Goal: Contribute content: Contribute content

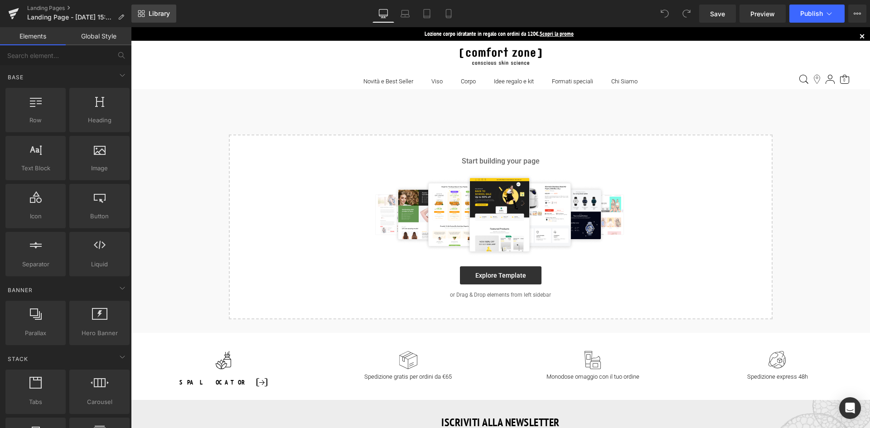
click at [151, 15] on span "Library" at bounding box center [159, 14] width 21 height 8
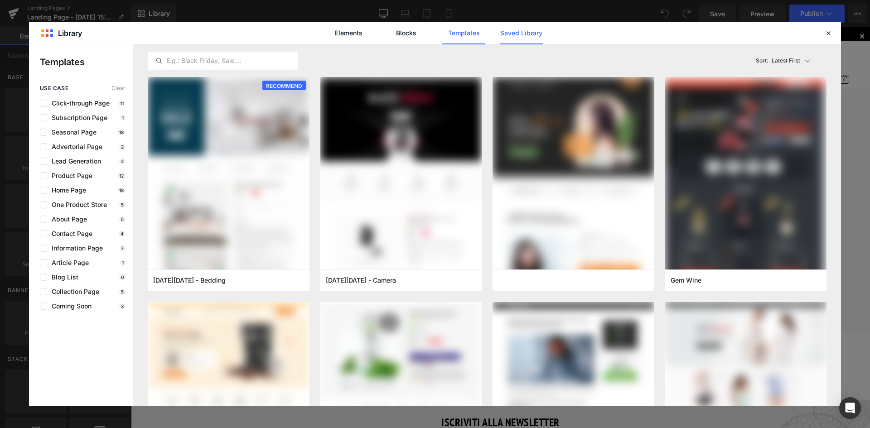
click at [0, 0] on link "Saved Library" at bounding box center [0, 0] width 0 height 0
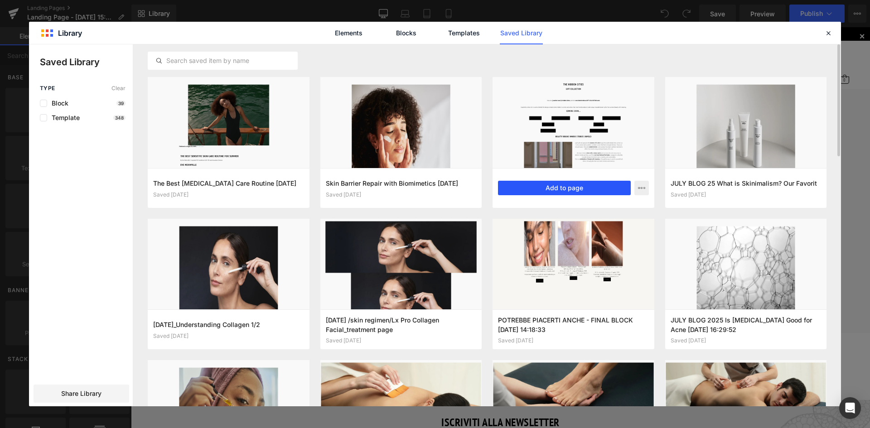
click at [563, 183] on button "Add to page" at bounding box center [564, 188] width 133 height 14
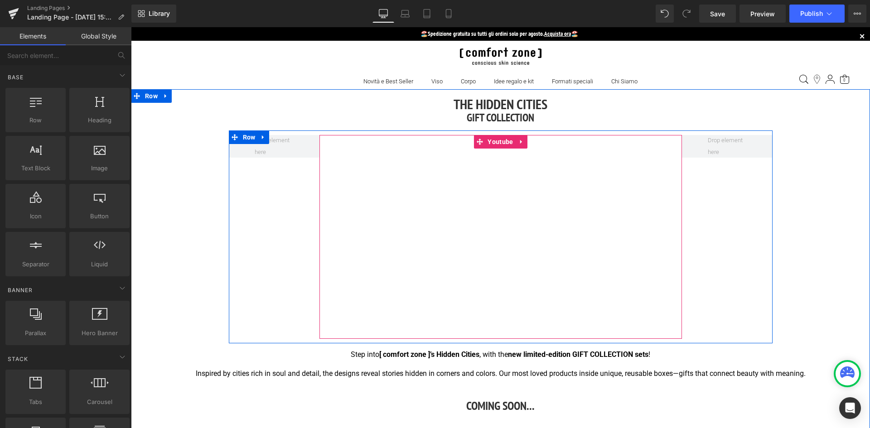
scroll to position [91, 0]
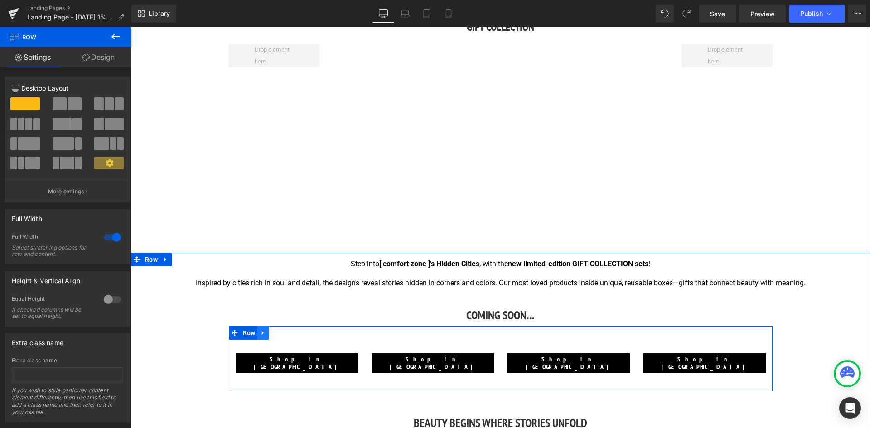
click at [262, 333] on icon at bounding box center [263, 333] width 2 height 4
click at [286, 334] on icon at bounding box center [287, 333] width 6 height 6
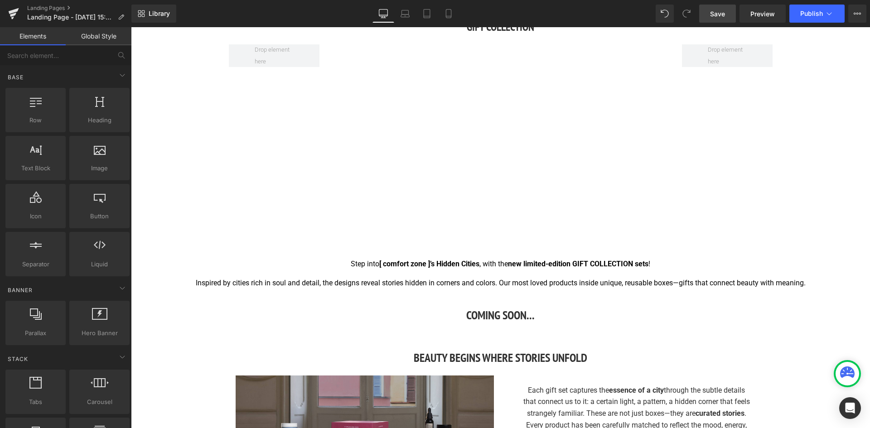
click at [724, 11] on span "Save" at bounding box center [717, 14] width 15 height 10
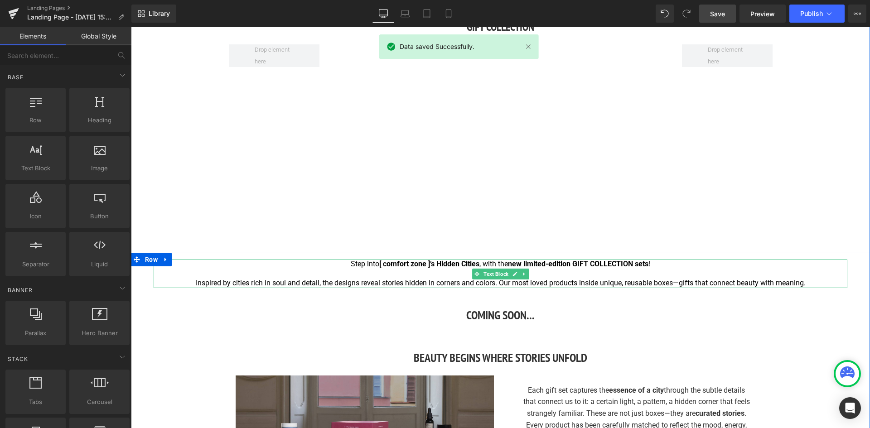
click at [552, 275] on p at bounding box center [501, 274] width 694 height 10
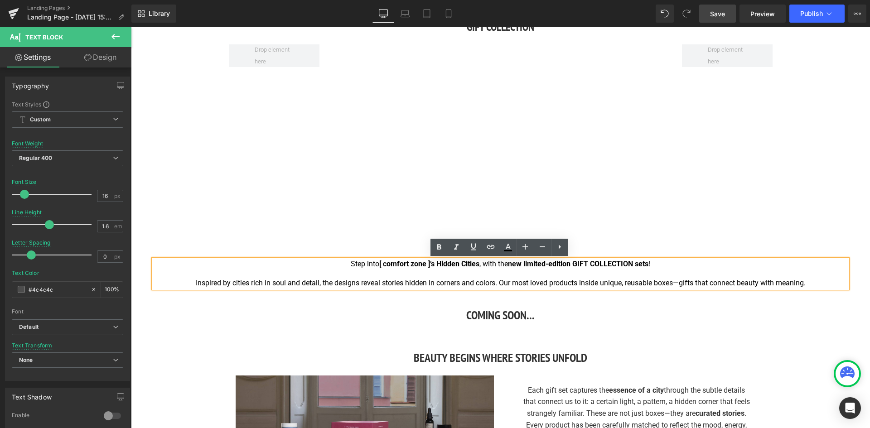
drag, startPoint x: 510, startPoint y: 270, endPoint x: 372, endPoint y: 263, distance: 137.5
click at [338, 261] on p "Step into [ comfort zone ]’s Hidden Cities , with the new limited-edition GIFT …" at bounding box center [501, 265] width 694 height 10
copy span "Step into [ comfort zone ]’s Hidden Cities , with the new limited-edition GIFT …"
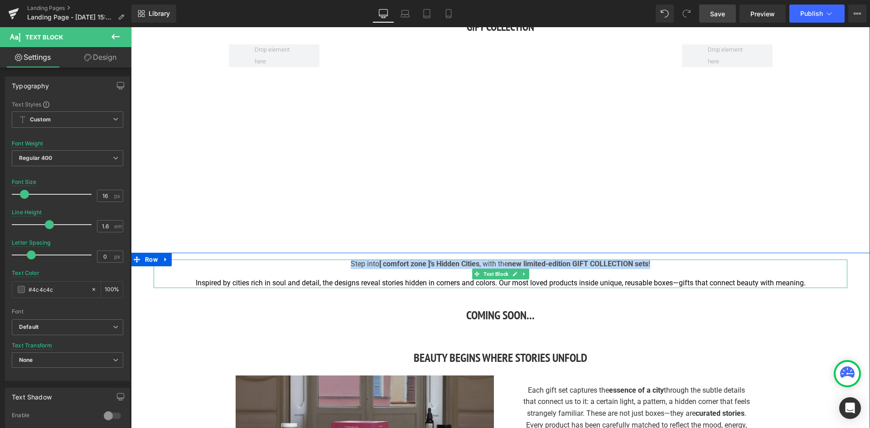
click at [411, 264] on strong "[ comfort zone ]’s Hidden Cities" at bounding box center [429, 264] width 100 height 9
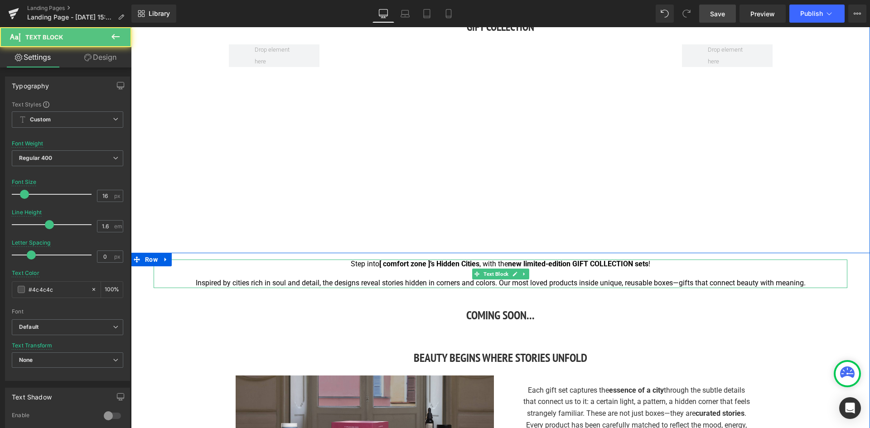
click at [375, 266] on span "Step into [ comfort zone ]’s Hidden Cities , with the new limited-edition GIFT …" at bounding box center [501, 264] width 300 height 9
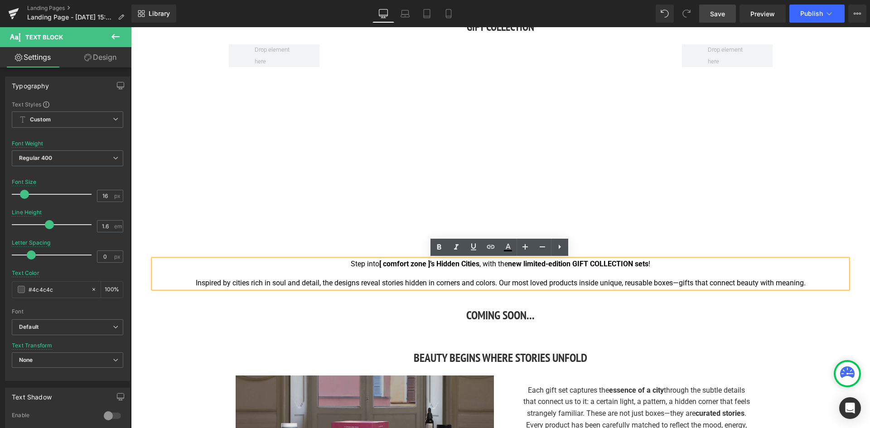
click at [435, 264] on strong "[ comfort zone ]’s Hidden Cities" at bounding box center [429, 264] width 100 height 9
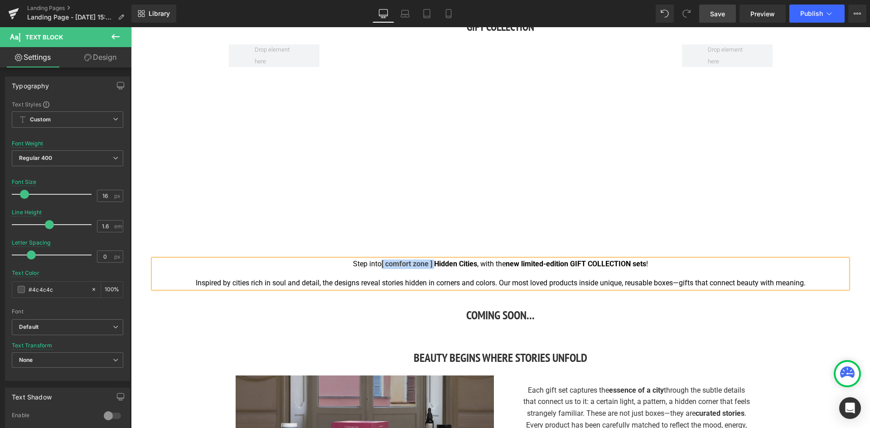
drag, startPoint x: 432, startPoint y: 265, endPoint x: 380, endPoint y: 264, distance: 52.6
click at [382, 264] on strong "[ comfort zone ] Hidden Cities" at bounding box center [430, 264] width 96 height 9
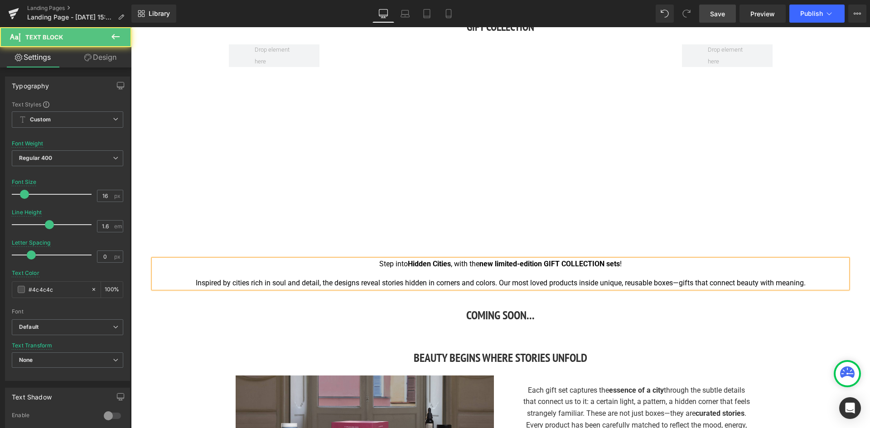
click at [449, 266] on strong "Hidden Cities" at bounding box center [429, 264] width 43 height 9
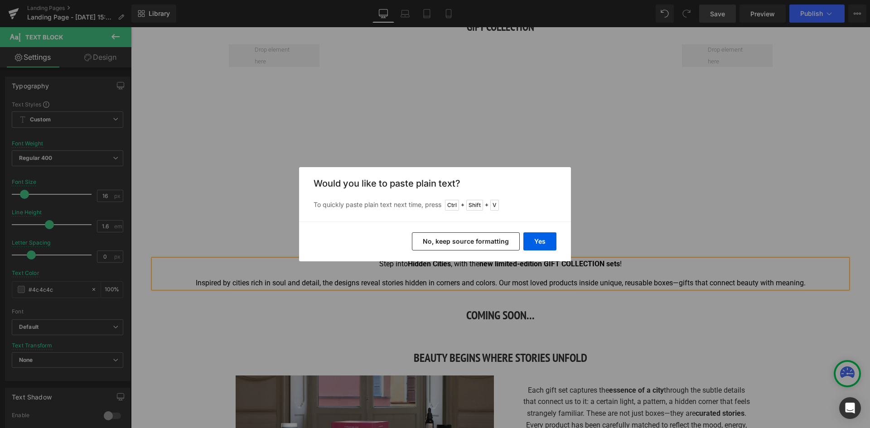
click at [486, 239] on button "No, keep source formatting" at bounding box center [466, 241] width 108 height 18
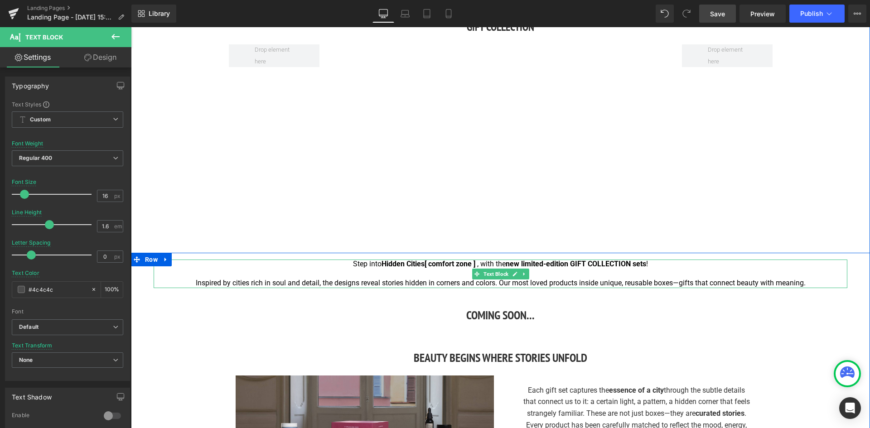
click at [373, 267] on span "Step into Hidden Cities" at bounding box center [389, 264] width 72 height 9
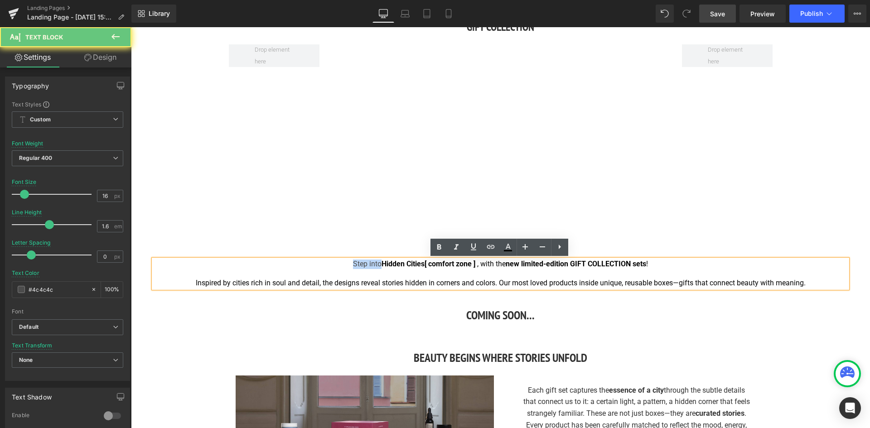
drag, startPoint x: 377, startPoint y: 265, endPoint x: 344, endPoint y: 263, distance: 32.7
click at [344, 263] on p "Step into Hidden Cities [ comfort zone ] , with the new limited-edition GIFT CO…" at bounding box center [501, 265] width 694 height 10
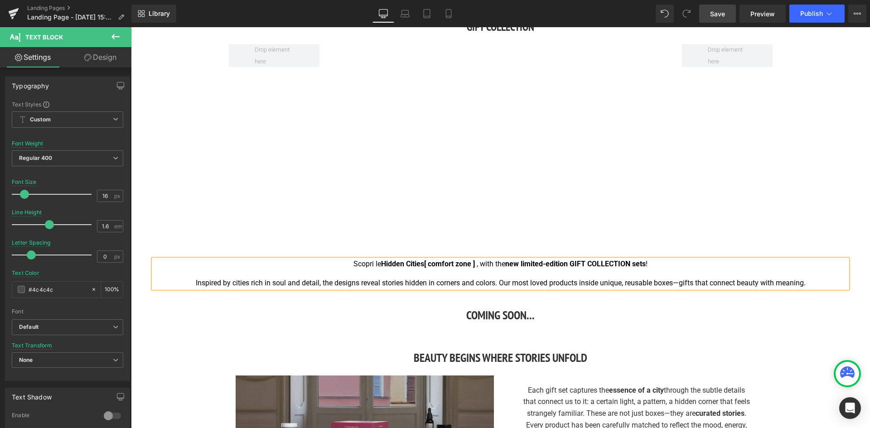
click at [423, 263] on strong "Hidden Cities" at bounding box center [402, 264] width 43 height 9
drag, startPoint x: 486, startPoint y: 264, endPoint x: 508, endPoint y: 264, distance: 22.7
click at [508, 264] on span ", with the" at bounding box center [495, 264] width 29 height 9
drag, startPoint x: 506, startPoint y: 263, endPoint x: 647, endPoint y: 264, distance: 141.4
click at [647, 264] on p "Scopri le Hidden Cities di [ comfort zone ] , con i new limited-edition GIFT CO…" at bounding box center [501, 265] width 694 height 10
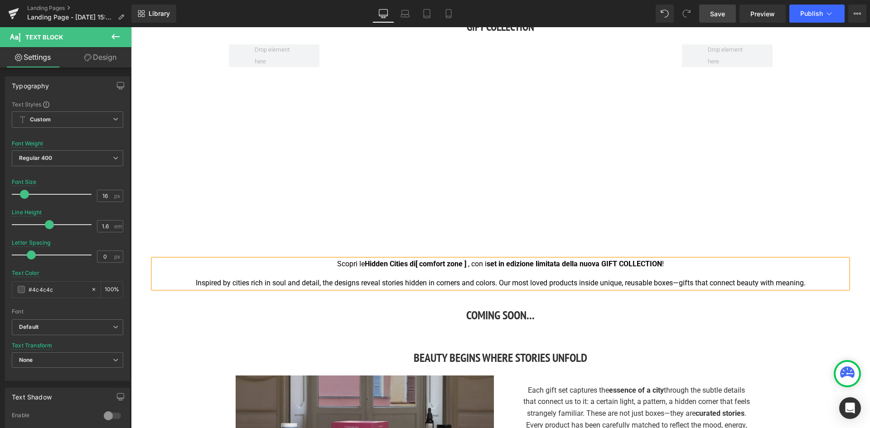
click at [469, 267] on span ", con i" at bounding box center [477, 264] width 19 height 9
click at [434, 283] on span "Inspired by cities rich in soul and detail, the designs reveal stories hidden i…" at bounding box center [501, 283] width 610 height 9
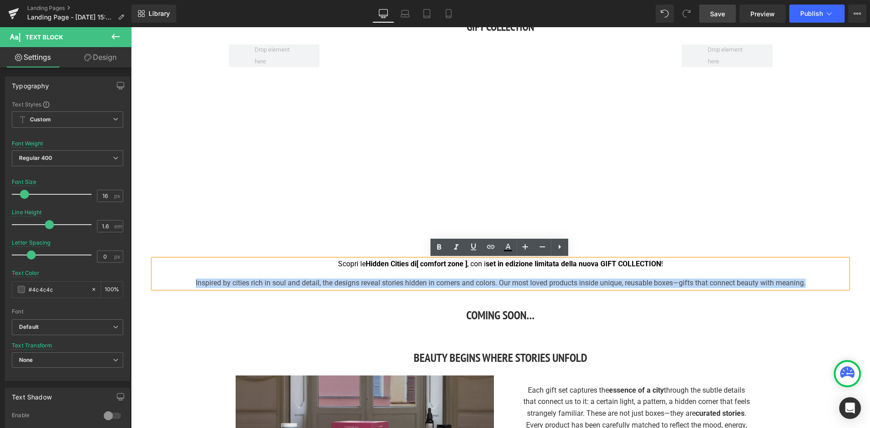
drag, startPoint x: 809, startPoint y: 284, endPoint x: 181, endPoint y: 283, distance: 627.6
click at [181, 283] on p "Inspired by cities rich in soul and detail, the designs reveal stories hidden i…" at bounding box center [501, 284] width 694 height 10
copy span "Inspired by cities rich in soul and detail, the designs reveal stories hidden i…"
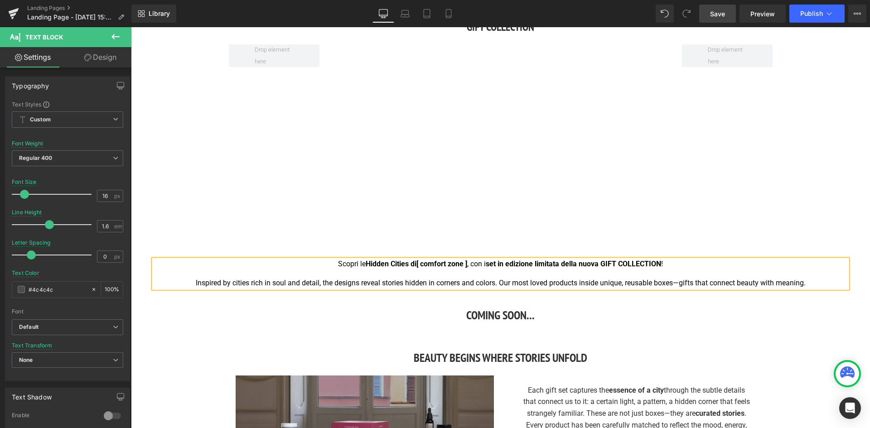
click at [781, 277] on p at bounding box center [501, 274] width 694 height 10
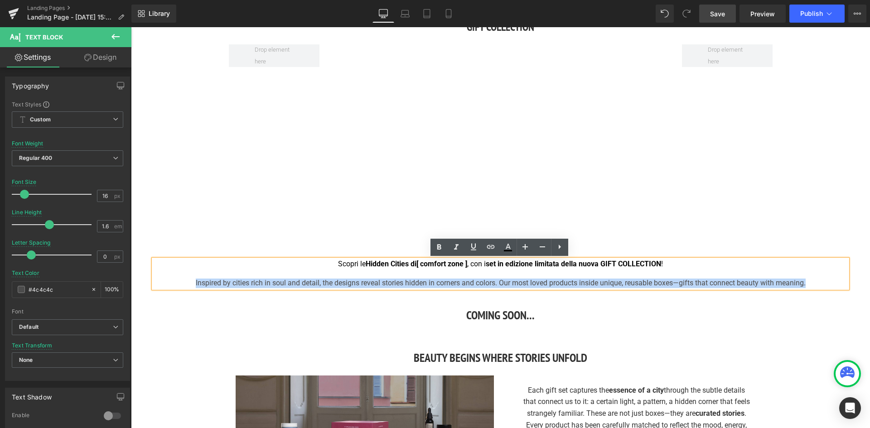
drag, startPoint x: 813, startPoint y: 284, endPoint x: 191, endPoint y: 284, distance: 622.6
click at [191, 284] on p "Inspired by cities rich in soul and detail, the designs reveal stories hidden i…" at bounding box center [501, 284] width 694 height 10
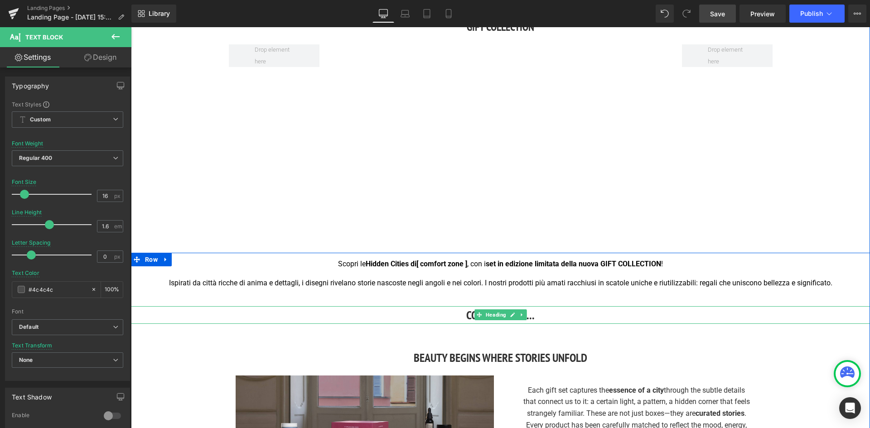
click at [557, 314] on h3 "COMING SOON..." at bounding box center [500, 315] width 739 height 18
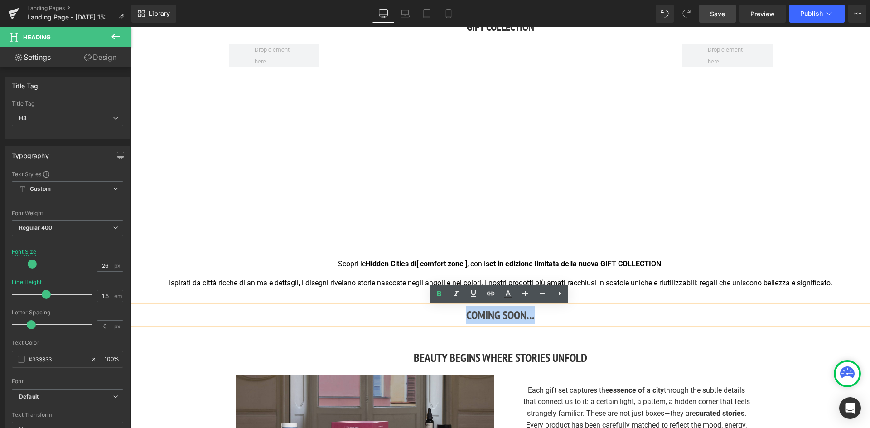
drag, startPoint x: 555, startPoint y: 314, endPoint x: 439, endPoint y: 320, distance: 115.7
click at [439, 320] on h3 "COMING SOON..." at bounding box center [500, 315] width 739 height 18
click at [748, 222] on div "Youtube Row" at bounding box center [501, 146] width 544 height 213
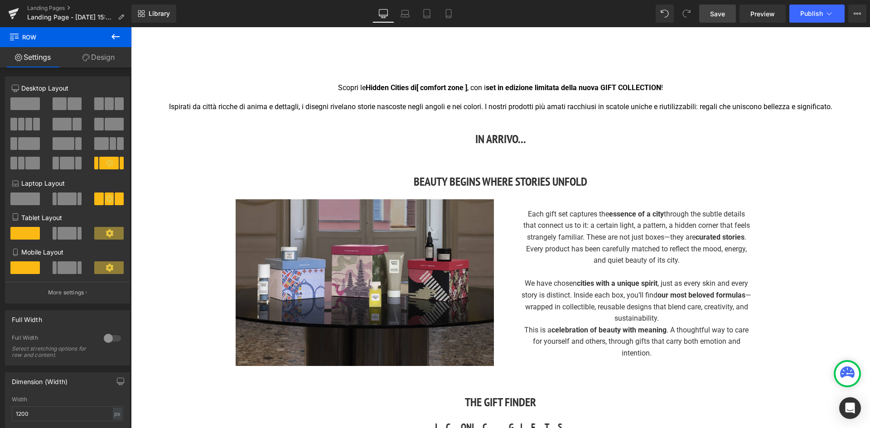
scroll to position [272, 0]
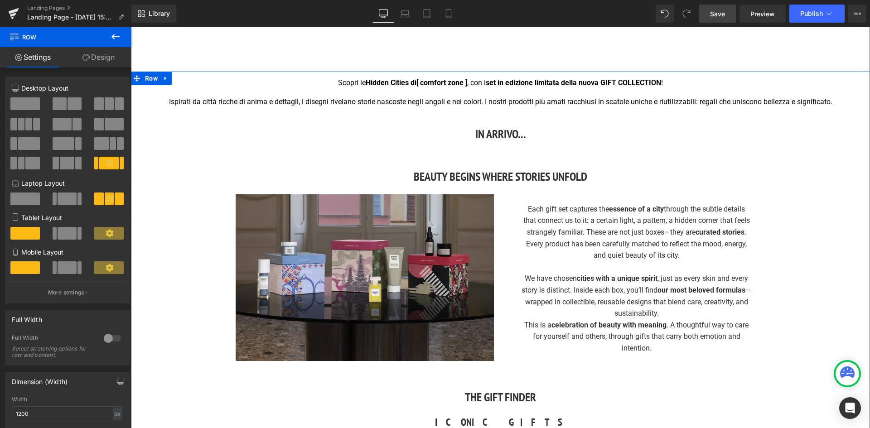
click at [459, 177] on h3 "BEAUTY BEGINS WHERE STORIES UNFOLD" at bounding box center [500, 177] width 739 height 18
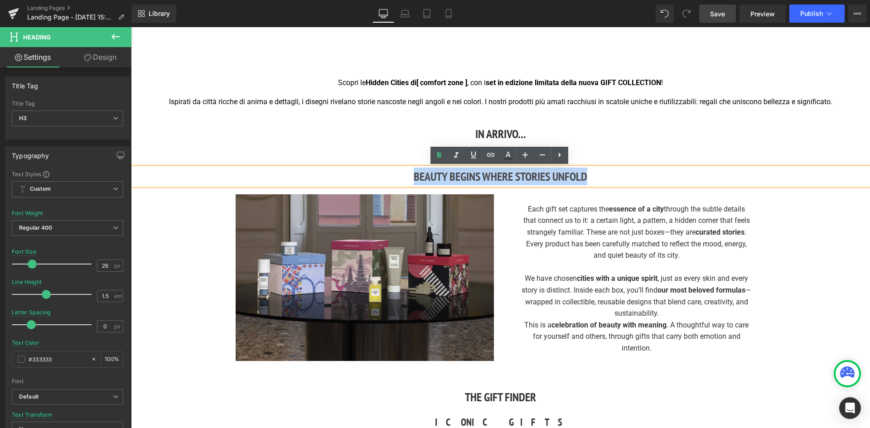
drag, startPoint x: 589, startPoint y: 175, endPoint x: 414, endPoint y: 180, distance: 175.0
click at [414, 180] on h3 "BEAUTY BEGINS WHERE STORIES UNFOLD" at bounding box center [500, 177] width 739 height 18
copy h3 "BEAUTY BEGINS WHERE STORIES UNFOLD"
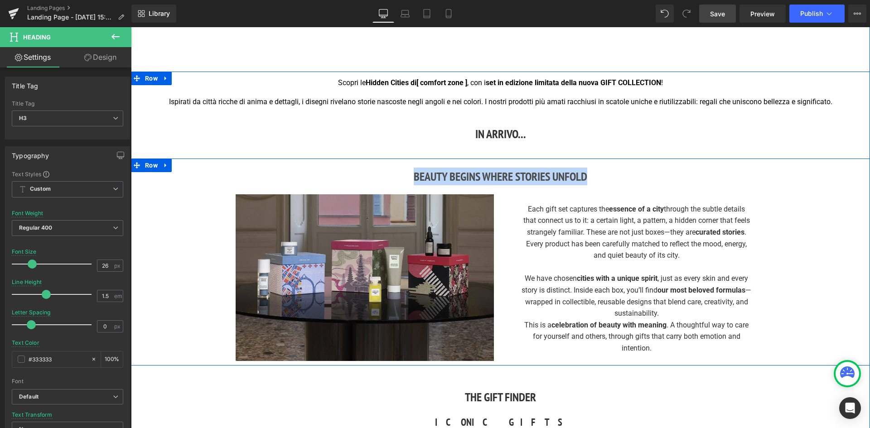
drag, startPoint x: 502, startPoint y: 171, endPoint x: 551, endPoint y: 175, distance: 49.1
click at [502, 171] on span "Heading" at bounding box center [496, 176] width 24 height 11
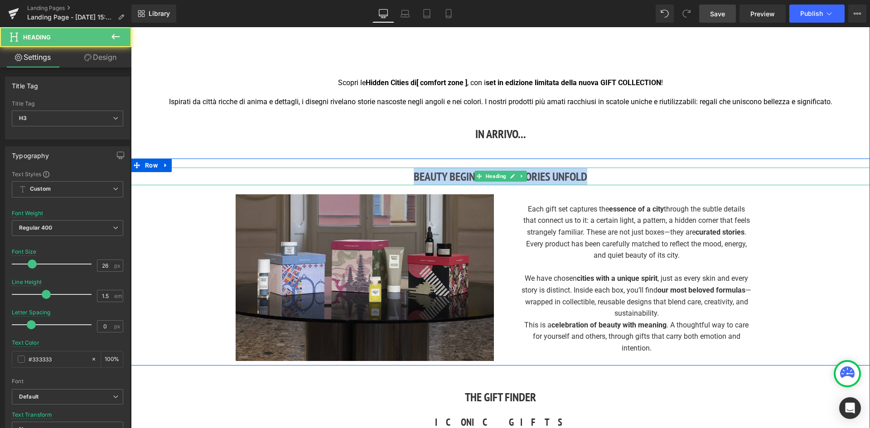
click at [570, 176] on h3 "BEAUTY BEGINS WHERE STORIES UNFOLD" at bounding box center [500, 177] width 739 height 18
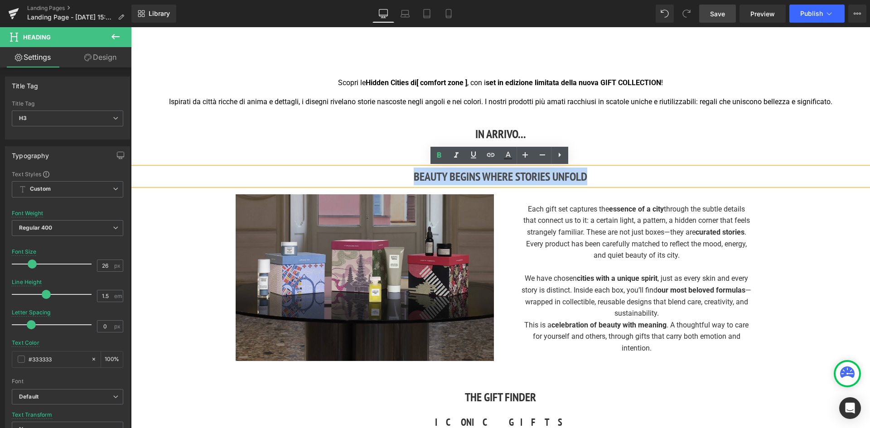
drag, startPoint x: 592, startPoint y: 174, endPoint x: 408, endPoint y: 177, distance: 184.0
click at [408, 177] on h3 "BEAUTY BEGINS WHERE STORIES UNFOLD" at bounding box center [500, 177] width 739 height 18
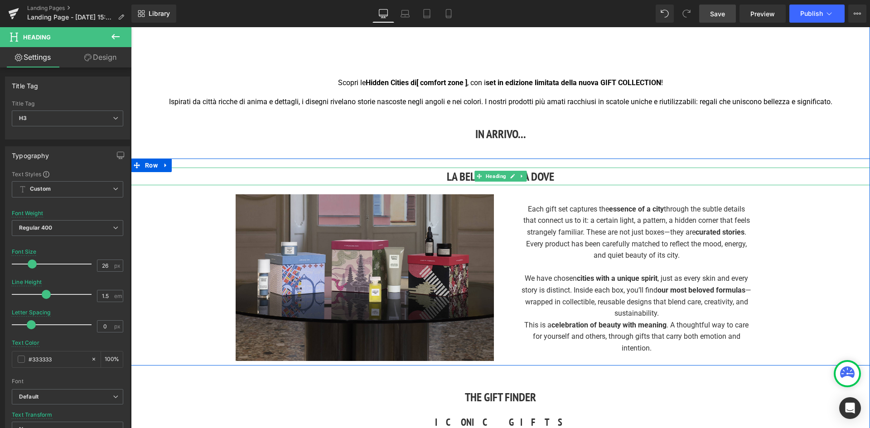
click at [551, 177] on h3 "LA BELLEZZA INIZIA DOVE" at bounding box center [500, 177] width 739 height 18
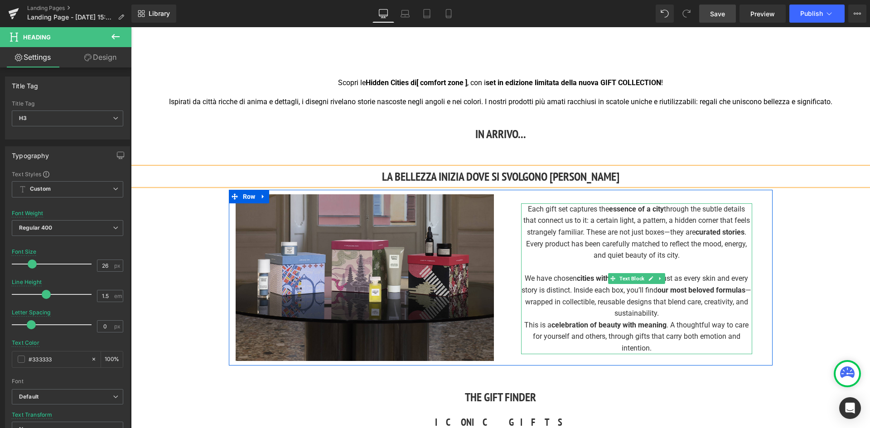
click at [652, 252] on div "Each gift set captures the essence of a city through the subtle details that co…" at bounding box center [636, 232] width 231 height 58
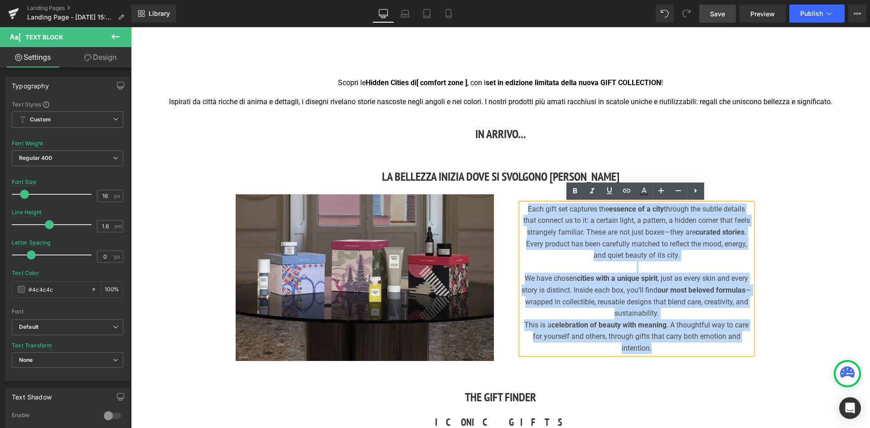
drag, startPoint x: 657, startPoint y: 349, endPoint x: 513, endPoint y: 209, distance: 200.9
click at [513, 209] on div "Each gift set captures the essence of a city through the subtle details that co…" at bounding box center [637, 274] width 272 height 160
copy div "Each gift set captures the essence of a city through the subtle details that co…"
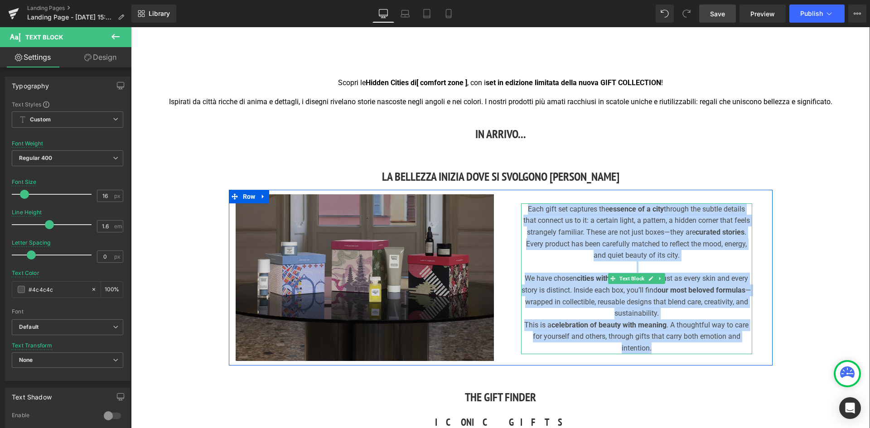
drag, startPoint x: 571, startPoint y: 213, endPoint x: 470, endPoint y: 219, distance: 101.2
click at [571, 213] on div "Each gift set captures the essence of a city through the subtle details that co…" at bounding box center [636, 232] width 231 height 58
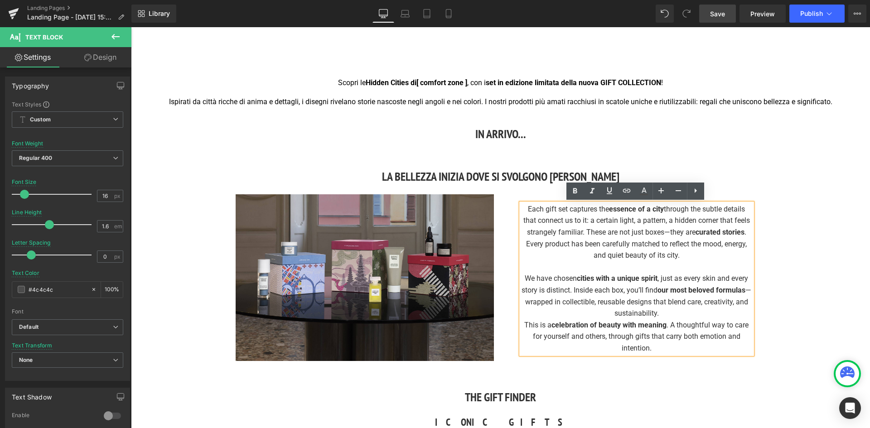
drag, startPoint x: 703, startPoint y: 251, endPoint x: 699, endPoint y: 252, distance: 4.6
click at [703, 251] on div "Each gift set captures the essence of a city through the subtle details that co…" at bounding box center [636, 232] width 231 height 58
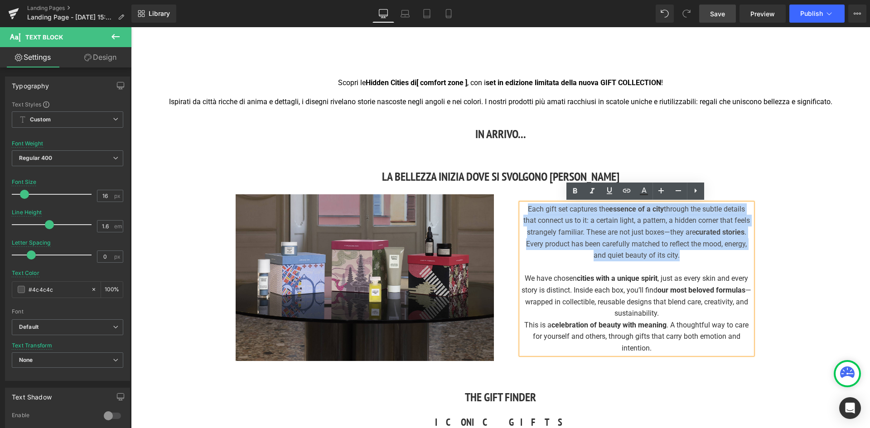
drag, startPoint x: 690, startPoint y: 254, endPoint x: 512, endPoint y: 211, distance: 183.2
click at [512, 211] on div "Each gift set captures the essence of a city through the subtle details that co…" at bounding box center [637, 274] width 272 height 160
paste div
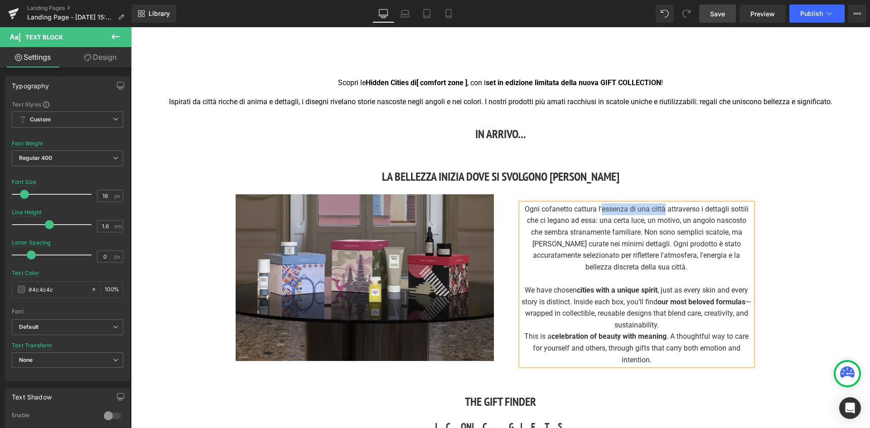
drag, startPoint x: 600, startPoint y: 209, endPoint x: 663, endPoint y: 212, distance: 63.0
click at [663, 212] on div "Ogni cofanetto cattura l'essenza di una città attraverso i dettagli sottili che…" at bounding box center [636, 238] width 231 height 70
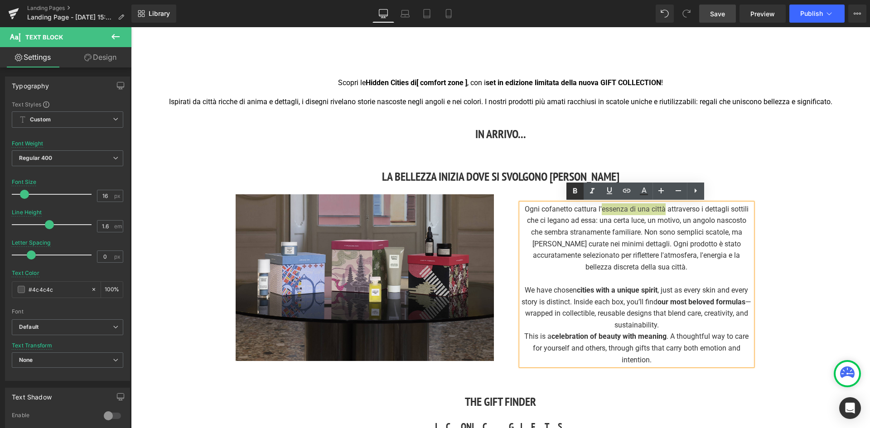
click at [576, 189] on icon at bounding box center [575, 190] width 4 height 5
click at [665, 209] on div "Ogni cofanetto cattura l' essenza di una città attraverso i dettagli sottili ch…" at bounding box center [636, 238] width 231 height 70
click at [574, 190] on icon at bounding box center [575, 190] width 4 height 5
click at [648, 244] on div "Ogni cofanetto cattura l' essenza di una città attraverso i dettagli sottili ch…" at bounding box center [636, 238] width 231 height 70
click at [602, 208] on strong "essenza di una città" at bounding box center [634, 209] width 65 height 9
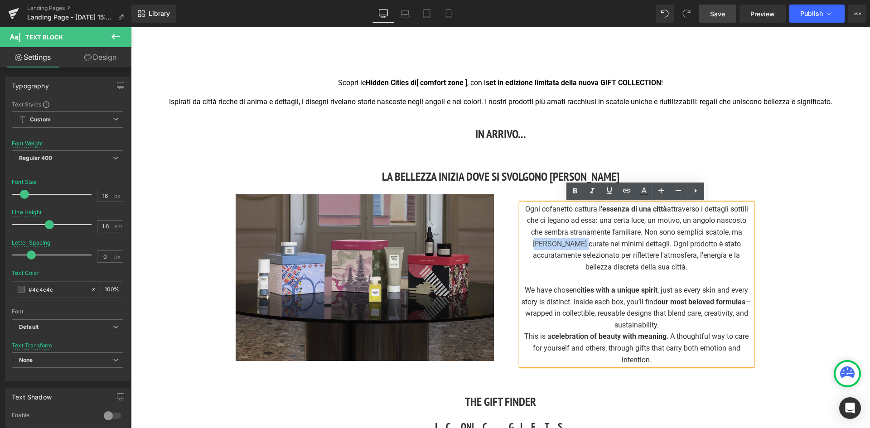
drag, startPoint x: 523, startPoint y: 244, endPoint x: 562, endPoint y: 245, distance: 39.0
click at [562, 245] on div "Ogni cofanetto cattura l' essenza di una città attraverso i dettagli sottili ch…" at bounding box center [636, 238] width 231 height 70
click at [572, 190] on icon at bounding box center [575, 191] width 11 height 11
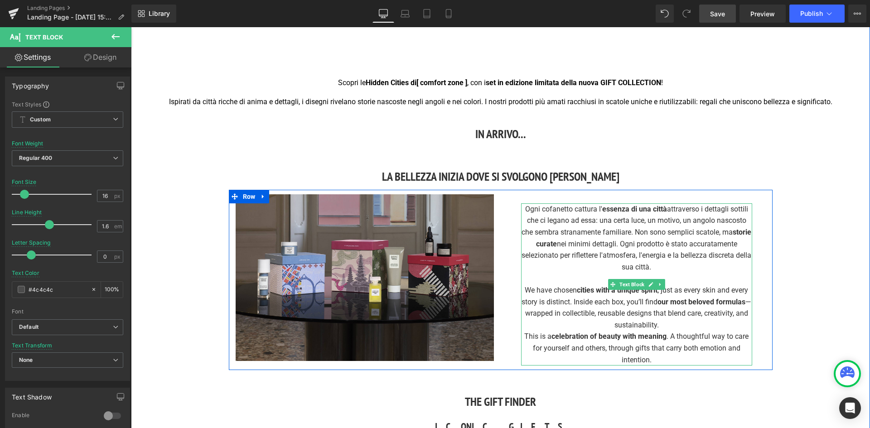
click at [600, 333] on span "celebration of beauty with meaning" at bounding box center [608, 336] width 115 height 9
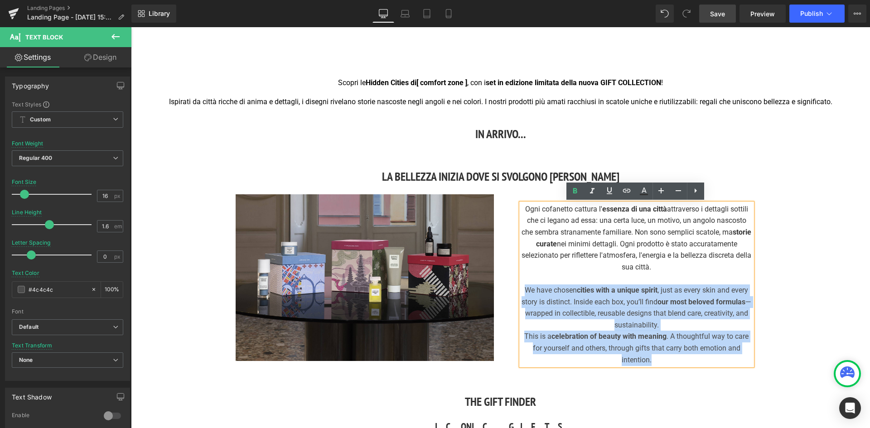
drag, startPoint x: 656, startPoint y: 361, endPoint x: 519, endPoint y: 285, distance: 155.8
click at [521, 285] on div "Ogni cofanetto cattura l' essenza di una città attraverso i dettagli sottili ch…" at bounding box center [636, 284] width 231 height 162
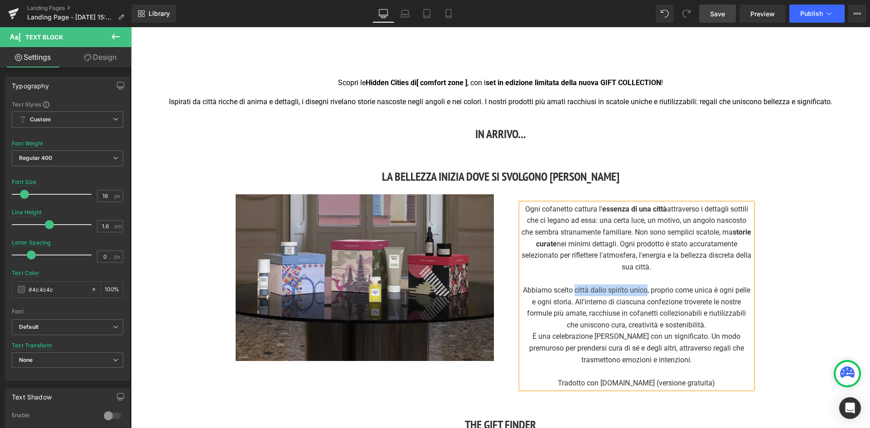
drag, startPoint x: 645, startPoint y: 291, endPoint x: 573, endPoint y: 288, distance: 71.6
click at [573, 288] on div "Abbiamo scelto città dallo spirito unico, proprio come unica è ogni pelle e ogn…" at bounding box center [636, 308] width 231 height 46
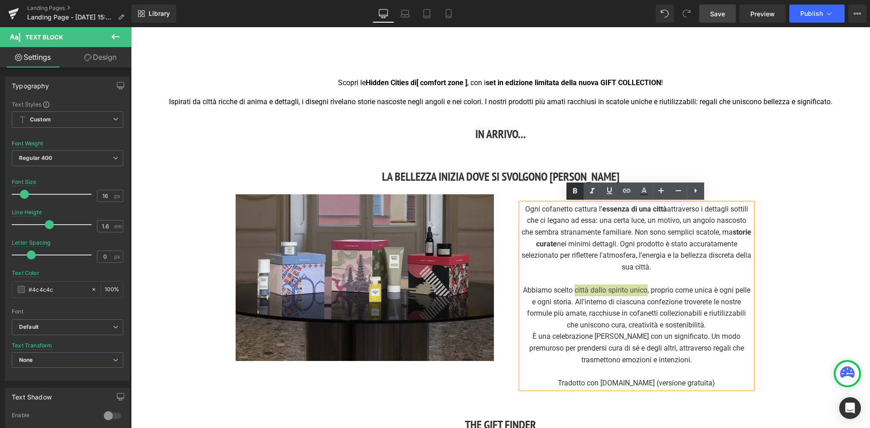
drag, startPoint x: 576, startPoint y: 191, endPoint x: 454, endPoint y: 188, distance: 122.8
click at [576, 191] on icon at bounding box center [575, 190] width 4 height 5
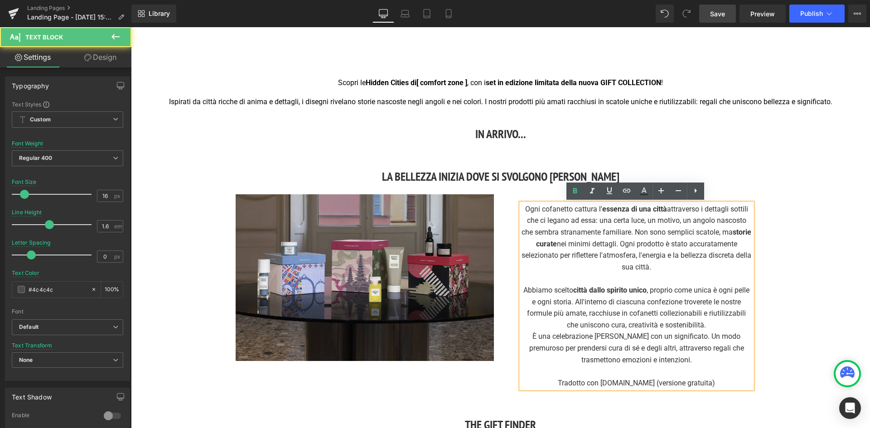
click at [646, 290] on strong "città dallo spirito unico" at bounding box center [609, 290] width 73 height 9
click at [576, 190] on icon at bounding box center [575, 190] width 4 height 5
click at [638, 348] on div "È una celebrazione della bellezza con un significato. Un modo premuroso per pre…" at bounding box center [636, 348] width 231 height 35
drag, startPoint x: 583, startPoint y: 314, endPoint x: 526, endPoint y: 314, distance: 56.6
click at [526, 314] on div "Abbiamo scelto città dallo spirito unico , proprio come unica è ogni pelle e og…" at bounding box center [636, 308] width 231 height 46
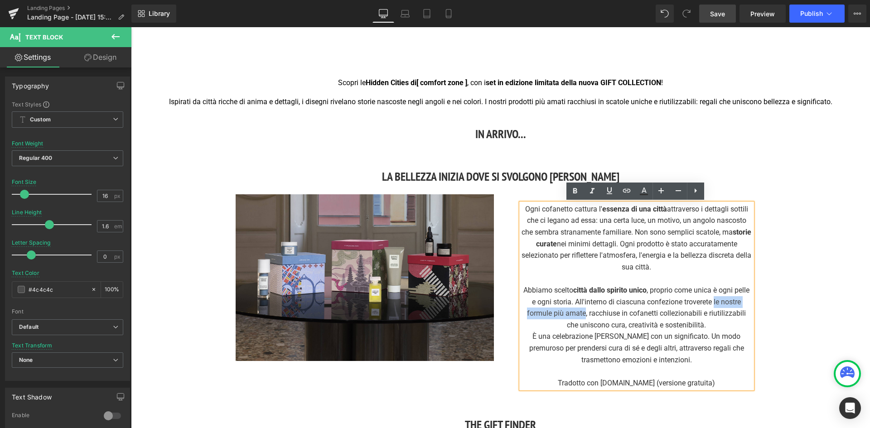
drag, startPoint x: 713, startPoint y: 302, endPoint x: 583, endPoint y: 310, distance: 130.3
click at [583, 310] on div "Abbiamo scelto città dallo spirito unico , proprio come unica è ogni pelle e og…" at bounding box center [636, 308] width 231 height 46
click at [574, 190] on icon at bounding box center [575, 190] width 4 height 5
click at [584, 314] on strong "le nostre formule più amate" at bounding box center [634, 308] width 214 height 20
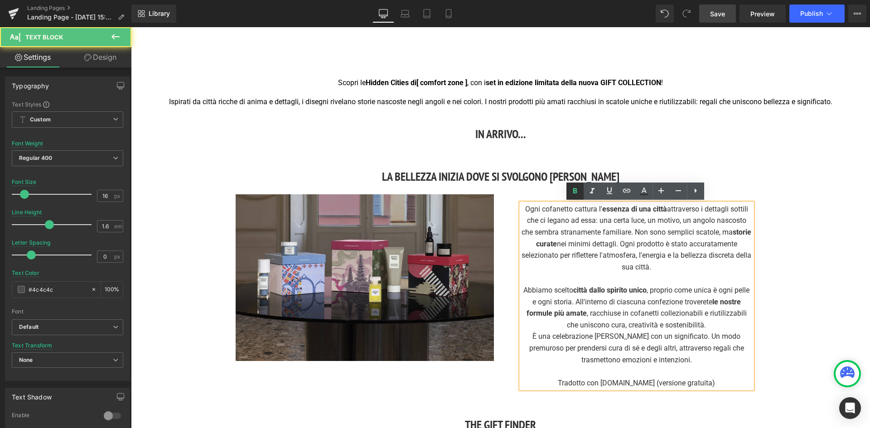
click at [576, 192] on icon at bounding box center [575, 190] width 4 height 5
click at [713, 303] on strong "le nostre formule più amate" at bounding box center [634, 308] width 214 height 20
click at [642, 320] on div "Abbiamo scelto città dallo spirito unico , proprio come unica è ogni pelle e og…" at bounding box center [636, 308] width 231 height 46
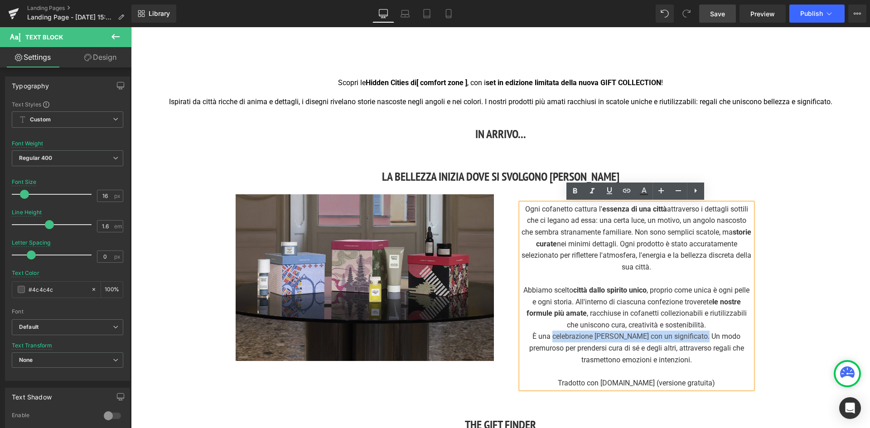
drag, startPoint x: 699, startPoint y: 336, endPoint x: 557, endPoint y: 336, distance: 142.3
click at [557, 336] on div "È una celebrazione della bellezza con un significato. Un modo premuroso per pre…" at bounding box center [636, 348] width 231 height 35
click at [571, 191] on icon at bounding box center [575, 191] width 11 height 11
click at [555, 338] on strong "celebrazione della bellezza con un significato" at bounding box center [629, 336] width 148 height 9
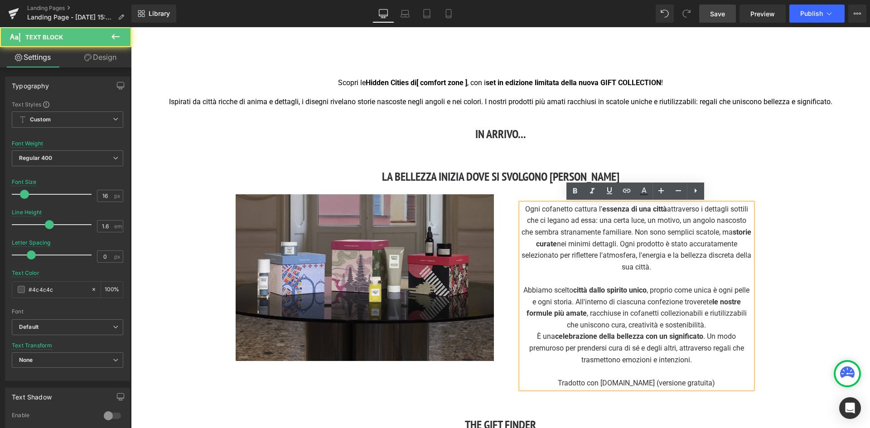
click at [700, 336] on strong "celebrazione della bellezza con un significato" at bounding box center [629, 336] width 148 height 9
click at [701, 337] on strong "celebrazione della bellezza con un significato" at bounding box center [629, 336] width 148 height 9
click at [686, 334] on strong "celebrazione della bellezza con un significato" at bounding box center [629, 336] width 148 height 9
click at [703, 336] on div "È una celebrazione della bellezza con un significato . Un modo premuroso per pr…" at bounding box center [636, 348] width 231 height 35
drag, startPoint x: 575, startPoint y: 188, endPoint x: 452, endPoint y: 174, distance: 124.5
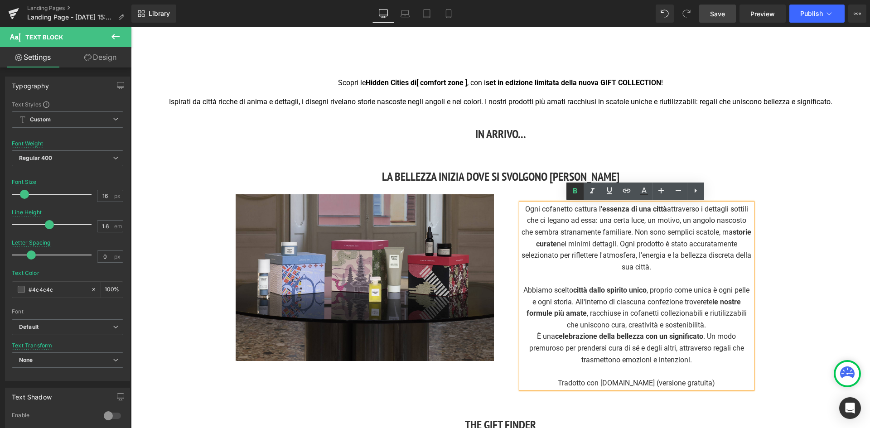
click at [575, 188] on icon at bounding box center [575, 190] width 4 height 5
click at [663, 321] on div "Abbiamo scelto città dallo spirito unico , proprio come unica è ogni pelle e og…" at bounding box center [636, 308] width 231 height 46
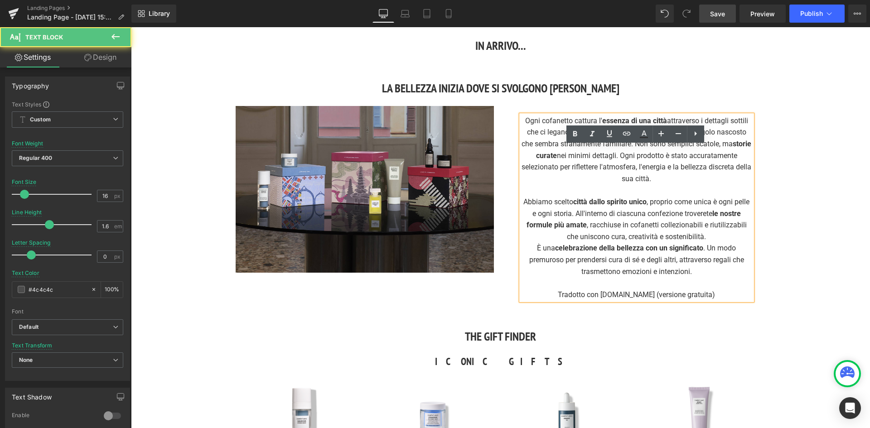
scroll to position [362, 0]
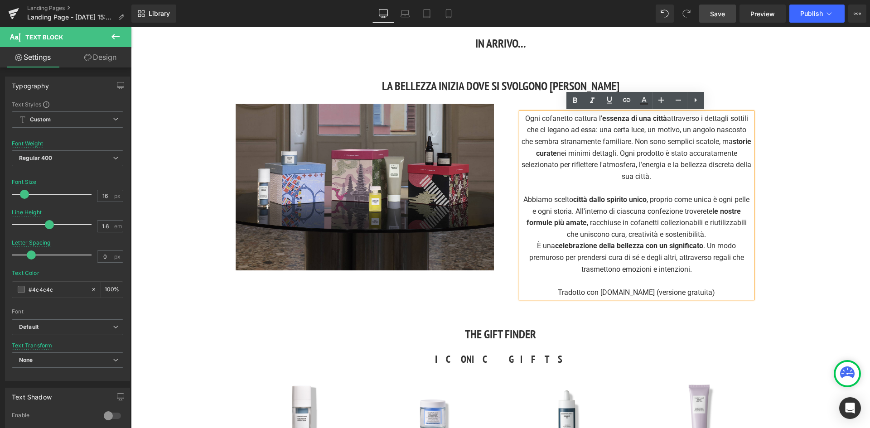
click at [676, 291] on div "Tradotto con DeepL.com (versione gratuita)" at bounding box center [636, 293] width 231 height 12
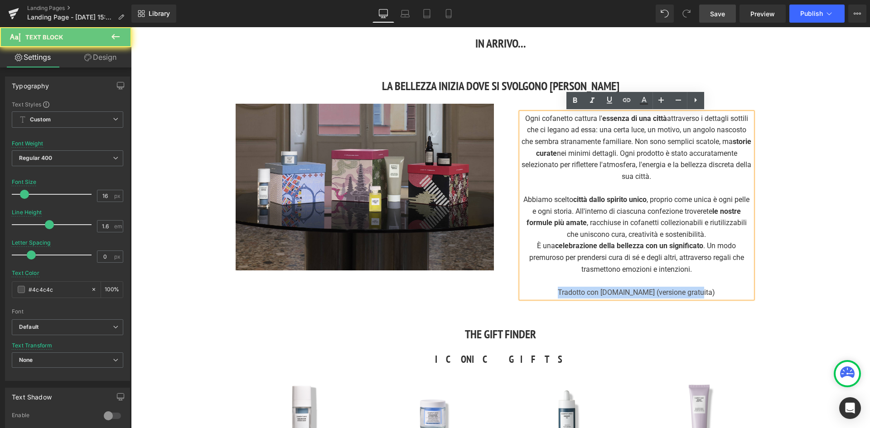
drag, startPoint x: 710, startPoint y: 293, endPoint x: 556, endPoint y: 293, distance: 154.5
click at [556, 293] on div "Tradotto con DeepL.com (versione gratuita)" at bounding box center [636, 293] width 231 height 12
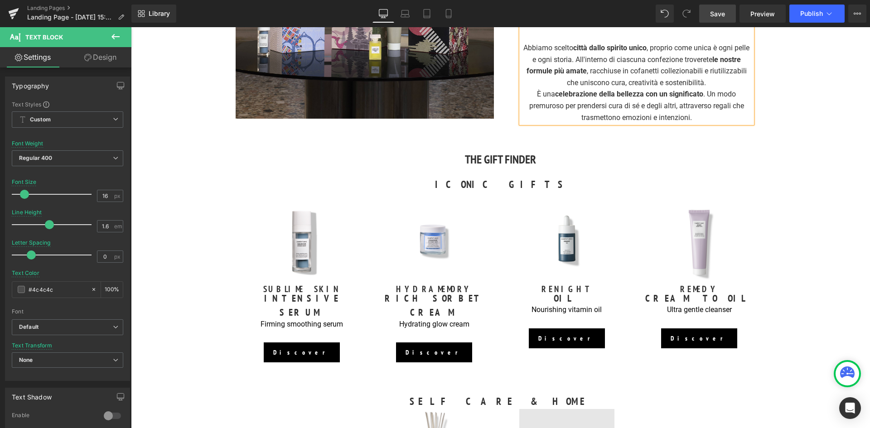
scroll to position [408, 0]
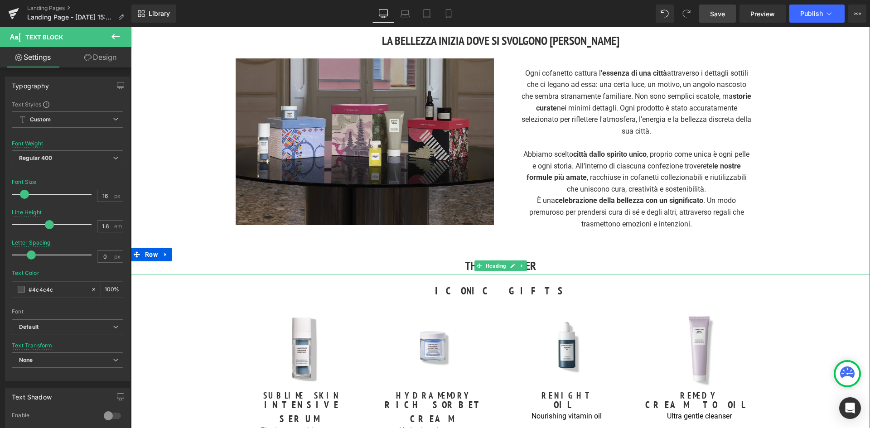
drag, startPoint x: 457, startPoint y: 265, endPoint x: 479, endPoint y: 267, distance: 21.8
click at [457, 265] on h3 "THE GIFT FINDER" at bounding box center [500, 266] width 739 height 18
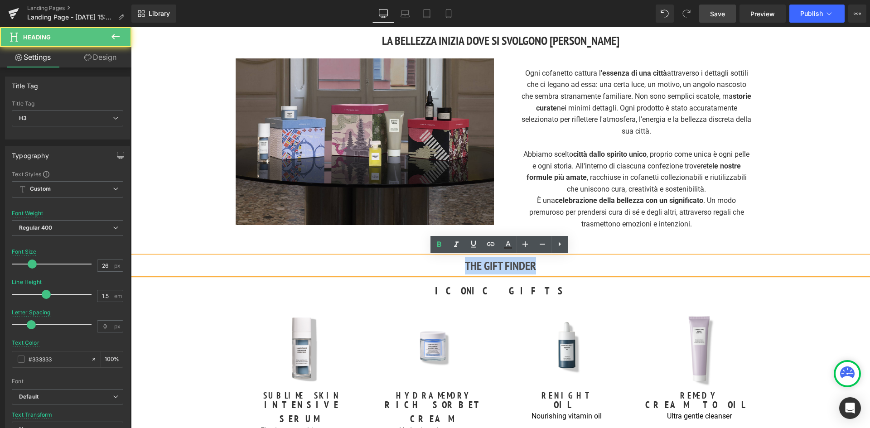
drag, startPoint x: 539, startPoint y: 270, endPoint x: 464, endPoint y: 273, distance: 75.3
click at [464, 273] on h3 "THE GIFT FINDER" at bounding box center [500, 266] width 739 height 18
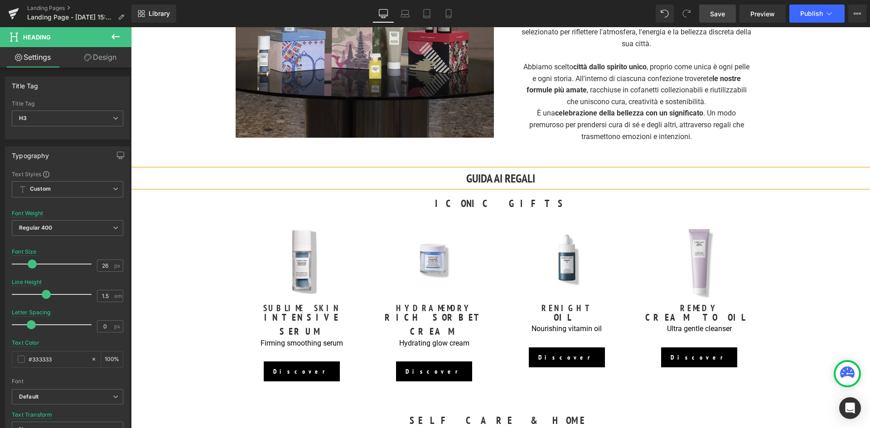
scroll to position [498, 0]
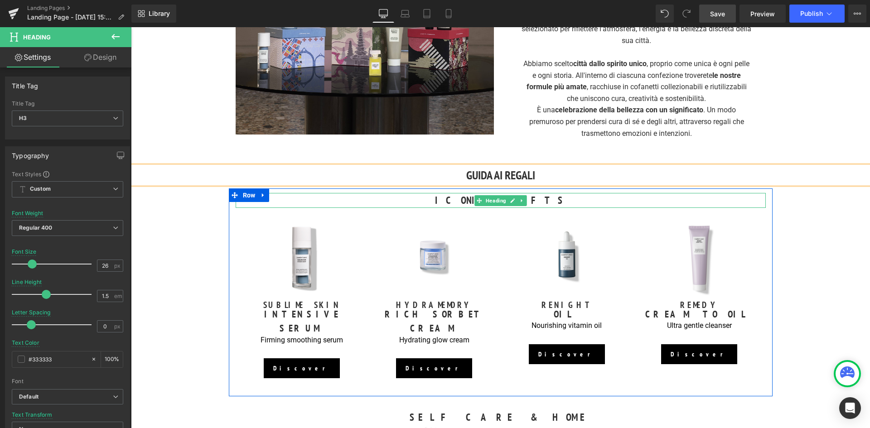
click at [534, 201] on h3 "ICONIC GIFTS" at bounding box center [501, 200] width 530 height 15
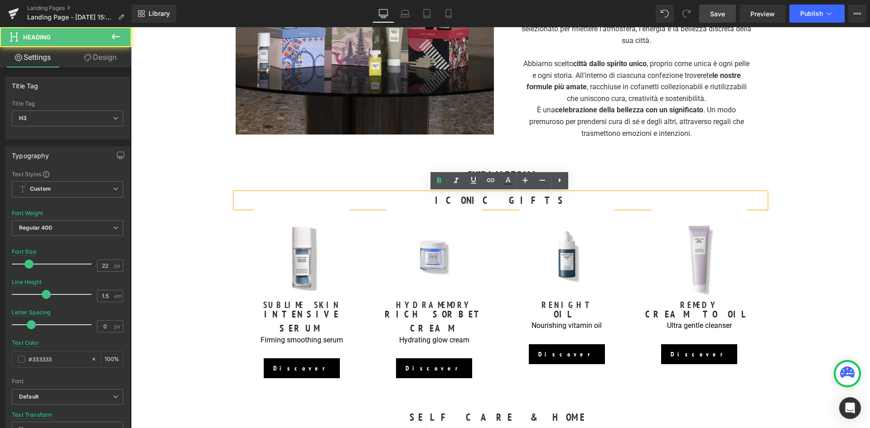
click at [529, 200] on h3 "ICONIC GIFTS" at bounding box center [501, 200] width 530 height 15
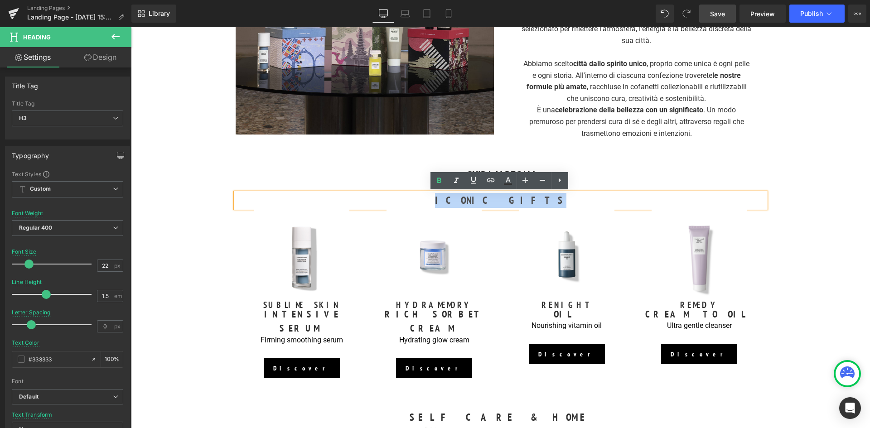
drag, startPoint x: 529, startPoint y: 200, endPoint x: 468, endPoint y: 203, distance: 61.7
click at [468, 203] on h3 "ICONIC GIFTS" at bounding box center [501, 200] width 530 height 15
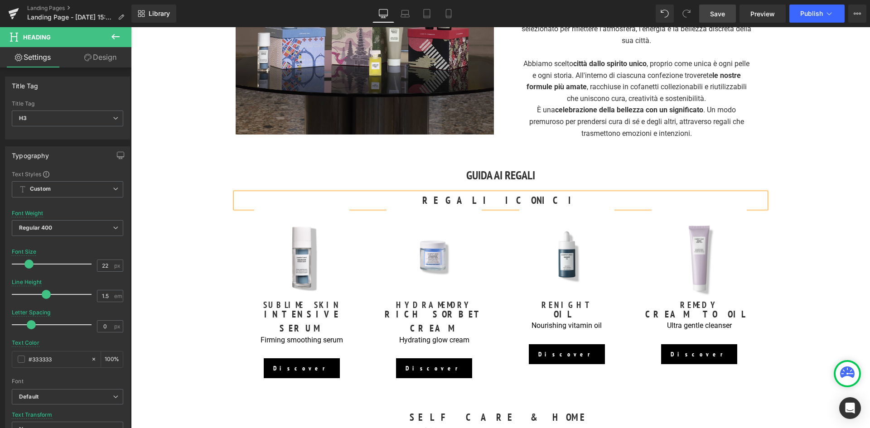
scroll to position [589, 0]
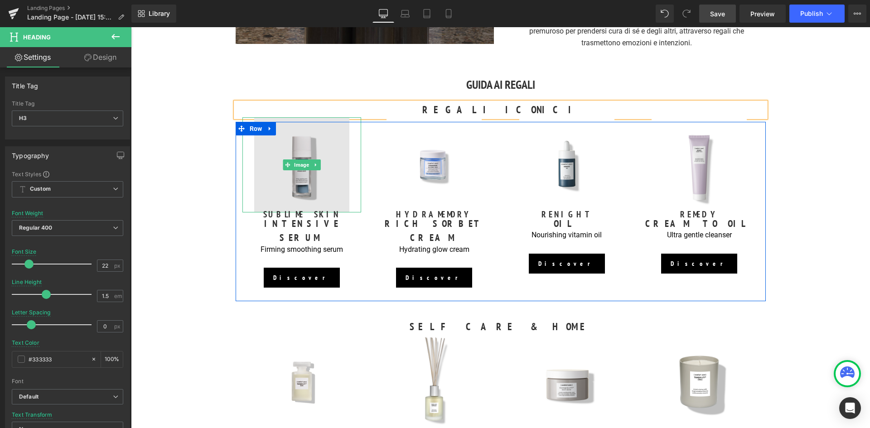
click at [288, 190] on img at bounding box center [301, 164] width 95 height 95
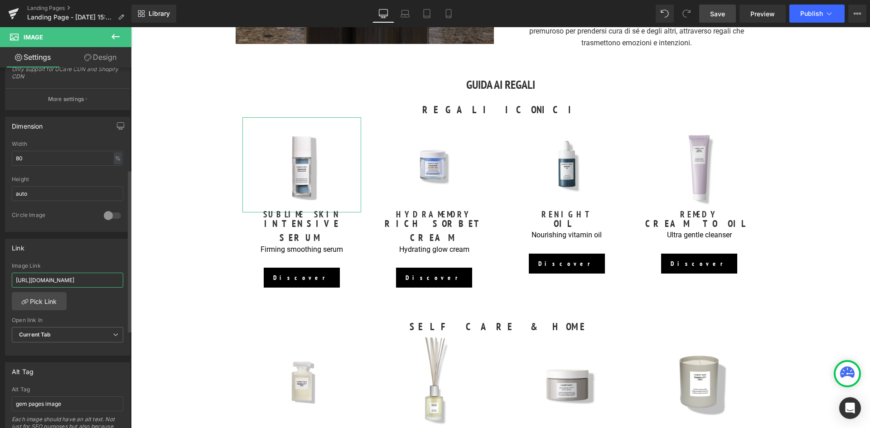
scroll to position [0, 94]
drag, startPoint x: 58, startPoint y: 280, endPoint x: 119, endPoint y: 284, distance: 61.3
click at [119, 284] on input "https://world.comfortzoneskin.com/products/sublime-skin-intensive-serum" at bounding box center [67, 280] width 111 height 15
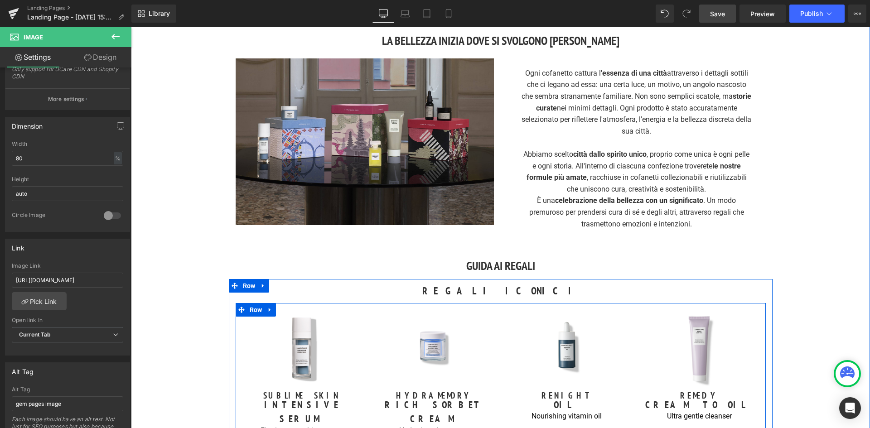
scroll to position [589, 0]
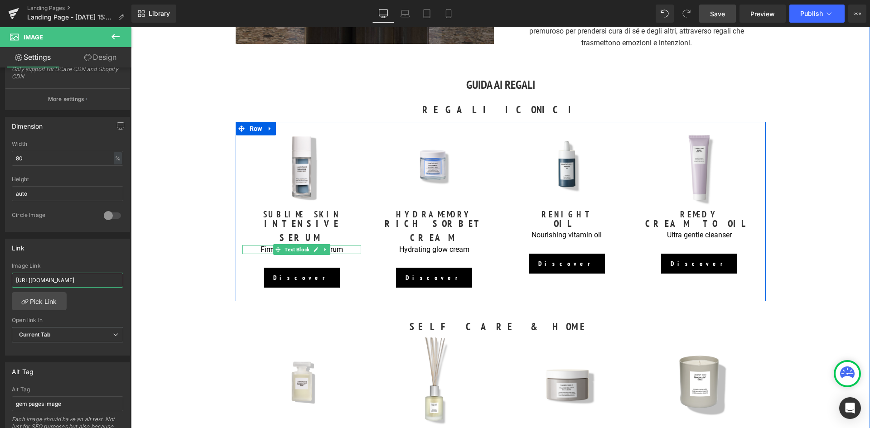
drag, startPoint x: 280, startPoint y: 234, endPoint x: 346, endPoint y: 236, distance: 66.2
click at [280, 244] on span at bounding box center [278, 249] width 10 height 11
click at [359, 245] on div at bounding box center [360, 250] width 2 height 10
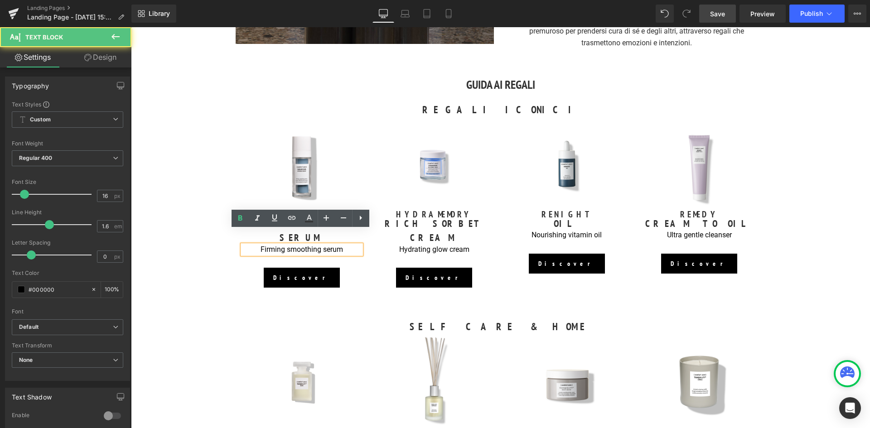
drag, startPoint x: 346, startPoint y: 236, endPoint x: 240, endPoint y: 240, distance: 105.7
click at [242, 245] on div "Firming smoothing serum" at bounding box center [301, 250] width 119 height 10
drag, startPoint x: 252, startPoint y: 237, endPoint x: 337, endPoint y: 242, distance: 84.5
click at [337, 242] on div "Image SUBLIME SKIN Heading INTENSIVE SERUM Heading Firming smoothing serum Text…" at bounding box center [302, 211] width 133 height 179
click at [345, 245] on p "Firming smoothing serum" at bounding box center [301, 250] width 119 height 10
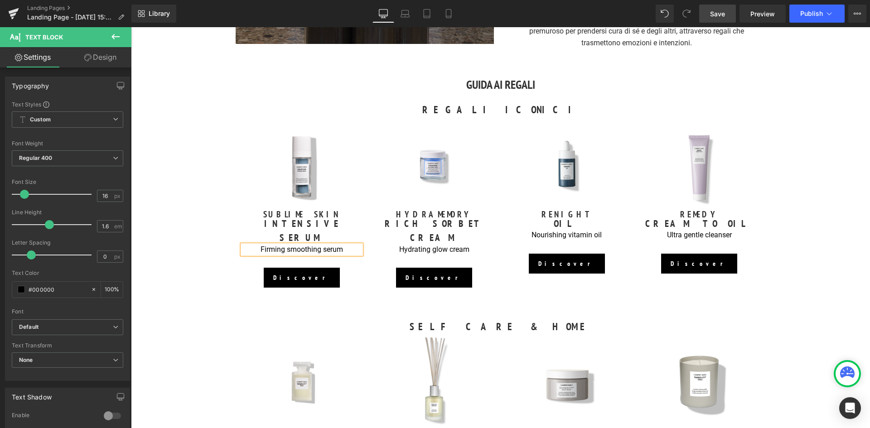
click at [730, 10] on link "Save" at bounding box center [717, 14] width 37 height 18
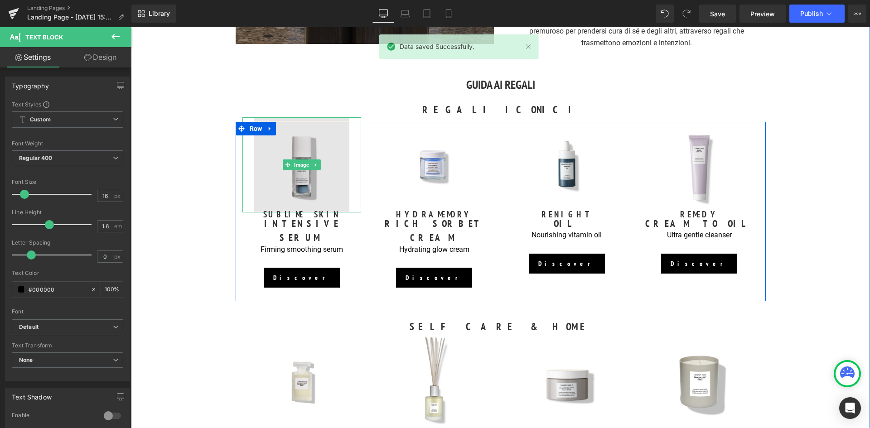
click at [310, 186] on img at bounding box center [301, 164] width 95 height 95
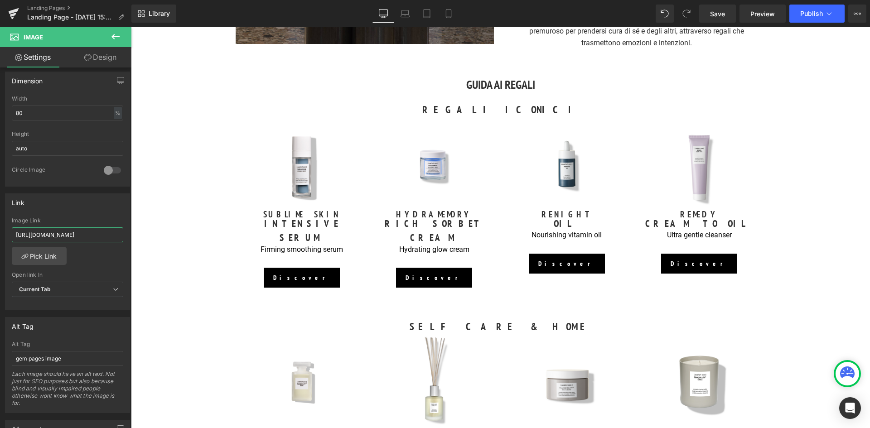
scroll to position [0, 94]
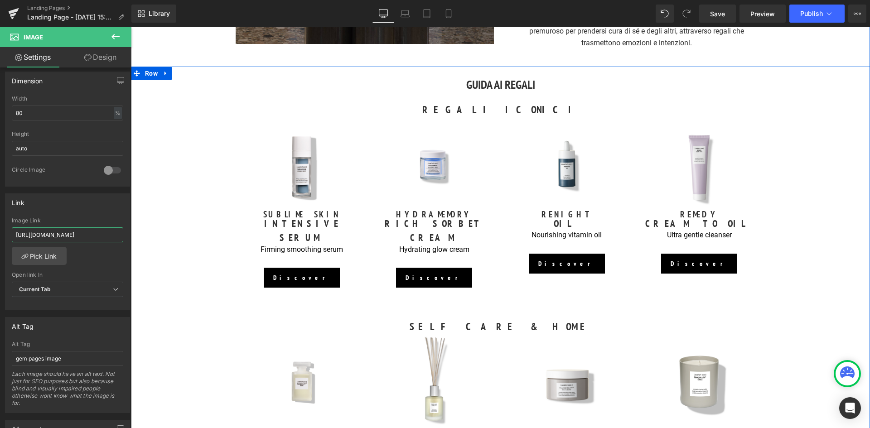
drag, startPoint x: 145, startPoint y: 262, endPoint x: 260, endPoint y: 271, distance: 115.4
type input "https://it.comfortzoneskin.com/products/sublime-skin-intensive-serum"
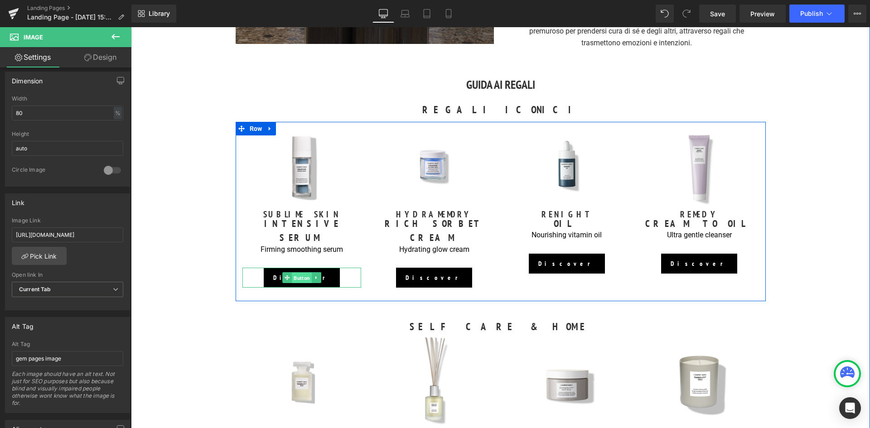
click at [299, 273] on span "Button" at bounding box center [302, 278] width 20 height 11
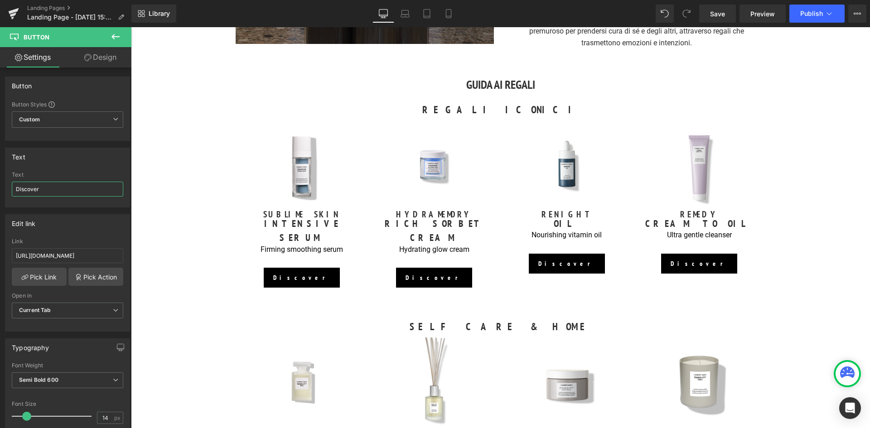
drag, startPoint x: 48, startPoint y: 188, endPoint x: -13, endPoint y: 190, distance: 60.8
click at [0, 190] on html "Button You are previewing how the will restyle your page. You can not edit Elem…" at bounding box center [435, 214] width 870 height 428
type input "Scopri"
drag, startPoint x: 13, startPoint y: 256, endPoint x: 121, endPoint y: 263, distance: 107.6
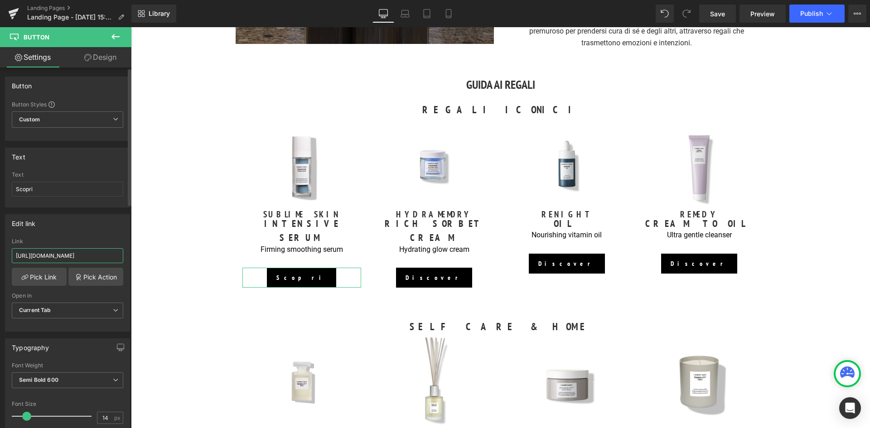
click at [121, 263] on div "https://world.comfortzoneskin.com/products/sublime-skin-intensive-serum Link ht…" at bounding box center [67, 284] width 124 height 93
paste input "https://it.comfortzoneskin.com/products/sublime-skin-intensive-serum"
type input "https://it.comfortzoneskin.com/products/sublime-skin-intensive-serum"
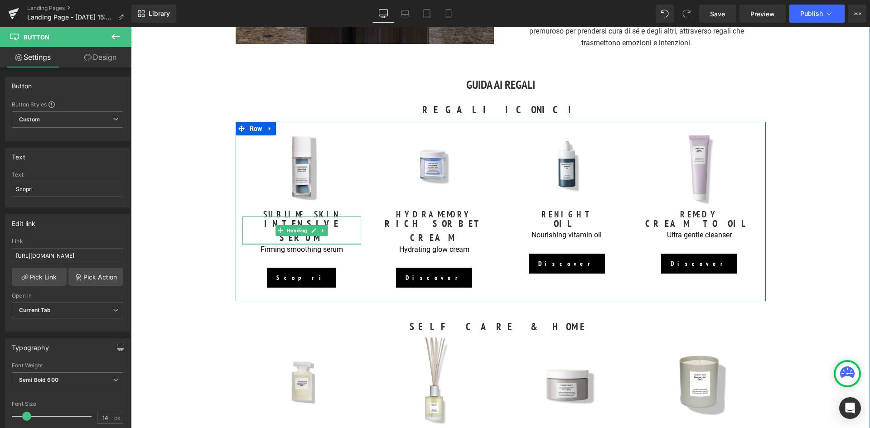
click at [313, 243] on div at bounding box center [301, 244] width 119 height 2
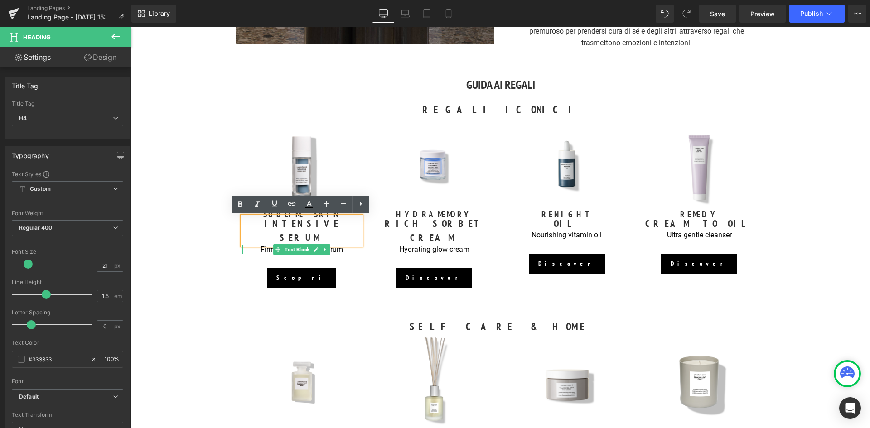
click at [329, 245] on p "Firming smoothing serum" at bounding box center [301, 250] width 119 height 10
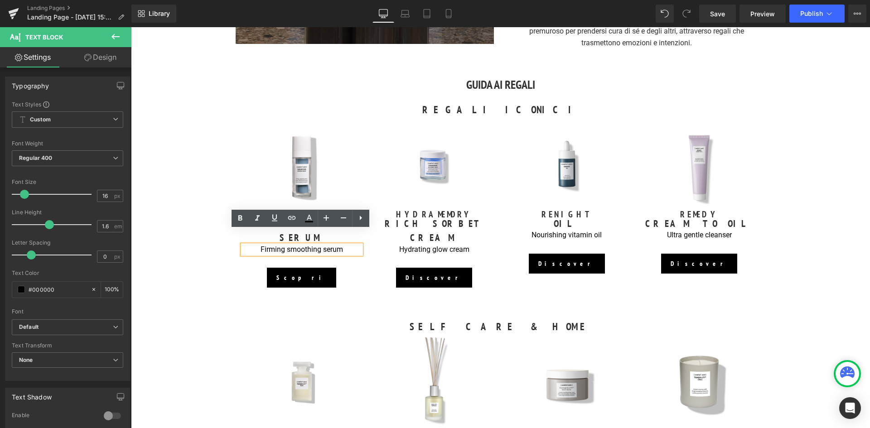
drag, startPoint x: 344, startPoint y: 236, endPoint x: 255, endPoint y: 240, distance: 88.9
click at [255, 245] on div "Firming smoothing serum" at bounding box center [301, 250] width 119 height 10
drag, startPoint x: 333, startPoint y: 235, endPoint x: 258, endPoint y: 233, distance: 75.7
click at [258, 245] on p "Firming smoothing serum" at bounding box center [301, 250] width 119 height 10
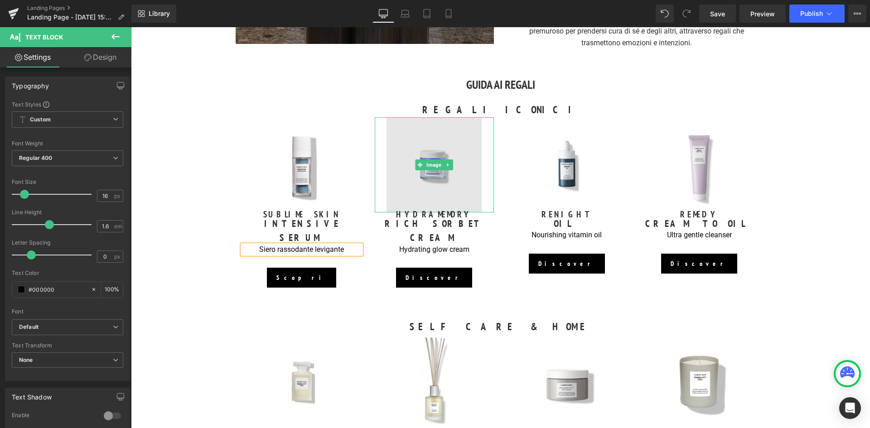
click at [431, 189] on img at bounding box center [434, 164] width 95 height 95
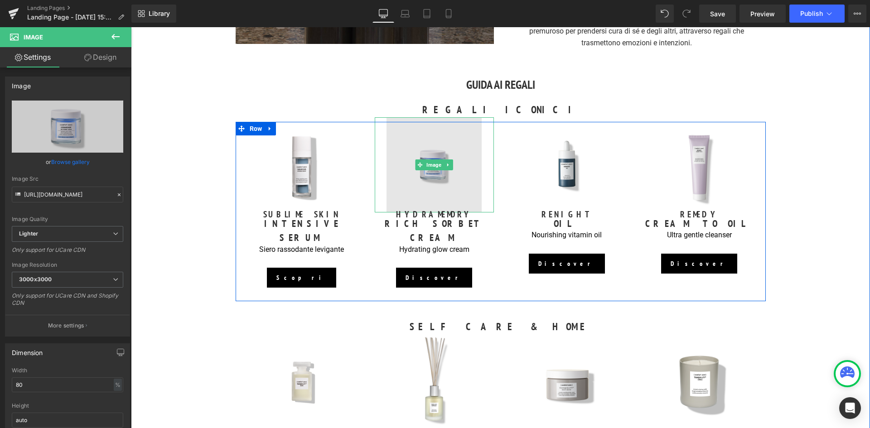
click at [440, 176] on img at bounding box center [434, 164] width 95 height 95
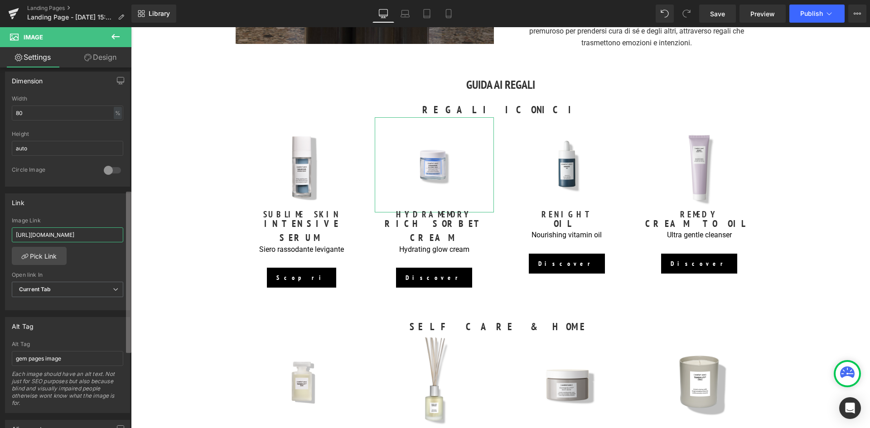
scroll to position [0, 103]
drag, startPoint x: 15, startPoint y: 236, endPoint x: 128, endPoint y: 241, distance: 112.5
click at [128, 241] on div "Image https://ucarecdn.com/d8425835-8115-4668-a4d5-2deda6092da1/-/format/auto/-…" at bounding box center [65, 250] width 131 height 365
type input "https://it.comfortzoneskin.com/products/hydramemory-rich-sorbet-cream"
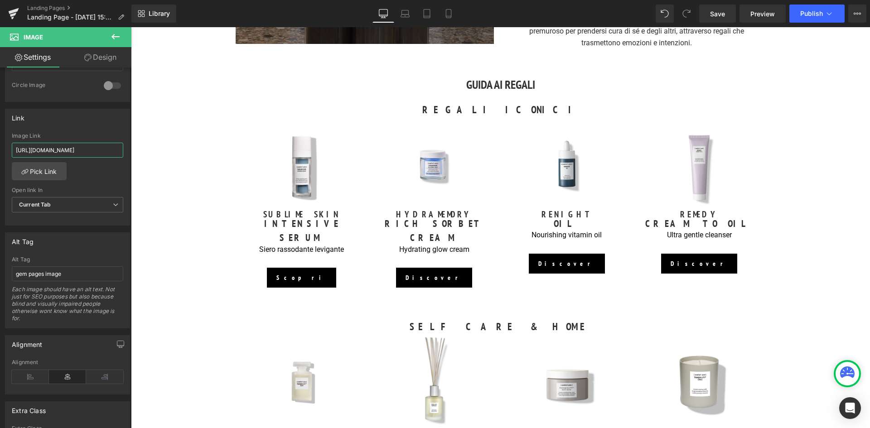
scroll to position [353, 0]
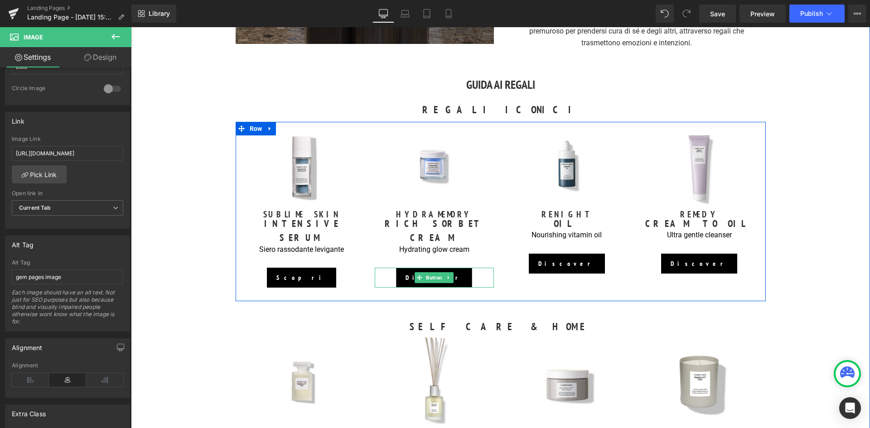
click at [430, 272] on span "Button" at bounding box center [434, 277] width 20 height 11
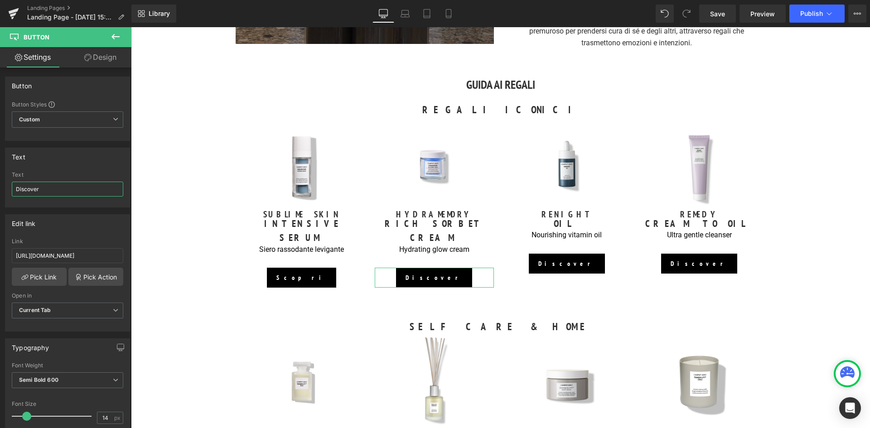
drag, startPoint x: 50, startPoint y: 192, endPoint x: -7, endPoint y: 192, distance: 56.6
click at [0, 192] on html "Button You are previewing how the will restyle your page. You can not edit Elem…" at bounding box center [435, 214] width 870 height 428
type input "Scopri"
drag, startPoint x: 42, startPoint y: 256, endPoint x: 125, endPoint y: 259, distance: 83.0
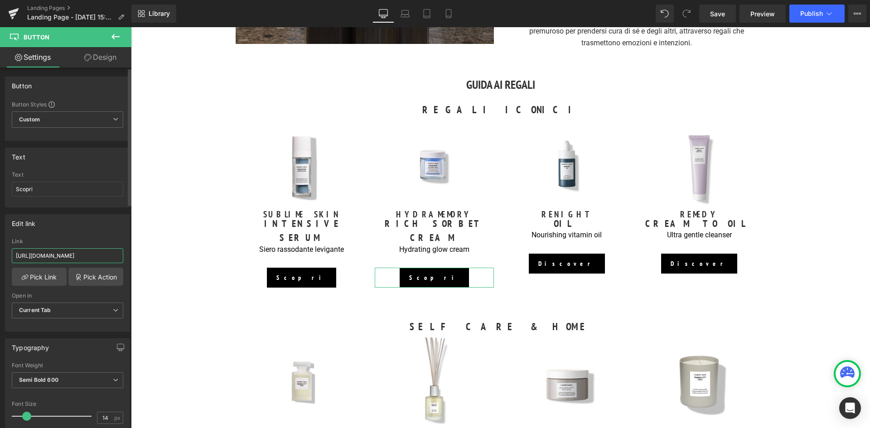
click at [125, 259] on div "https://world.comfortzoneskin.com/products/hydramemory-rich-sorbet-cream Link h…" at bounding box center [67, 284] width 124 height 93
paste input "https://it.comfortzoneskin.com/products/hydramemory-rich-sorbet-cream"
type input "https://it.comfortzoneskin.com/products/hydramemory-rich-sorbet-cream"
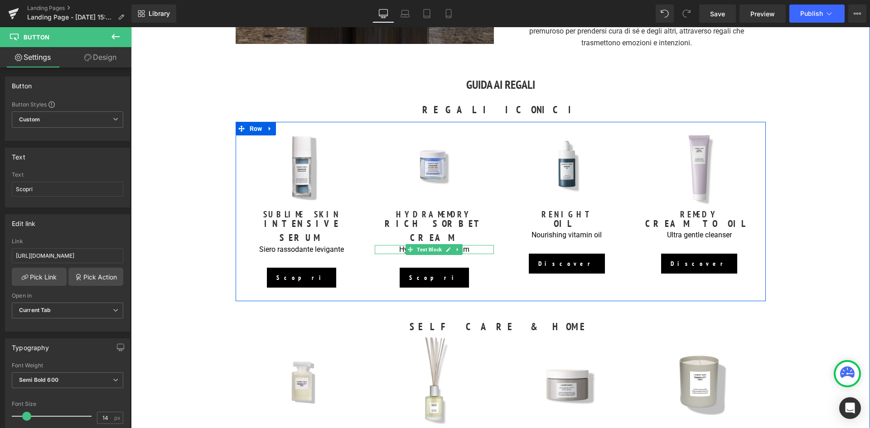
click at [399, 245] on p "Hydrating glow cream" at bounding box center [434, 250] width 119 height 10
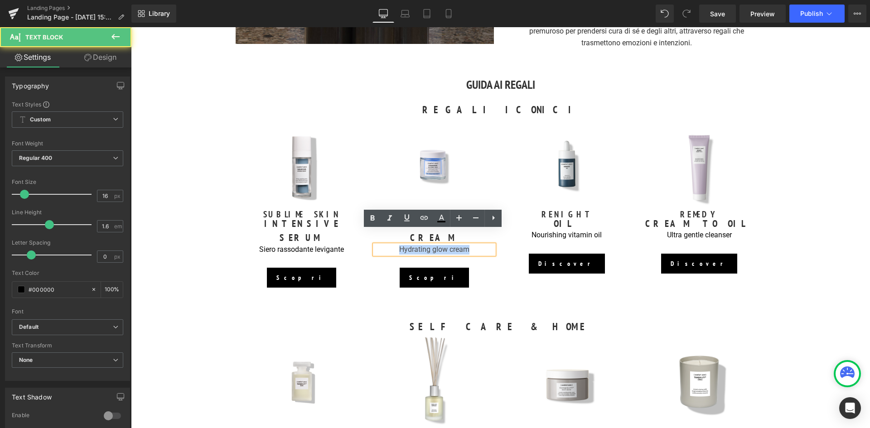
drag, startPoint x: 475, startPoint y: 235, endPoint x: 394, endPoint y: 237, distance: 81.1
click at [394, 245] on p "Hydrating glow cream" at bounding box center [434, 250] width 119 height 10
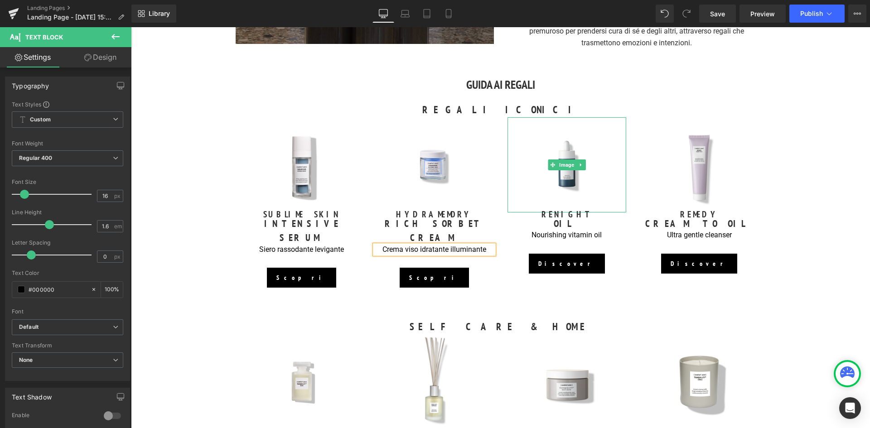
drag, startPoint x: 561, startPoint y: 183, endPoint x: 183, endPoint y: 107, distance: 385.4
click at [561, 183] on img at bounding box center [566, 164] width 95 height 95
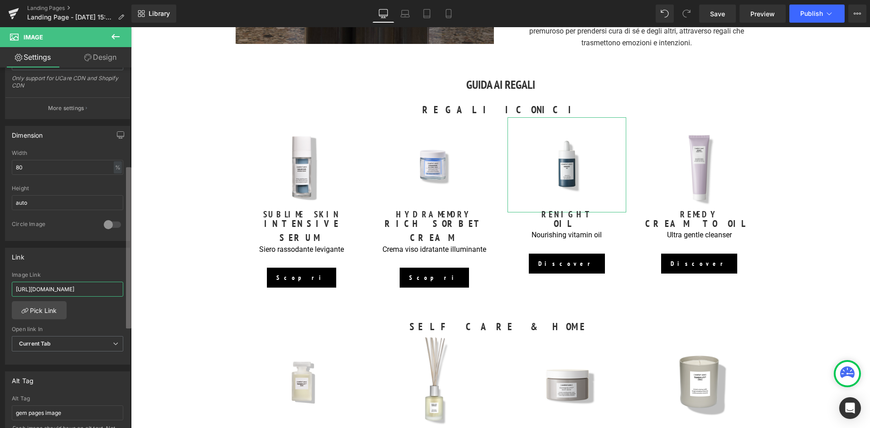
scroll to position [0, 43]
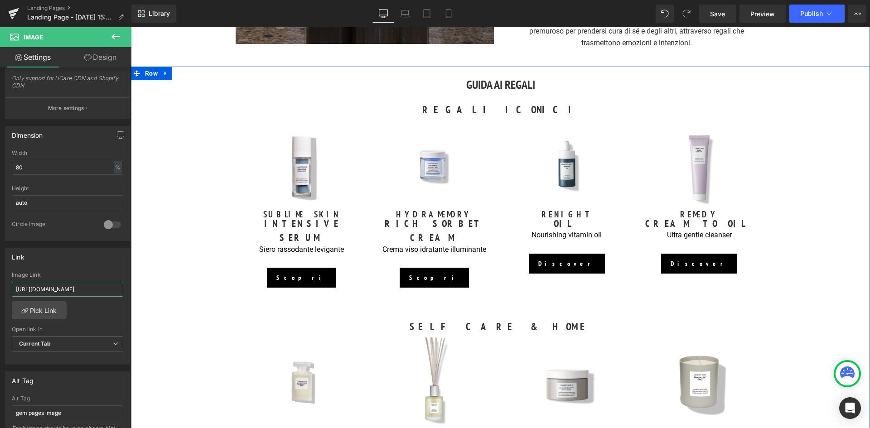
drag, startPoint x: 146, startPoint y: 317, endPoint x: 134, endPoint y: 296, distance: 24.2
type input "https://it.comfortzoneskin.com/products/renight-oil"
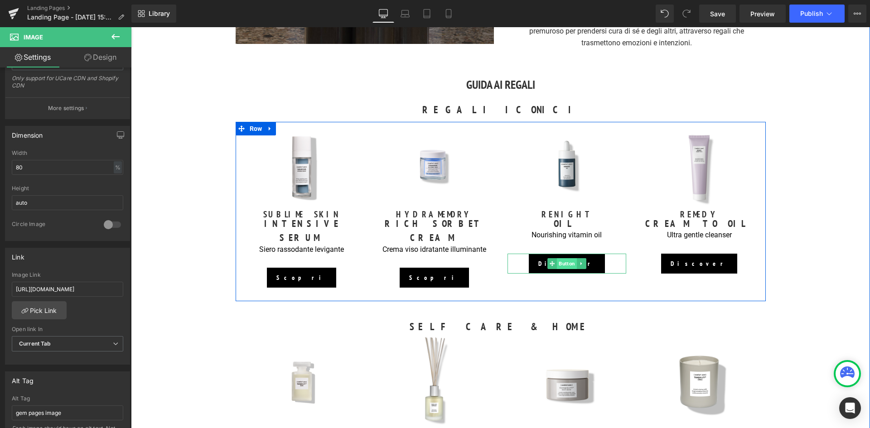
click at [565, 261] on span "Button" at bounding box center [567, 263] width 20 height 11
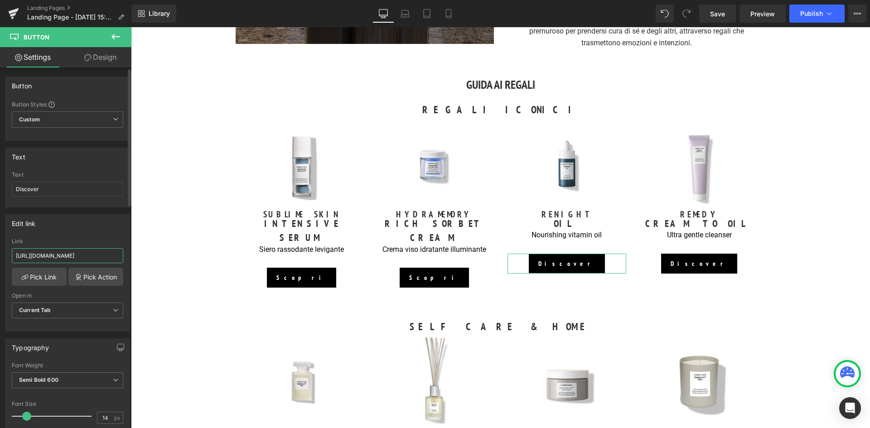
scroll to position [0, 43]
drag, startPoint x: 15, startPoint y: 256, endPoint x: 122, endPoint y: 262, distance: 107.5
click at [122, 262] on div "https://world.comfortzoneskin.com/products/renight-oil Link https://world.comfo…" at bounding box center [67, 284] width 124 height 93
paste input "https://it.comfortzoneskin.com/products/renight-oil"
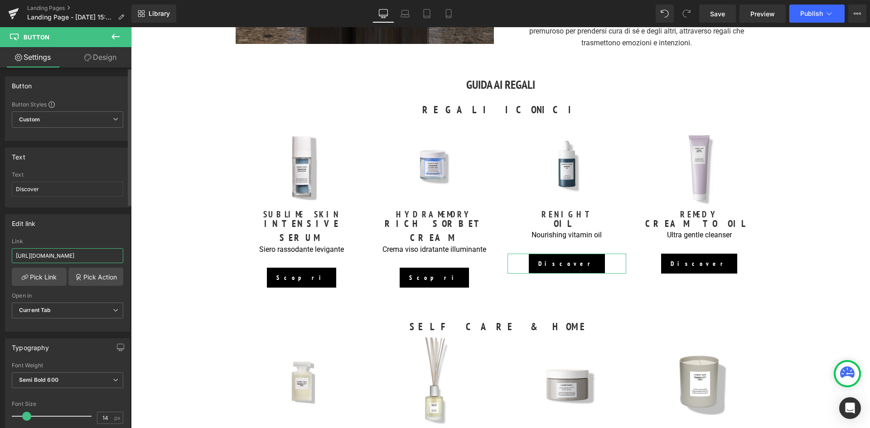
scroll to position [0, 32]
type input "https://it.comfortzoneskin.com/products/renight-oil"
drag, startPoint x: 62, startPoint y: 183, endPoint x: -10, endPoint y: 192, distance: 72.6
click at [0, 192] on html "Button You are previewing how the will restyle your page. You can not edit Elem…" at bounding box center [435, 214] width 870 height 428
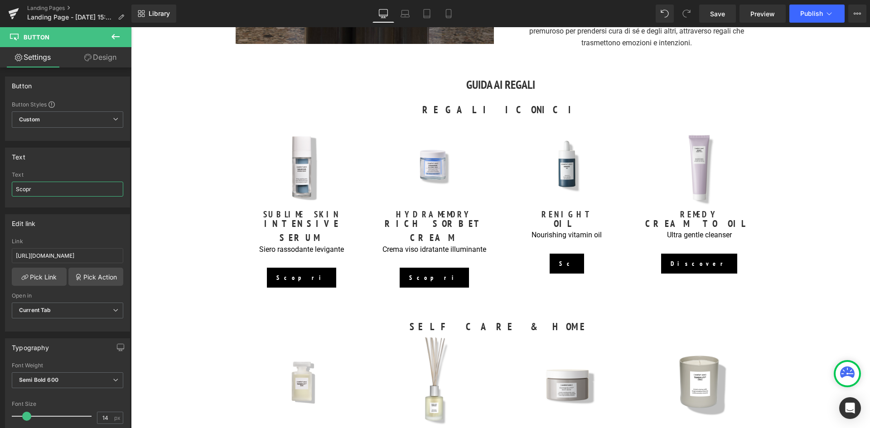
type input "Scopri"
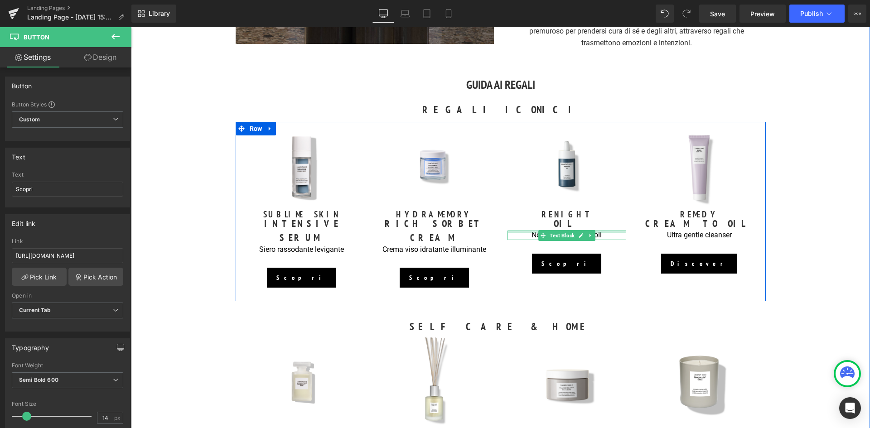
click at [530, 232] on div at bounding box center [566, 232] width 119 height 2
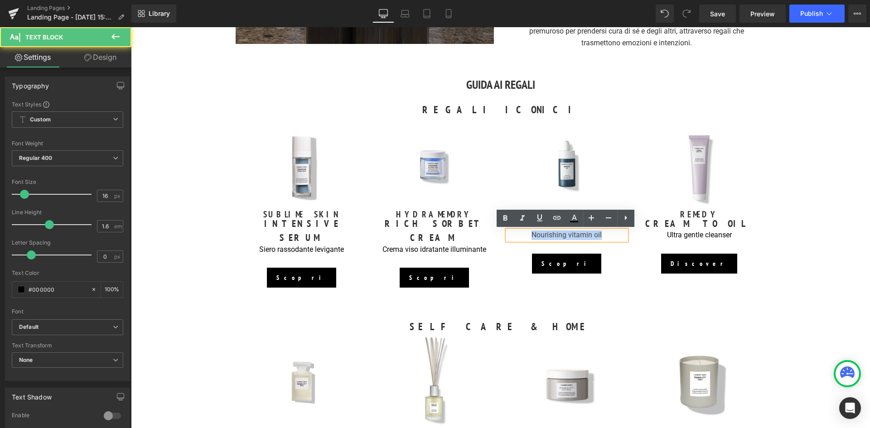
drag, startPoint x: 604, startPoint y: 235, endPoint x: 517, endPoint y: 242, distance: 86.9
click at [517, 242] on div "Image RENIGHT Heading OIL Heading Nourishing vitamin oil Text Block Scopri Butt…" at bounding box center [567, 204] width 133 height 165
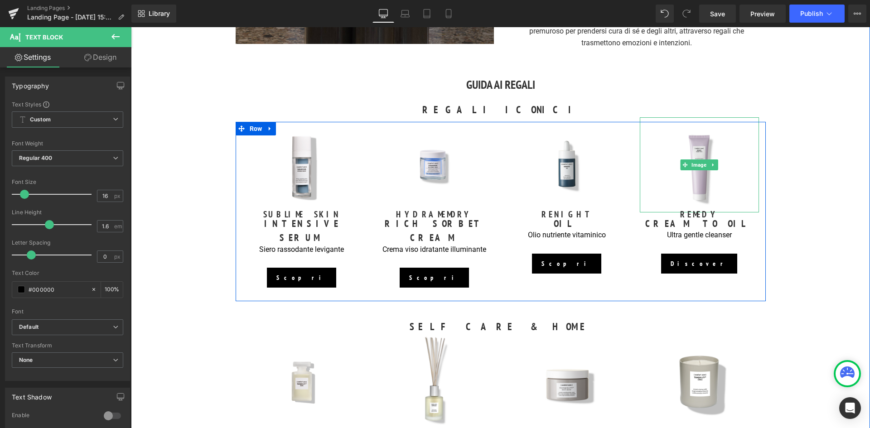
drag, startPoint x: 702, startPoint y: 183, endPoint x: 188, endPoint y: 290, distance: 524.4
click at [702, 183] on img at bounding box center [699, 164] width 95 height 95
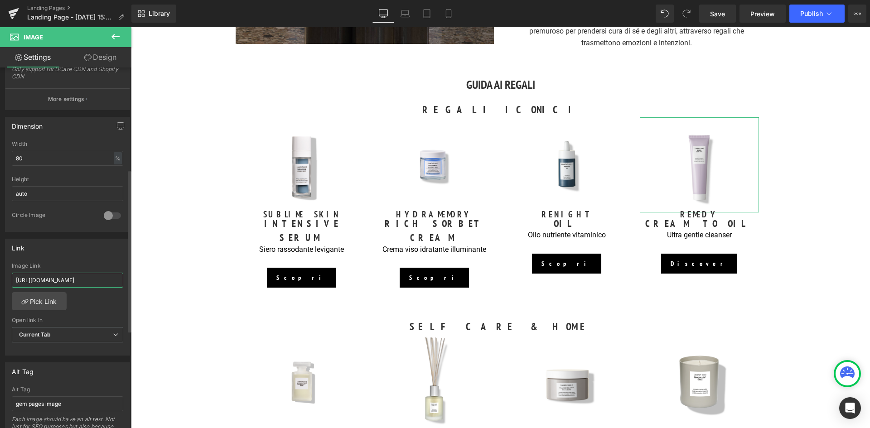
scroll to position [0, 71]
drag, startPoint x: 15, startPoint y: 277, endPoint x: 123, endPoint y: 284, distance: 107.6
click at [123, 284] on div "https://world.comfortzoneskin.com/products/remedy-cream-to-oil Image Link https…" at bounding box center [67, 309] width 124 height 93
paste input "https://it.comfortzoneskin.com/products/remedy-cream-to-oil"
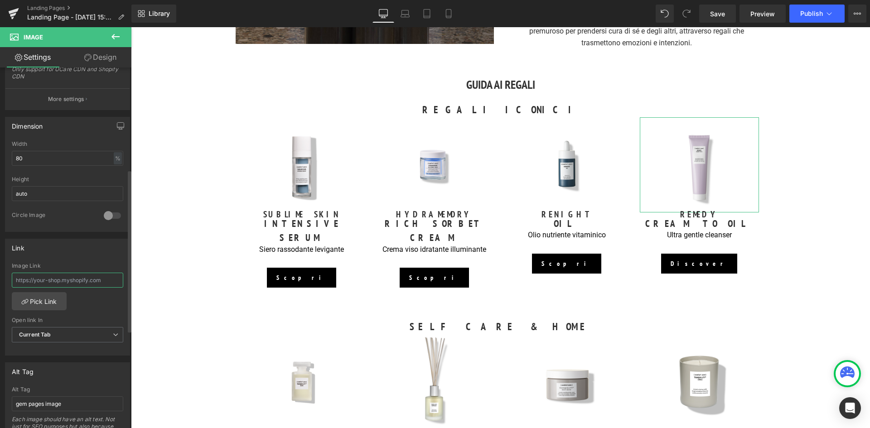
type input "https://it.comfortzoneskin.com/products/remedy-cream-to-oil"
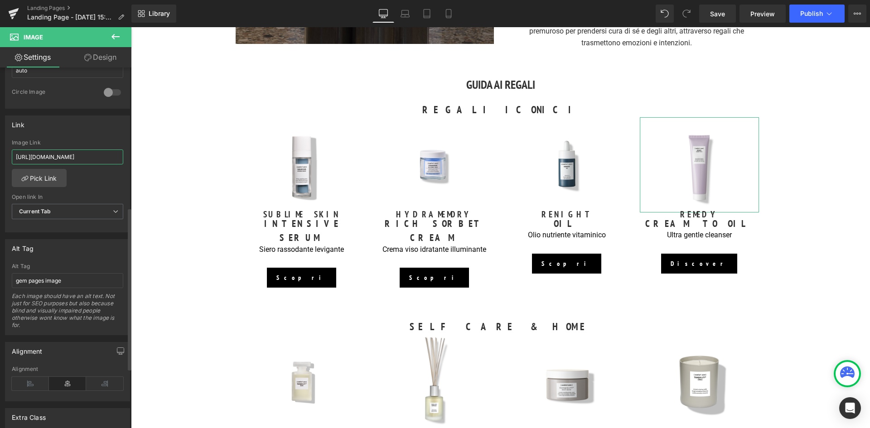
scroll to position [362, 0]
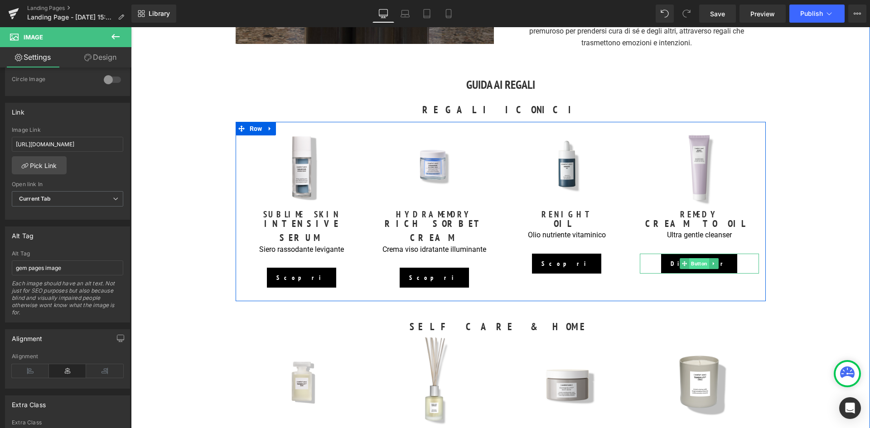
click at [697, 261] on span "Button" at bounding box center [699, 263] width 20 height 11
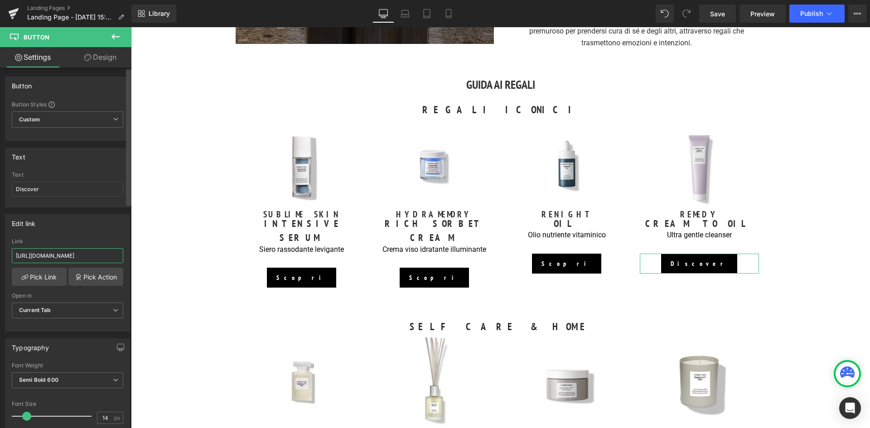
scroll to position [0, 71]
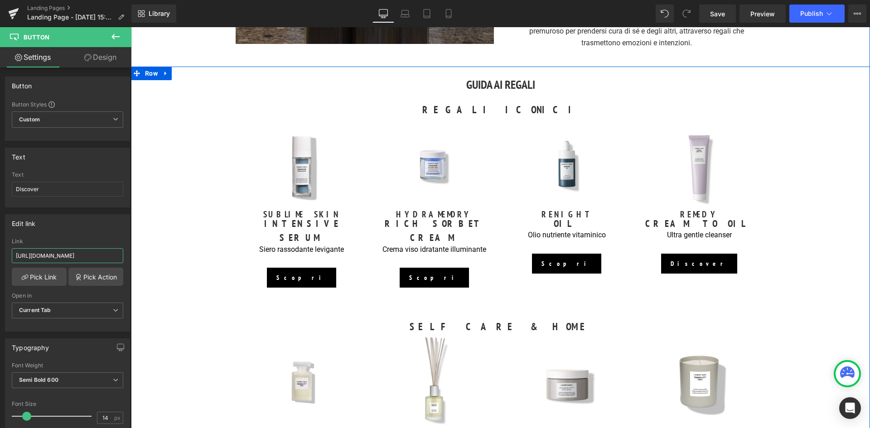
drag, startPoint x: 144, startPoint y: 283, endPoint x: 135, endPoint y: 261, distance: 23.6
paste input "it"
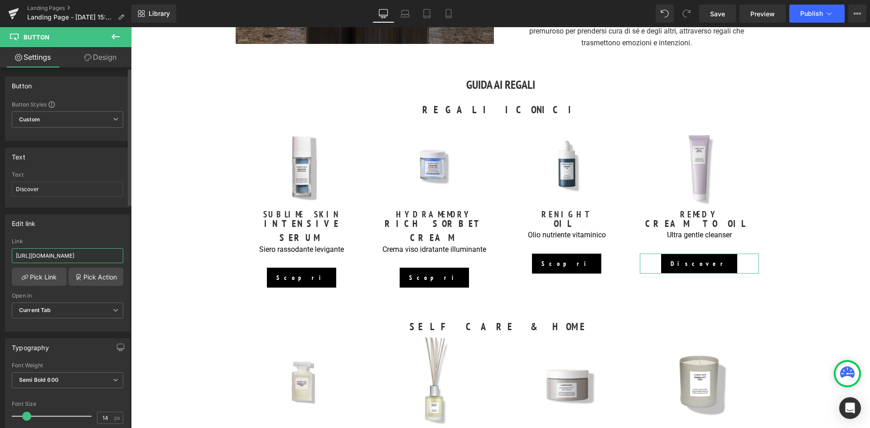
type input "https://it.comfortzoneskin.com/products/remedy-cream-to-oil"
drag, startPoint x: 3, startPoint y: 189, endPoint x: -6, endPoint y: 190, distance: 8.6
click at [0, 190] on html "Button You are previewing how the will restyle your page. You can not edit Elem…" at bounding box center [435, 214] width 870 height 428
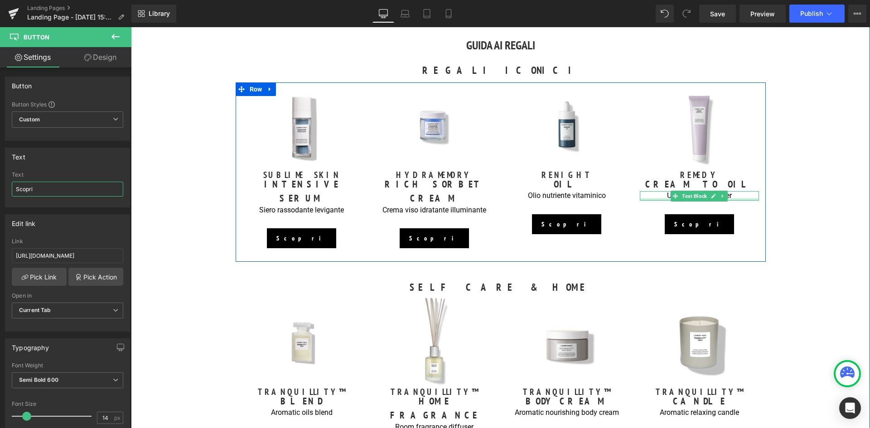
scroll to position [680, 0]
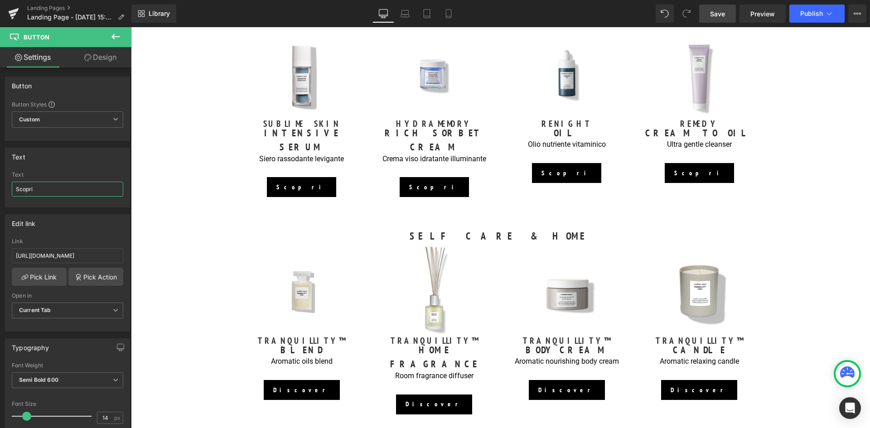
type input "Scopri"
click at [720, 12] on span "Save" at bounding box center [717, 14] width 15 height 10
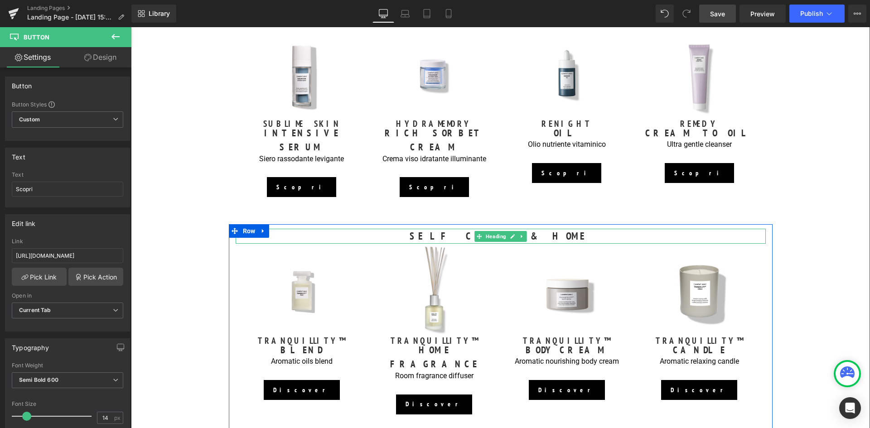
click at [462, 229] on h3 "SELF CARE & HOME" at bounding box center [501, 236] width 530 height 15
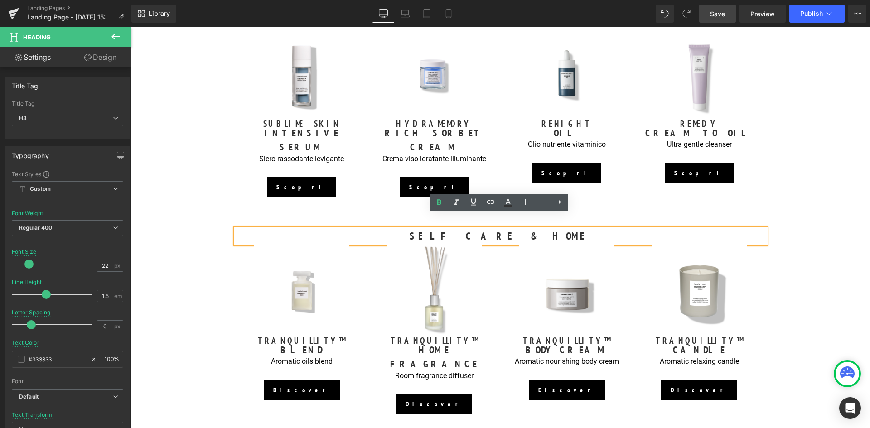
click at [534, 229] on h3 "SELF CARE & HOME" at bounding box center [501, 236] width 530 height 15
drag, startPoint x: 537, startPoint y: 219, endPoint x: 463, endPoint y: 228, distance: 74.9
click at [463, 229] on h3 "SELF CARE & HOME" at bounding box center [501, 236] width 530 height 15
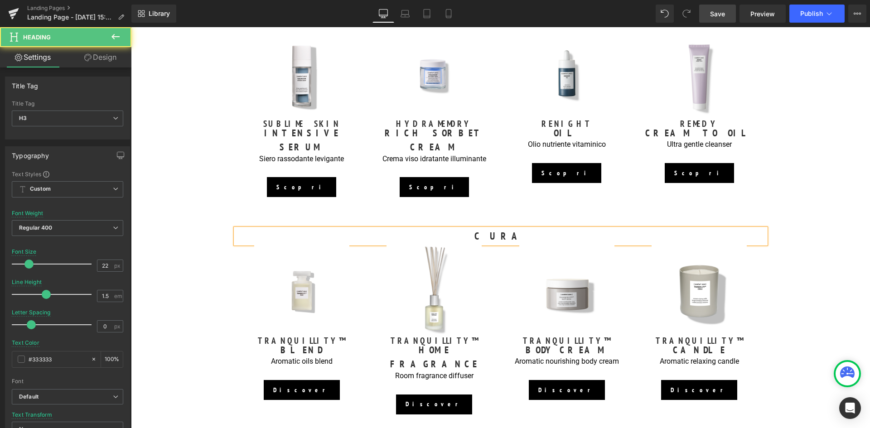
drag, startPoint x: 510, startPoint y: 223, endPoint x: 478, endPoint y: 222, distance: 31.3
click at [478, 229] on h3 "CURA" at bounding box center [501, 236] width 530 height 15
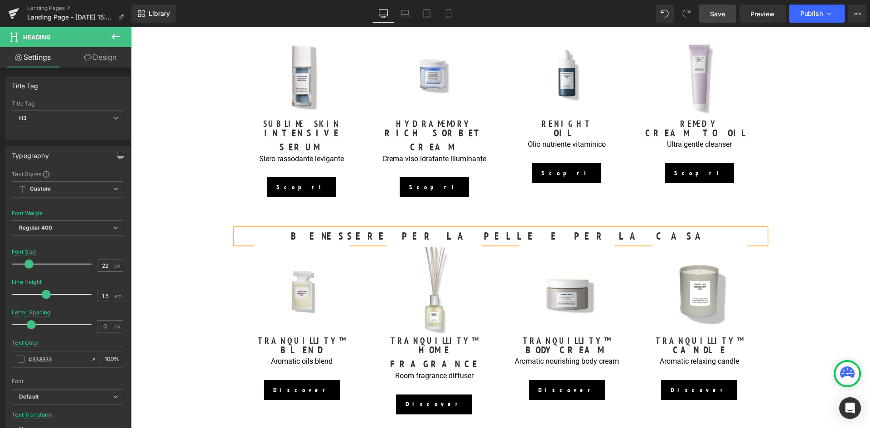
click at [827, 190] on div "GUIDA AI REGALI Heading REGALI ICONICI Heading Image SUBLIME SKIN Heading INTEN…" at bounding box center [500, 223] width 739 height 477
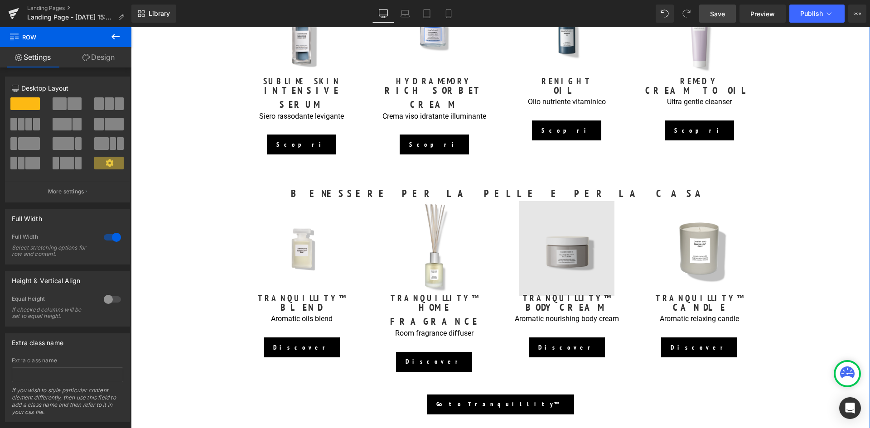
scroll to position [725, 0]
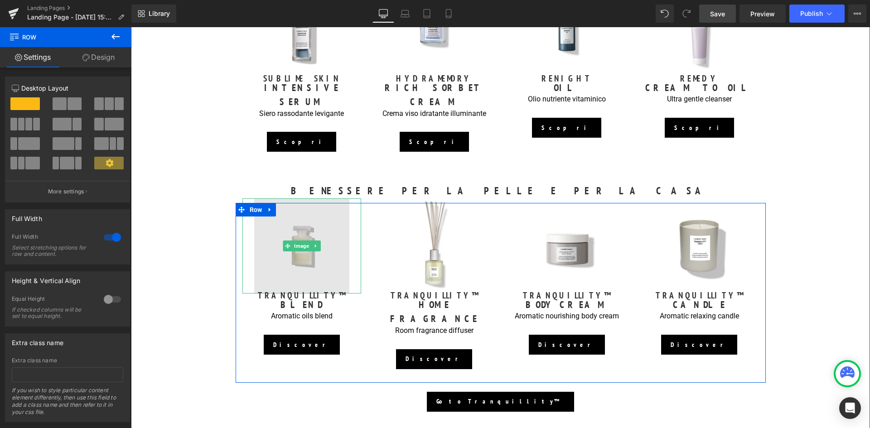
click at [291, 247] on img at bounding box center [301, 245] width 95 height 95
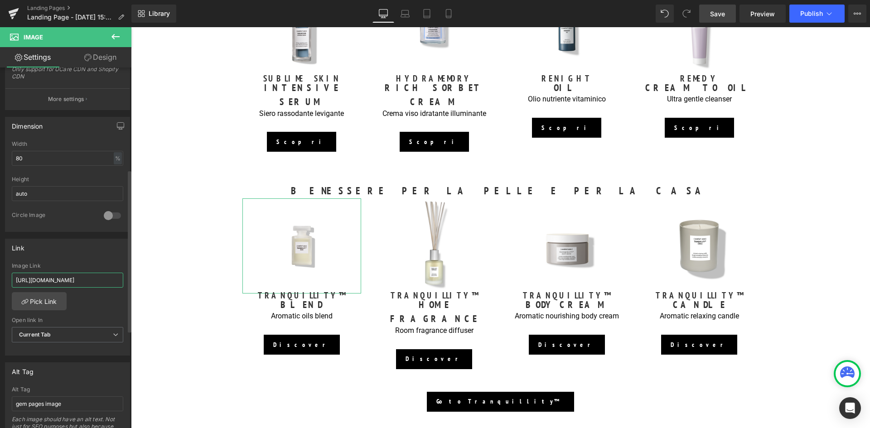
scroll to position [0, 61]
drag, startPoint x: 14, startPoint y: 280, endPoint x: 120, endPoint y: 285, distance: 106.1
click at [120, 285] on div "https://world.comfortzoneskin.com/products/tranquillity-blend Image Link https:…" at bounding box center [67, 309] width 124 height 93
paste input "it.comfortzoneskin.com/products/tranquillity-blend-50ml"
type input "https://it.comfortzoneskin.com/products/tranquillity-blend-50ml"
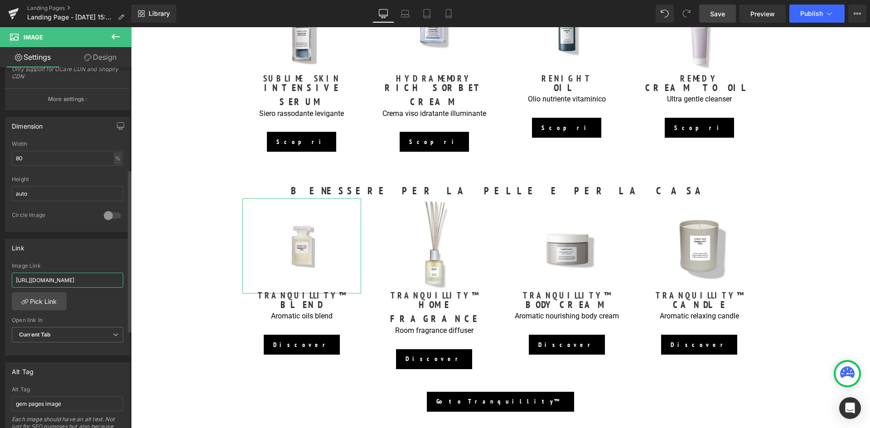
scroll to position [272, 0]
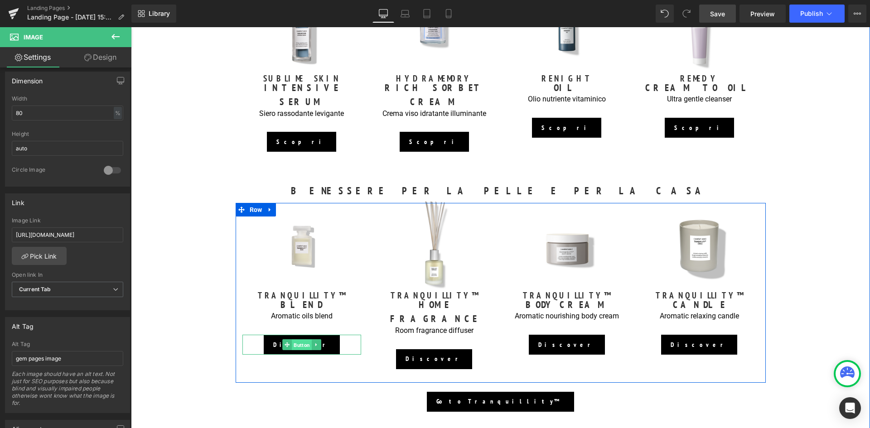
click at [298, 340] on span "Button" at bounding box center [302, 345] width 20 height 11
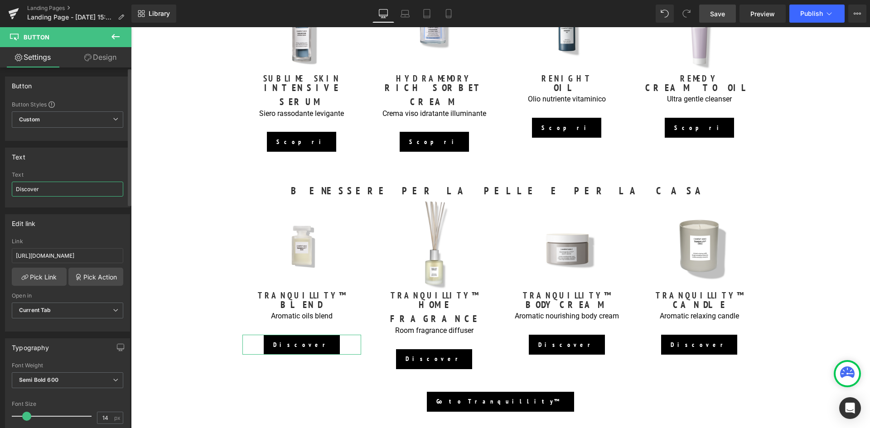
drag, startPoint x: 62, startPoint y: 188, endPoint x: 7, endPoint y: 192, distance: 55.0
click at [7, 192] on div "Discover Text Discover" at bounding box center [67, 189] width 124 height 35
type input "s"
type input "Scopri"
click at [14, 252] on div "https://world.comfortzoneskin.com/products/tranquillity-blend Link https://worl…" at bounding box center [67, 284] width 124 height 93
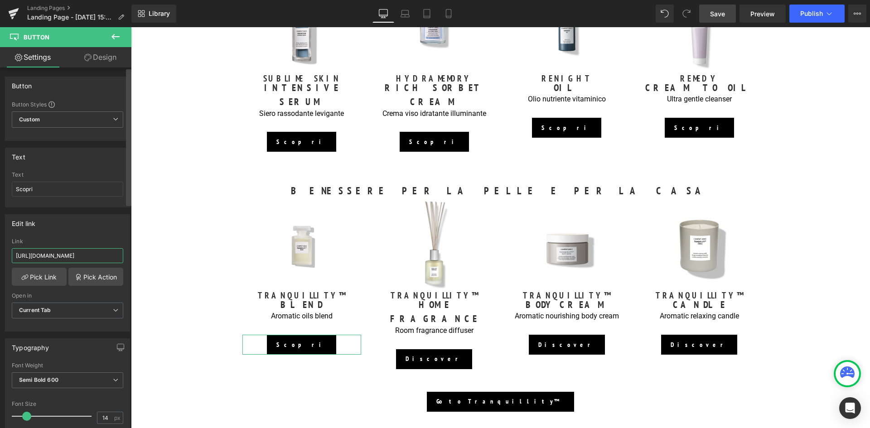
scroll to position [0, 61]
drag, startPoint x: 15, startPoint y: 254, endPoint x: 129, endPoint y: 262, distance: 114.5
click at [129, 262] on div "Button Button Styles Custom Custom Setup Global Style Custom Setup Global Style…" at bounding box center [65, 250] width 131 height 365
paste input "https://it.comfortzoneskin.com/products/tranquillity-blend-50ml"
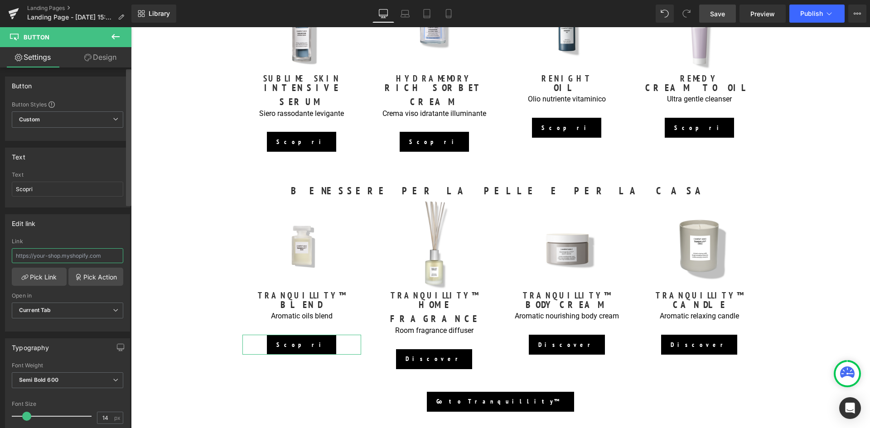
type input "https://it.comfortzoneskin.com/products/tranquillity-blend-50ml"
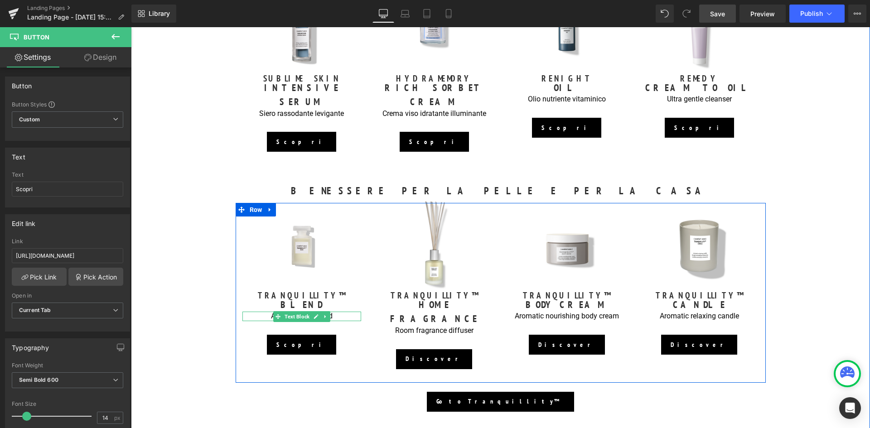
click at [338, 312] on p "Aromatic oils blend" at bounding box center [301, 317] width 119 height 10
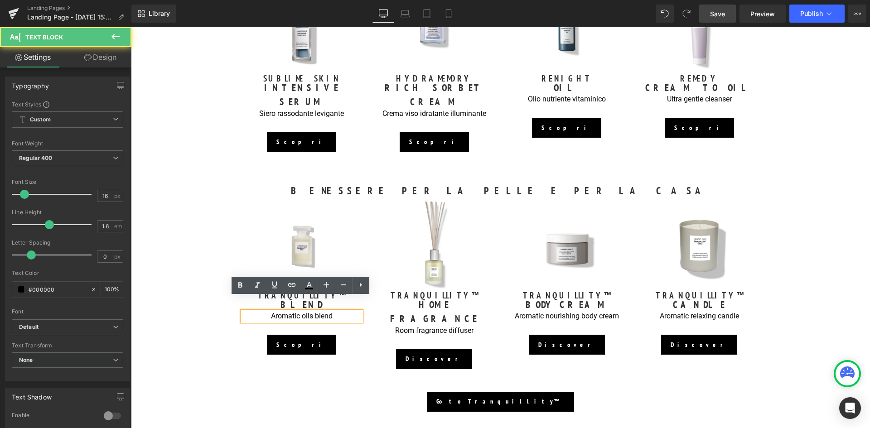
click at [337, 312] on p "Aromatic oils blend" at bounding box center [301, 317] width 119 height 10
drag, startPoint x: 336, startPoint y: 301, endPoint x: 270, endPoint y: 305, distance: 66.3
click at [270, 312] on p "Aromatic oils blend" at bounding box center [301, 317] width 119 height 10
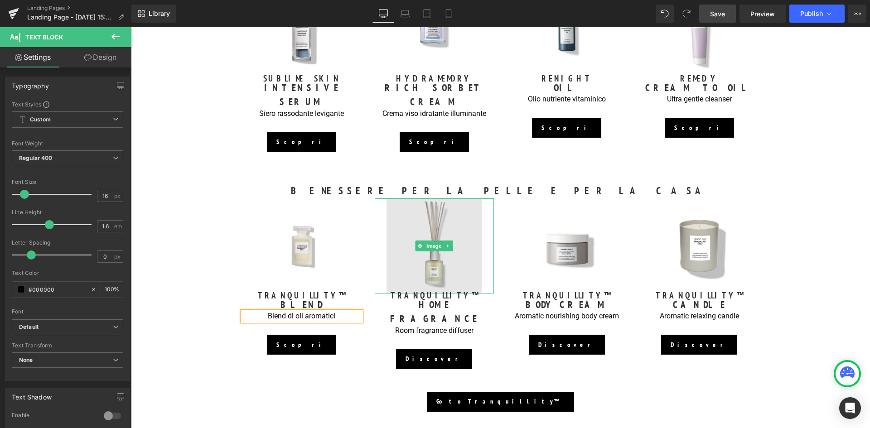
click at [433, 258] on img at bounding box center [434, 245] width 95 height 95
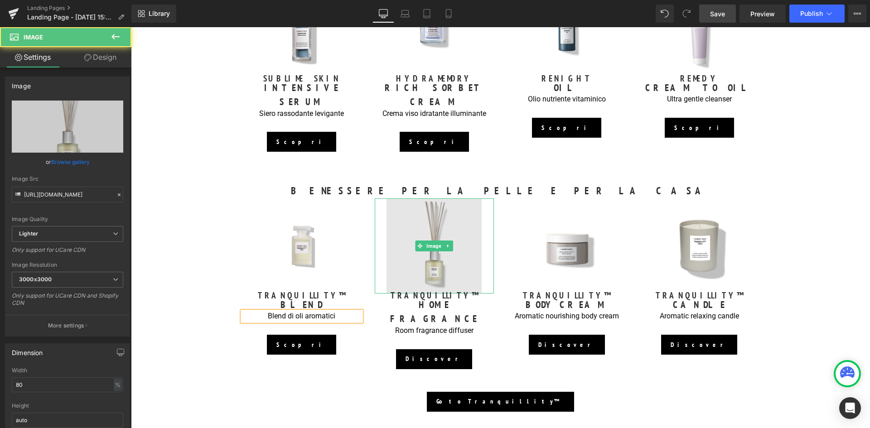
click at [416, 244] on img at bounding box center [434, 245] width 95 height 95
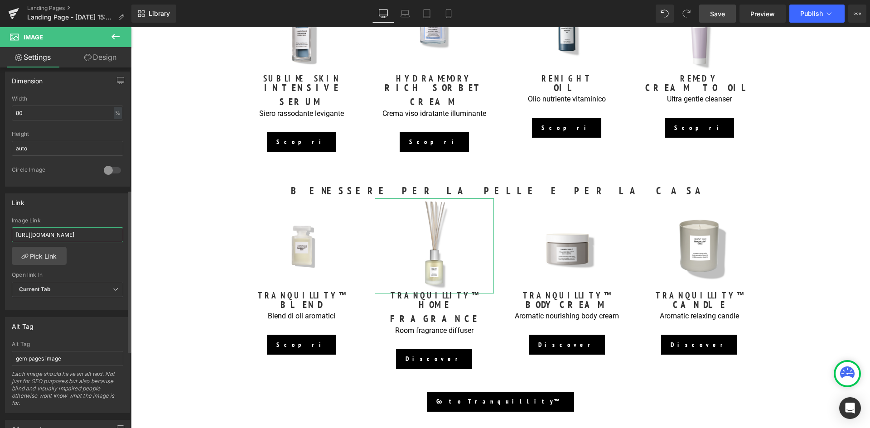
scroll to position [0, 58]
drag, startPoint x: 15, startPoint y: 235, endPoint x: 119, endPoint y: 243, distance: 103.6
click at [119, 243] on div "Image Link https://world.comfortzoneskin.com/products/luminant-serum" at bounding box center [67, 231] width 111 height 29
type input "[URL][DOMAIN_NAME]"
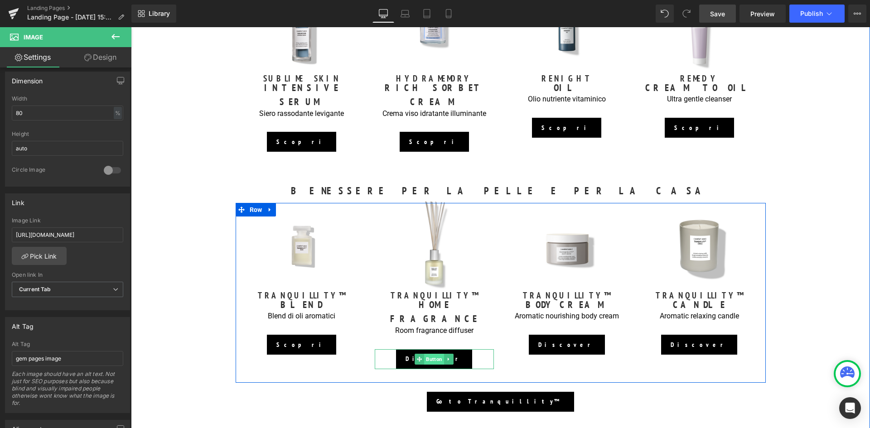
click at [428, 354] on span "Button" at bounding box center [434, 359] width 20 height 11
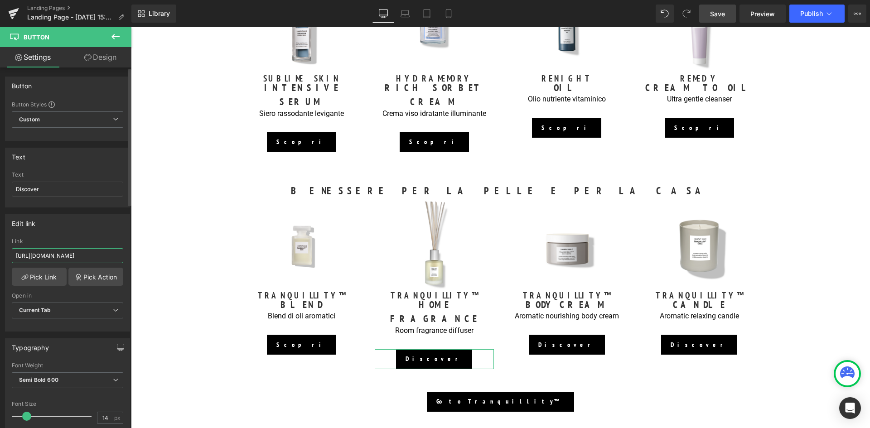
scroll to position [0, 105]
drag, startPoint x: 15, startPoint y: 256, endPoint x: 121, endPoint y: 260, distance: 105.6
click at [121, 260] on div "https://world.comfortzoneskin.com/products/tranquillity-8482-home-fragrance Lin…" at bounding box center [67, 284] width 124 height 93
paste input "it.comfortzoneskin.com/products/tranquillity"
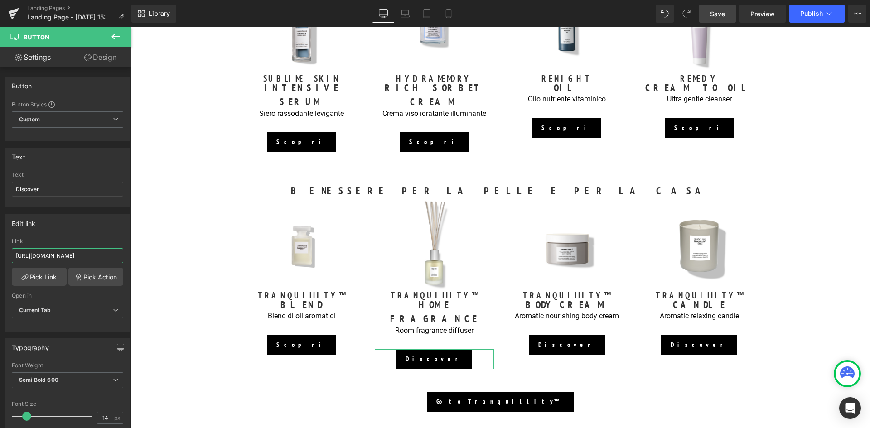
type input "[URL][DOMAIN_NAME]"
click at [0, 194] on html "Button You are previewing how the will restyle your page. You can not edit Elem…" at bounding box center [435, 214] width 870 height 428
type input "Scopri"
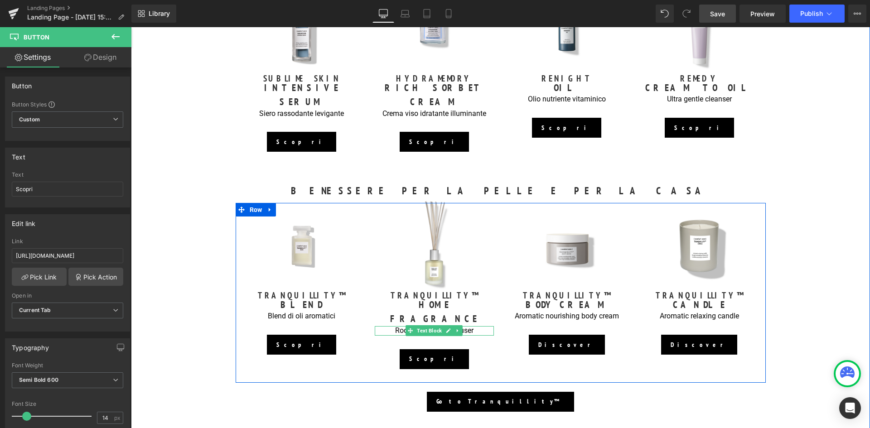
click at [470, 326] on p "Room fragrance diffuser" at bounding box center [434, 331] width 119 height 10
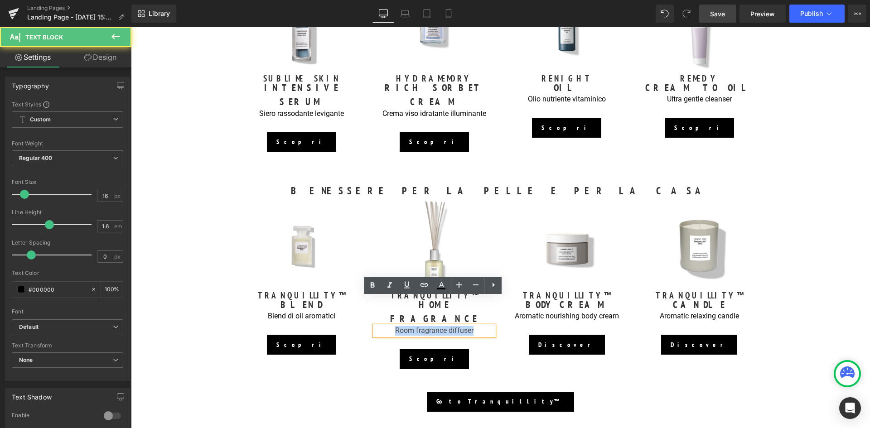
drag, startPoint x: 474, startPoint y: 303, endPoint x: 388, endPoint y: 305, distance: 86.6
click at [388, 326] on p "Room fragrance diffuser" at bounding box center [434, 331] width 119 height 10
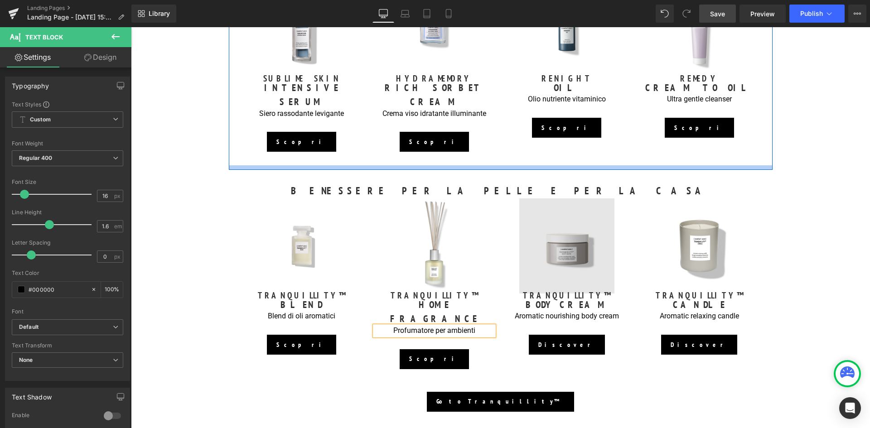
drag, startPoint x: 612, startPoint y: 154, endPoint x: 592, endPoint y: 235, distance: 83.5
click at [612, 165] on div at bounding box center [501, 167] width 544 height 5
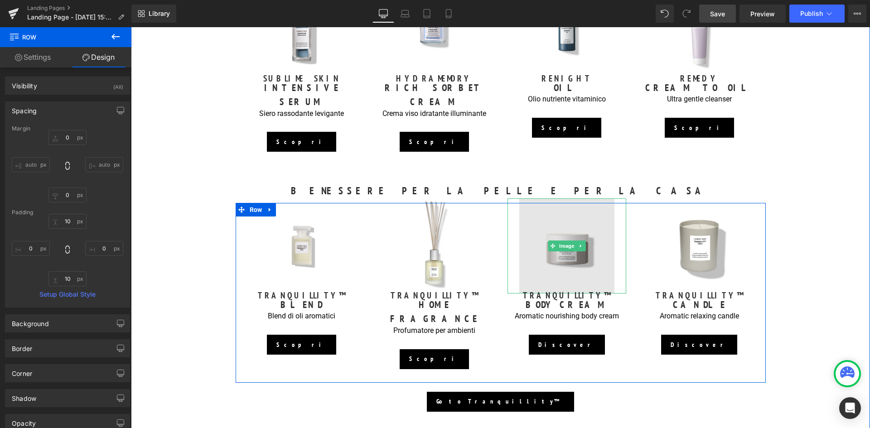
click at [561, 215] on img at bounding box center [566, 245] width 95 height 95
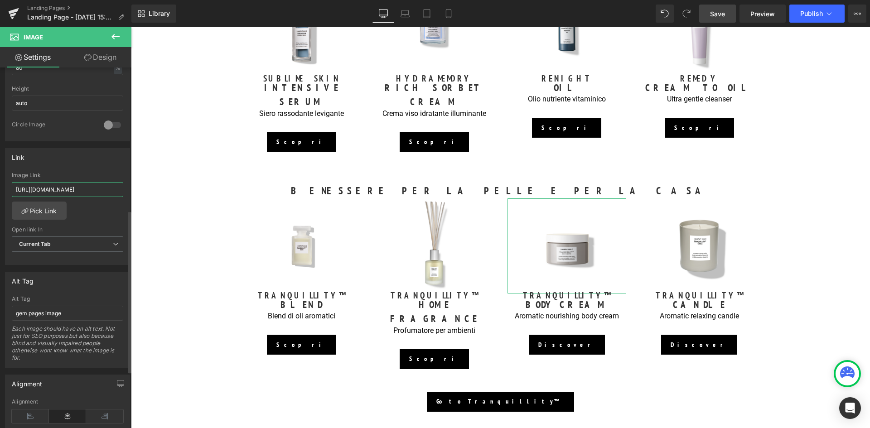
scroll to position [0, 78]
drag, startPoint x: 16, startPoint y: 189, endPoint x: 119, endPoint y: 193, distance: 103.4
click at [119, 193] on input "https://world.comfortzoneskin.com/products/tranquillity-body-cream" at bounding box center [67, 189] width 111 height 15
paste input "[URL][DOMAIN_NAME]"
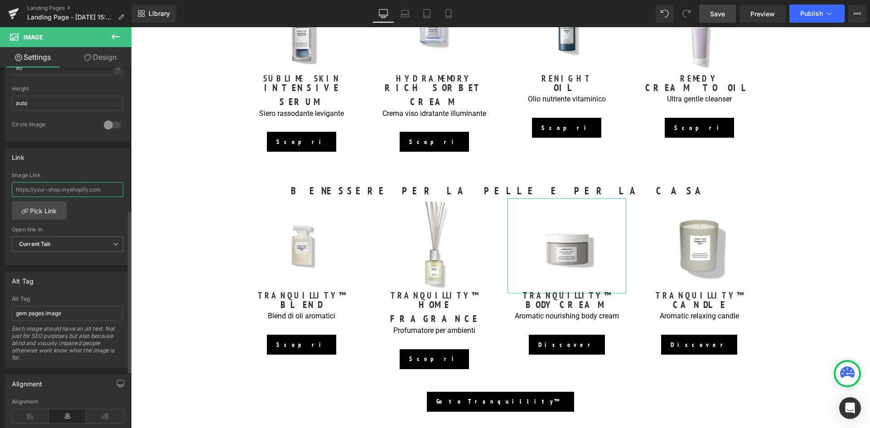
type input "[URL][DOMAIN_NAME]"
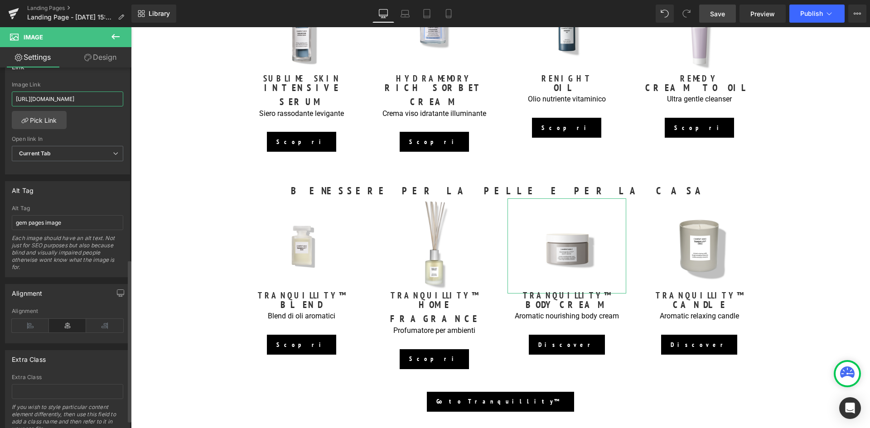
scroll to position [444, 0]
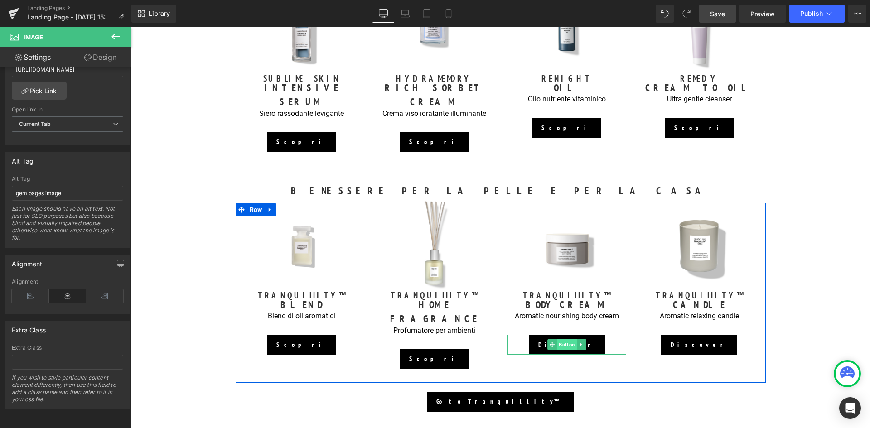
click at [567, 339] on span "Button" at bounding box center [567, 344] width 20 height 11
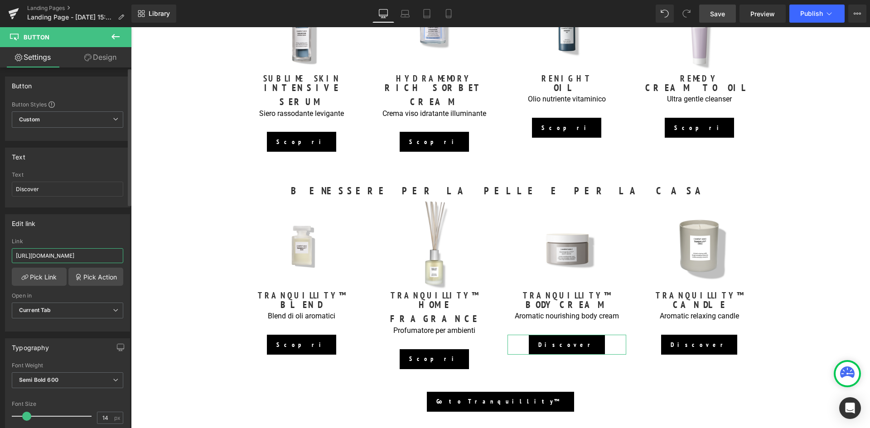
scroll to position [0, 78]
drag, startPoint x: 15, startPoint y: 255, endPoint x: 116, endPoint y: 263, distance: 101.4
click at [116, 263] on div "Link https://world.comfortzoneskin.com/products/tranquillity-body-cream" at bounding box center [67, 252] width 111 height 29
drag, startPoint x: 71, startPoint y: 256, endPoint x: -16, endPoint y: 255, distance: 87.5
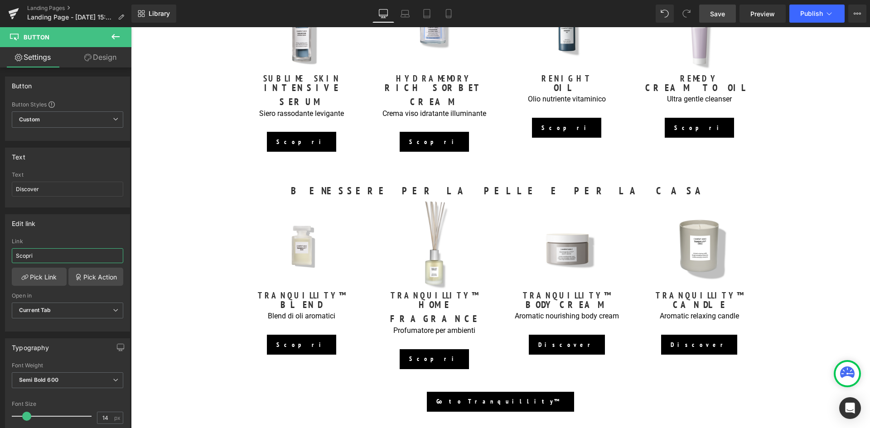
click at [0, 255] on html "Button You are previewing how the will restyle your page. You can not edit Elem…" at bounding box center [435, 214] width 870 height 428
paste input "[URL][DOMAIN_NAME]"
type input "[URL][DOMAIN_NAME]"
drag, startPoint x: 74, startPoint y: 190, endPoint x: -22, endPoint y: 194, distance: 95.7
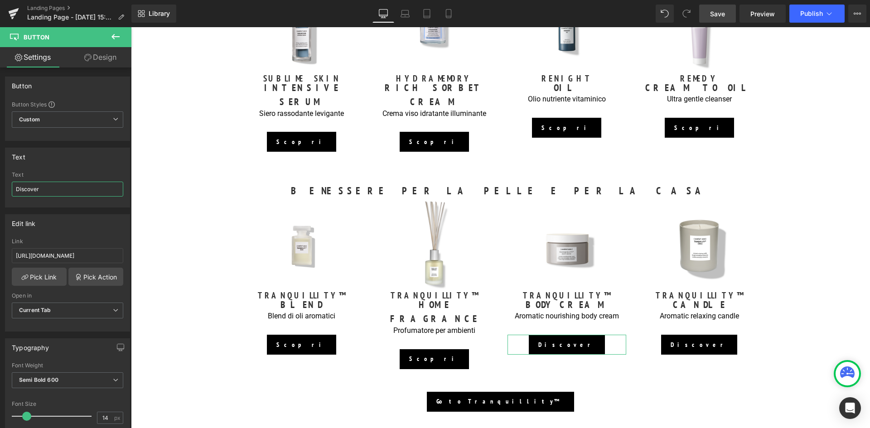
click at [0, 194] on html "Button You are previewing how the will restyle your page. You can not edit Elem…" at bounding box center [435, 214] width 870 height 428
type input "Scopri"
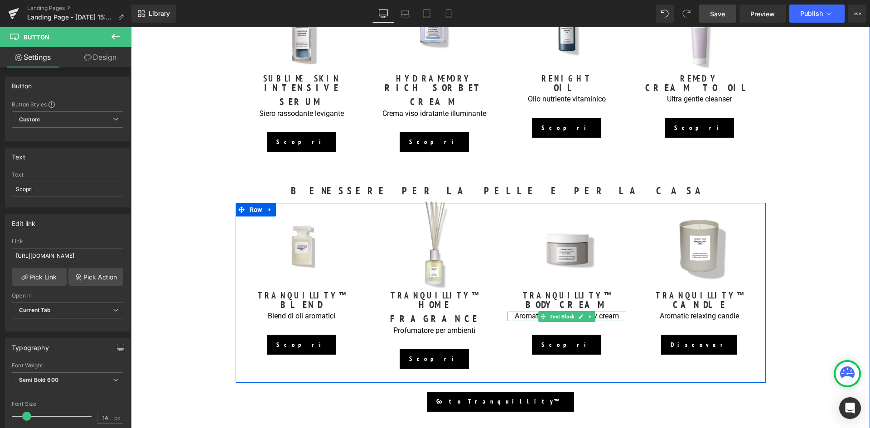
click at [531, 312] on p "Aromatic nourishing body cream" at bounding box center [566, 317] width 119 height 10
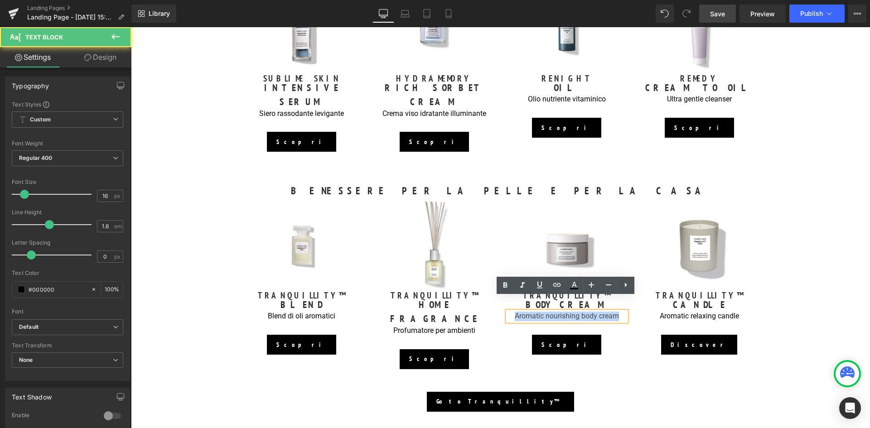
drag, startPoint x: 620, startPoint y: 304, endPoint x: 506, endPoint y: 303, distance: 113.7
click at [507, 312] on p "Aromatic nourishing body cream" at bounding box center [566, 317] width 119 height 10
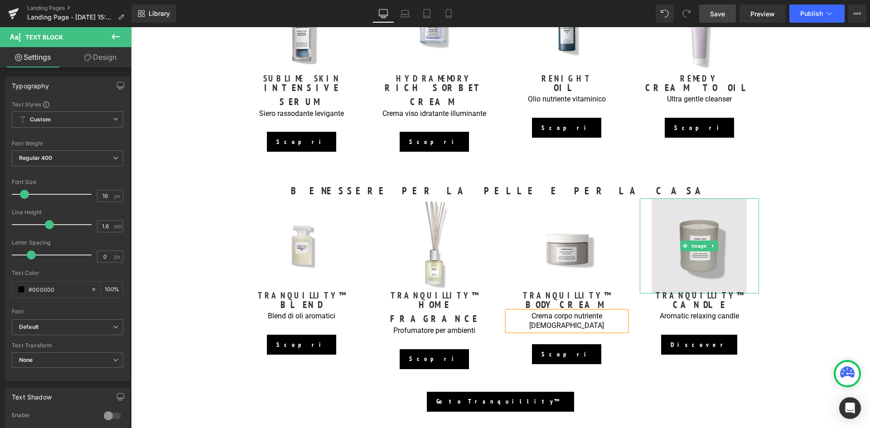
click at [697, 263] on img at bounding box center [699, 245] width 95 height 95
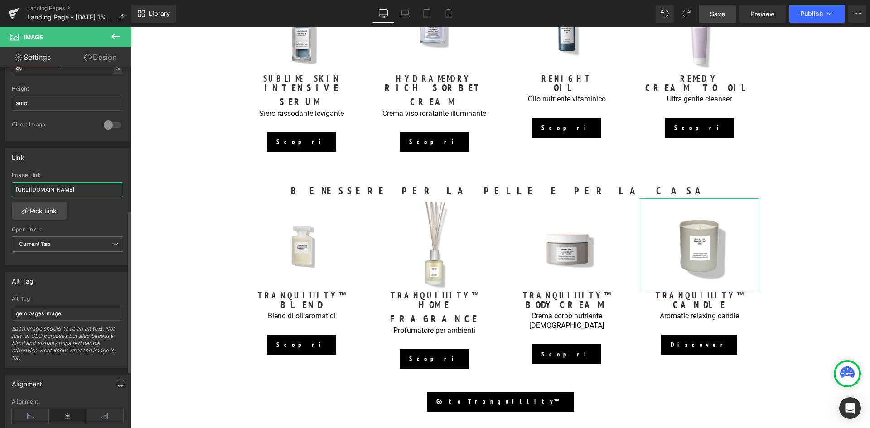
scroll to position [0, 64]
drag, startPoint x: 14, startPoint y: 191, endPoint x: 117, endPoint y: 195, distance: 103.4
click at [117, 195] on input "https://world.comfortzoneskin.com/products/tranquillity-candle" at bounding box center [67, 189] width 111 height 15
type input "[URL][DOMAIN_NAME]"
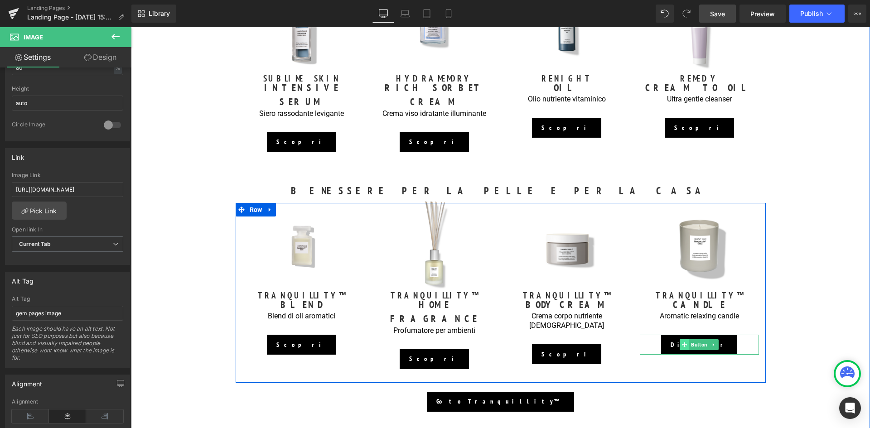
click at [685, 339] on span at bounding box center [685, 344] width 10 height 11
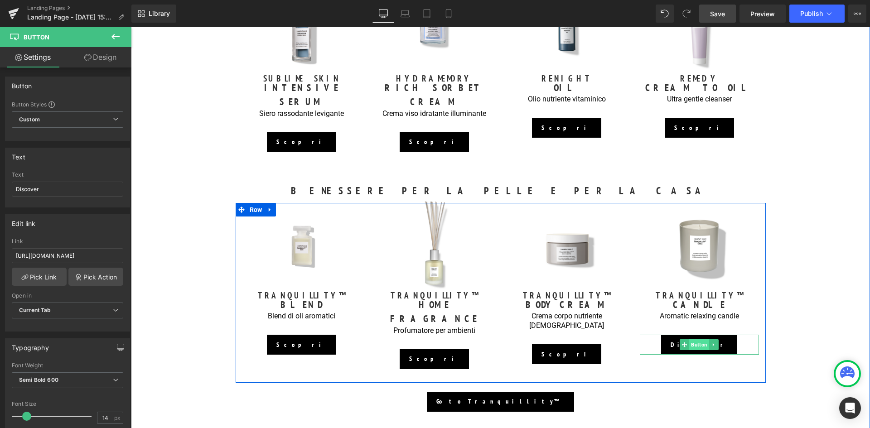
click at [700, 339] on span "Button" at bounding box center [699, 344] width 20 height 11
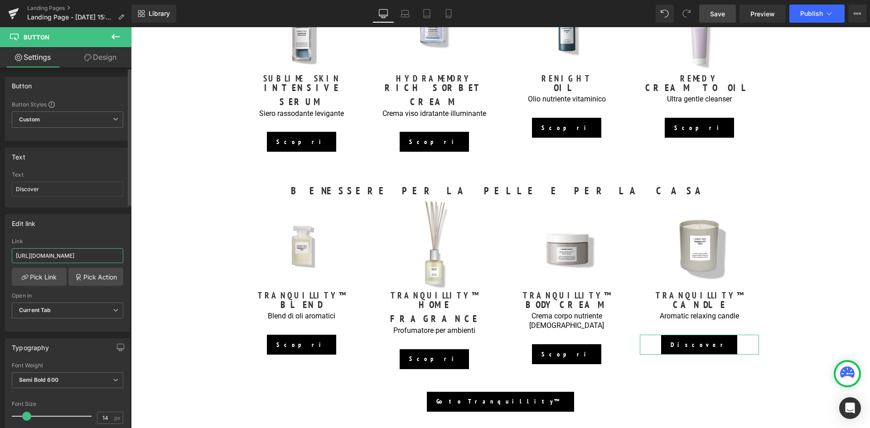
scroll to position [0, 64]
drag, startPoint x: 15, startPoint y: 256, endPoint x: 118, endPoint y: 261, distance: 103.0
click at [118, 261] on input "https://world.comfortzoneskin.com/products/tranquillity-candle" at bounding box center [67, 255] width 111 height 15
paste input "it"
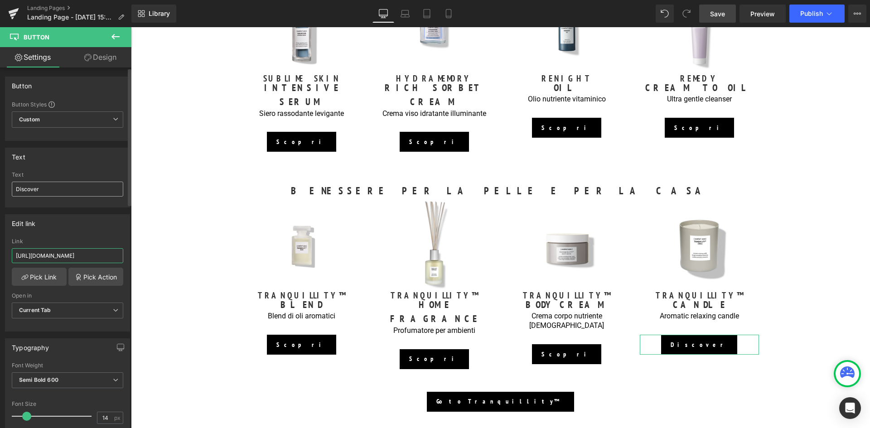
type input "[URL][DOMAIN_NAME]"
drag, startPoint x: 51, startPoint y: 189, endPoint x: 5, endPoint y: 188, distance: 45.8
click at [5, 188] on div "Discover Text Discover" at bounding box center [67, 189] width 124 height 35
type input "Scopri"
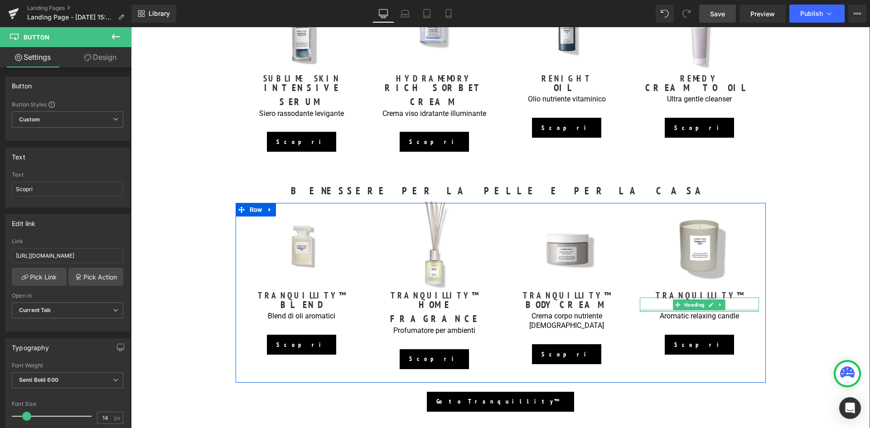
click at [740, 312] on p "Aromatic relaxing candle" at bounding box center [699, 317] width 119 height 10
click at [739, 312] on p "Aromatic relaxing candle" at bounding box center [699, 317] width 119 height 10
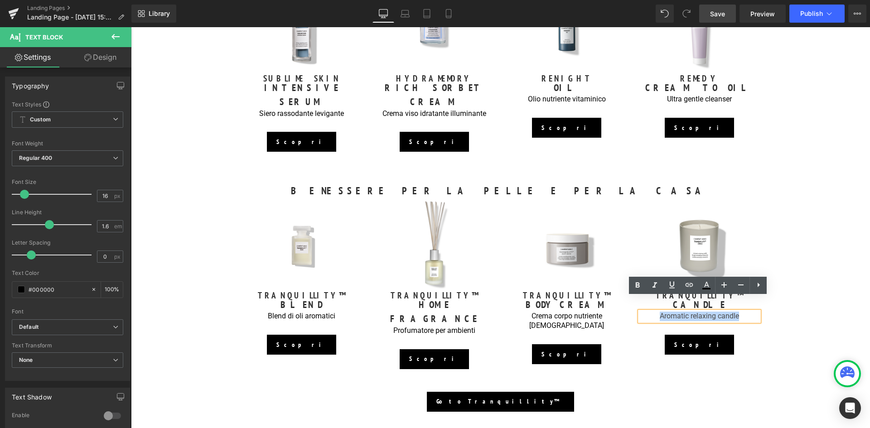
drag, startPoint x: 739, startPoint y: 301, endPoint x: 648, endPoint y: 300, distance: 90.2
click at [648, 312] on p "Aromatic relaxing candle" at bounding box center [699, 317] width 119 height 10
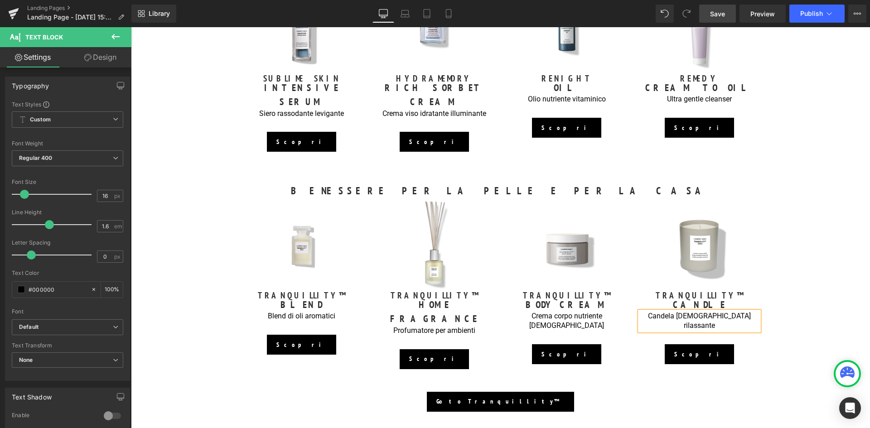
click at [826, 238] on div "GUIDA AI REGALI Heading REGALI ICONICI Heading Image SUBLIME SKIN Heading INTEN…" at bounding box center [500, 178] width 739 height 477
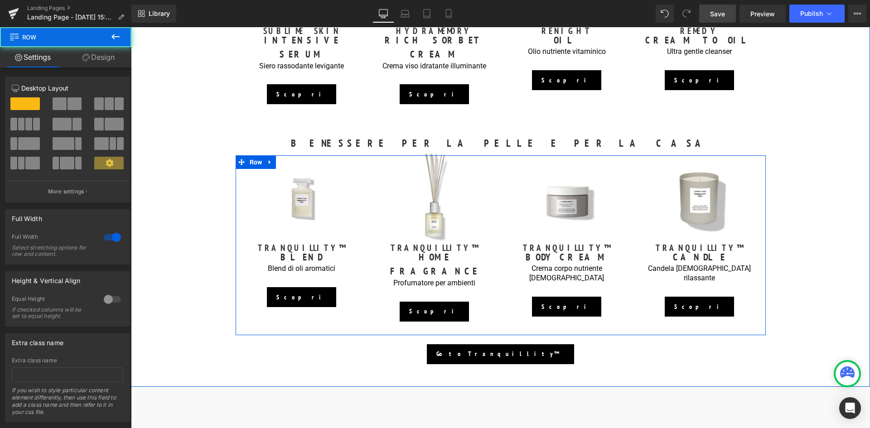
scroll to position [816, 0]
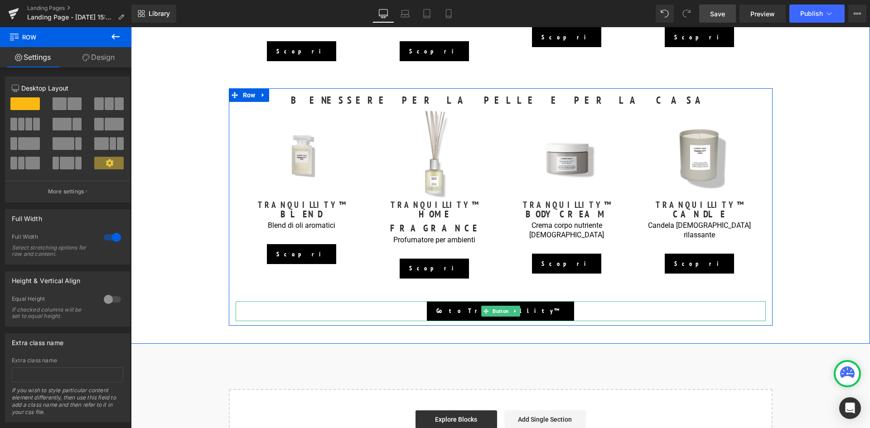
drag, startPoint x: 525, startPoint y: 282, endPoint x: 295, endPoint y: 262, distance: 230.1
click at [525, 301] on link "Go to Tranquillity™" at bounding box center [500, 311] width 147 height 20
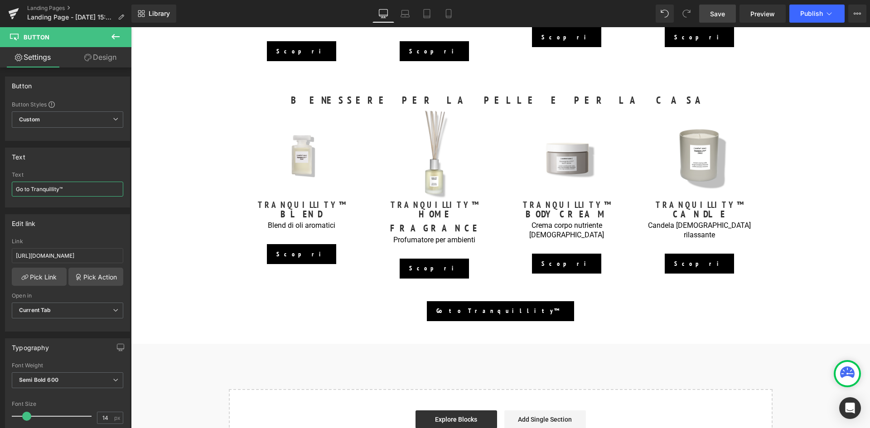
drag, startPoint x: 29, startPoint y: 190, endPoint x: 0, endPoint y: 190, distance: 29.0
click at [0, 190] on html "Button You are previewing how the will restyle your page. You can not edit Elem…" at bounding box center [435, 214] width 870 height 428
type input "Vai a Tranquillity™"
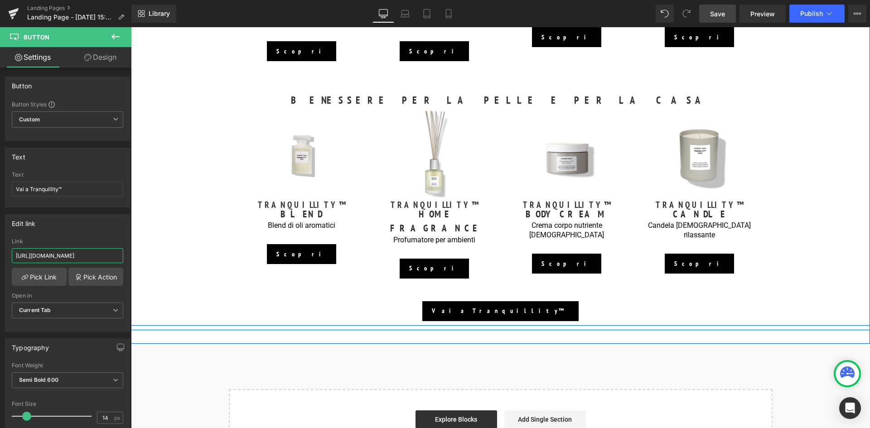
drag, startPoint x: 148, startPoint y: 281, endPoint x: 135, endPoint y: 258, distance: 26.6
paste input "https://it.comfortzoneskin.com/pages/tranquillity"
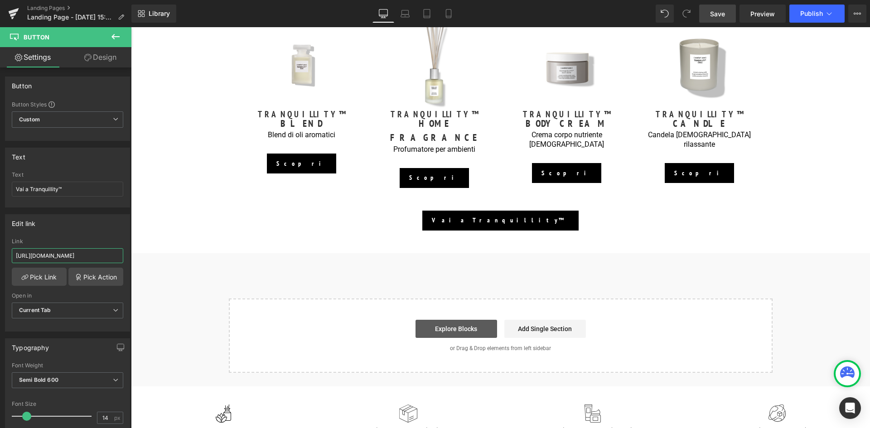
scroll to position [725, 0]
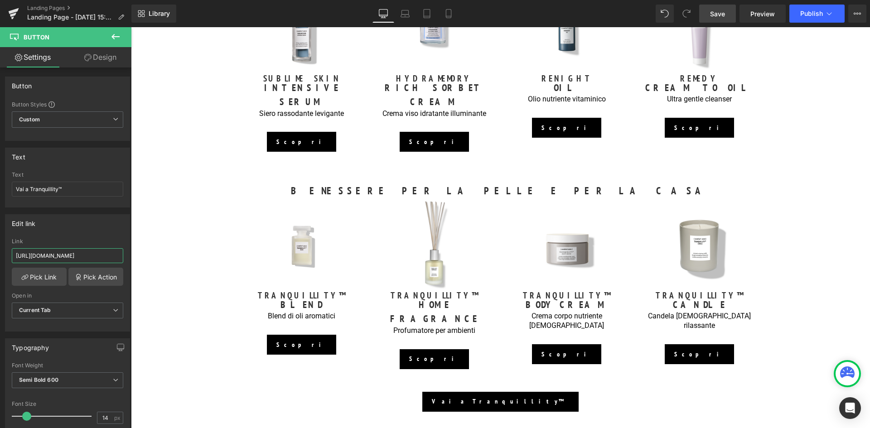
type input "https://it.comfortzoneskin.com/pages/tranquillity"
click at [721, 16] on span "Save" at bounding box center [717, 14] width 15 height 10
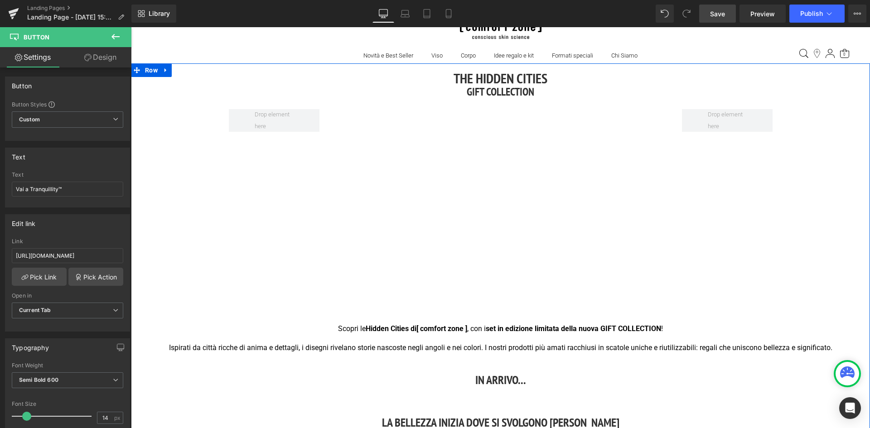
scroll to position [0, 0]
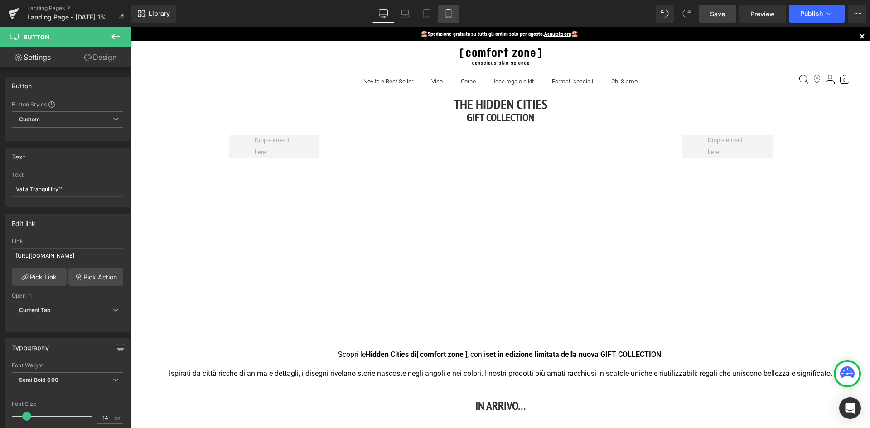
click at [449, 14] on icon at bounding box center [448, 13] width 9 height 9
type input "100"
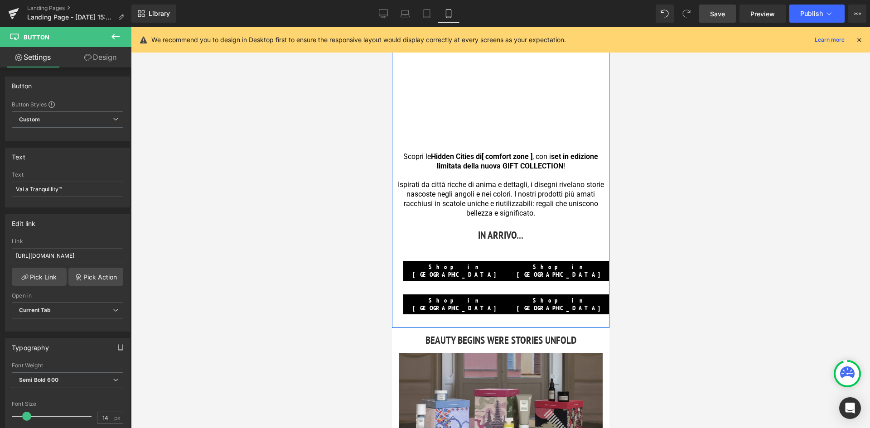
scroll to position [91, 0]
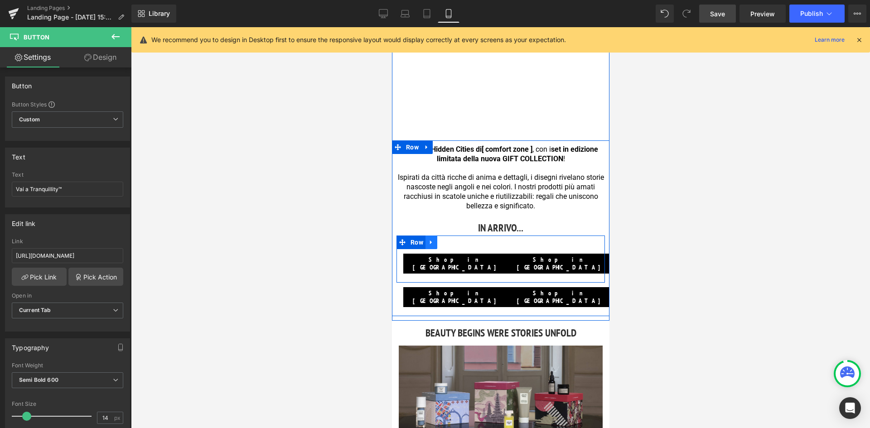
click at [430, 244] on icon at bounding box center [431, 242] width 6 height 7
click at [452, 241] on icon at bounding box center [454, 242] width 6 height 6
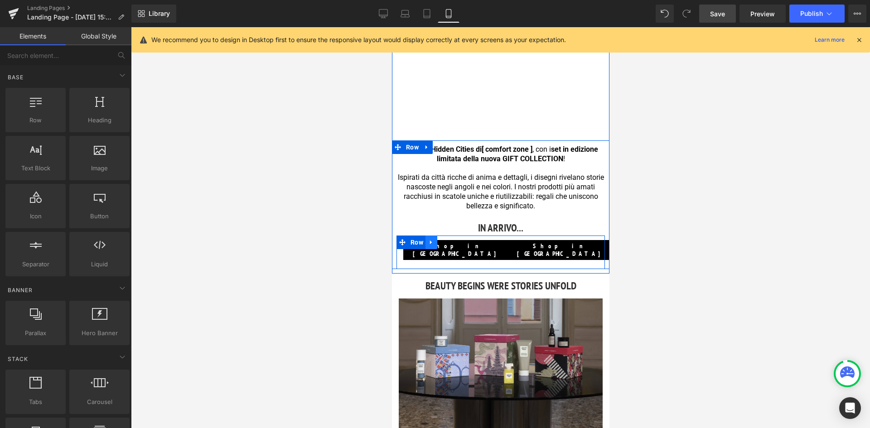
click at [428, 245] on icon at bounding box center [431, 242] width 6 height 7
click at [452, 240] on icon at bounding box center [454, 242] width 6 height 6
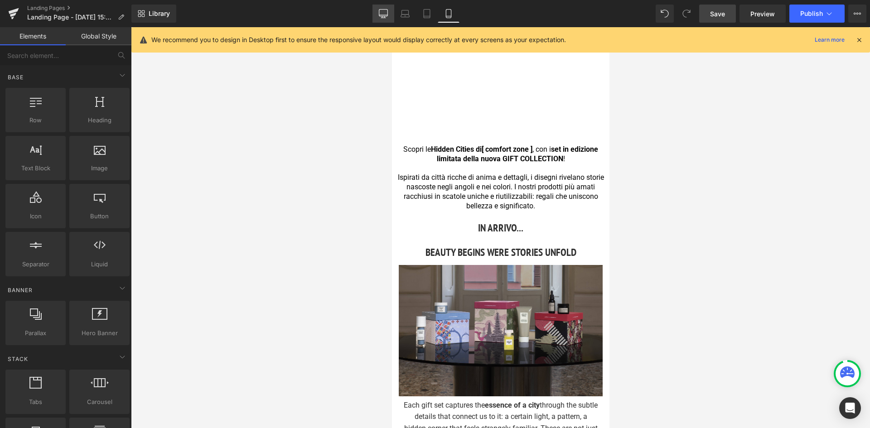
click at [379, 9] on link "Desktop" at bounding box center [383, 14] width 22 height 18
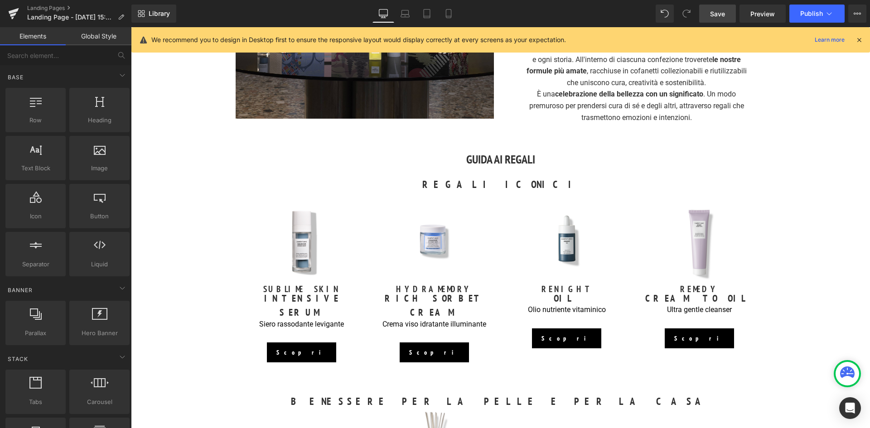
scroll to position [243, 0]
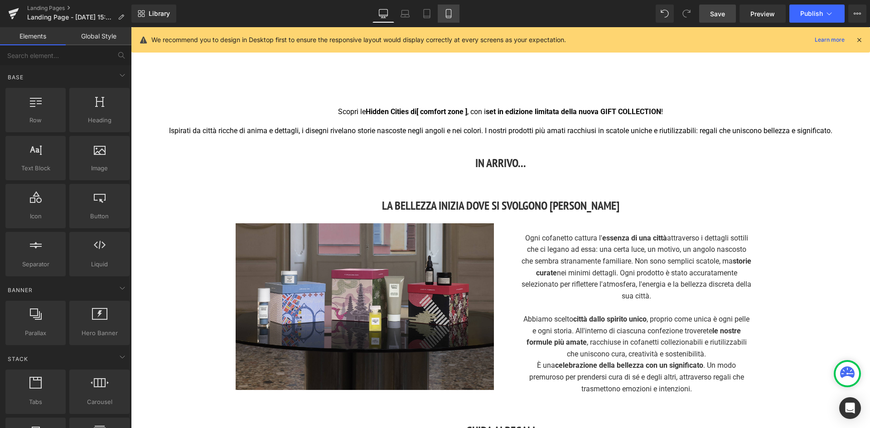
click at [449, 15] on icon at bounding box center [448, 13] width 9 height 9
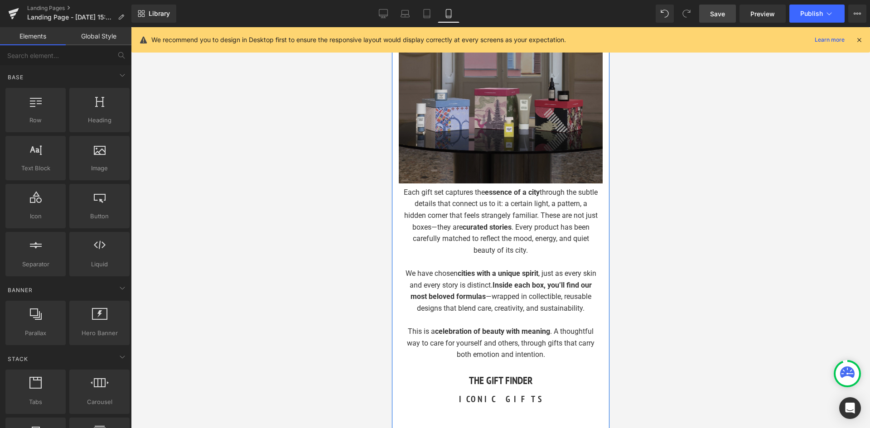
scroll to position [168, 0]
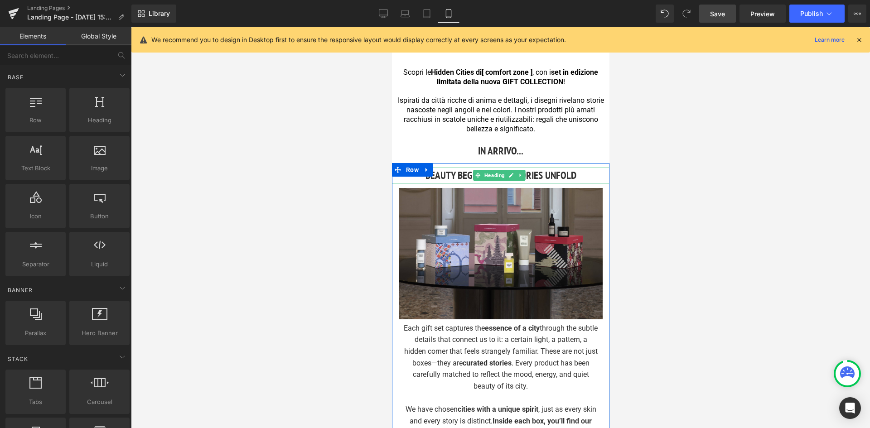
click at [556, 174] on h3 "BEAUTY BEGINS WERE STORIES UNFOLD" at bounding box center [499, 176] width 217 height 16
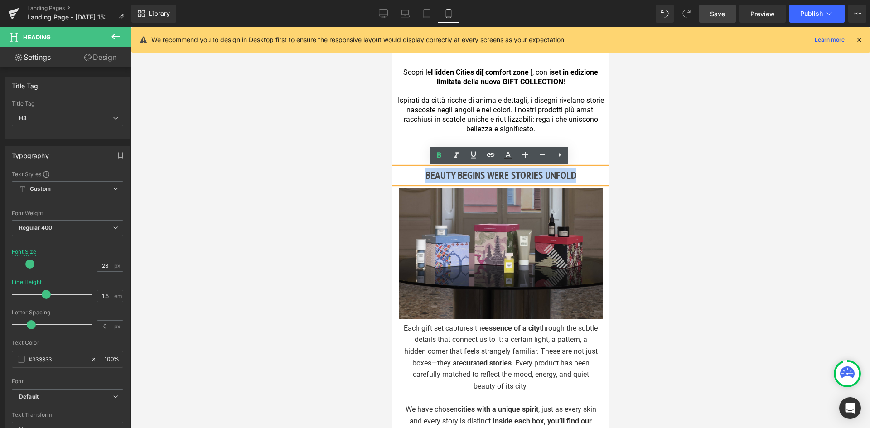
drag, startPoint x: 575, startPoint y: 173, endPoint x: 408, endPoint y: 179, distance: 166.9
click at [408, 179] on h3 "BEAUTY BEGINS WERE STORIES UNFOLD" at bounding box center [499, 176] width 217 height 16
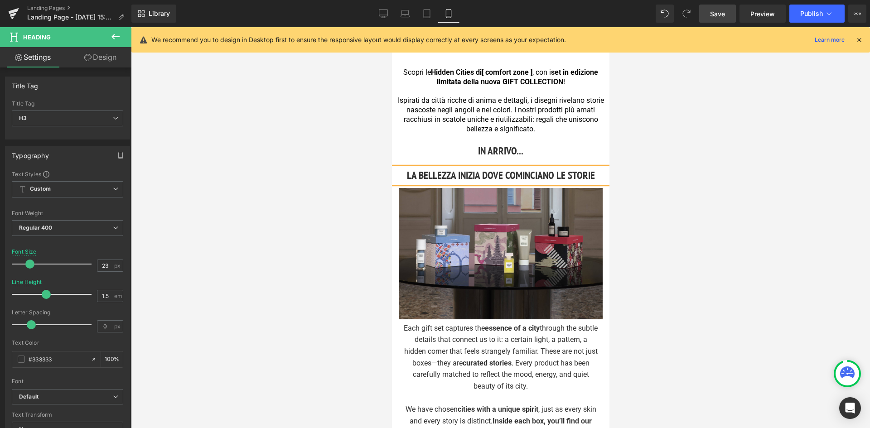
drag, startPoint x: 385, startPoint y: 17, endPoint x: 391, endPoint y: 27, distance: 11.2
click at [385, 17] on icon at bounding box center [383, 13] width 9 height 9
type input "24"
type input "100"
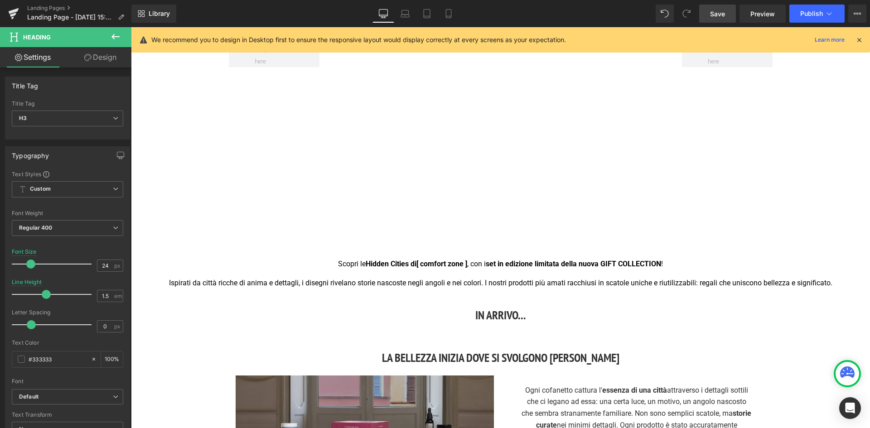
scroll to position [227, 0]
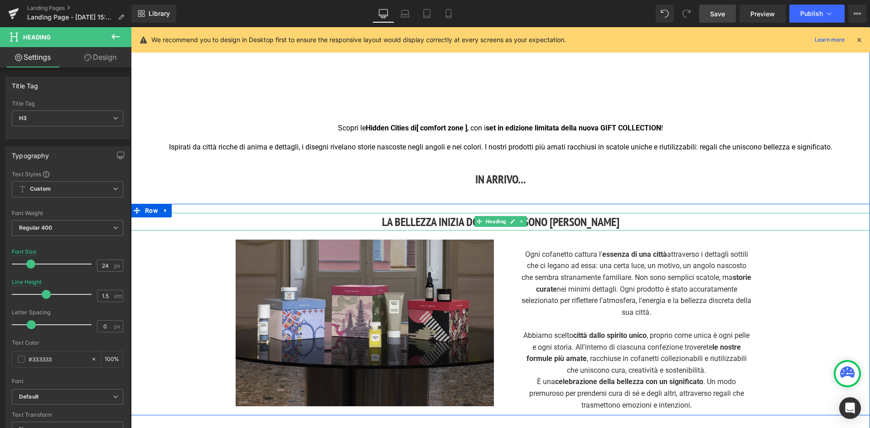
click at [557, 221] on h3 "LA BELLEZZA INIZIA DOVE SI SVOLGONO LE STORIE" at bounding box center [500, 222] width 739 height 18
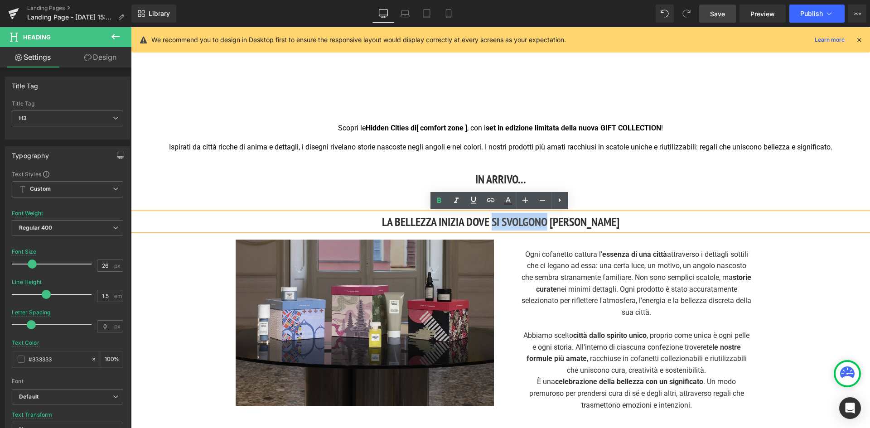
drag, startPoint x: 557, startPoint y: 223, endPoint x: 503, endPoint y: 224, distance: 53.9
click at [503, 224] on h3 "LA BELLEZZA INIZIA DOVE SI SVOLGONO LE STORIE" at bounding box center [500, 222] width 739 height 18
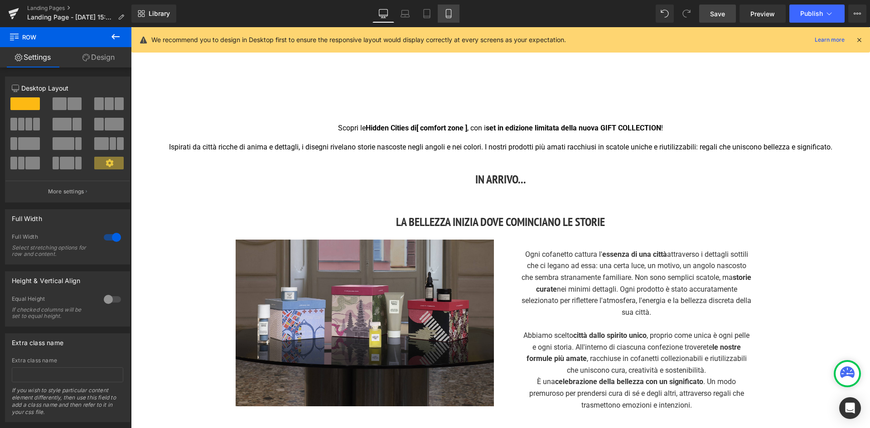
click at [452, 12] on icon at bounding box center [448, 13] width 9 height 9
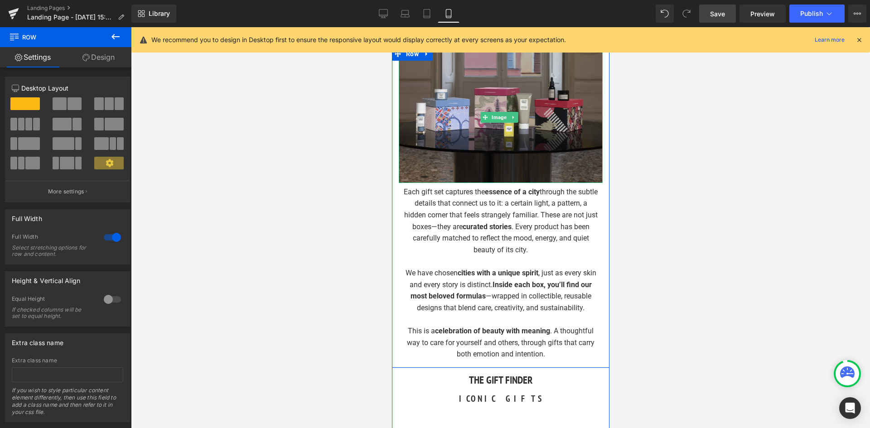
scroll to position [341, 0]
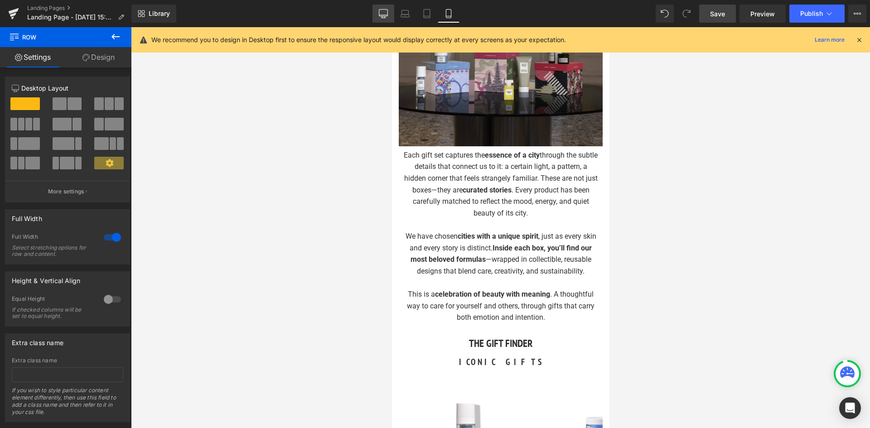
click at [382, 10] on icon at bounding box center [383, 13] width 9 height 9
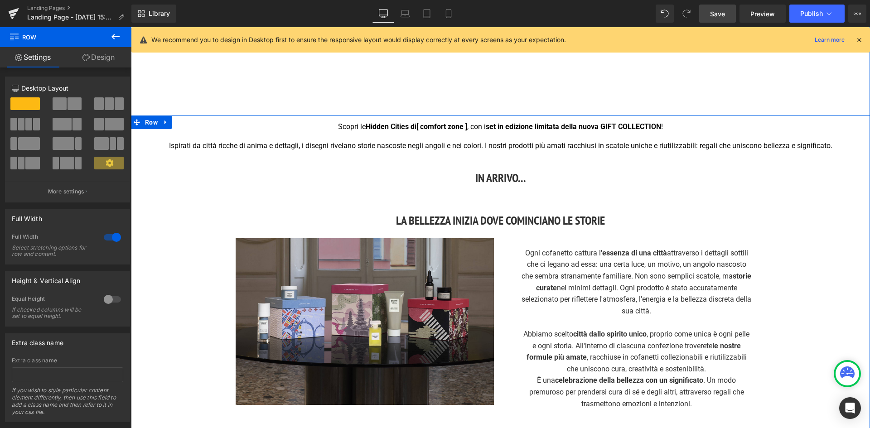
scroll to position [272, 0]
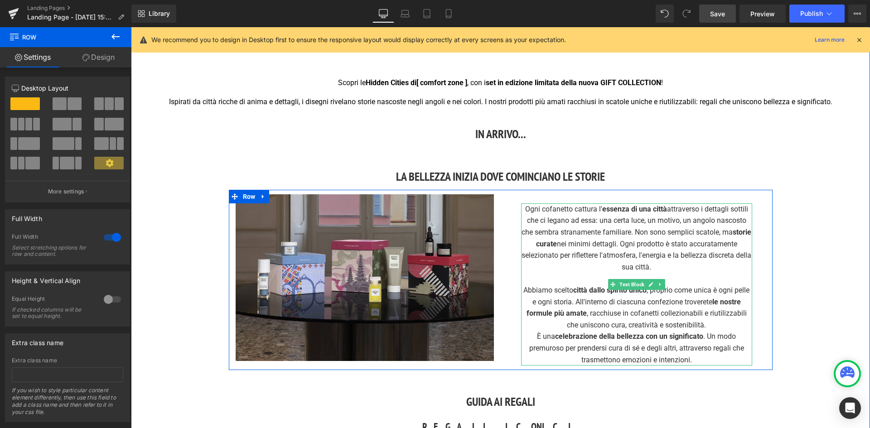
click at [622, 250] on div "Ogni cofanetto cattura l' essenza di una città attraverso i dettagli sottili ch…" at bounding box center [636, 238] width 231 height 70
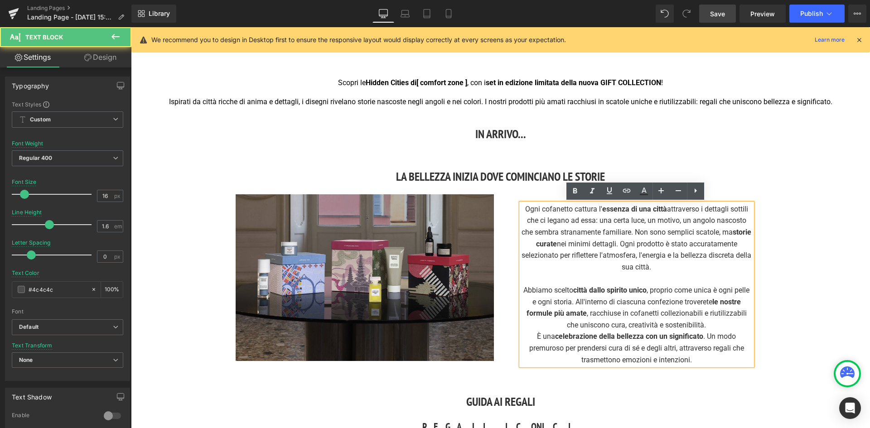
drag, startPoint x: 666, startPoint y: 265, endPoint x: 515, endPoint y: 205, distance: 162.1
click at [515, 205] on div "Ogni cofanetto cattura l' essenza di una città attraverso i dettagli sottili ch…" at bounding box center [637, 279] width 272 height 171
copy div "Ogni cofanetto cattura l' essenza di una città attraverso i dettagli sottili ch…"
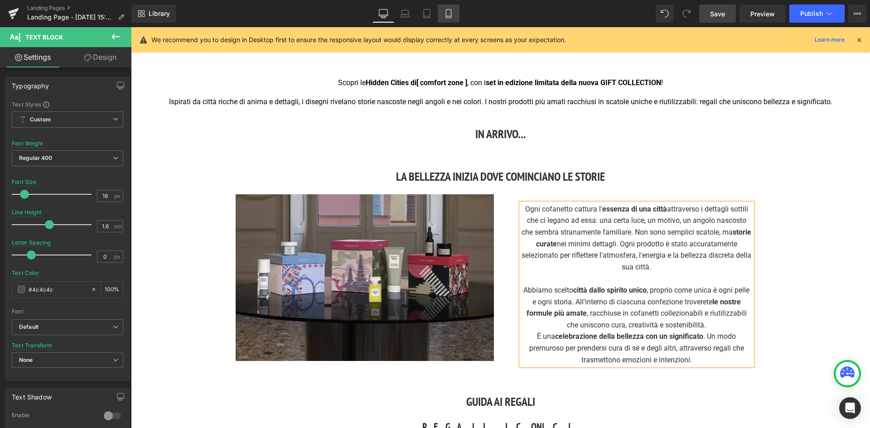
click at [449, 13] on icon at bounding box center [448, 13] width 9 height 9
type input "#ffffff"
type input "100"
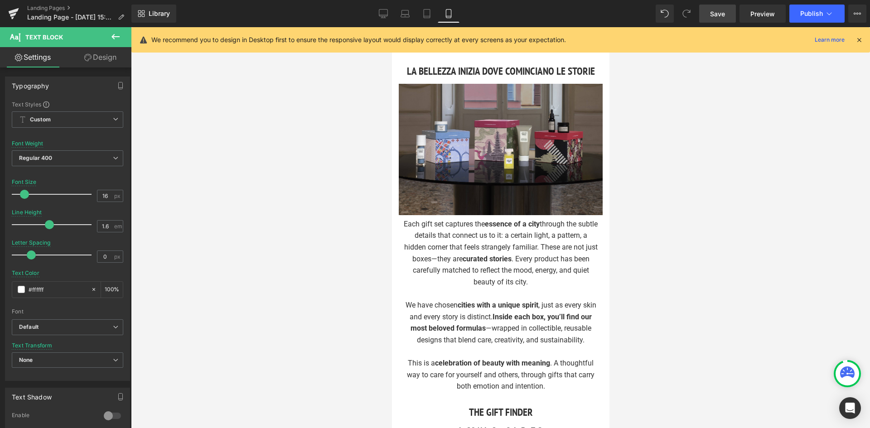
scroll to position [317, 0]
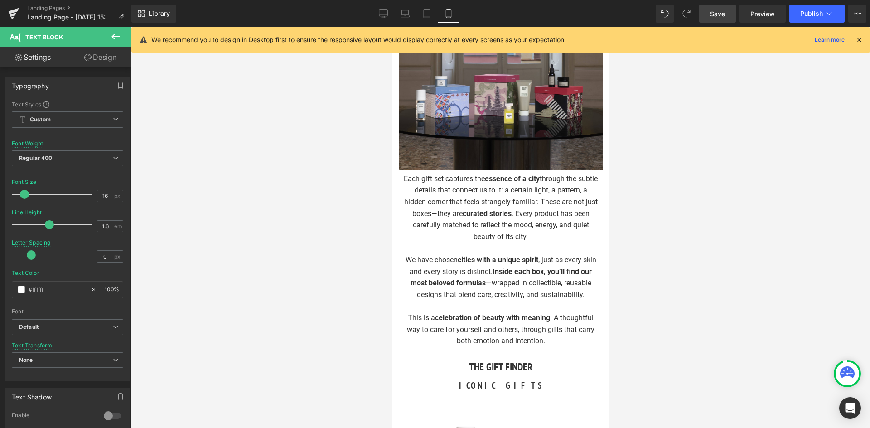
click at [503, 224] on div "Each gift set captures the essence of a city through the subtle details that co…" at bounding box center [500, 208] width 195 height 70
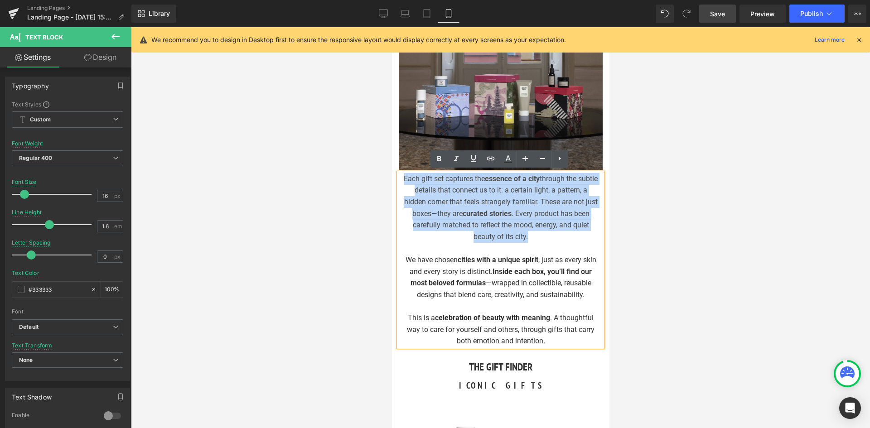
drag, startPoint x: 536, startPoint y: 236, endPoint x: 411, endPoint y: 178, distance: 138.7
click at [411, 178] on div "Each gift set captures the essence of a city through the subtle details that co…" at bounding box center [500, 208] width 195 height 70
paste div
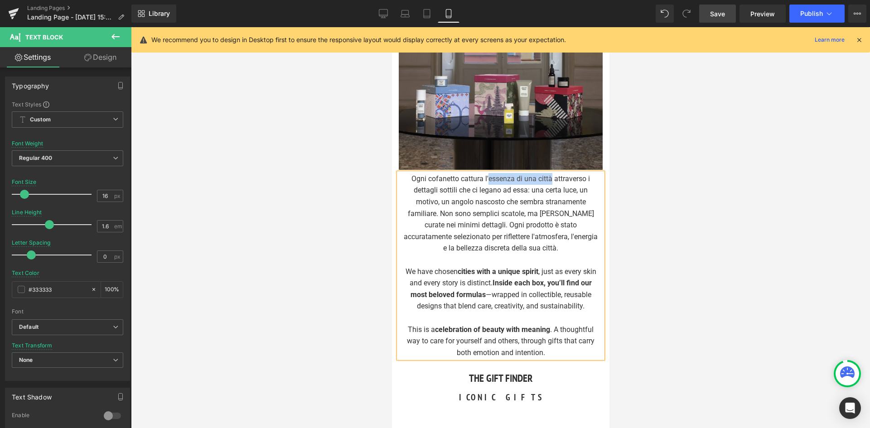
drag, startPoint x: 549, startPoint y: 177, endPoint x: 486, endPoint y: 176, distance: 63.0
click at [486, 176] on div "Ogni cofanetto cattura l'essenza di una città attraverso i dettagli sottili che…" at bounding box center [500, 213] width 195 height 81
click at [438, 160] on icon at bounding box center [439, 158] width 4 height 5
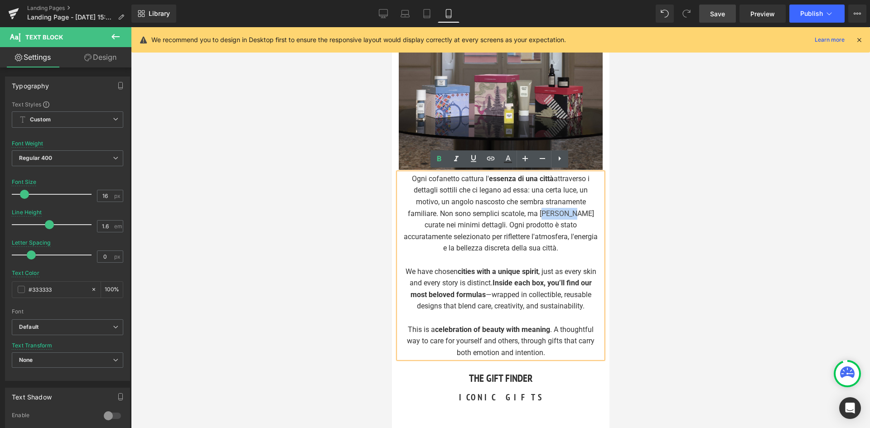
drag, startPoint x: 539, startPoint y: 213, endPoint x: 563, endPoint y: 212, distance: 23.6
click at [563, 212] on div "Ogni cofanetto cattura l' essenza di una città attraverso i dettagli sottili ch…" at bounding box center [500, 213] width 195 height 81
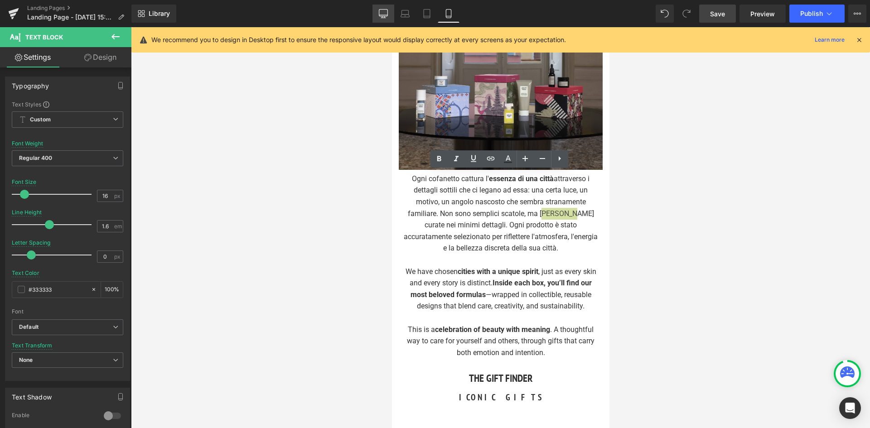
click at [385, 13] on icon at bounding box center [383, 13] width 9 height 9
type input "#4c4c4c"
type input "100"
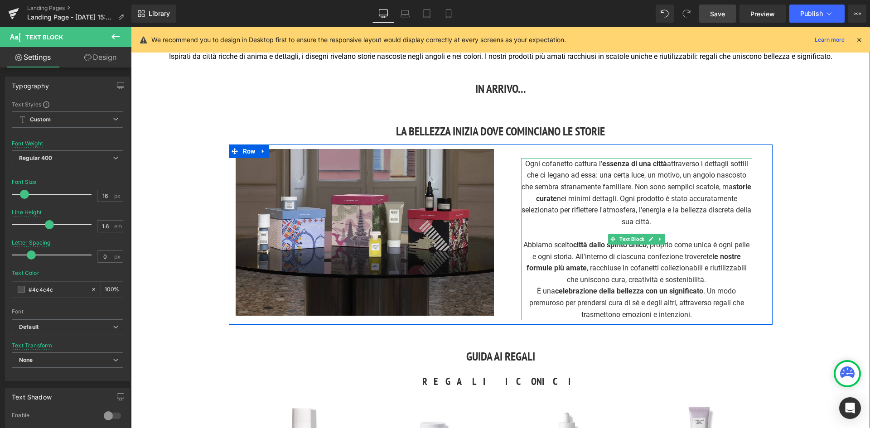
click at [577, 275] on div "Abbiamo scelto città dallo spirito unico , proprio come unica è ogni pelle e og…" at bounding box center [636, 262] width 231 height 46
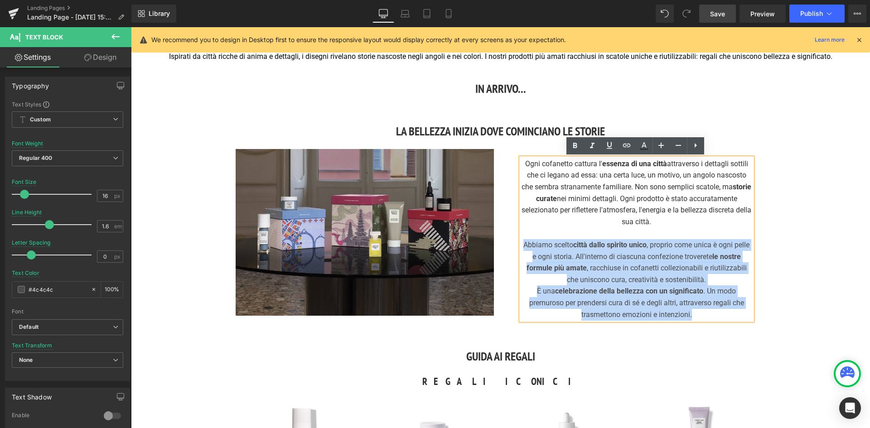
drag, startPoint x: 696, startPoint y: 315, endPoint x: 522, endPoint y: 246, distance: 187.1
click at [522, 246] on div "Ogni cofanetto cattura l' essenza di una città attraverso i dettagli sottili ch…" at bounding box center [636, 239] width 231 height 162
copy div "Abbiamo scelto città dallo spirito unico , proprio come unica è ogni pelle e og…"
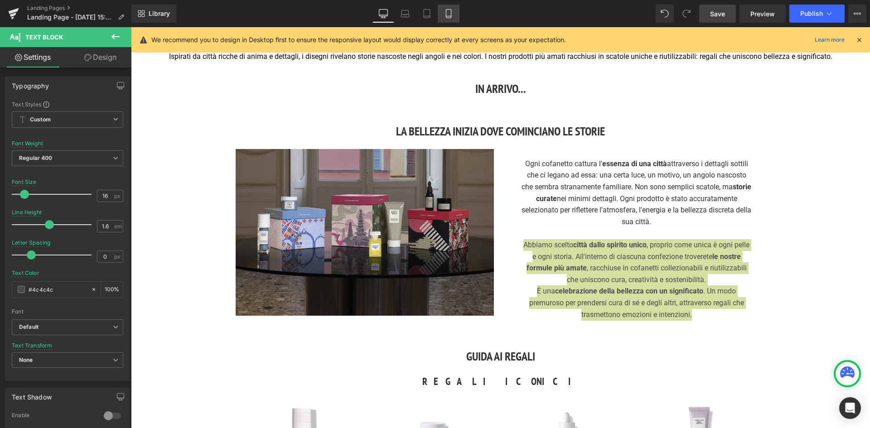
click at [451, 18] on link "Mobile" at bounding box center [449, 14] width 22 height 18
type input "#ffffff"
type input "100"
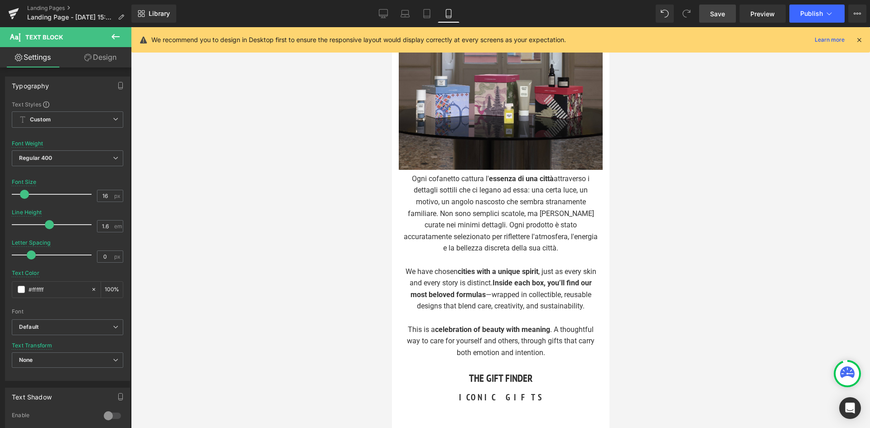
click at [506, 240] on div "Ogni cofanetto cattura l' essenza di una città attraverso i dettagli sottili ch…" at bounding box center [500, 213] width 195 height 81
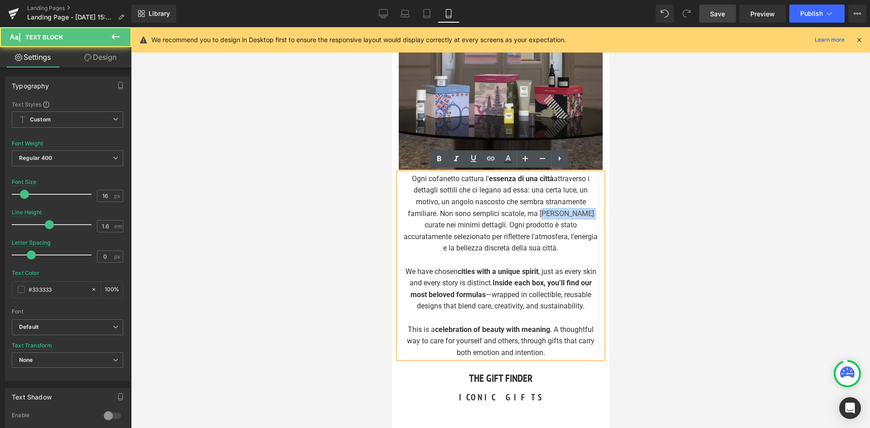
drag, startPoint x: 539, startPoint y: 212, endPoint x: 578, endPoint y: 211, distance: 39.0
click at [578, 211] on div "Ogni cofanetto cattura l' essenza di una città attraverso i dettagli sottili ch…" at bounding box center [500, 213] width 195 height 81
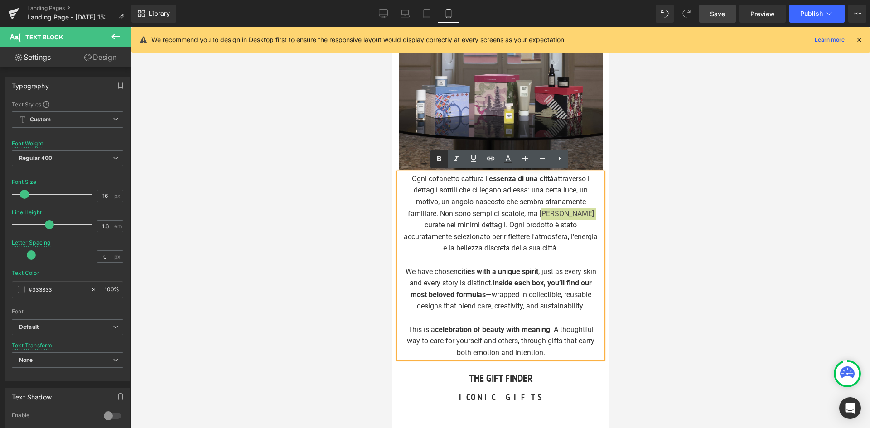
click at [440, 161] on icon at bounding box center [439, 158] width 4 height 5
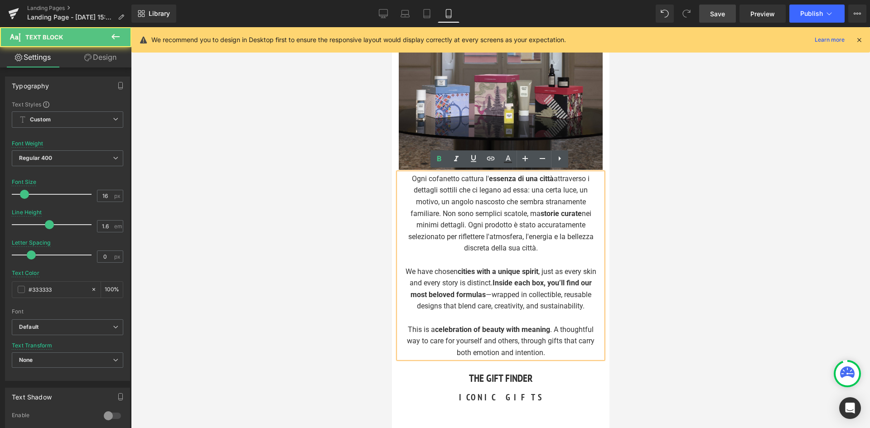
click at [550, 177] on strong "essenza di una città" at bounding box center [520, 178] width 65 height 9
click at [437, 157] on icon at bounding box center [439, 159] width 11 height 11
click at [578, 211] on strong "storie curate" at bounding box center [560, 213] width 41 height 9
click at [580, 212] on div "Ogni cofanetto cattura l' essenza di una città attraverso i dettagli sottili ch…" at bounding box center [500, 213] width 195 height 81
click at [440, 159] on icon at bounding box center [439, 159] width 11 height 11
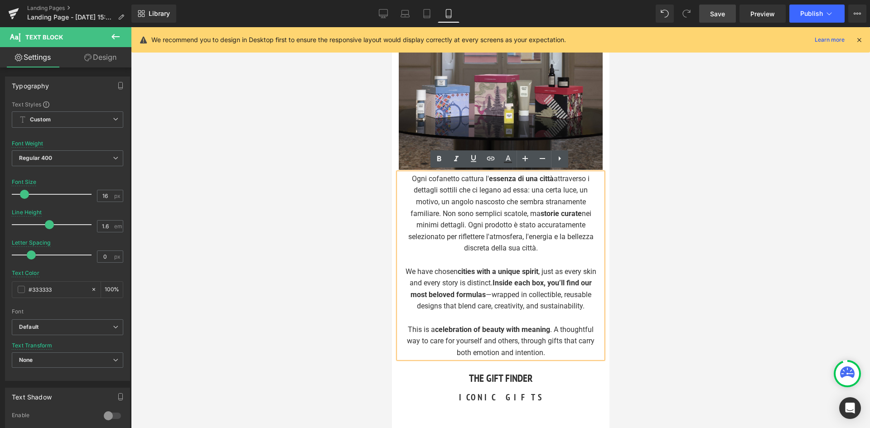
click at [501, 236] on div "Ogni cofanetto cattura l' essenza di una città attraverso i dettagli sottili ch…" at bounding box center [500, 213] width 195 height 81
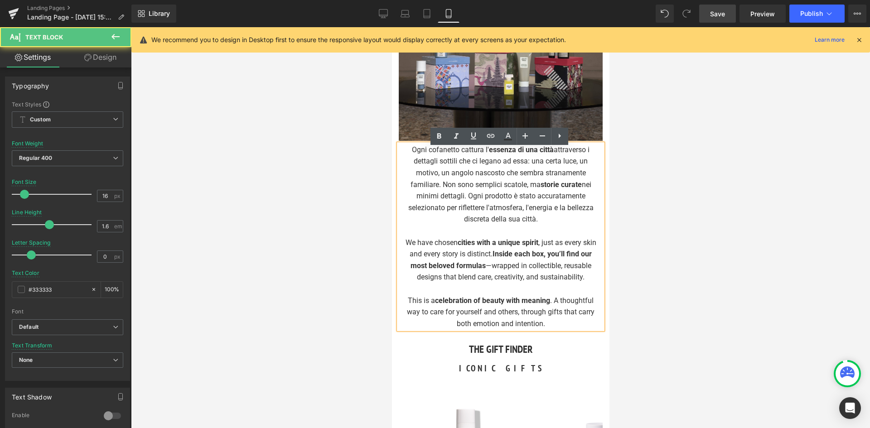
scroll to position [362, 0]
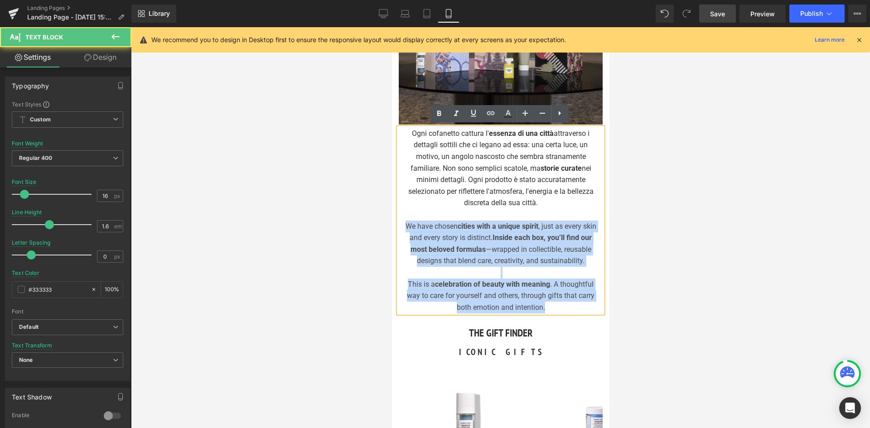
drag, startPoint x: 545, startPoint y: 316, endPoint x: 410, endPoint y: 229, distance: 160.2
click at [410, 229] on div "Ogni cofanetto cattura l' essenza di una città attraverso i dettagli sottili ch…" at bounding box center [500, 221] width 204 height 186
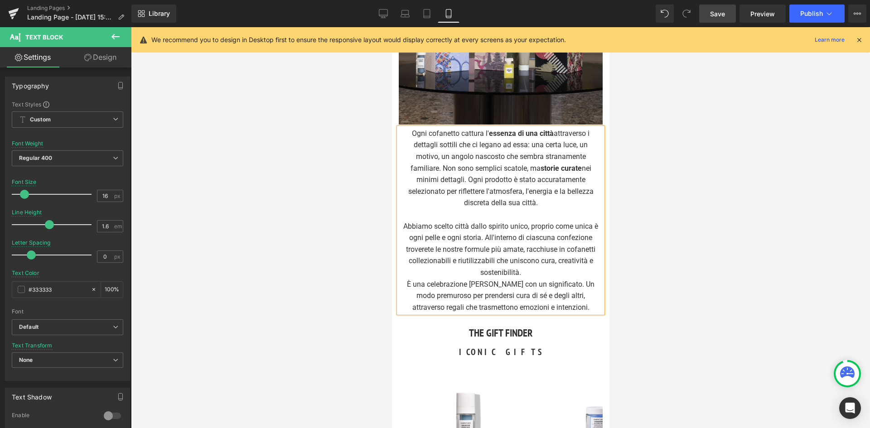
click at [499, 276] on div "Abbiamo scelto città dallo spirito unico, proprio come unica è ogni pelle e ogn…" at bounding box center [500, 250] width 195 height 58
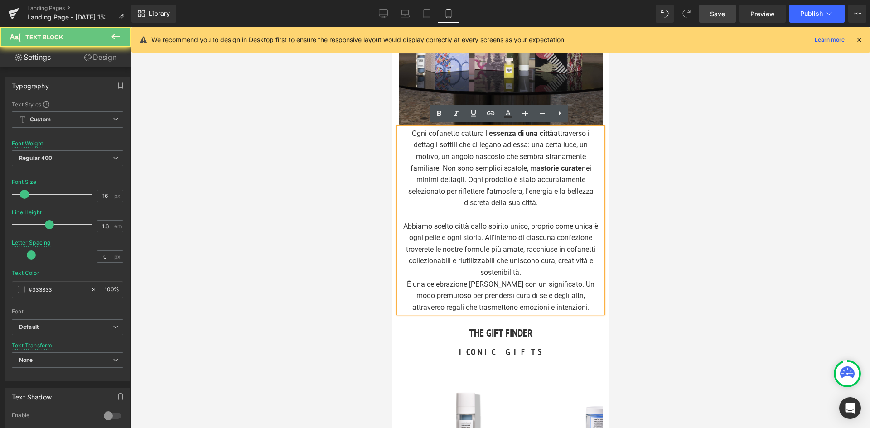
click at [518, 270] on div "Abbiamo scelto città dallo spirito unico, proprio come unica è ogni pelle e ogn…" at bounding box center [500, 250] width 195 height 58
click at [521, 271] on div "Abbiamo scelto città dallo spirito unico, proprio come unica è ogni pelle e ogn…" at bounding box center [500, 250] width 195 height 58
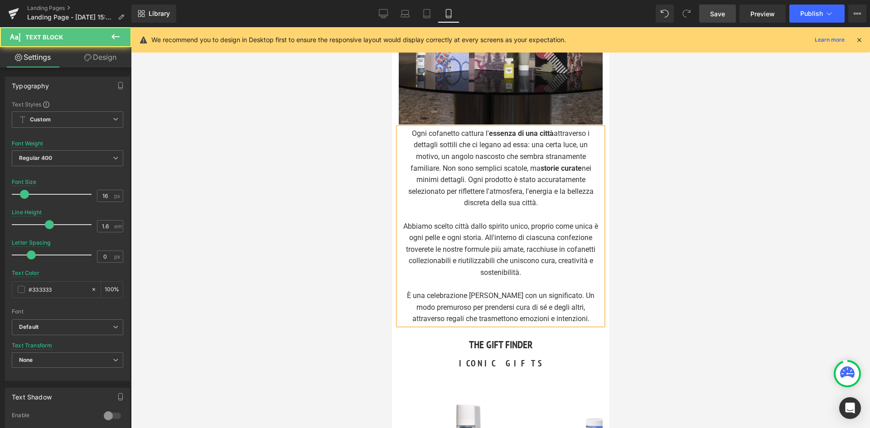
click at [521, 244] on div "Abbiamo scelto città dallo spirito unico, proprio come unica è ogni pelle e ogn…" at bounding box center [500, 250] width 195 height 58
drag, startPoint x: 527, startPoint y: 223, endPoint x: 456, endPoint y: 226, distance: 71.2
click at [456, 226] on div "Abbiamo scelto città dallo spirito unico, proprio come unica è ogni pelle e ogn…" at bounding box center [500, 250] width 195 height 58
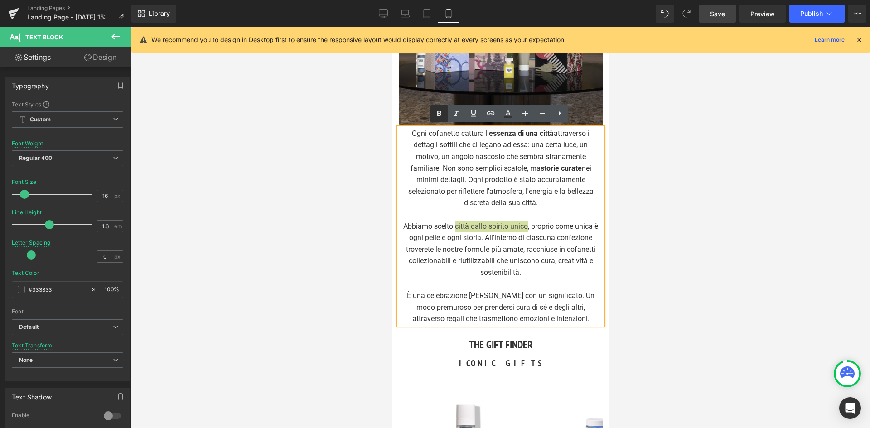
click at [436, 112] on icon at bounding box center [439, 113] width 11 height 11
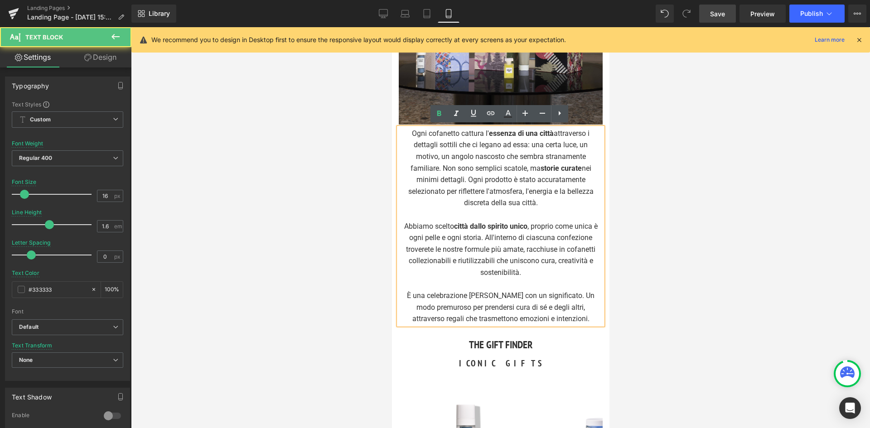
click at [539, 227] on div "Abbiamo scelto città dallo spirito unico , proprio come unica è ogni pelle e og…" at bounding box center [500, 250] width 195 height 58
click at [438, 113] on icon at bounding box center [439, 113] width 4 height 5
click at [577, 167] on strong "storie curate" at bounding box center [560, 168] width 41 height 9
click at [579, 167] on strong "storie curate" at bounding box center [560, 168] width 41 height 9
click at [440, 108] on icon at bounding box center [439, 113] width 11 height 11
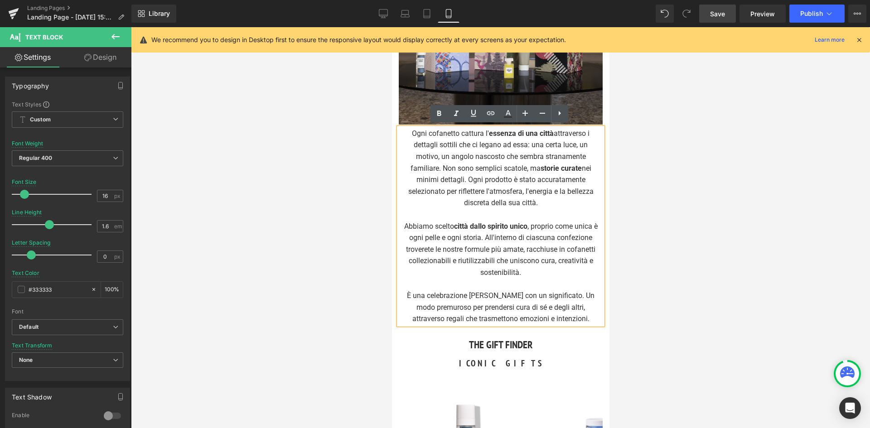
click at [511, 257] on div "Abbiamo scelto città dallo spirito unico , proprio come unica è ogni pelle e og…" at bounding box center [500, 250] width 195 height 58
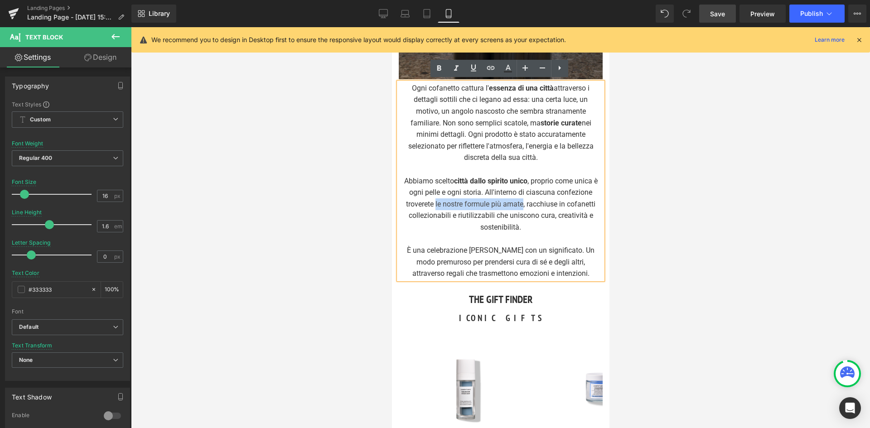
drag, startPoint x: 559, startPoint y: 202, endPoint x: 471, endPoint y: 204, distance: 87.9
click at [471, 204] on div "Abbiamo scelto città dallo spirito unico , proprio come unica è ogni pelle e og…" at bounding box center [500, 204] width 195 height 58
drag, startPoint x: 438, startPoint y: 67, endPoint x: 60, endPoint y: 52, distance: 378.2
click at [438, 67] on icon at bounding box center [439, 68] width 11 height 11
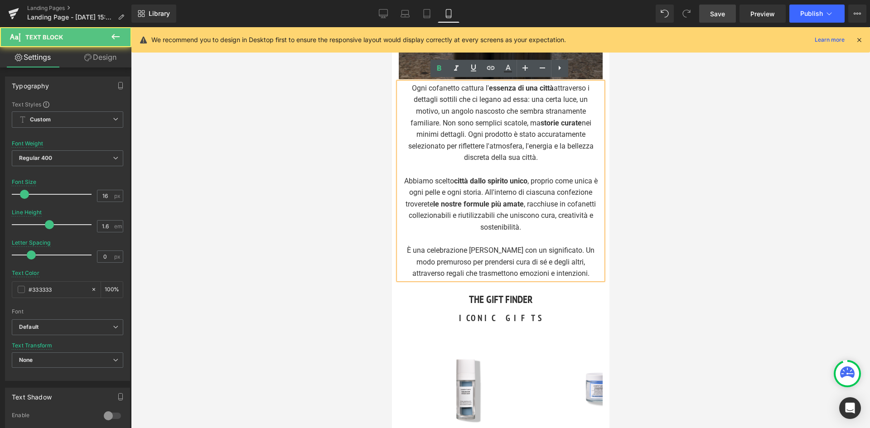
click at [523, 200] on strong "le nostre formule più amate" at bounding box center [478, 204] width 91 height 9
click at [435, 67] on icon at bounding box center [439, 68] width 11 height 11
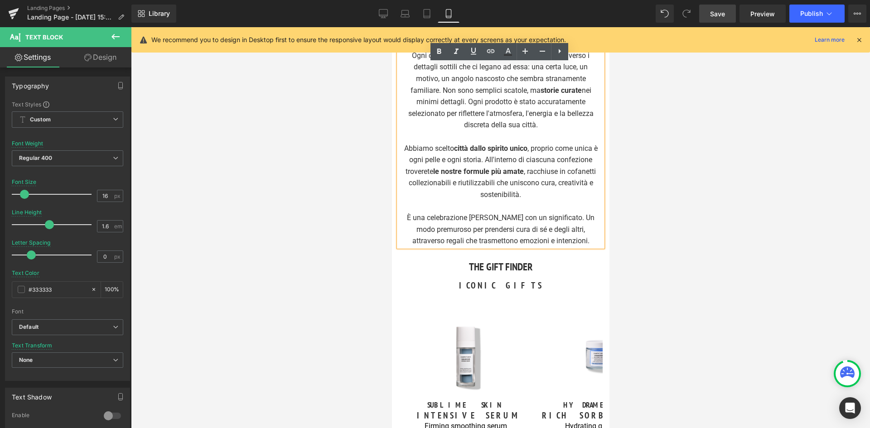
scroll to position [498, 0]
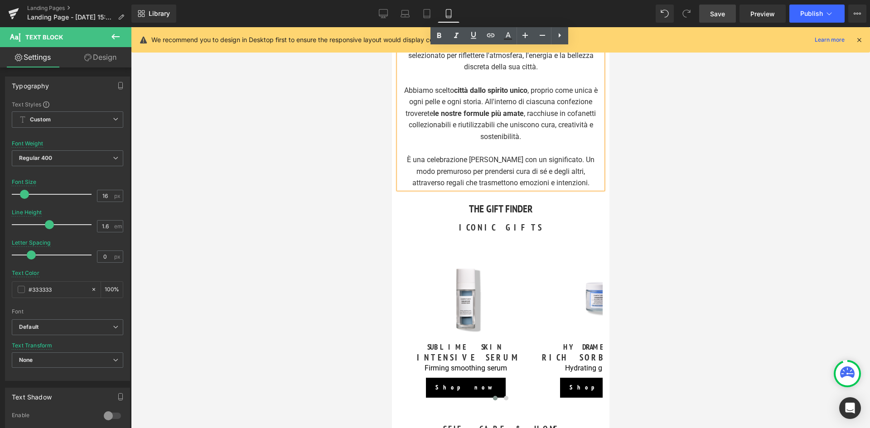
click at [469, 166] on div "È una celebrazione della bellezza con un significato. Un modo premuroso per pre…" at bounding box center [500, 171] width 195 height 35
drag, startPoint x: 574, startPoint y: 158, endPoint x: 431, endPoint y: 157, distance: 143.2
click at [431, 157] on div "È una celebrazione della bellezza con un significato. Un modo premuroso per pre…" at bounding box center [500, 171] width 195 height 35
click at [438, 31] on icon at bounding box center [439, 35] width 11 height 11
click at [575, 156] on strong "celebrazione della bellezza con un significato" at bounding box center [503, 159] width 148 height 9
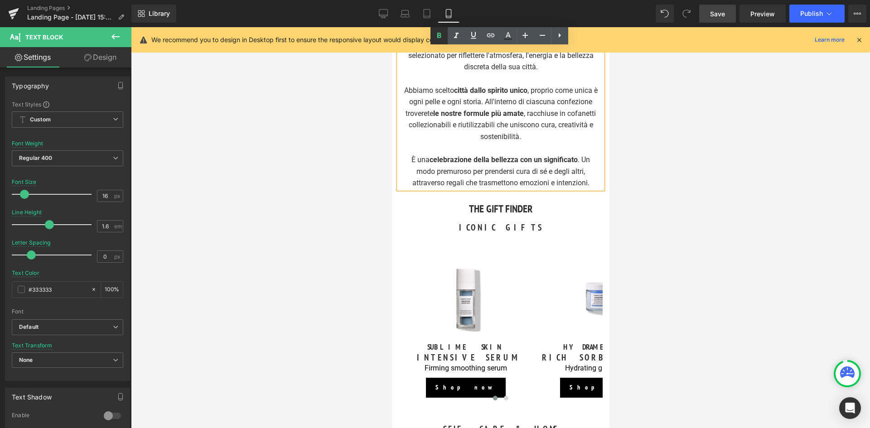
click at [438, 35] on icon at bounding box center [439, 35] width 4 height 5
click at [510, 137] on div "Abbiamo scelto città dallo spirito unico , proprio come unica è ogni pelle e og…" at bounding box center [500, 114] width 195 height 58
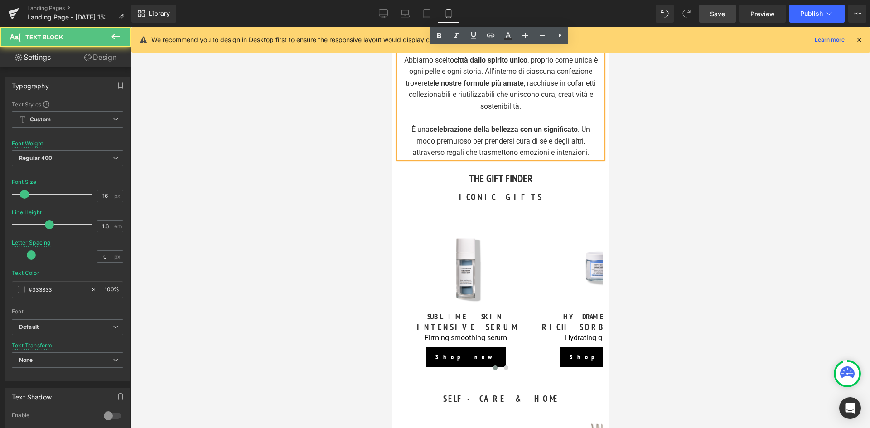
scroll to position [544, 0]
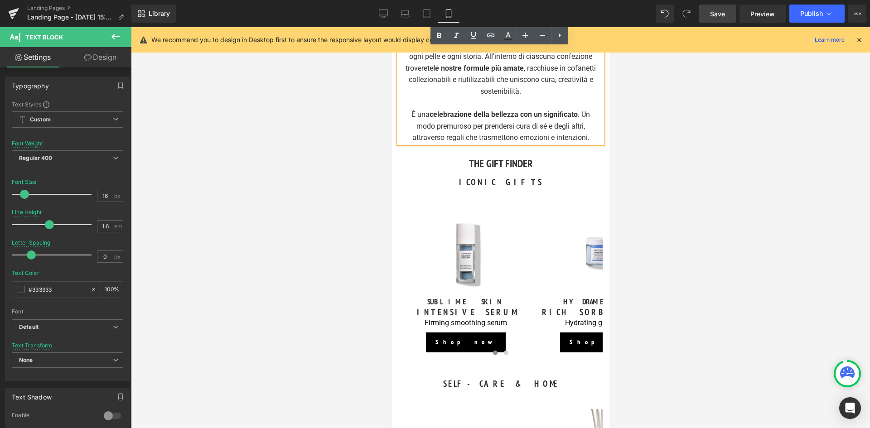
click at [516, 129] on div "È una celebrazione della bellezza con un significato . Un modo premuroso per pr…" at bounding box center [500, 126] width 195 height 35
click at [563, 127] on div "È una celebrazione della bellezza con un significato . Un modo premuroso per pr…" at bounding box center [500, 126] width 195 height 35
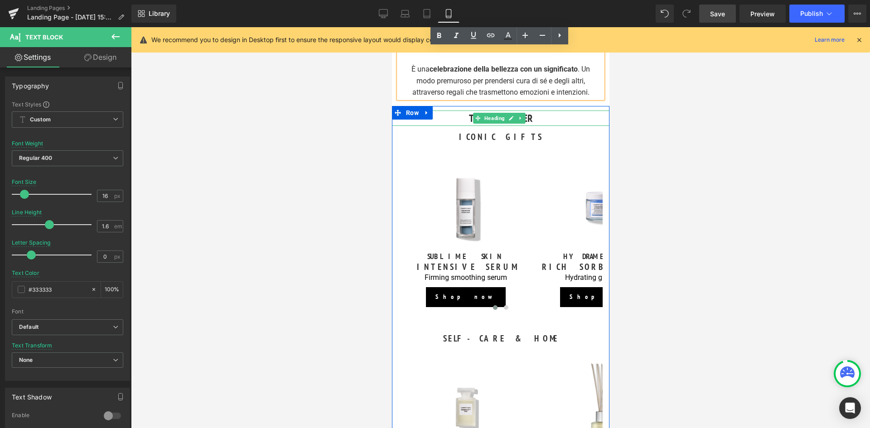
click at [556, 115] on h3 "THE GIFT FINDER" at bounding box center [499, 119] width 217 height 16
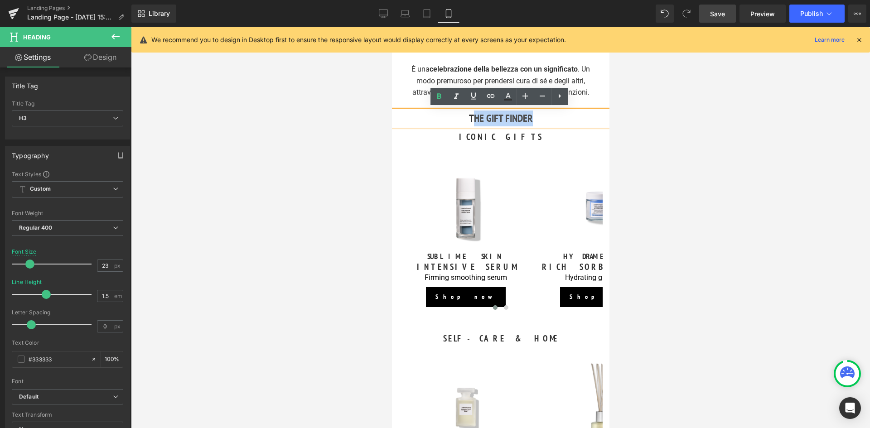
drag, startPoint x: 543, startPoint y: 116, endPoint x: 471, endPoint y: 119, distance: 72.1
click at [471, 119] on h3 "THE GIFT FINDER" at bounding box center [499, 119] width 217 height 16
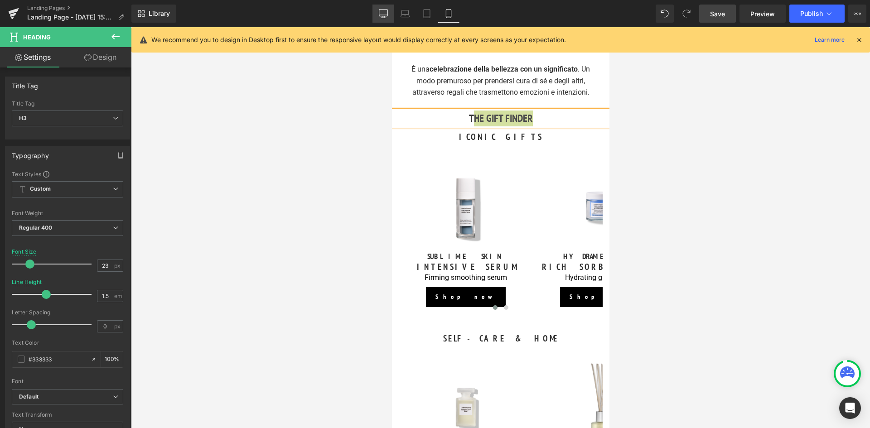
click at [376, 18] on link "Desktop" at bounding box center [383, 14] width 22 height 18
type input "24"
type input "100"
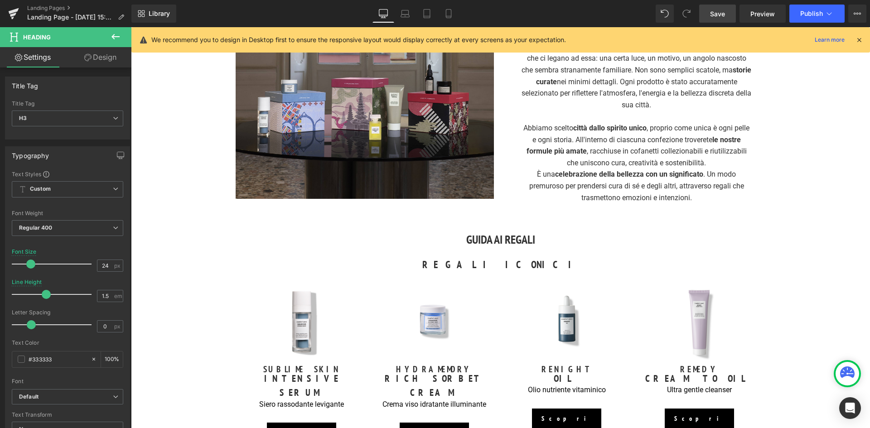
scroll to position [453, 0]
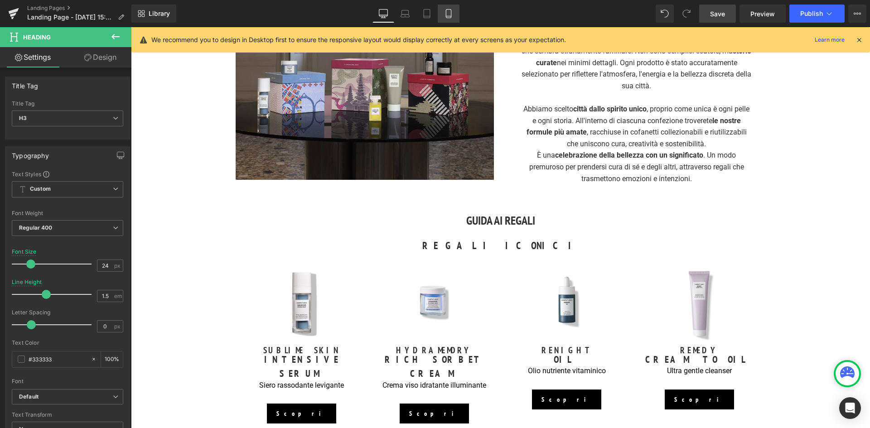
click at [449, 19] on link "Mobile" at bounding box center [449, 14] width 22 height 18
type input "23"
type input "100"
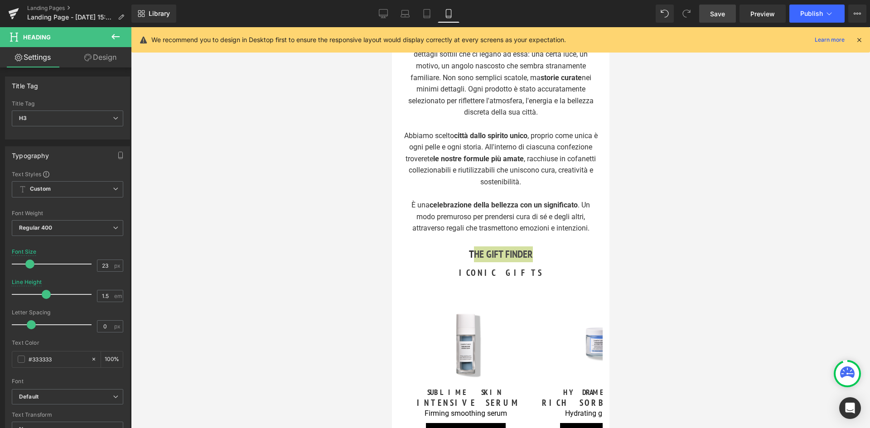
scroll to position [536, 0]
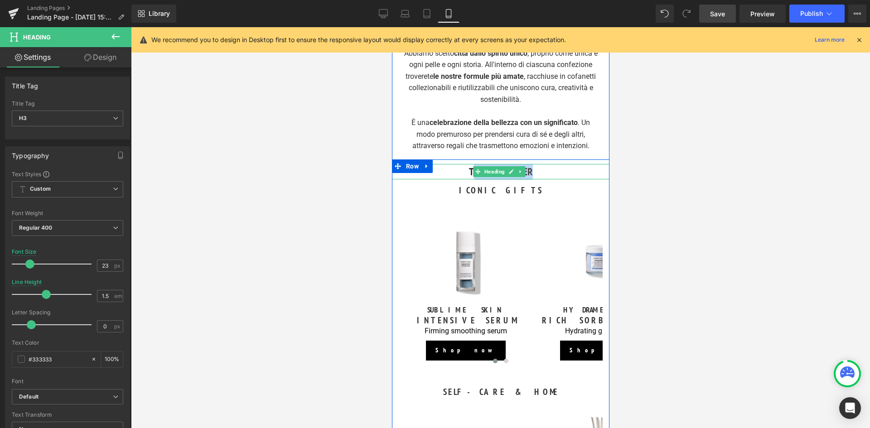
click at [516, 167] on link at bounding box center [521, 171] width 10 height 11
click at [565, 170] on h3 "THE GIFT FINDER" at bounding box center [499, 172] width 217 height 16
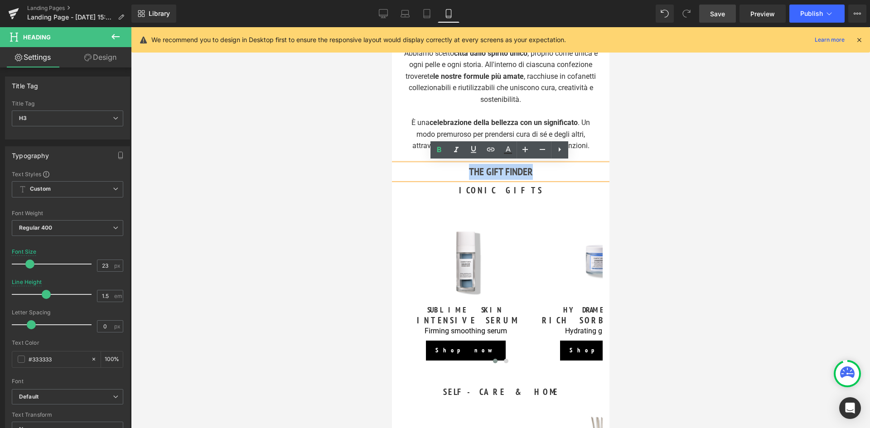
drag, startPoint x: 525, startPoint y: 176, endPoint x: 468, endPoint y: 171, distance: 57.3
click at [468, 171] on h3 "THE GIFT FINDER" at bounding box center [499, 172] width 217 height 16
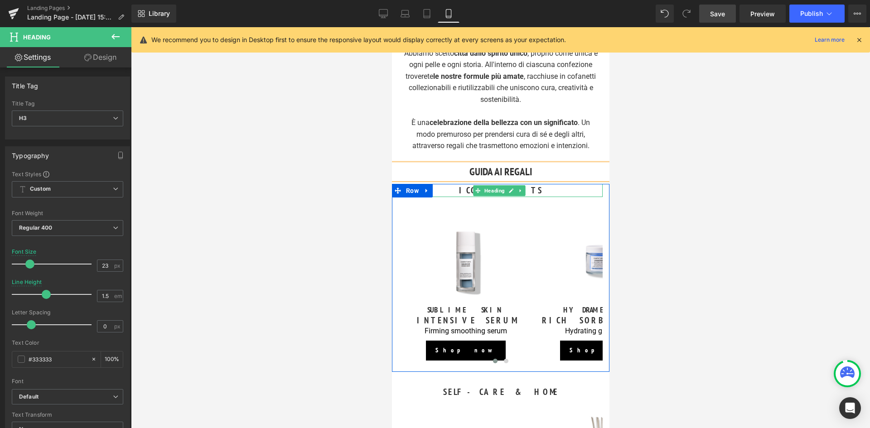
click at [531, 189] on h3 "ICONIC GIFTS" at bounding box center [500, 190] width 204 height 13
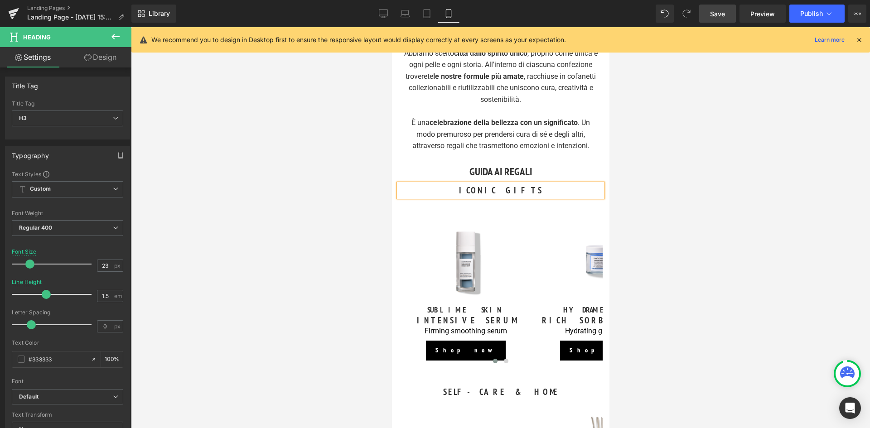
click at [531, 189] on h3 "ICONIC GIFTS" at bounding box center [500, 190] width 204 height 13
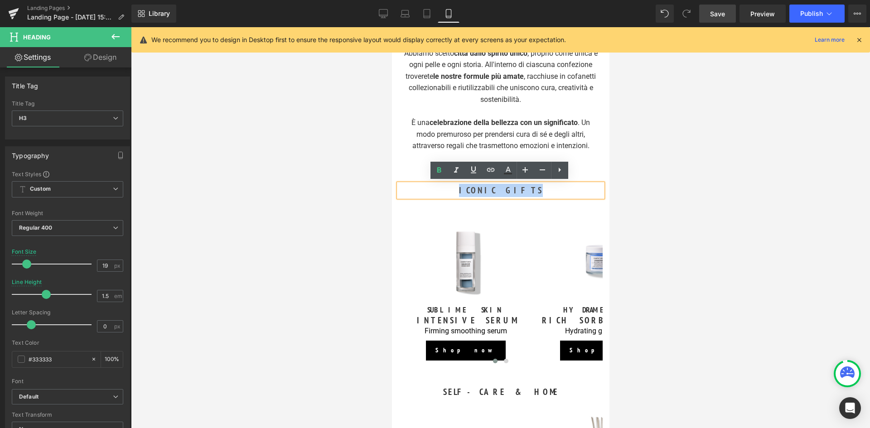
drag, startPoint x: 531, startPoint y: 189, endPoint x: 476, endPoint y: 194, distance: 55.1
click at [476, 194] on h3 "ICONIC GIFTS" at bounding box center [500, 190] width 204 height 13
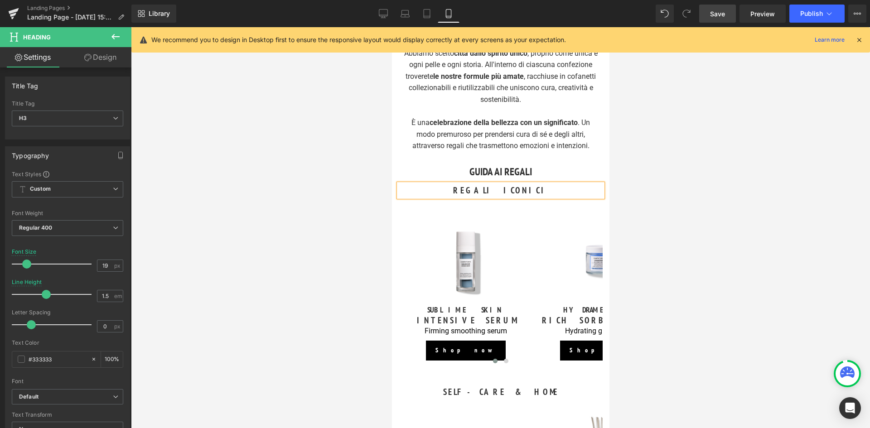
scroll to position [717, 0]
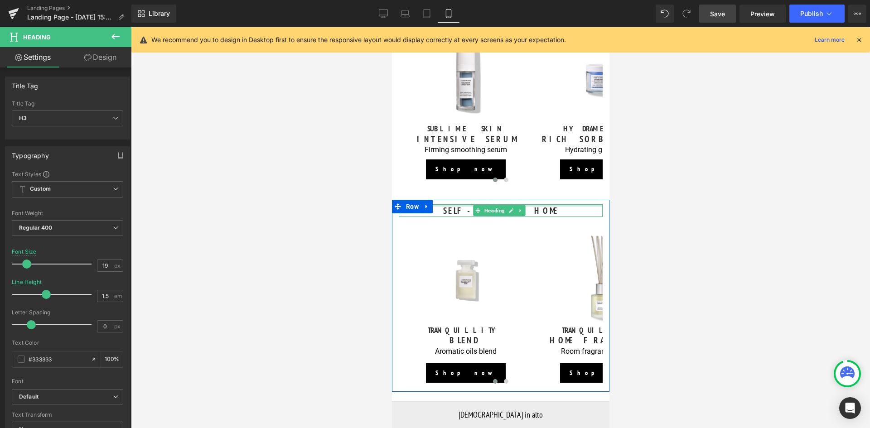
click at [536, 206] on h3 "SELF-CARE & HOME" at bounding box center [500, 210] width 204 height 13
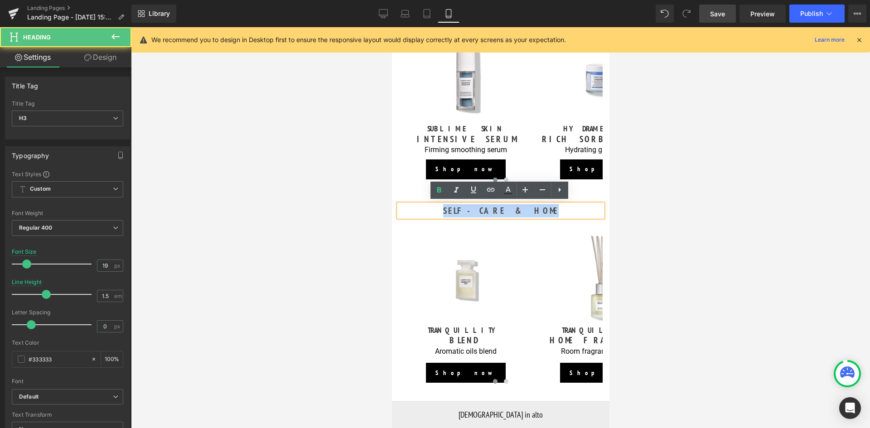
drag, startPoint x: 531, startPoint y: 209, endPoint x: 462, endPoint y: 214, distance: 68.6
click at [462, 214] on h3 "SELF-CARE & HOME" at bounding box center [500, 210] width 204 height 13
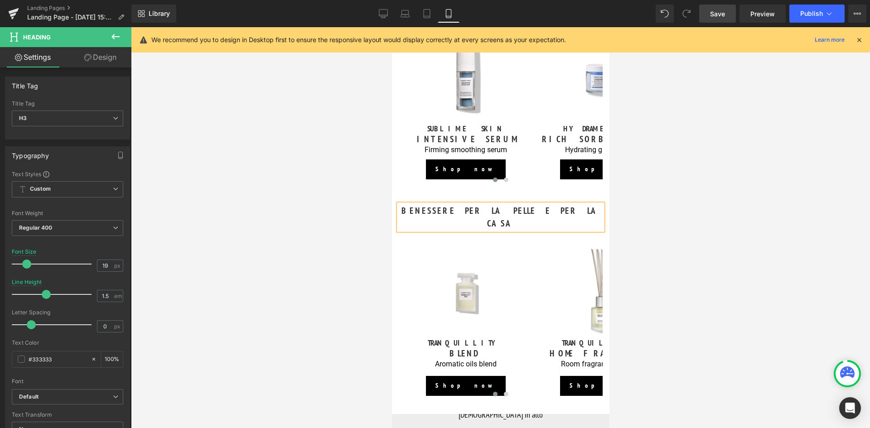
click at [706, 247] on div at bounding box center [500, 227] width 739 height 401
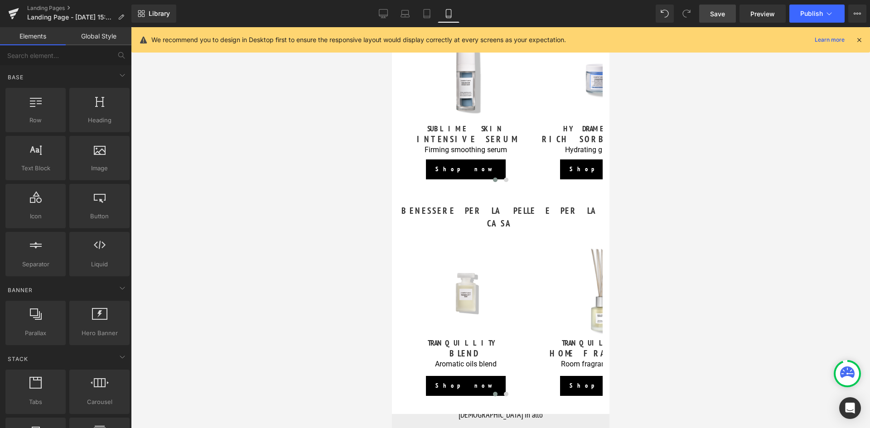
scroll to position [581, 0]
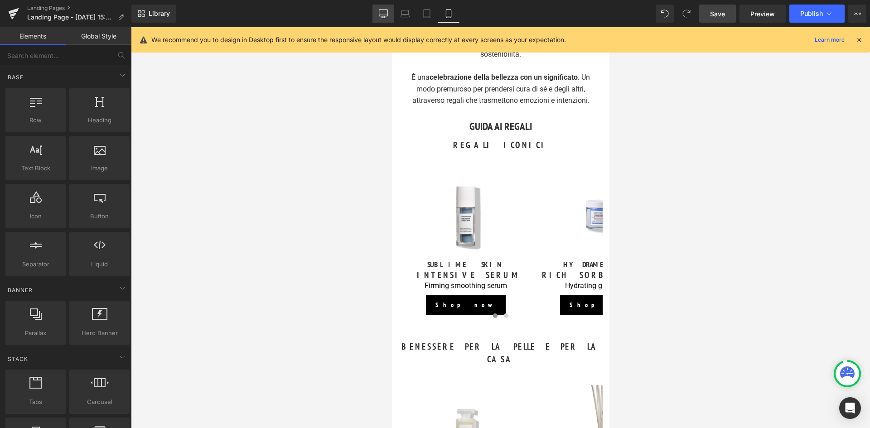
click at [382, 12] on icon at bounding box center [383, 13] width 9 height 9
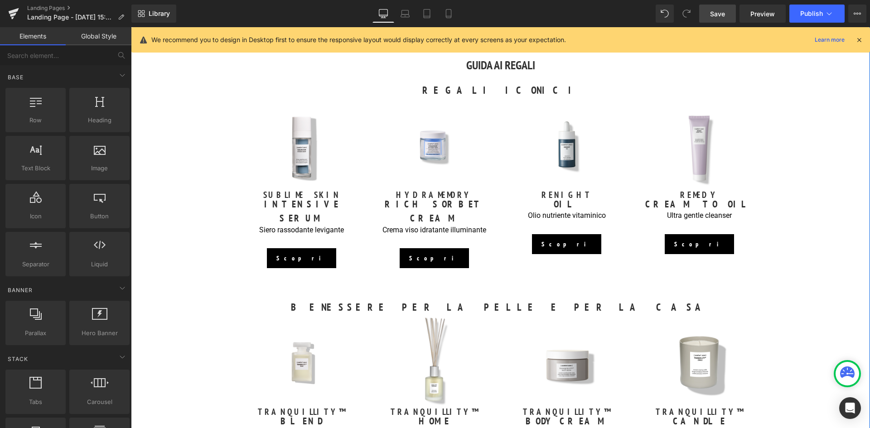
scroll to position [605, 0]
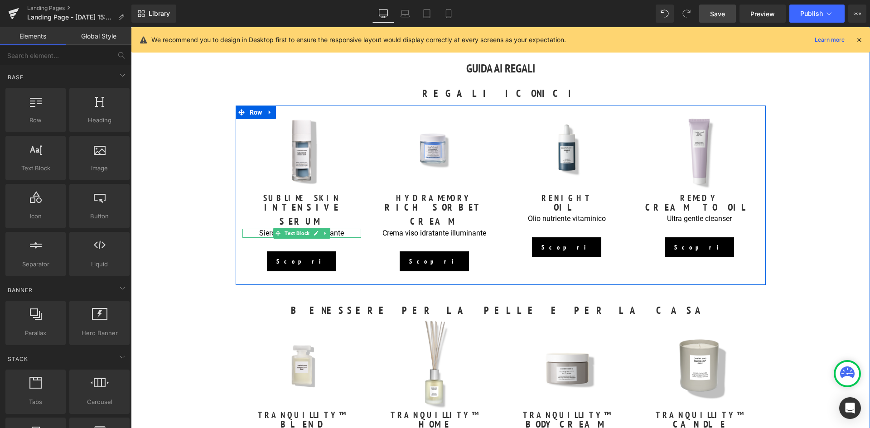
click at [344, 229] on p "Siero rassodante levigante" at bounding box center [301, 234] width 119 height 10
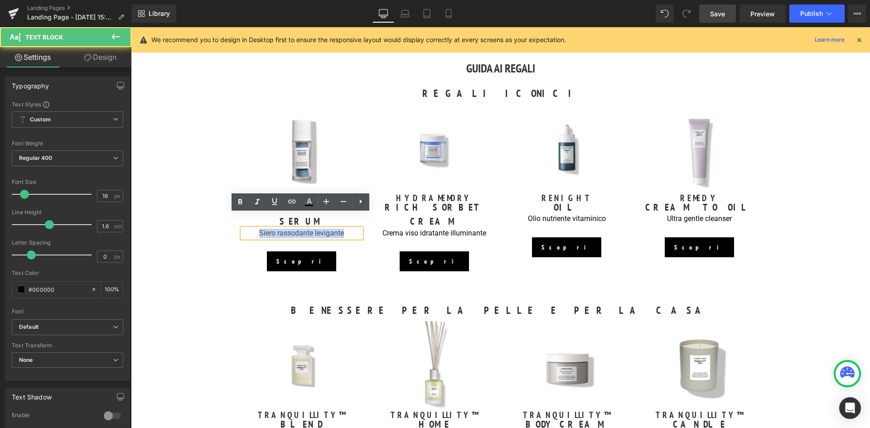
drag, startPoint x: 344, startPoint y: 218, endPoint x: 238, endPoint y: 222, distance: 106.1
click at [238, 222] on div "Image SUBLIME SKIN Heading INTENSIVE SERUM Heading Siero rassodante levigante T…" at bounding box center [302, 195] width 133 height 179
copy p "Siero rassodante levigante"
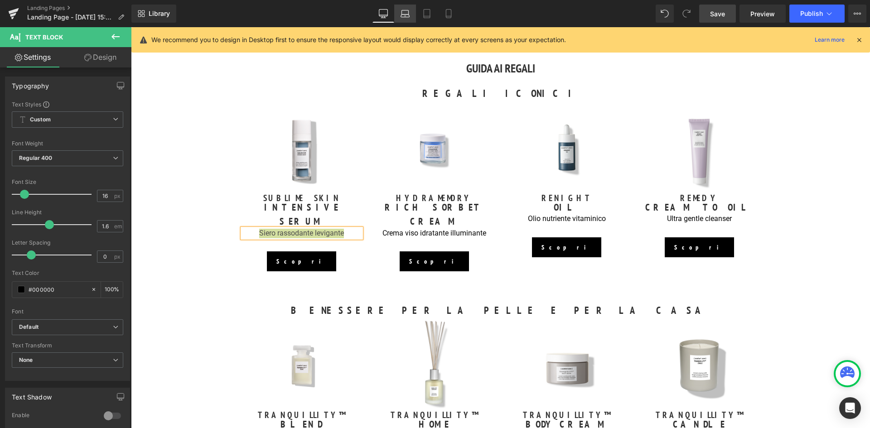
click at [398, 14] on link "Laptop" at bounding box center [405, 14] width 22 height 18
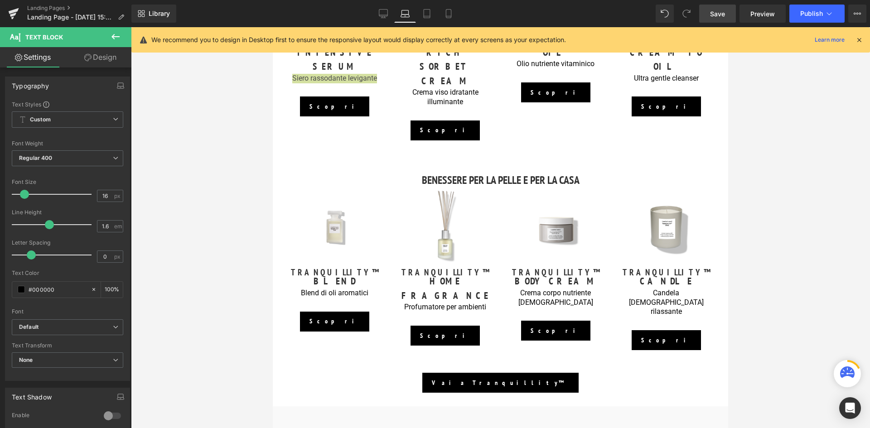
scroll to position [450, 0]
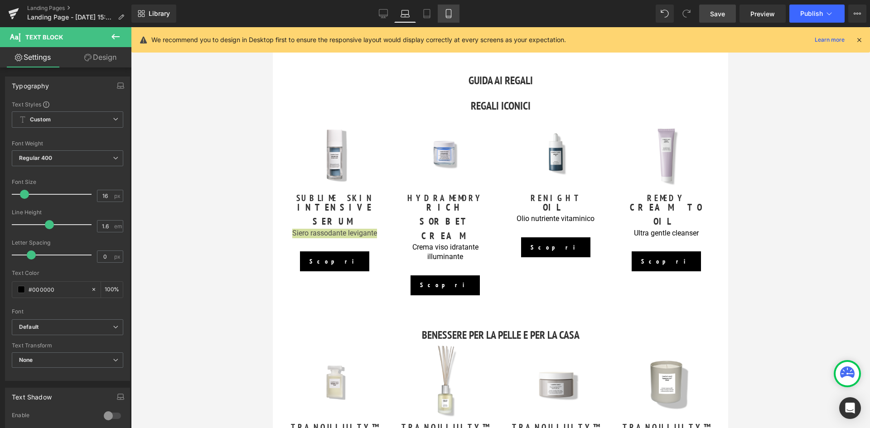
click at [448, 17] on icon at bounding box center [448, 13] width 9 height 9
type input "100"
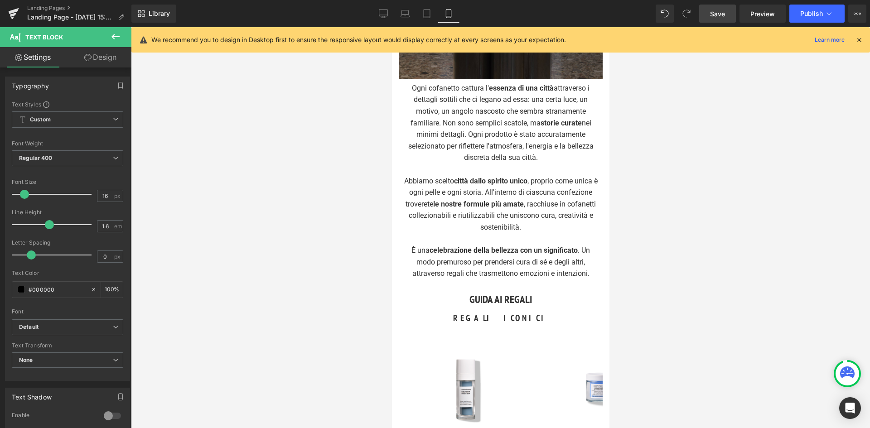
scroll to position [589, 0]
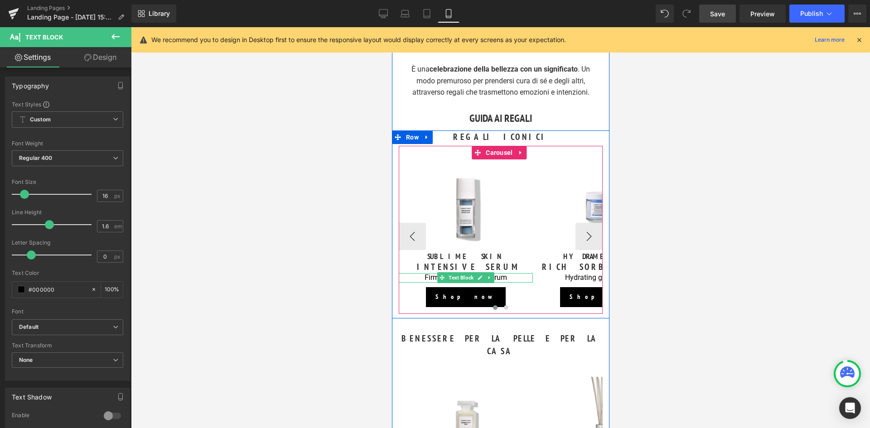
click at [508, 275] on p "Firming smoothing serum" at bounding box center [465, 278] width 134 height 10
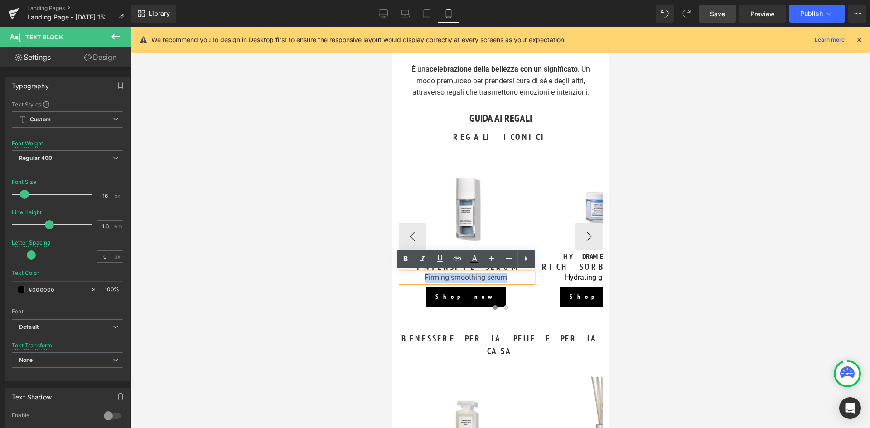
drag, startPoint x: 506, startPoint y: 275, endPoint x: 425, endPoint y: 278, distance: 81.2
click at [425, 278] on p "Firming smoothing serum" at bounding box center [465, 278] width 134 height 10
paste div
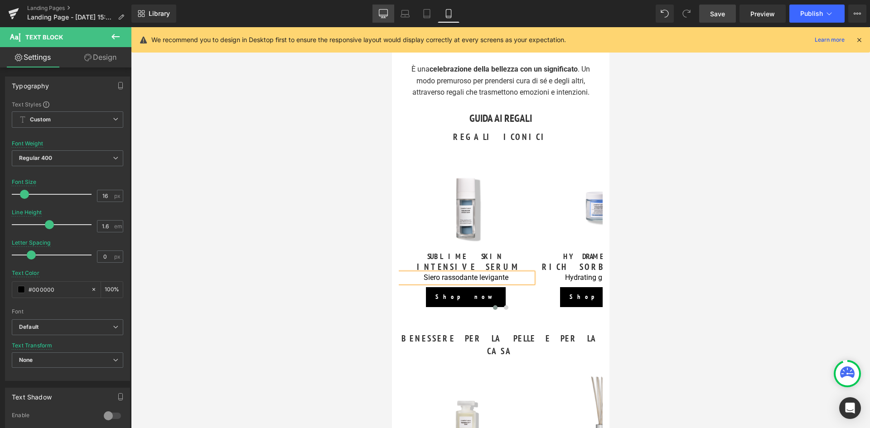
click at [384, 14] on icon at bounding box center [383, 13] width 9 height 9
type input "100"
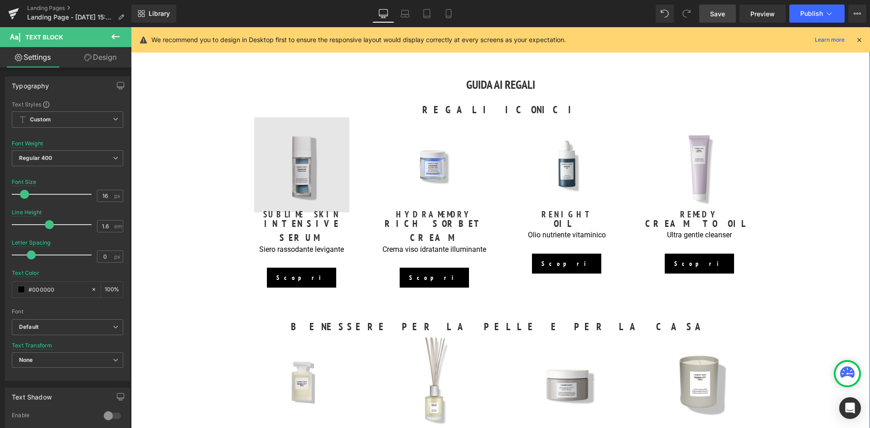
click at [305, 176] on img at bounding box center [301, 164] width 95 height 95
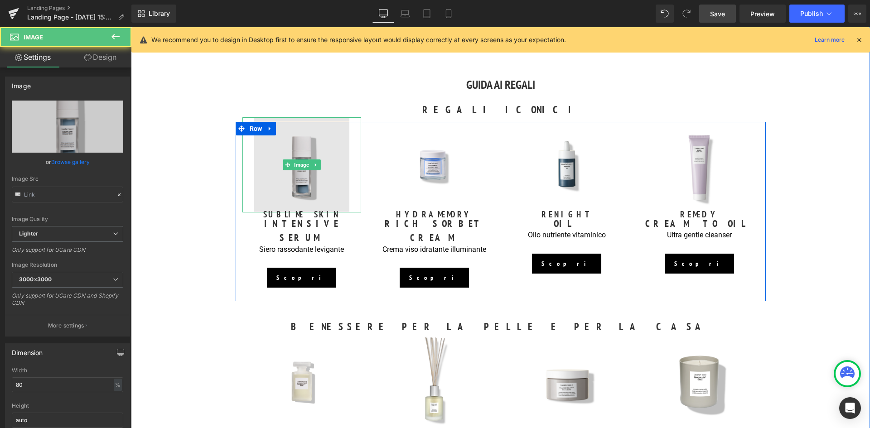
type input "https://ucarecdn.com/163bb944-dfd3-42fb-9269-e18e6a130df9/-/format/auto/-/previ…"
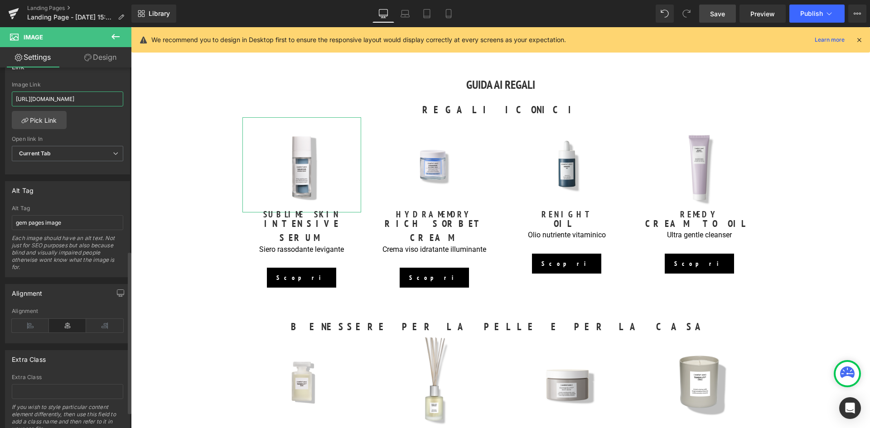
scroll to position [0, 83]
drag, startPoint x: 14, startPoint y: 98, endPoint x: 118, endPoint y: 107, distance: 103.7
click at [118, 107] on div "Image Link https://it.comfortzoneskin.com/products/sublime-skin-intensive-serum" at bounding box center [67, 96] width 111 height 29
drag, startPoint x: 448, startPoint y: 15, endPoint x: 68, endPoint y: 94, distance: 387.4
click at [448, 15] on icon at bounding box center [448, 13] width 9 height 9
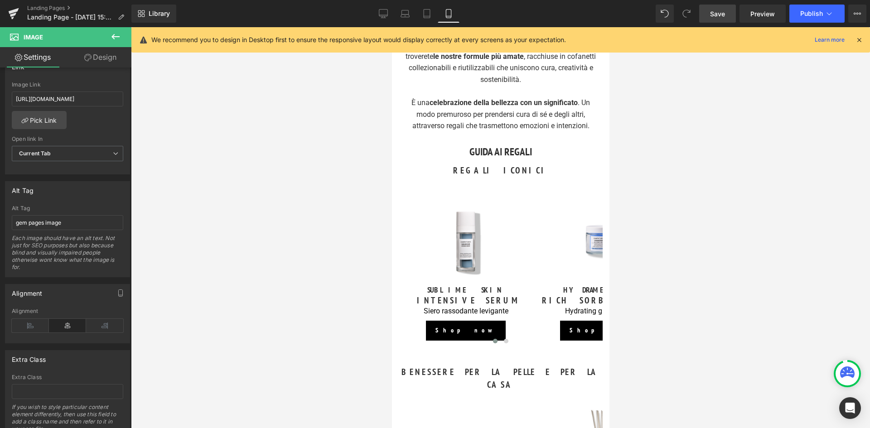
scroll to position [589, 0]
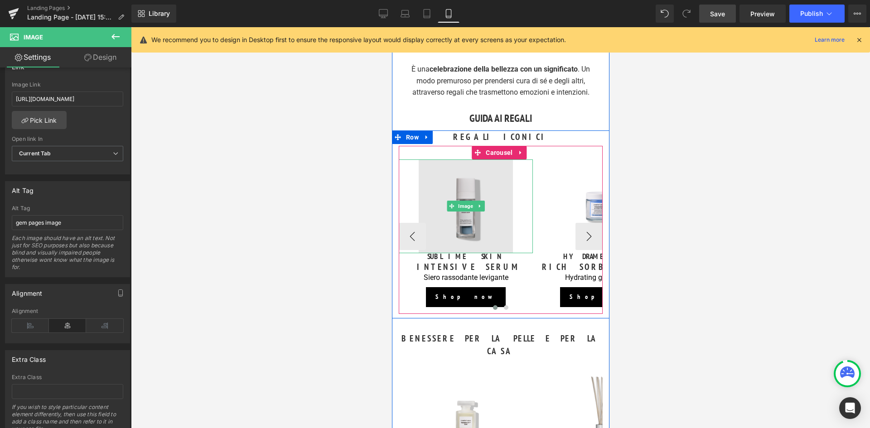
click at [459, 227] on img at bounding box center [465, 206] width 94 height 94
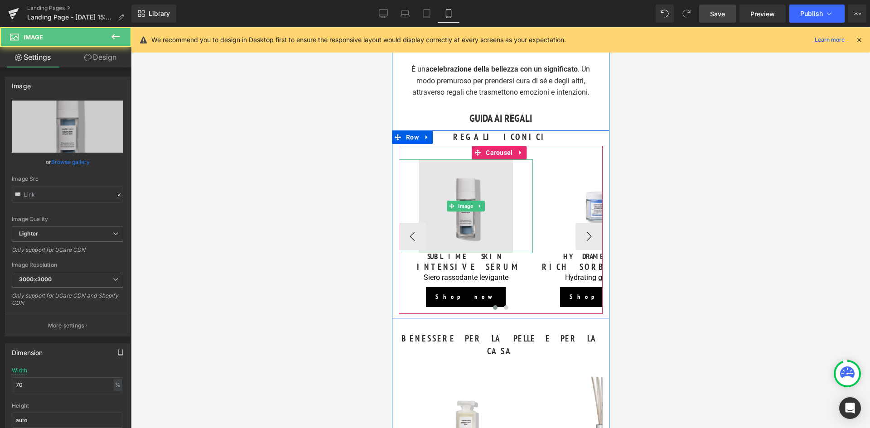
type input "https://ucarecdn.com/759dc88a-4053-4bfd-8cdd-2a142ec99f63/-/format/auto/-/previ…"
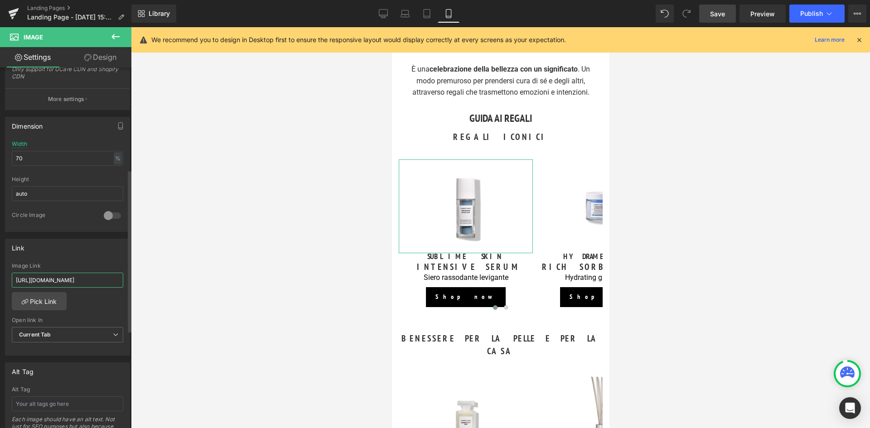
scroll to position [0, 58]
drag, startPoint x: 14, startPoint y: 280, endPoint x: 120, endPoint y: 287, distance: 105.8
click at [120, 287] on div "[URL][DOMAIN_NAME] Image Link [URL][DOMAIN_NAME] Pick Link Current Tab New Tab …" at bounding box center [67, 309] width 124 height 93
type input "https://it.comfortzoneskin.com/products/sublime-skin-intensive-serum"
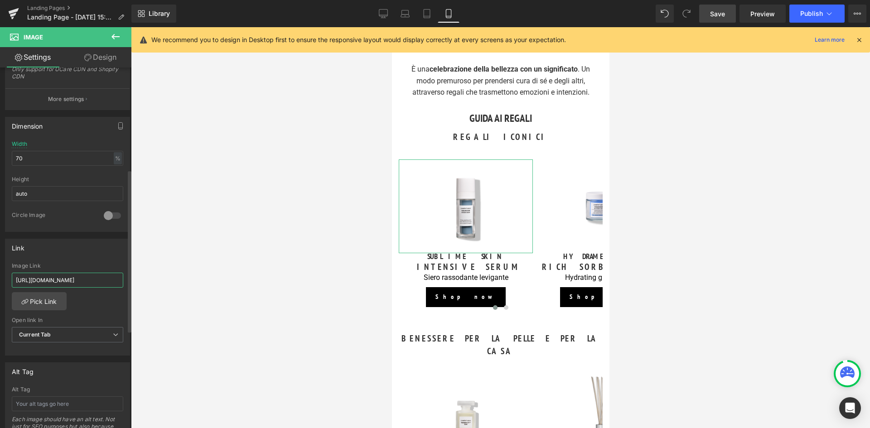
scroll to position [0, 82]
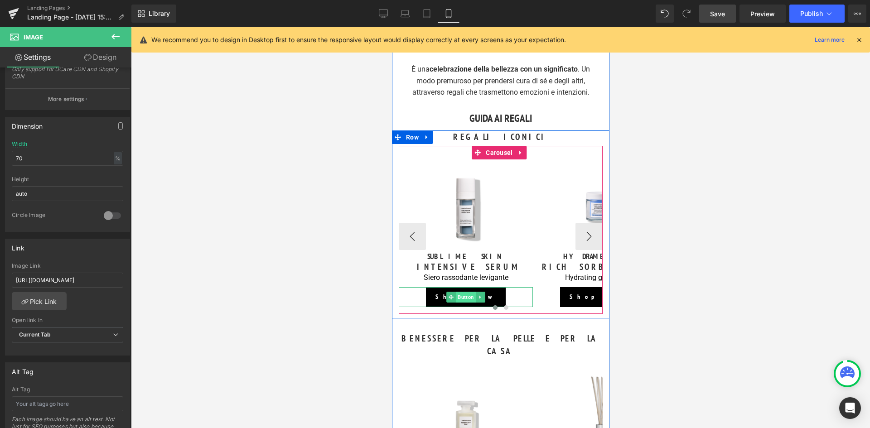
click at [466, 294] on span "Button" at bounding box center [465, 297] width 20 height 11
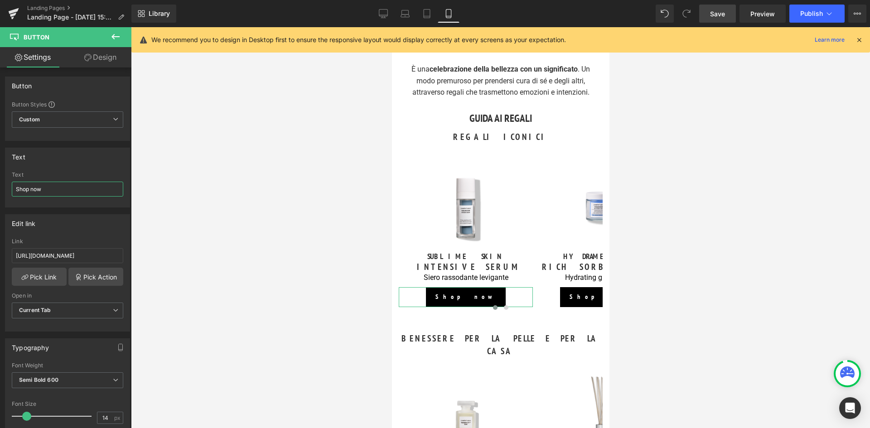
drag, startPoint x: 54, startPoint y: 191, endPoint x: -2, endPoint y: 187, distance: 56.4
click at [0, 187] on html "Button You are previewing how the will restyle your page. You can not edit Elem…" at bounding box center [435, 214] width 870 height 428
type input "Scopri"
drag, startPoint x: 13, startPoint y: 256, endPoint x: 121, endPoint y: 256, distance: 107.8
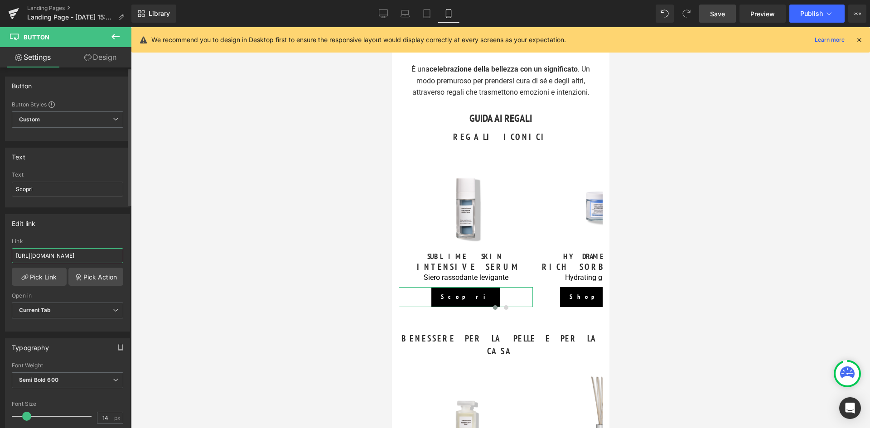
click at [121, 256] on div "https://world.comfortzoneskin.com/products/luminant-serum Link https://world.co…" at bounding box center [67, 284] width 124 height 93
paste input "it.comfortzoneskin.com/products/sublime-skin-intensive"
type input "https://it.comfortzoneskin.com/products/sublime-skin-intensive-serum"
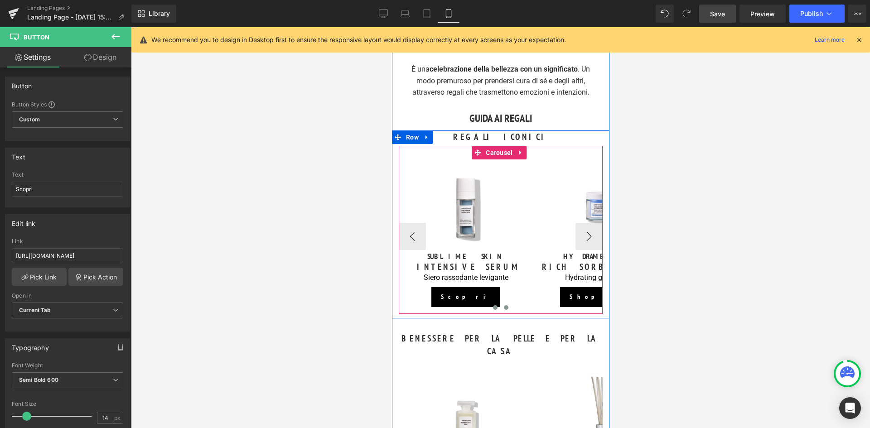
click at [503, 306] on span at bounding box center [505, 307] width 5 height 5
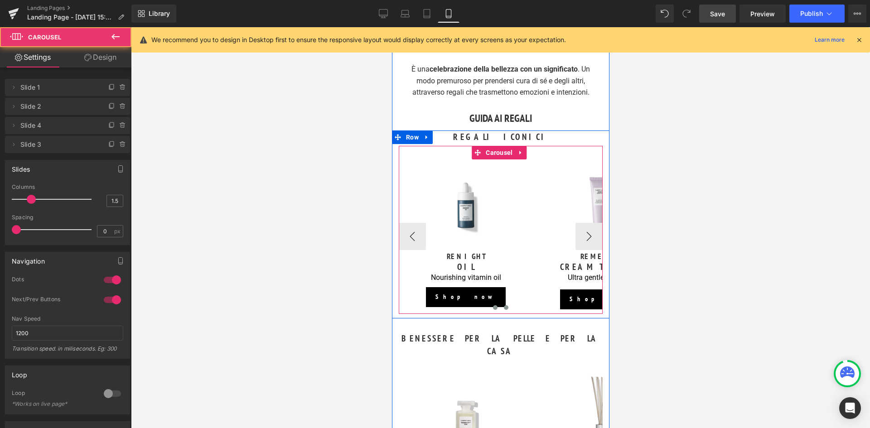
click at [493, 309] on button at bounding box center [494, 307] width 11 height 9
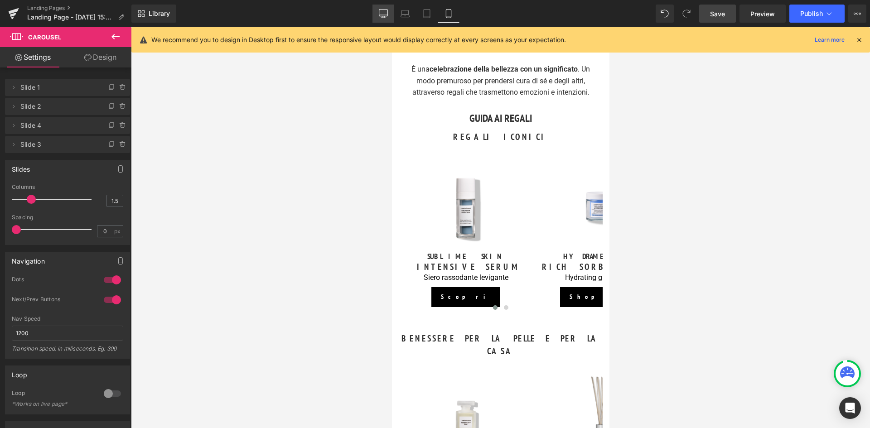
click at [381, 15] on icon at bounding box center [383, 15] width 9 height 0
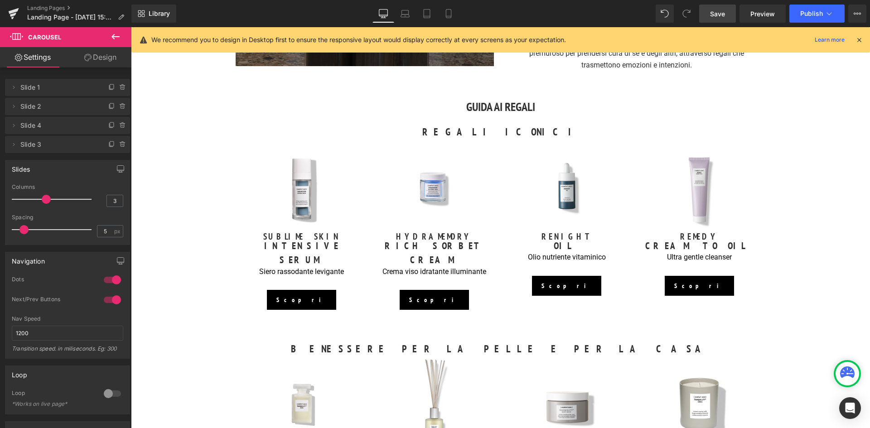
scroll to position [589, 0]
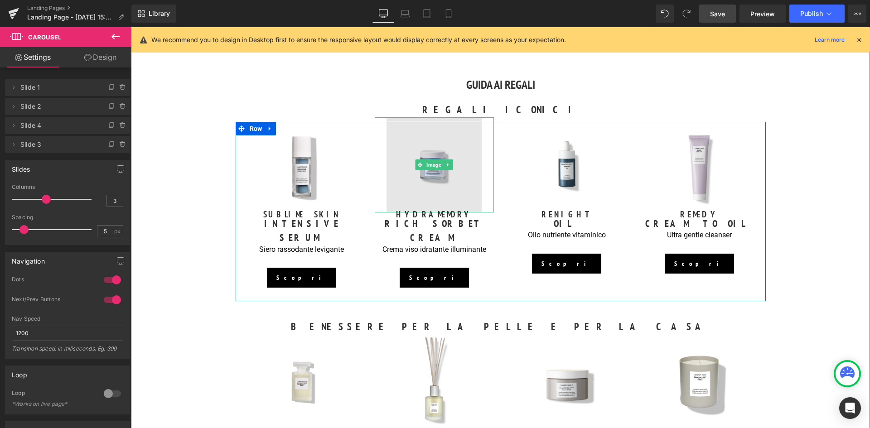
click at [433, 184] on img at bounding box center [434, 164] width 95 height 95
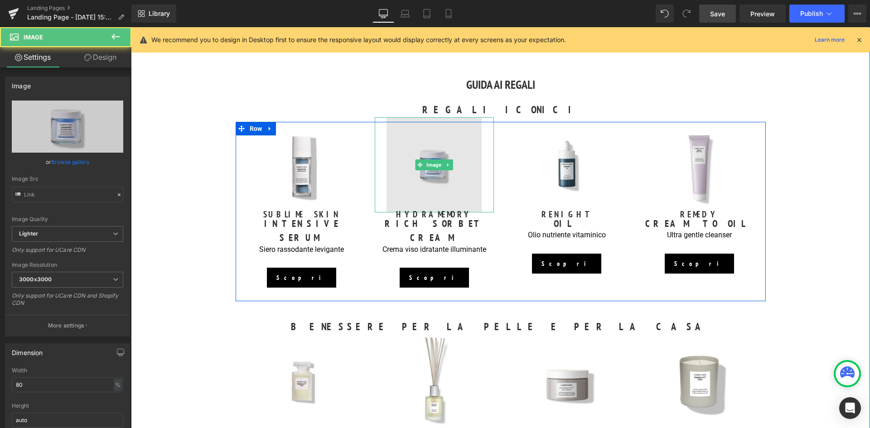
type input "https://ucarecdn.com/d8425835-8115-4668-a4d5-2deda6092da1/-/format/auto/-/previ…"
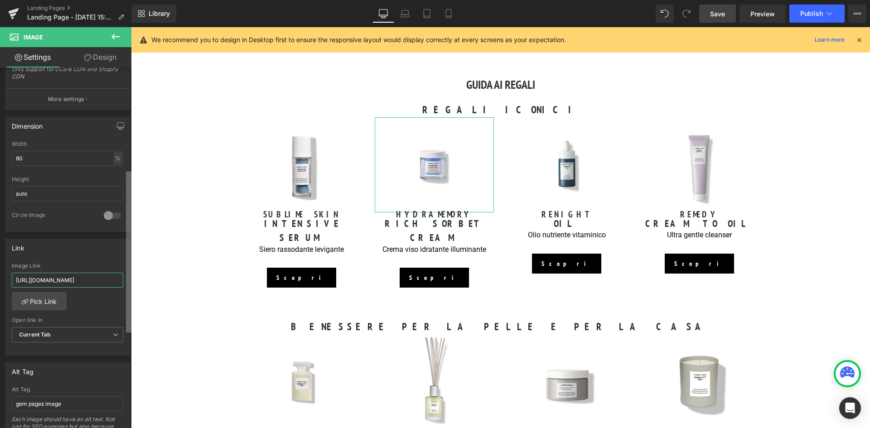
scroll to position [0, 92]
drag, startPoint x: 14, startPoint y: 280, endPoint x: 129, endPoint y: 281, distance: 114.2
click at [129, 281] on div "Image https://ucarecdn.com/d8425835-8115-4668-a4d5-2deda6092da1/-/format/auto/-…" at bounding box center [65, 250] width 131 height 365
drag, startPoint x: 449, startPoint y: 11, endPoint x: 37, endPoint y: 217, distance: 460.4
click at [449, 11] on icon at bounding box center [448, 13] width 9 height 9
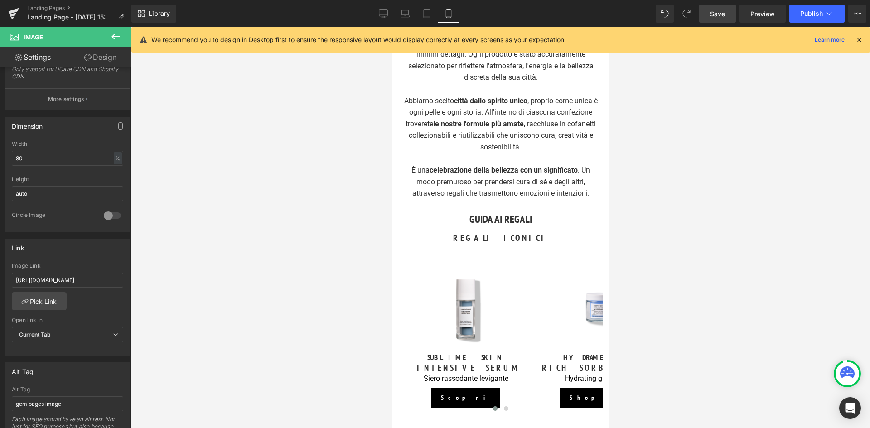
scroll to position [498, 0]
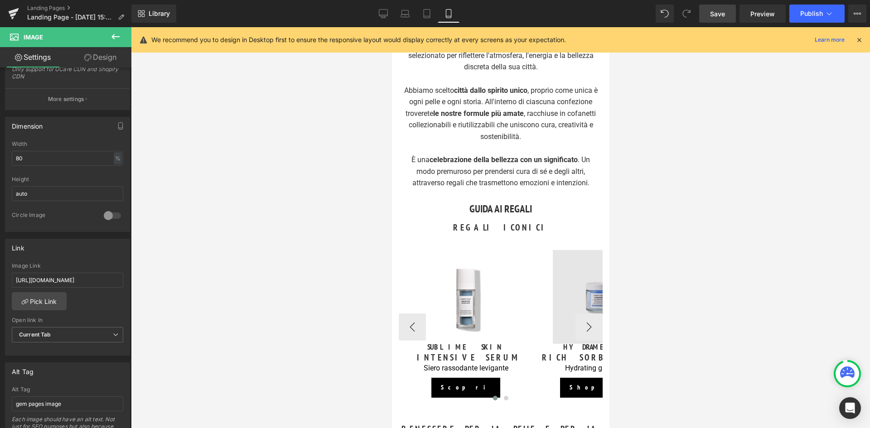
click at [589, 285] on img at bounding box center [599, 297] width 94 height 94
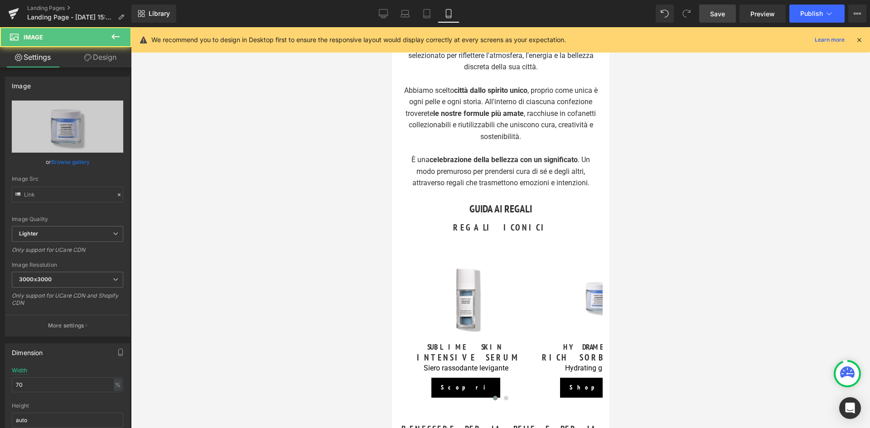
type input "https://ucarecdn.com/c5aee6f3-98e3-4bf3-8c17-79f64efce5fb/-/format/auto/-/previ…"
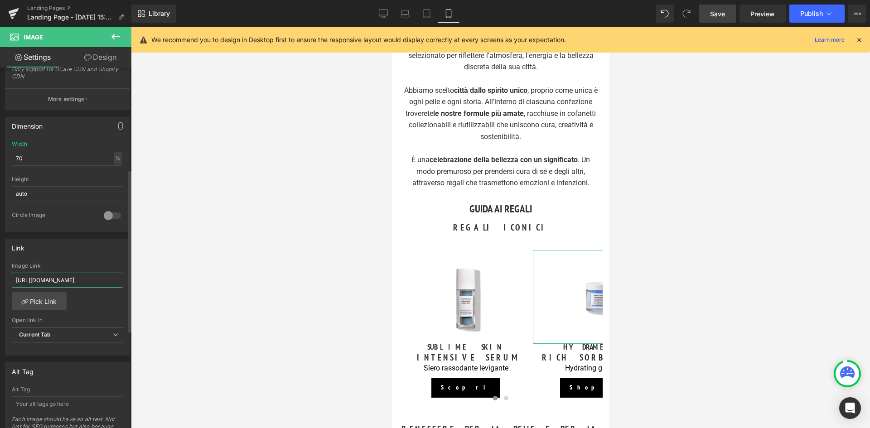
scroll to position [0, 58]
drag, startPoint x: 13, startPoint y: 278, endPoint x: 118, endPoint y: 284, distance: 105.3
click at [118, 284] on input "[URL][DOMAIN_NAME]" at bounding box center [67, 280] width 111 height 15
type input "https://it.comfortzoneskin.com/products/hydramemory-rich-sorbet-cream"
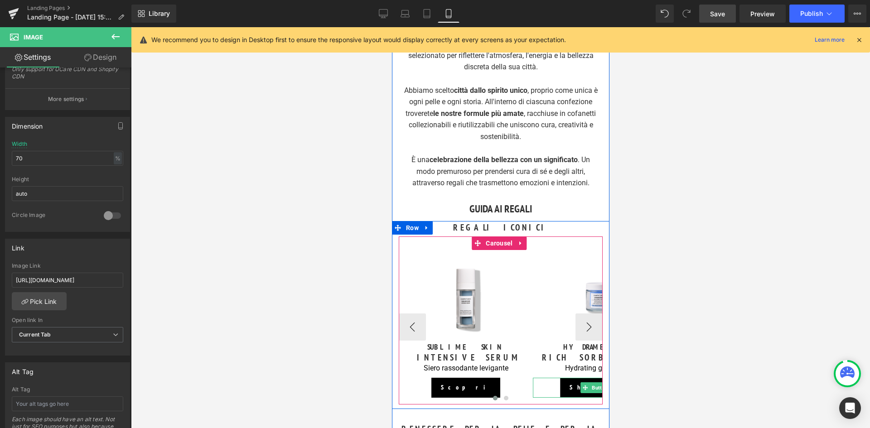
click at [591, 386] on span "Button" at bounding box center [600, 387] width 20 height 11
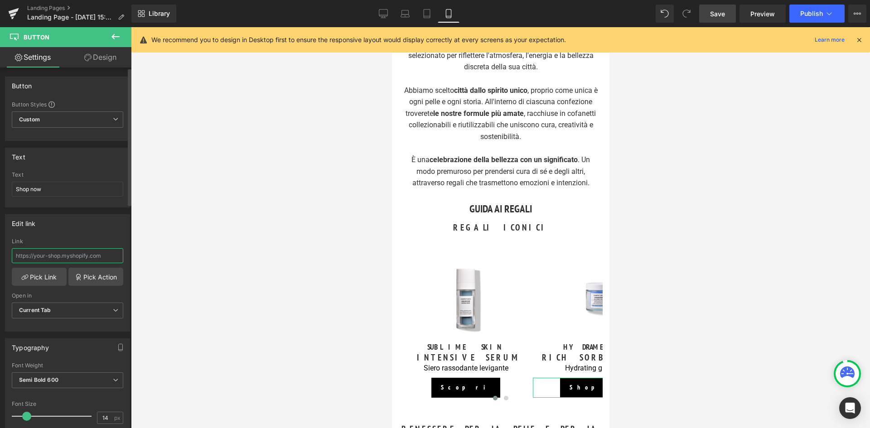
click at [21, 254] on input "text" at bounding box center [67, 255] width 111 height 15
paste input "https://it.comfortzoneskin.com/products/hydramemory-rich-sorbet-cream"
type input "https://it.comfortzoneskin.com/products/hydramemory-rich-sorbet-cream"
drag, startPoint x: 45, startPoint y: 188, endPoint x: -9, endPoint y: 188, distance: 53.5
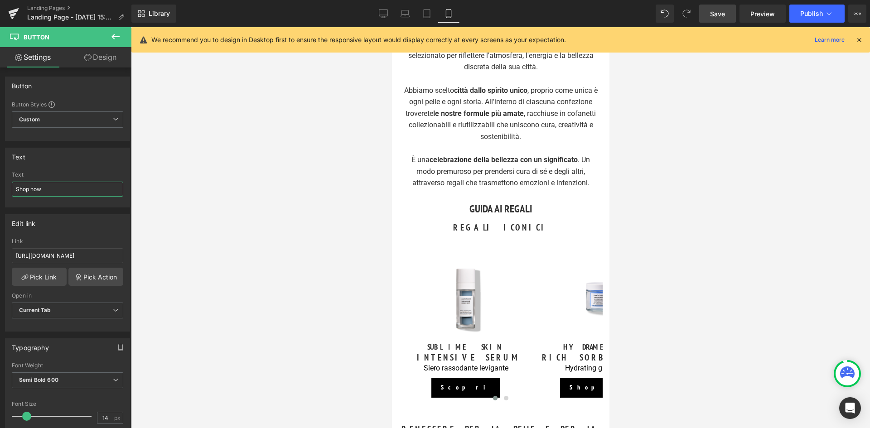
click at [0, 188] on html "Button You are previewing how the will restyle your page. You can not edit Elem…" at bounding box center [435, 214] width 870 height 428
type input "Scopri"
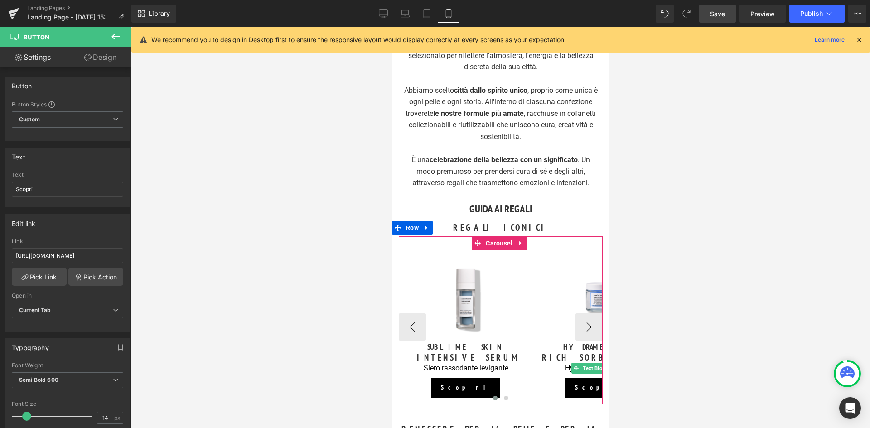
click at [569, 367] on p "Hydrating glow cream" at bounding box center [599, 369] width 134 height 10
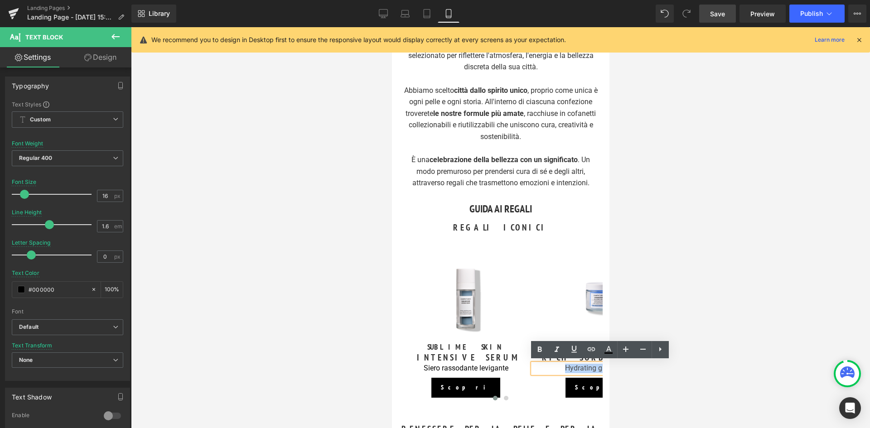
drag, startPoint x: 561, startPoint y: 366, endPoint x: 1001, endPoint y: 394, distance: 441.7
click at [588, 324] on button "›" at bounding box center [588, 327] width 27 height 27
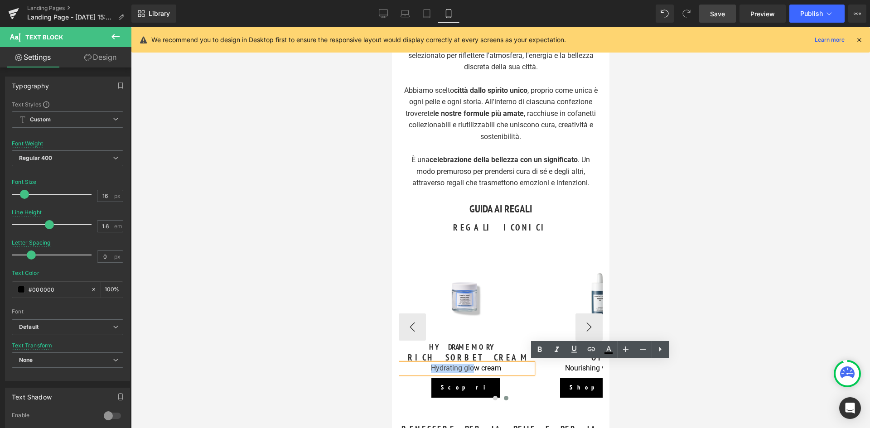
click at [503, 367] on p "Hydrating glow cream" at bounding box center [465, 369] width 134 height 10
drag, startPoint x: 427, startPoint y: 370, endPoint x: 420, endPoint y: 370, distance: 6.3
click at [420, 370] on p "Hydrating glow cream" at bounding box center [465, 369] width 134 height 10
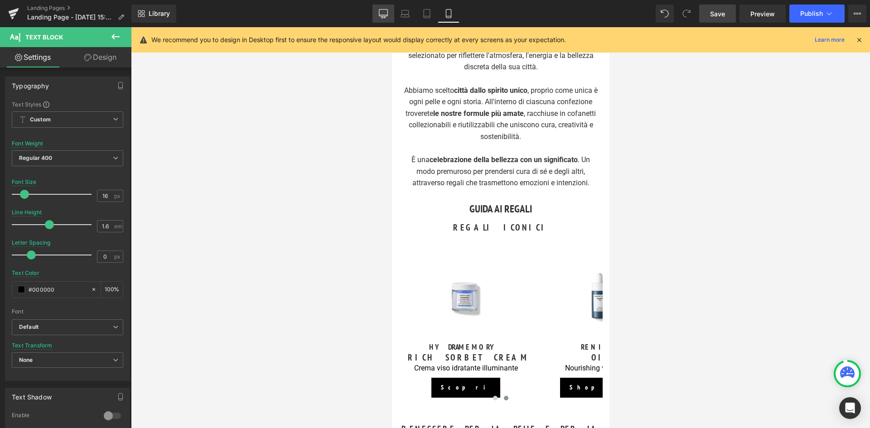
click at [384, 19] on link "Desktop" at bounding box center [383, 14] width 22 height 18
type input "100"
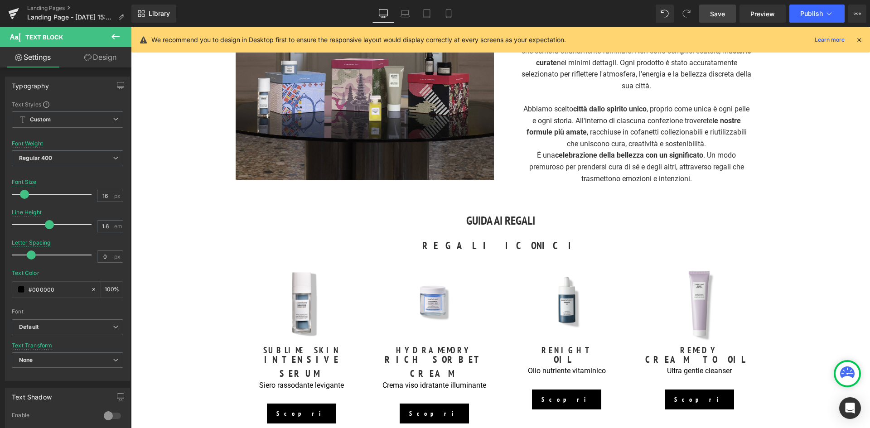
scroll to position [544, 0]
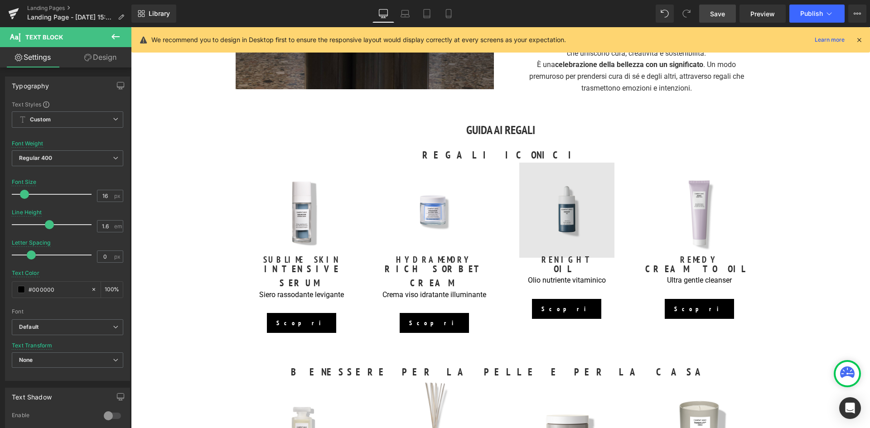
click at [559, 227] on img at bounding box center [566, 210] width 95 height 95
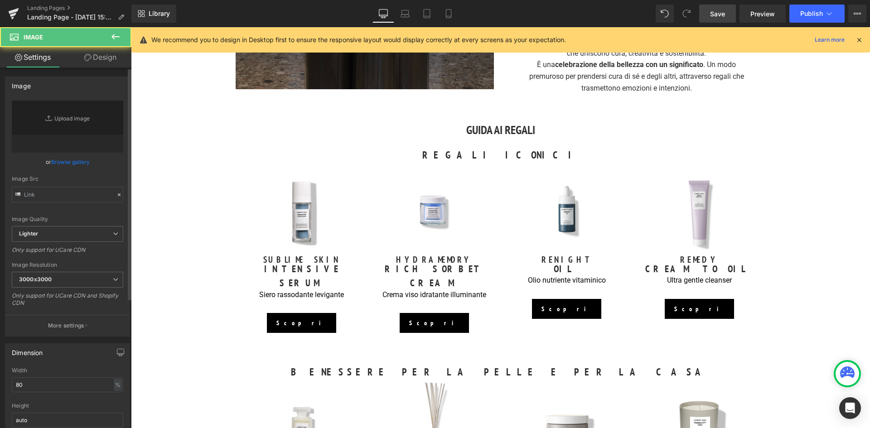
type input "https://ucarecdn.com/d7c744fa-f88b-419b-a6c5-f8cd636b486c/-/format/auto/-/previ…"
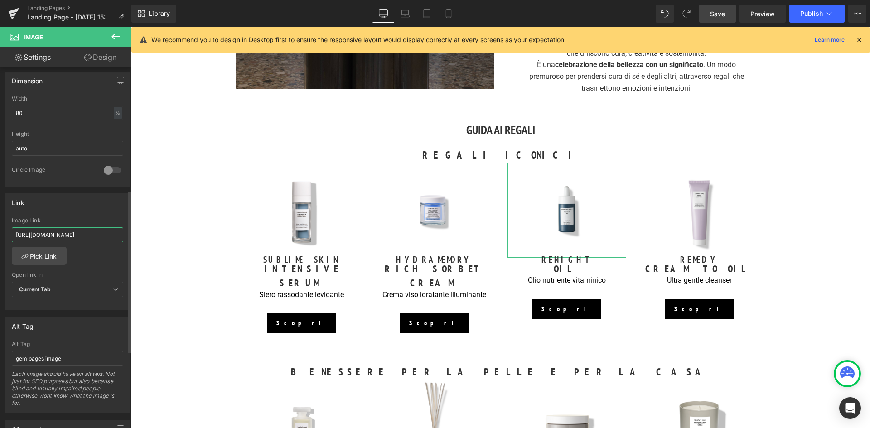
scroll to position [0, 33]
drag, startPoint x: 14, startPoint y: 232, endPoint x: 119, endPoint y: 242, distance: 105.6
click at [119, 242] on input "https://it.comfortzoneskin.com/products/renight-oil" at bounding box center [67, 234] width 111 height 15
click at [449, 19] on link "Mobile" at bounding box center [449, 14] width 22 height 18
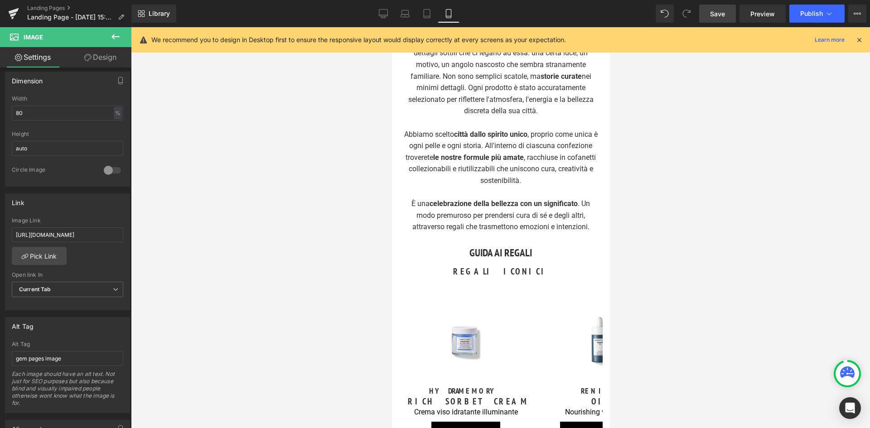
scroll to position [498, 0]
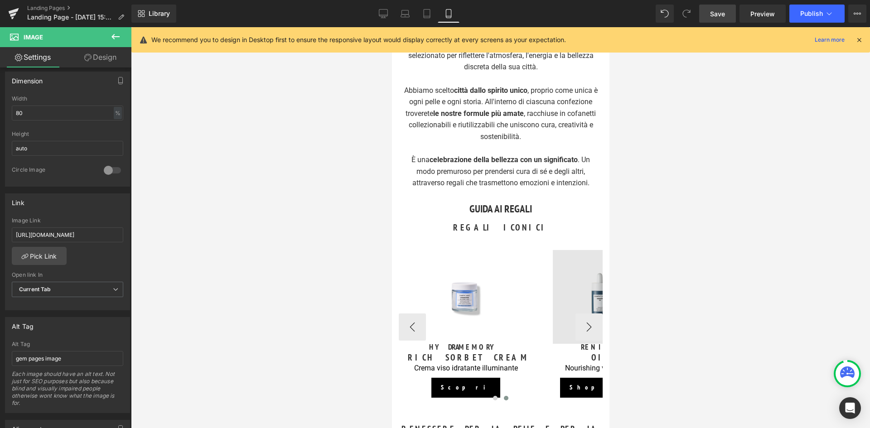
click at [590, 300] on div "Image" at bounding box center [599, 297] width 134 height 94
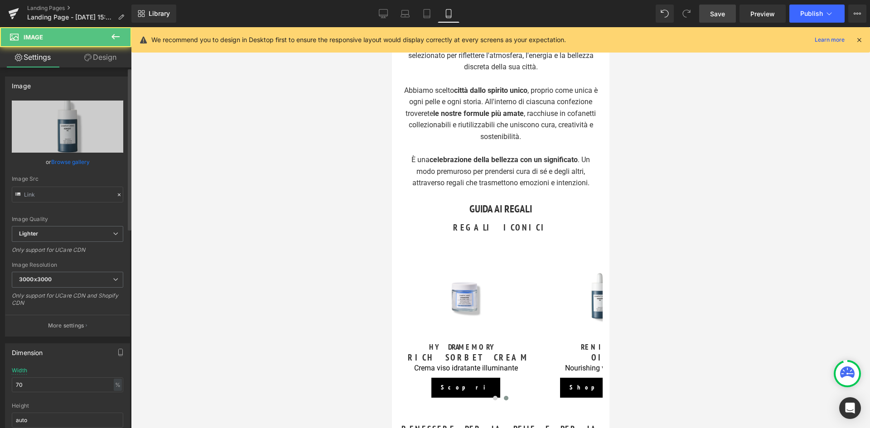
type input "https://ucarecdn.com/afc31304-b2bb-4a49-9d5a-27ee59e09f86/-/format/auto/-/previ…"
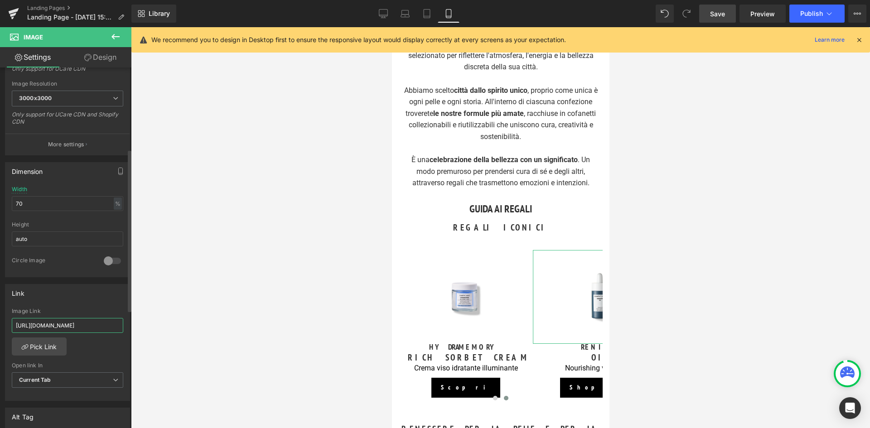
scroll to position [0, 58]
drag, startPoint x: 14, startPoint y: 324, endPoint x: 119, endPoint y: 332, distance: 105.4
click at [119, 332] on input "[URL][DOMAIN_NAME]" at bounding box center [67, 325] width 111 height 15
paste input "it.comfortzoneskin.com/products/renight-oil"
type input "https://it.comfortzoneskin.com/products/renight-oil"
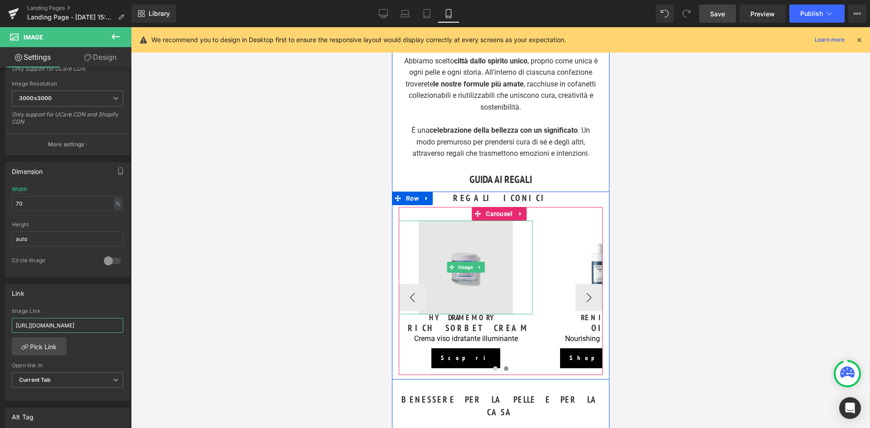
scroll to position [544, 0]
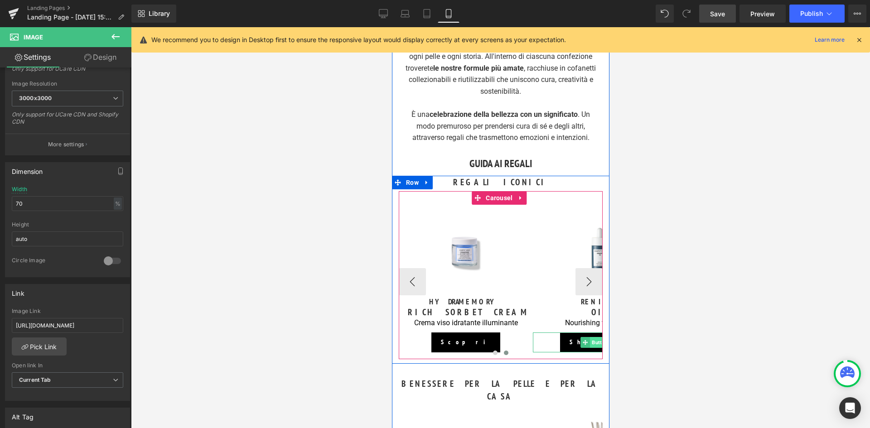
click at [595, 340] on span "Button" at bounding box center [600, 342] width 20 height 11
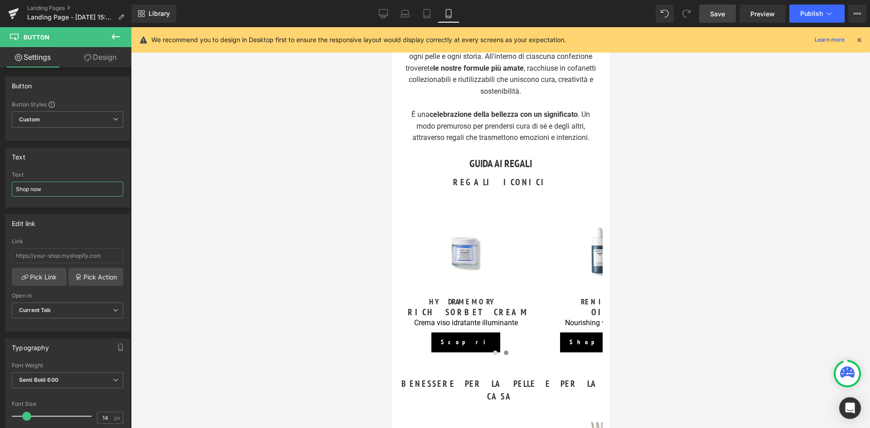
drag, startPoint x: 22, startPoint y: 191, endPoint x: -2, endPoint y: 191, distance: 23.6
click at [0, 191] on html "Button You are previewing how the will restyle your page. You can not edit Elem…" at bounding box center [435, 214] width 870 height 428
type input "Scopri"
click at [38, 249] on input "text" at bounding box center [67, 255] width 111 height 15
paste input "https://it.comfortzoneskin.com/products/renight-oil"
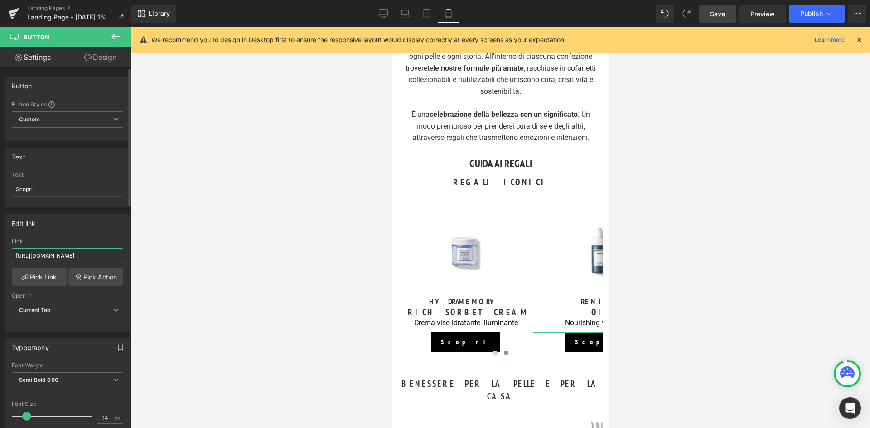
scroll to position [0, 32]
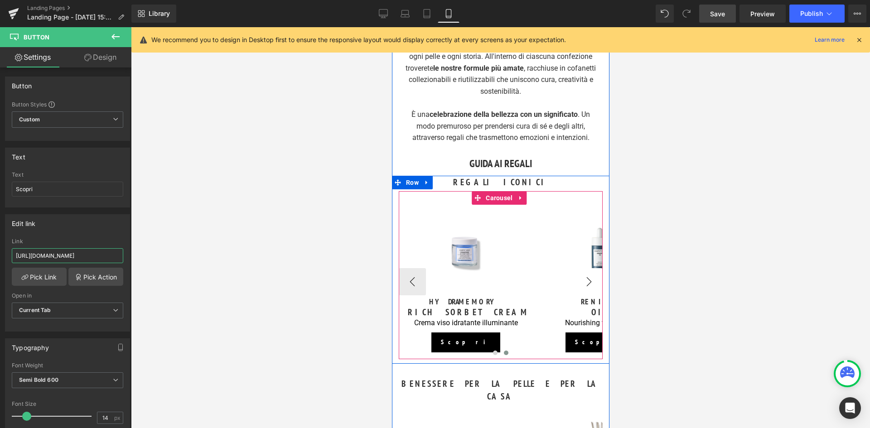
type input "https://it.comfortzoneskin.com/products/renight-oil"
click at [586, 283] on button "›" at bounding box center [588, 281] width 27 height 27
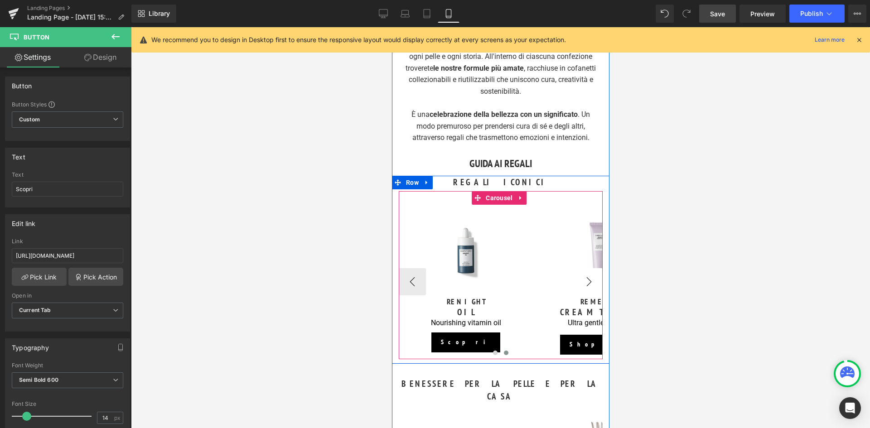
scroll to position [0, 0]
click at [511, 319] on div at bounding box center [465, 320] width 134 height 2
click at [506, 319] on p "Nourishing vitamin oil" at bounding box center [465, 324] width 134 height 10
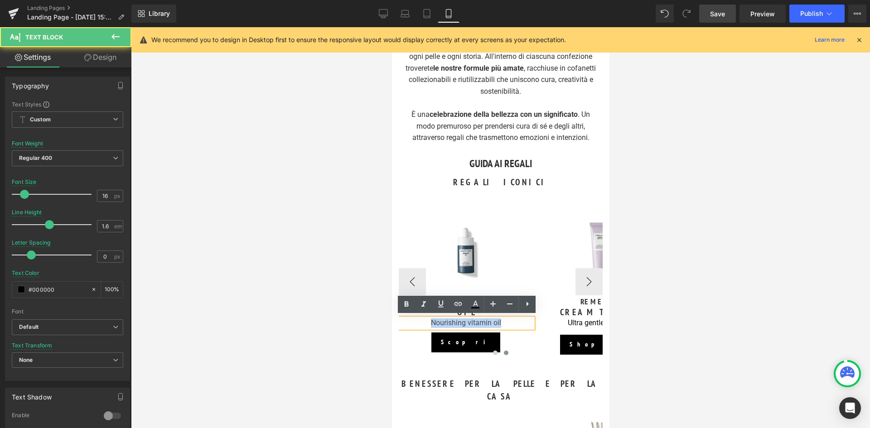
drag, startPoint x: 469, startPoint y: 325, endPoint x: 422, endPoint y: 324, distance: 46.7
click at [422, 324] on p "Nourishing vitamin oil" at bounding box center [465, 324] width 134 height 10
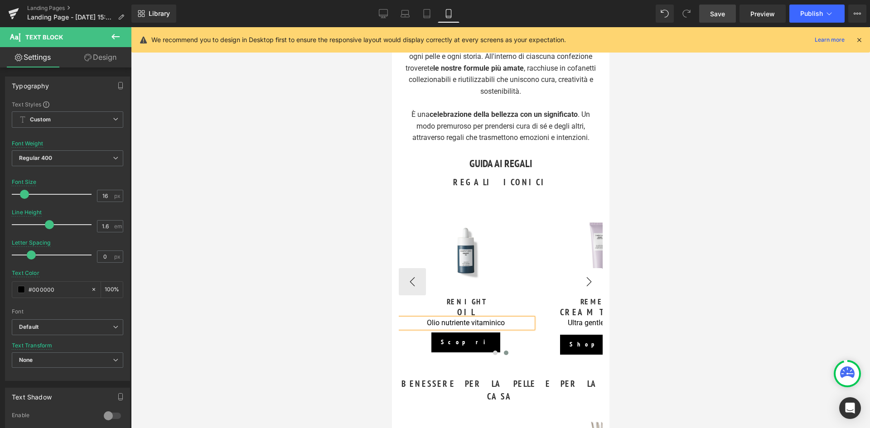
click at [588, 273] on button "›" at bounding box center [588, 281] width 27 height 27
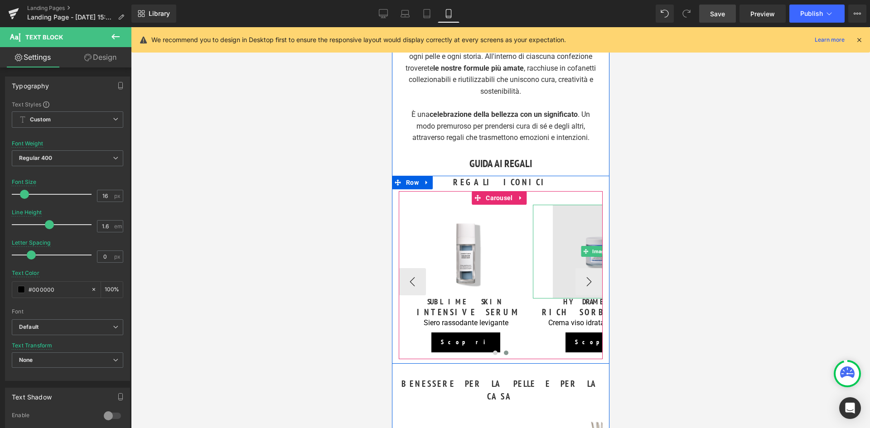
click at [588, 282] on img at bounding box center [599, 252] width 94 height 94
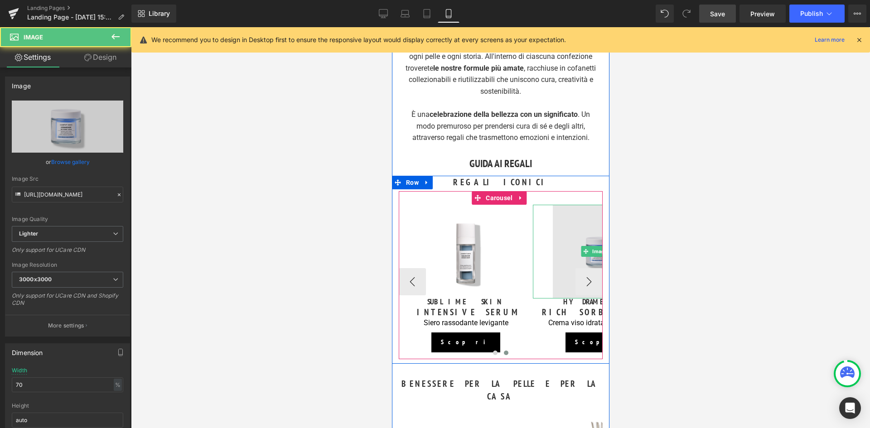
click at [585, 281] on img at bounding box center [599, 252] width 94 height 94
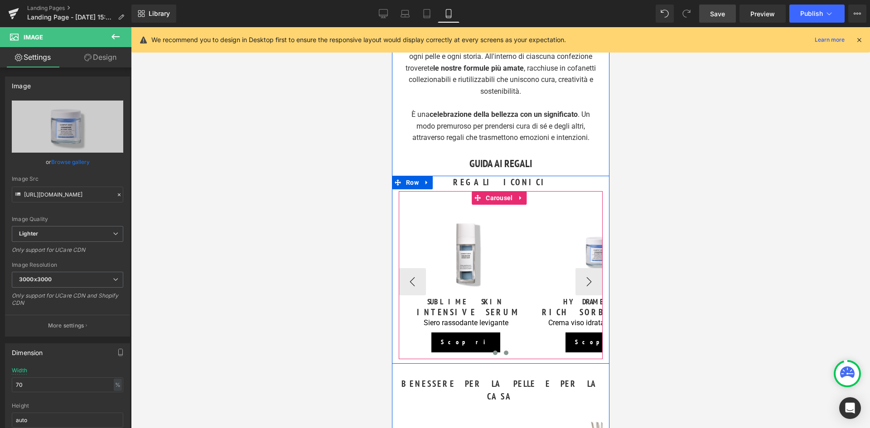
click at [493, 352] on span at bounding box center [495, 353] width 5 height 5
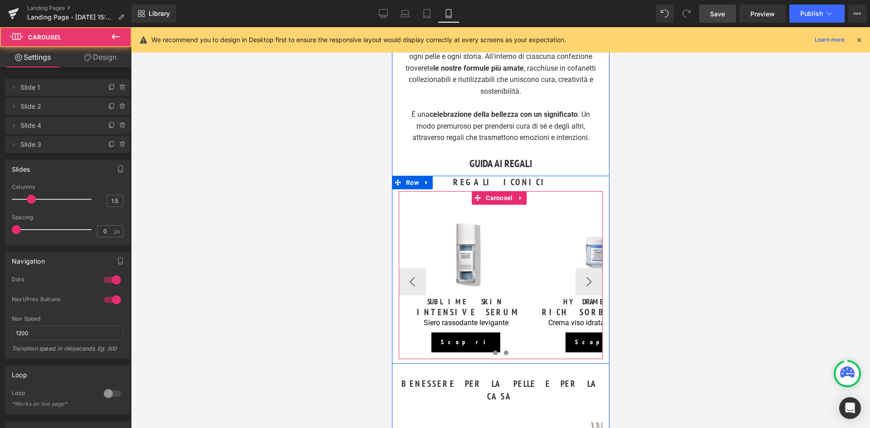
click at [504, 351] on span at bounding box center [505, 353] width 5 height 5
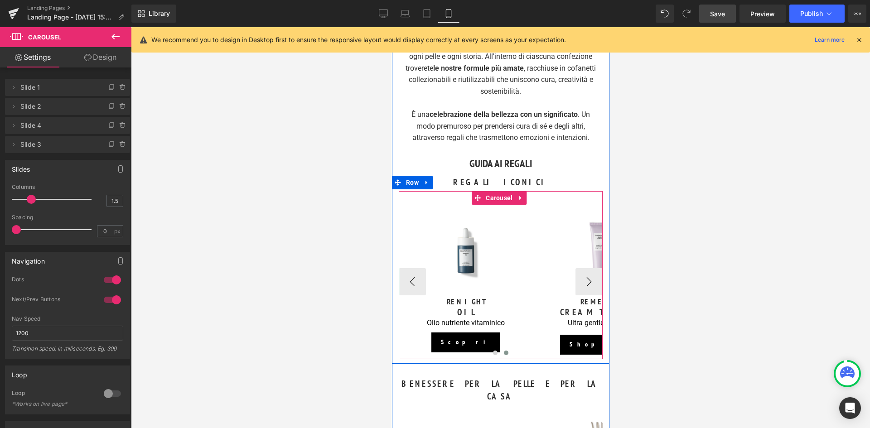
click at [504, 351] on span at bounding box center [505, 353] width 5 height 5
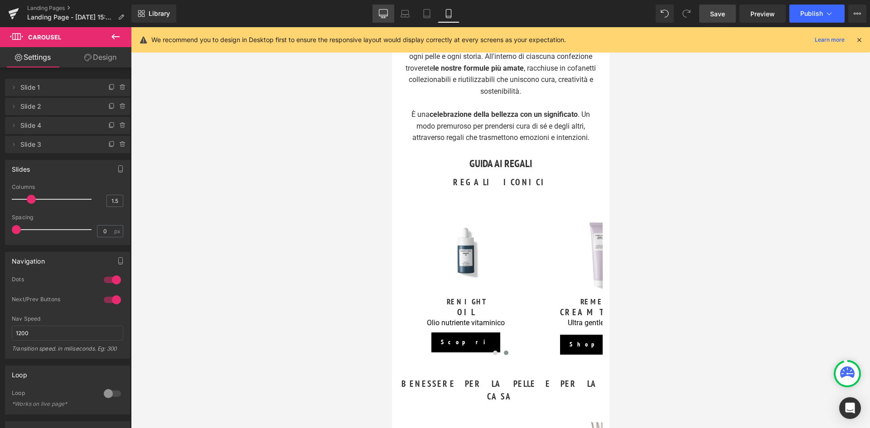
click at [382, 11] on icon at bounding box center [383, 13] width 9 height 9
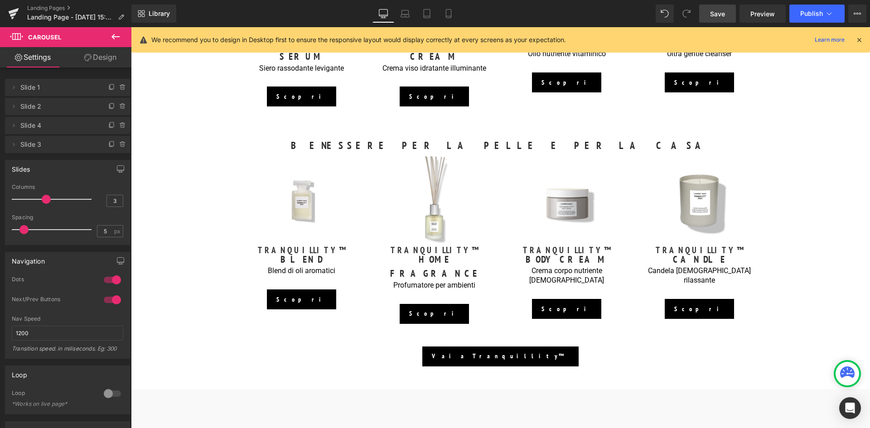
scroll to position [589, 0]
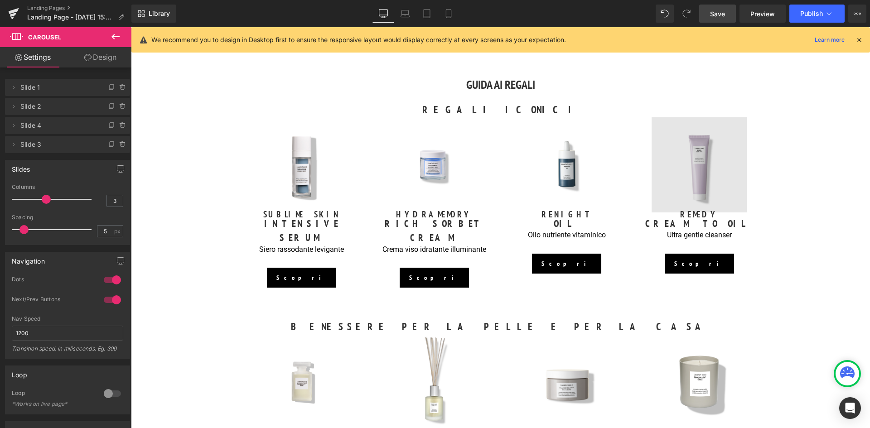
click at [696, 161] on div "Image" at bounding box center [699, 164] width 119 height 95
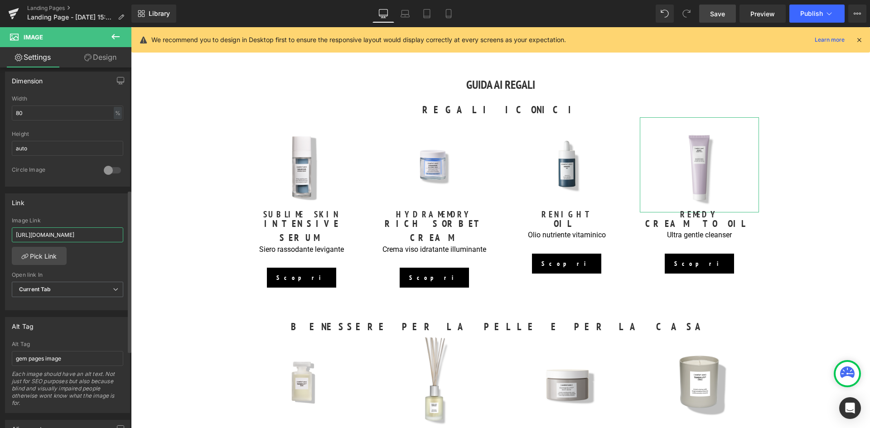
scroll to position [0, 60]
drag, startPoint x: 14, startPoint y: 234, endPoint x: 124, endPoint y: 243, distance: 109.6
click at [124, 243] on div "https://it.comfortzoneskin.com/products/remedy-cream-to-oil Image Link https://…" at bounding box center [67, 263] width 124 height 93
click at [454, 12] on link "Mobile" at bounding box center [449, 14] width 22 height 18
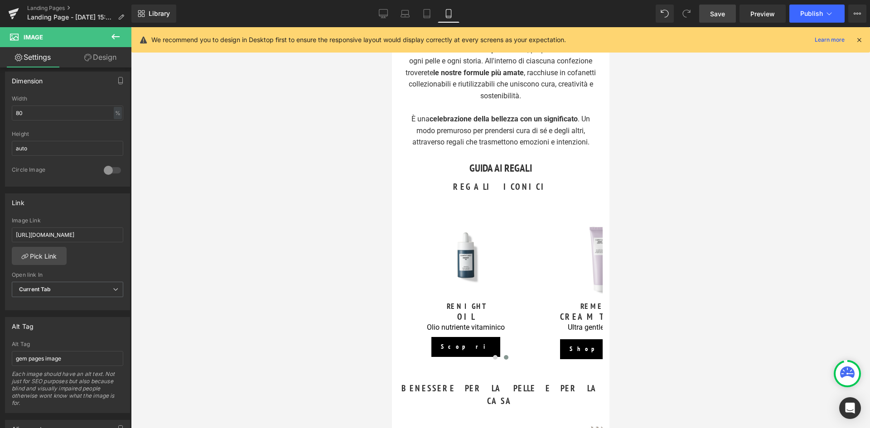
scroll to position [544, 0]
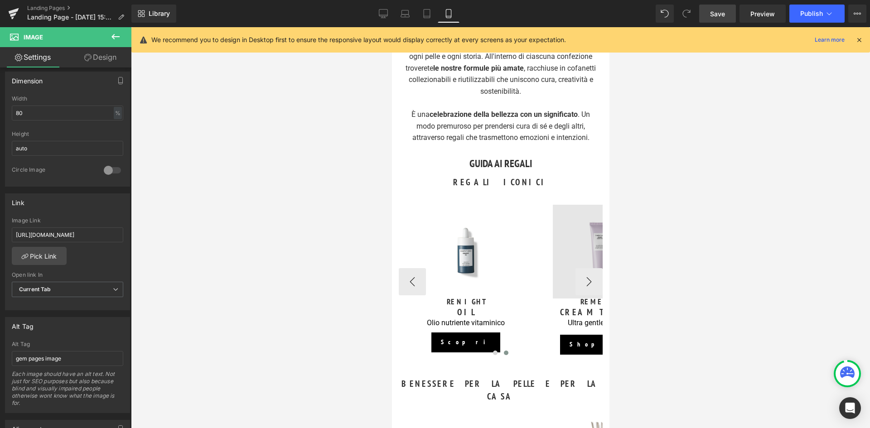
click at [591, 251] on div "Image" at bounding box center [599, 252] width 134 height 94
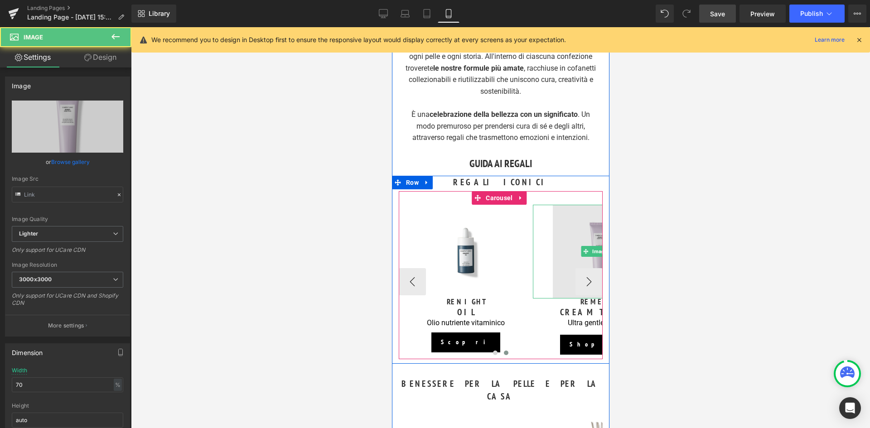
type input "https://ucarecdn.com/f16b46ed-f3b3-473e-b659-91f716495966/-/format/auto/-/previ…"
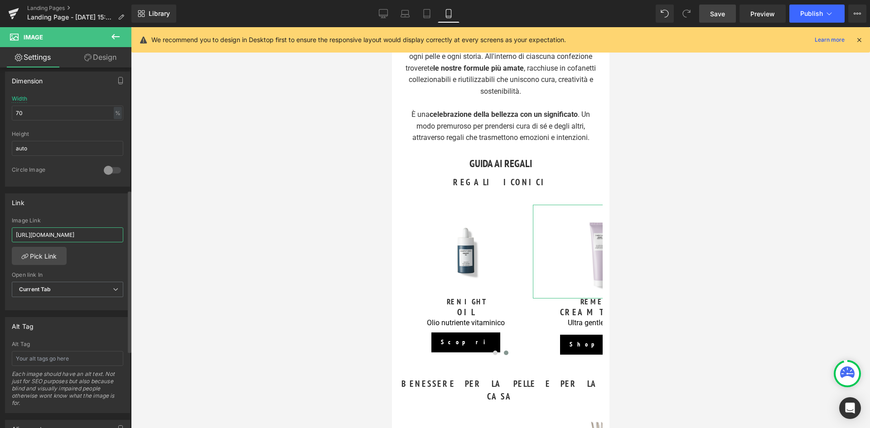
scroll to position [0, 58]
drag, startPoint x: 14, startPoint y: 233, endPoint x: 121, endPoint y: 240, distance: 106.2
click at [121, 240] on div "[URL][DOMAIN_NAME] Image Link [URL][DOMAIN_NAME] Pick Link Current Tab New Tab …" at bounding box center [67, 263] width 124 height 93
paste input "https://it.comfortzoneskin.com/products/remedy-cream-to-oil"
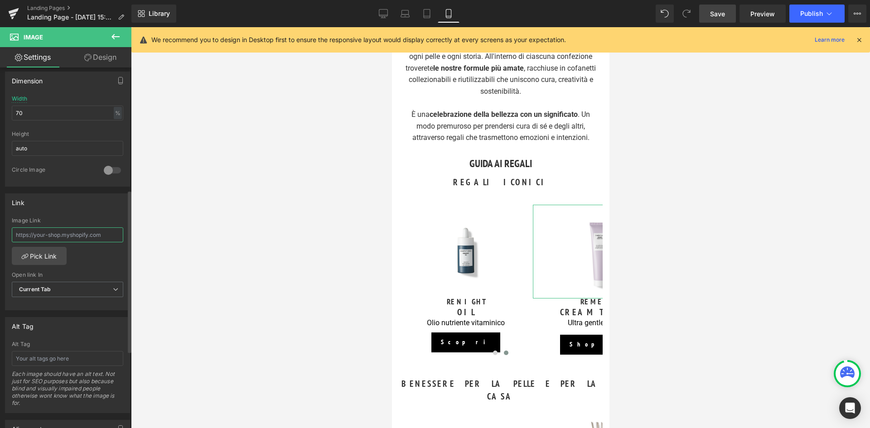
type input "https://it.comfortzoneskin.com/products/remedy-cream-to-oil"
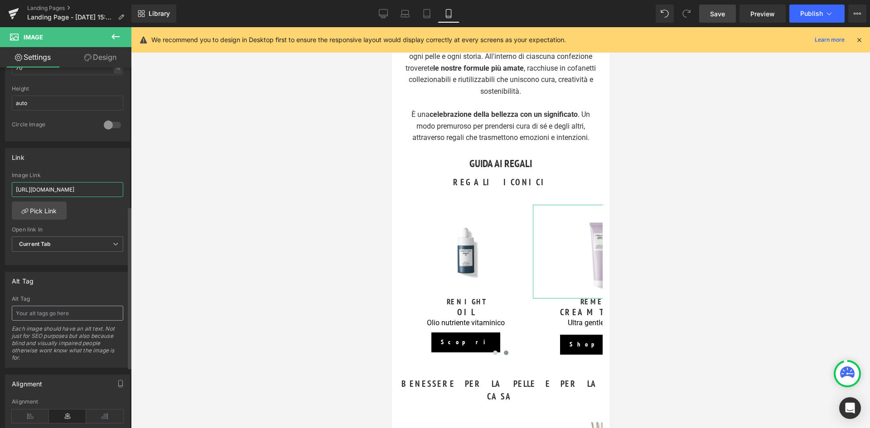
scroll to position [308, 0]
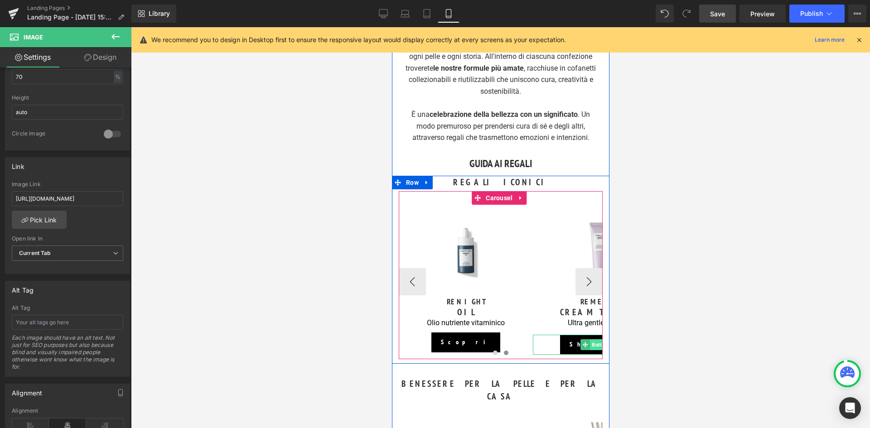
click at [590, 340] on span "Button" at bounding box center [600, 344] width 20 height 11
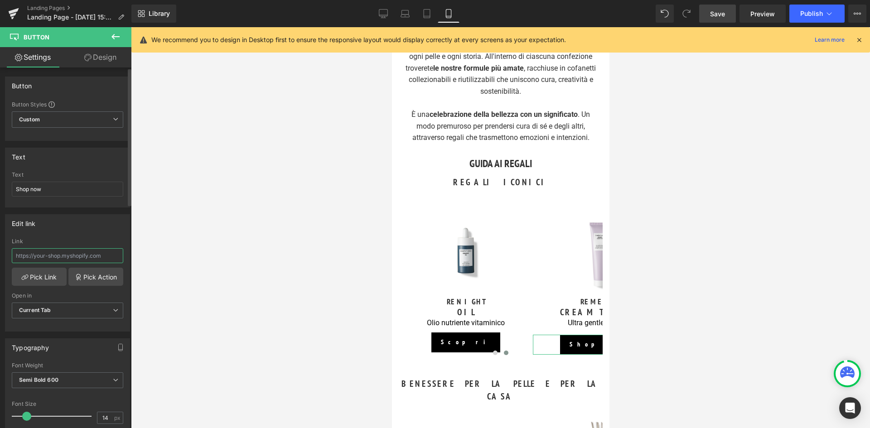
click at [43, 250] on input "text" at bounding box center [67, 255] width 111 height 15
paste input "https://it.comfortzoneskin.com/products/remedy-cream-to-oil"
type input "https://it.comfortzoneskin.com/products/remedy-cream-to-oil"
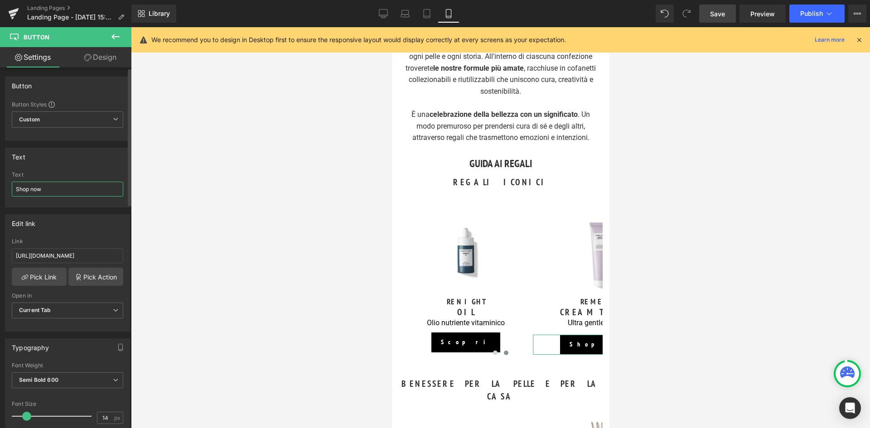
drag, startPoint x: 58, startPoint y: 188, endPoint x: 12, endPoint y: 189, distance: 45.3
click at [12, 189] on input "Shop now" at bounding box center [67, 189] width 111 height 15
type input "Scopri"
click at [382, 11] on icon at bounding box center [383, 13] width 9 height 9
type input "100"
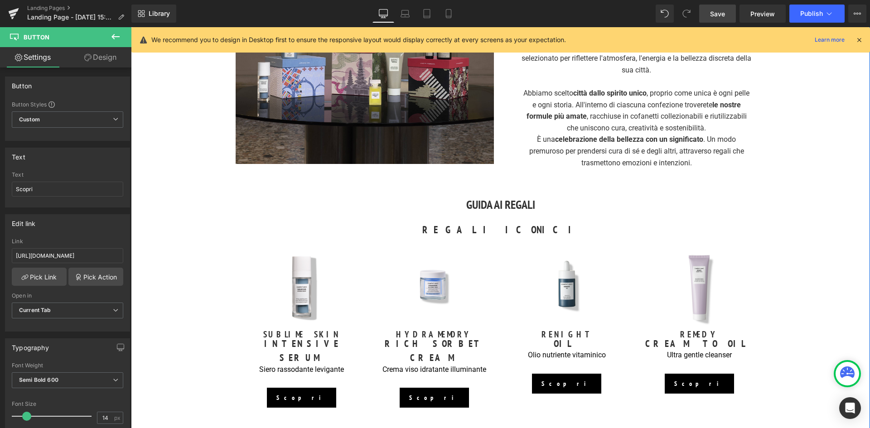
scroll to position [544, 0]
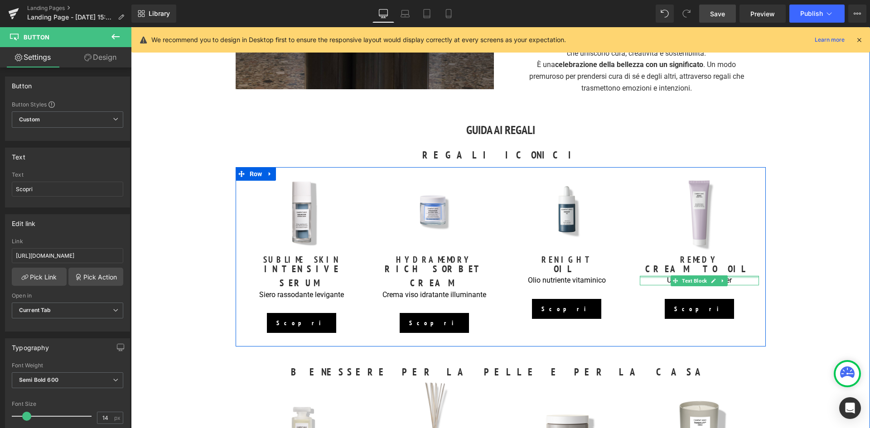
click at [734, 278] on div "Ultra gentle cleanser Text Block" at bounding box center [699, 281] width 119 height 10
click at [734, 278] on p "Ultra gentle cleanser" at bounding box center [699, 281] width 119 height 10
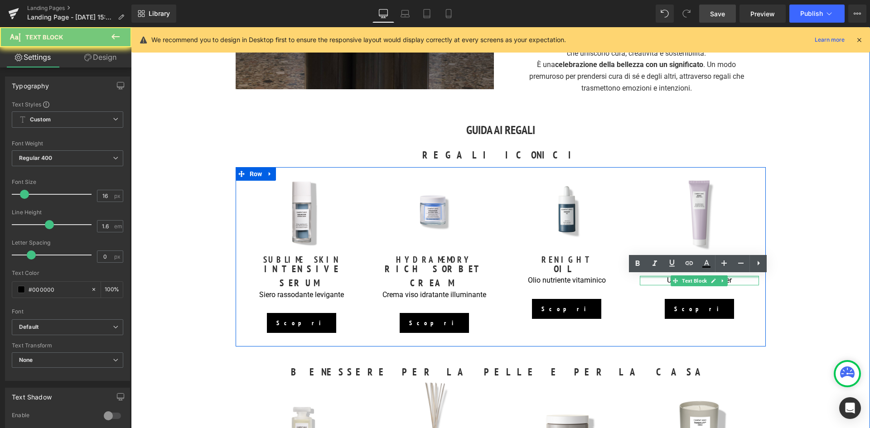
click at [734, 280] on p "Ultra gentle cleanser" at bounding box center [699, 281] width 119 height 10
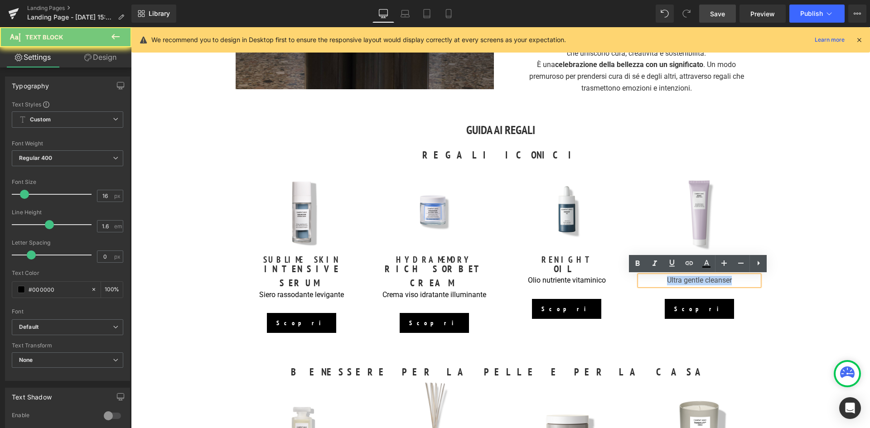
drag, startPoint x: 734, startPoint y: 280, endPoint x: 659, endPoint y: 285, distance: 74.9
click at [659, 285] on p "Ultra gentle cleanser" at bounding box center [699, 281] width 119 height 10
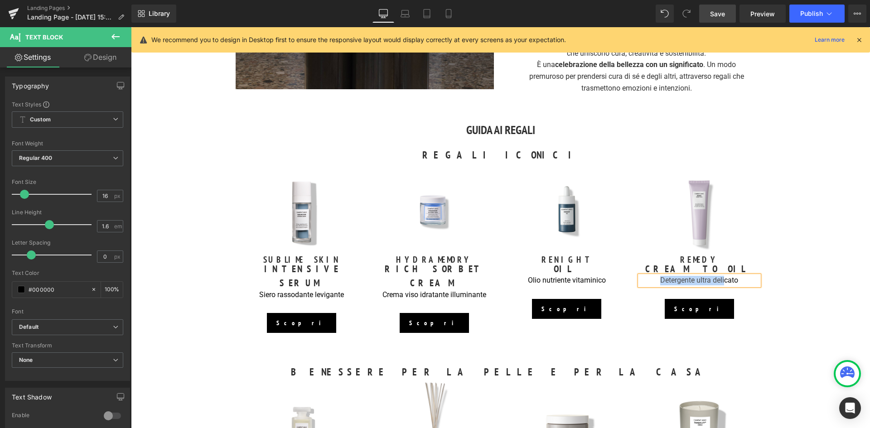
click at [646, 282] on p "Detergente ultra delicato" at bounding box center [699, 281] width 119 height 10
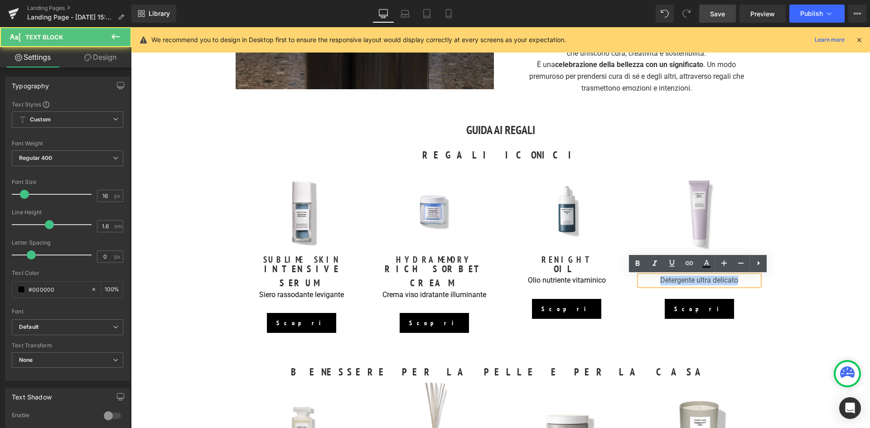
copy p "Detergente ultra delicato"
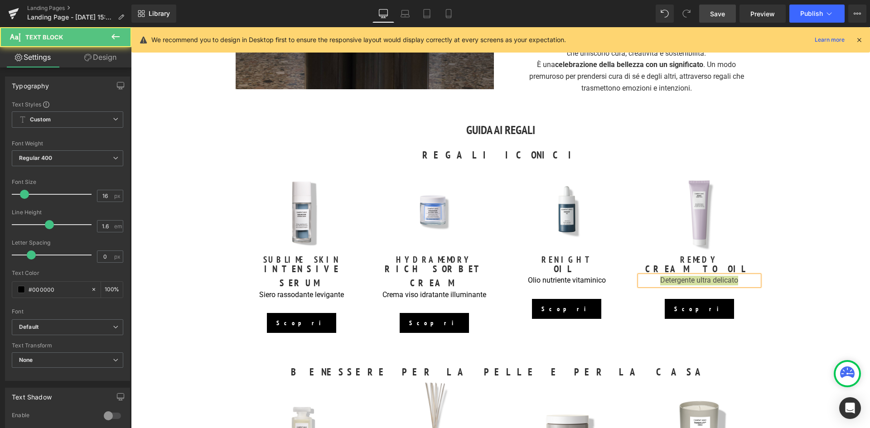
click at [445, 12] on icon at bounding box center [448, 13] width 9 height 9
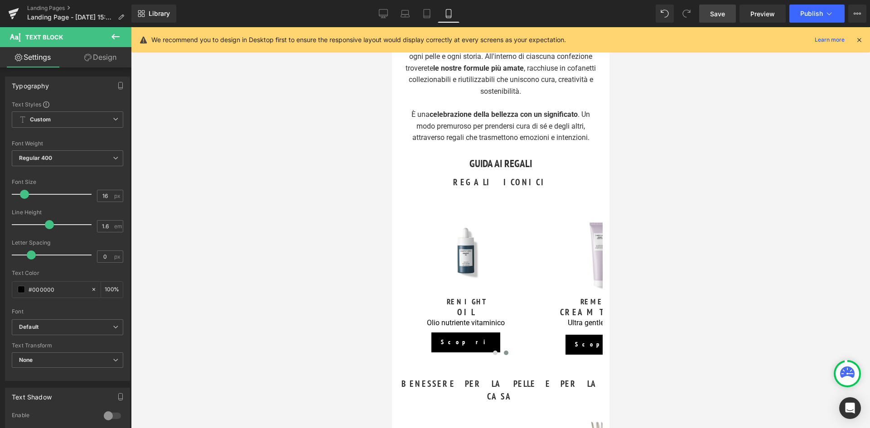
scroll to position [0, 0]
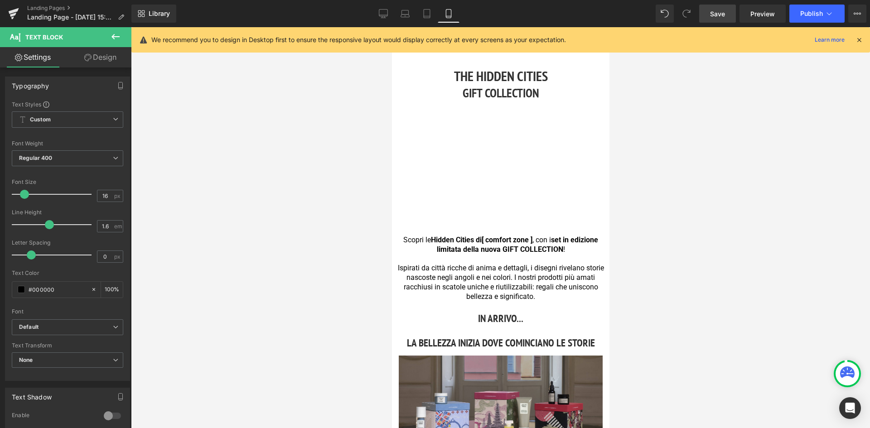
type input "100"
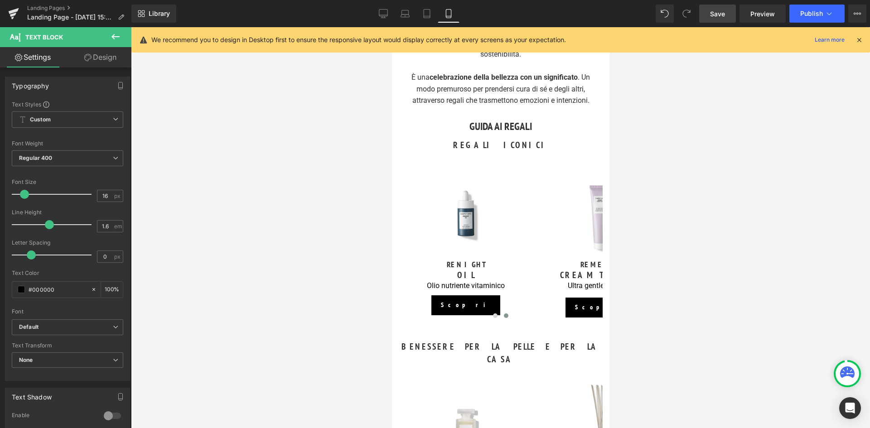
scroll to position [680, 0]
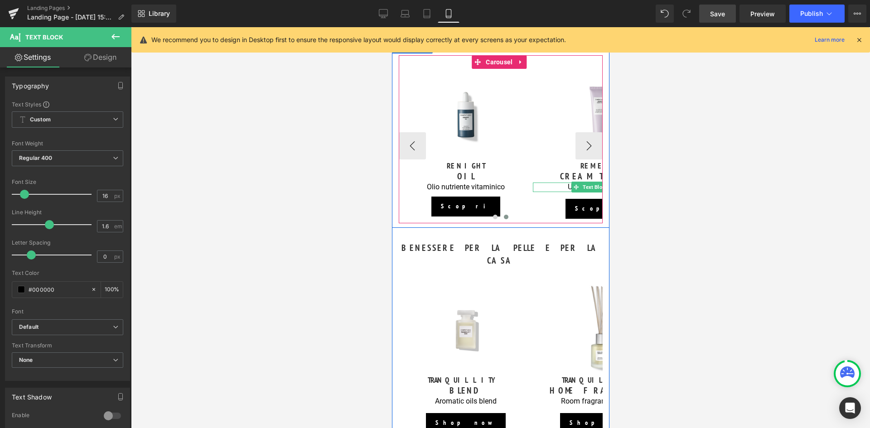
click at [567, 185] on p "Ultra gentle cleanser" at bounding box center [599, 188] width 134 height 10
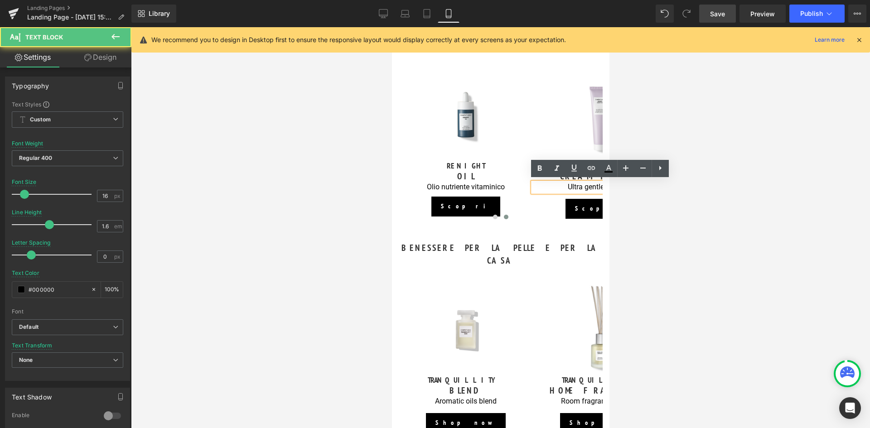
drag, startPoint x: 566, startPoint y: 185, endPoint x: 610, endPoint y: 189, distance: 44.1
click at [609, 189] on html "Lozione corpo idratante in regalo con ordini da 120€. Scopri la promo 🏖️Spedizi…" at bounding box center [499, 281] width 217 height 1866
click at [585, 149] on button "›" at bounding box center [588, 145] width 27 height 27
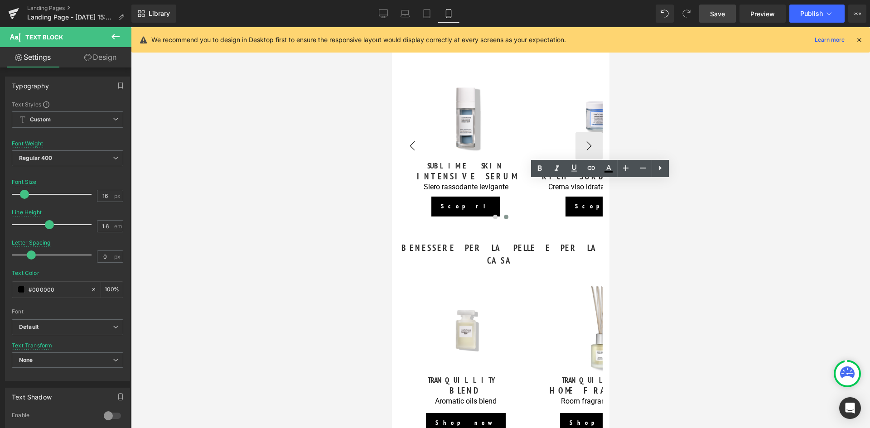
click at [412, 145] on button "‹" at bounding box center [411, 145] width 27 height 27
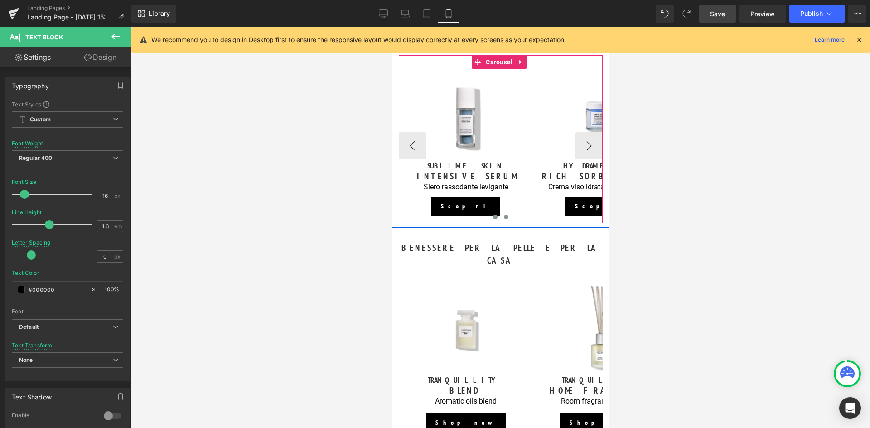
click at [495, 216] on span at bounding box center [495, 217] width 5 height 5
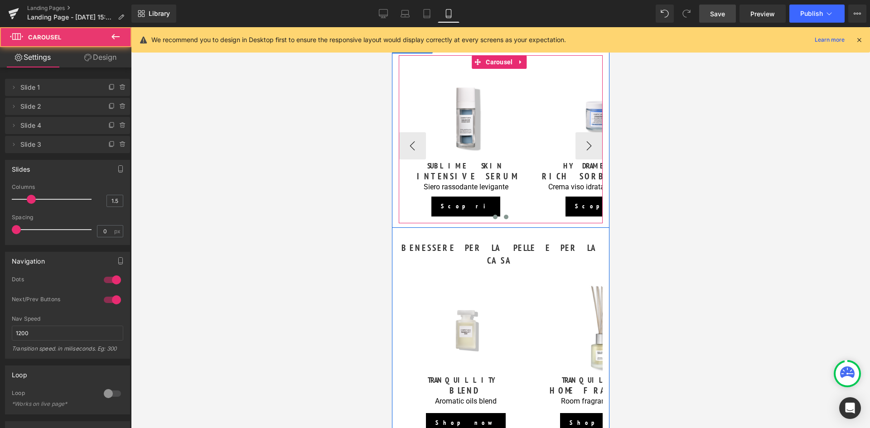
click at [503, 215] on span at bounding box center [505, 217] width 5 height 5
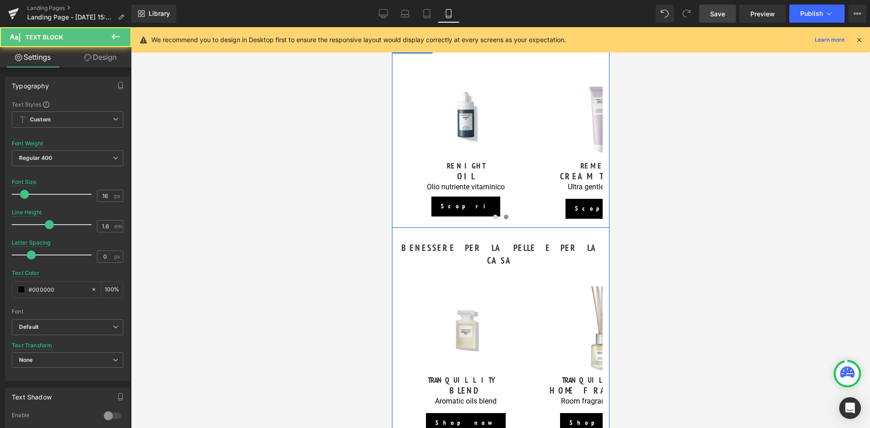
drag, startPoint x: 564, startPoint y: 185, endPoint x: 602, endPoint y: 191, distance: 38.5
click at [602, 191] on div "REGALI ICONICI Heading Image SUBLIME SKIN Heading INTENSIVE SERUM Heading Siero…" at bounding box center [499, 131] width 217 height 183
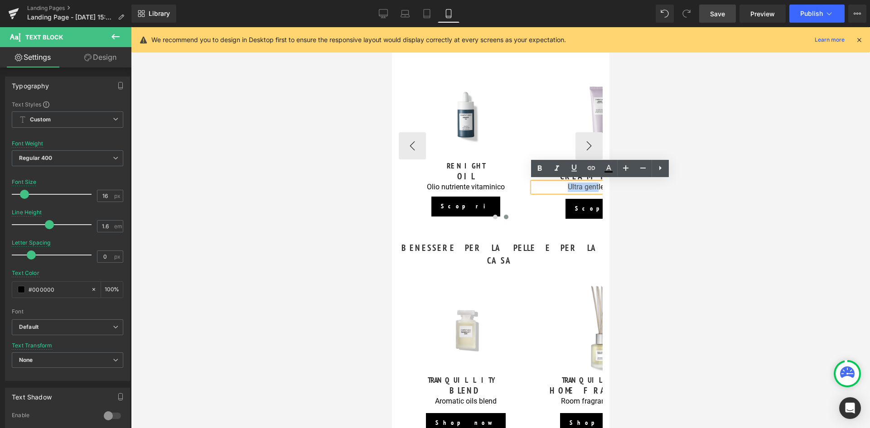
drag, startPoint x: 565, startPoint y: 186, endPoint x: 596, endPoint y: 185, distance: 30.8
click at [596, 185] on p "Ultra gentle cleanser" at bounding box center [599, 188] width 134 height 10
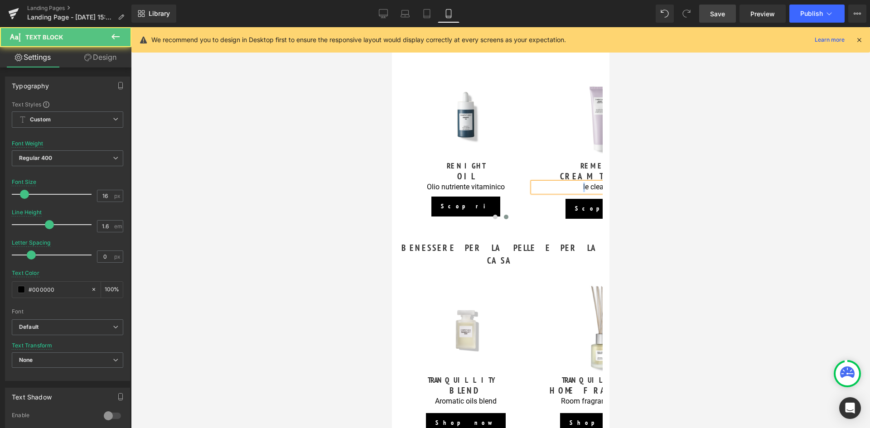
drag, startPoint x: 583, startPoint y: 185, endPoint x: 604, endPoint y: 189, distance: 22.0
click at [604, 189] on div "REGALI ICONICI Heading Image SUBLIME SKIN Heading INTENSIVE SERUM Heading Siero…" at bounding box center [499, 131] width 217 height 183
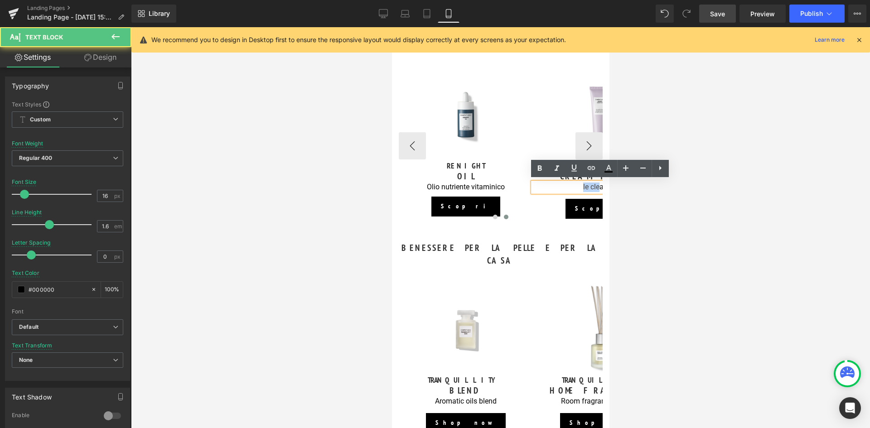
drag, startPoint x: 598, startPoint y: 185, endPoint x: 577, endPoint y: 185, distance: 20.8
click at [577, 185] on p "le cleanser" at bounding box center [599, 188] width 134 height 10
drag, startPoint x: 588, startPoint y: 185, endPoint x: 598, endPoint y: 185, distance: 10.0
click at [598, 185] on p "anser" at bounding box center [599, 188] width 134 height 10
drag, startPoint x: 598, startPoint y: 186, endPoint x: 591, endPoint y: 186, distance: 6.8
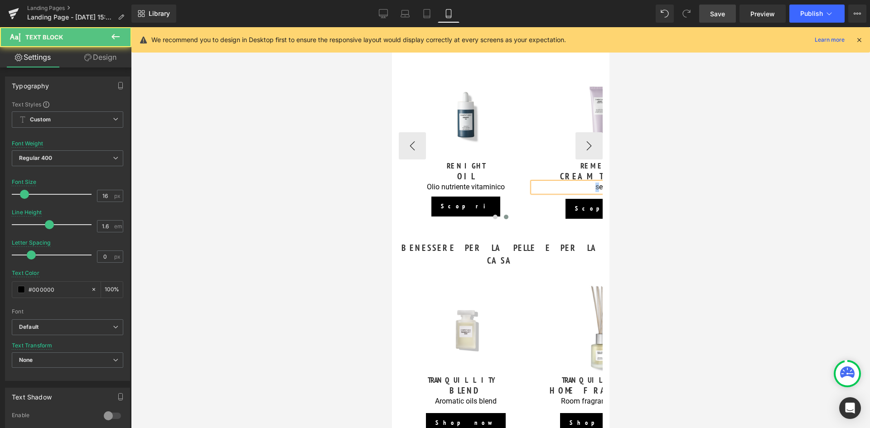
click at [591, 186] on p "ser" at bounding box center [599, 188] width 134 height 10
click at [599, 186] on div "REGALI ICONICI Heading Image SUBLIME SKIN Heading INTENSIVE SERUM Heading Siero…" at bounding box center [499, 131] width 217 height 183
click at [598, 184] on p "er" at bounding box center [599, 188] width 134 height 10
click at [599, 185] on p "er" at bounding box center [599, 188] width 134 height 10
click at [599, 185] on p "r" at bounding box center [599, 188] width 134 height 10
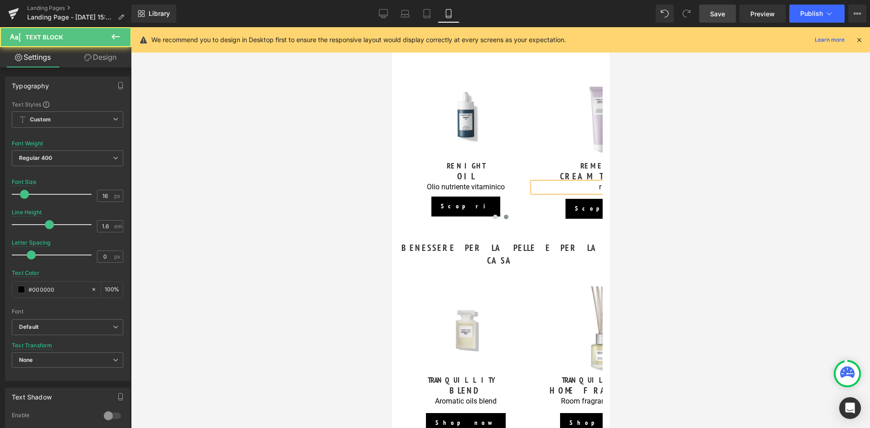
drag, startPoint x: 595, startPoint y: 185, endPoint x: 601, endPoint y: 186, distance: 6.0
click at [601, 186] on div "REGALI ICONICI Heading Image SUBLIME SKIN Heading INTENSIVE SERUM Heading Siero…" at bounding box center [499, 131] width 217 height 183
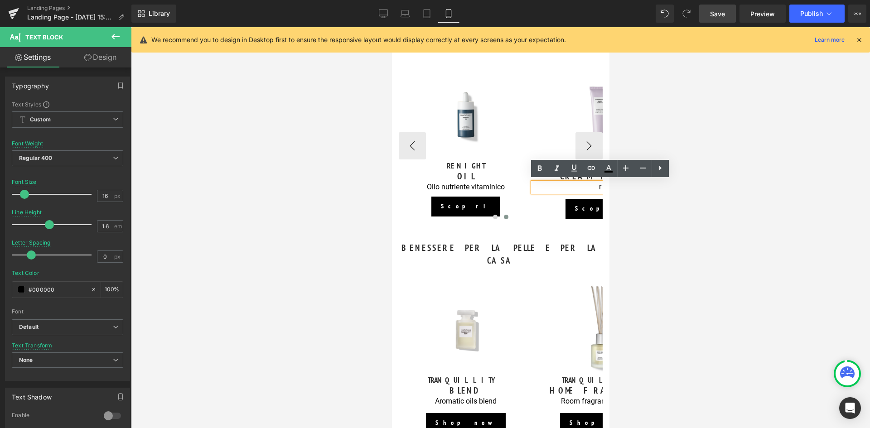
click at [562, 186] on p "r" at bounding box center [599, 188] width 134 height 10
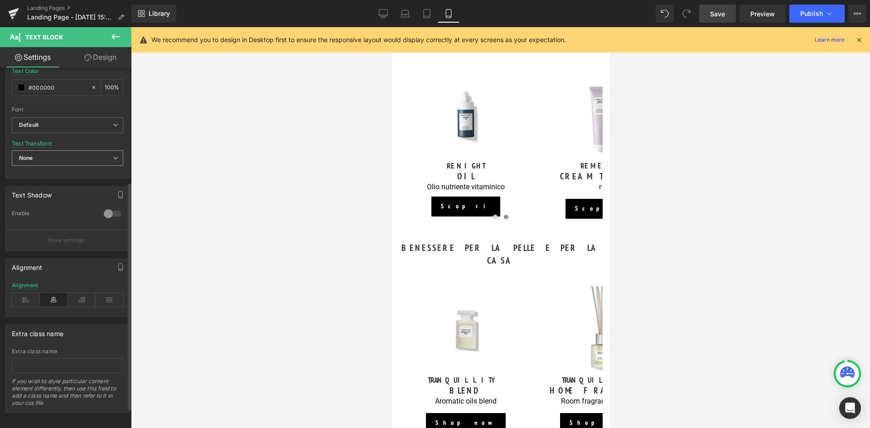
scroll to position [213, 0]
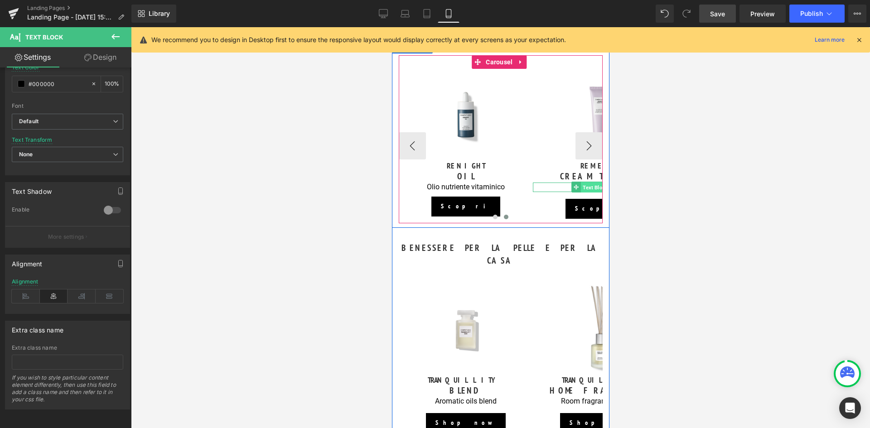
click at [590, 187] on span "Text Block" at bounding box center [594, 187] width 29 height 11
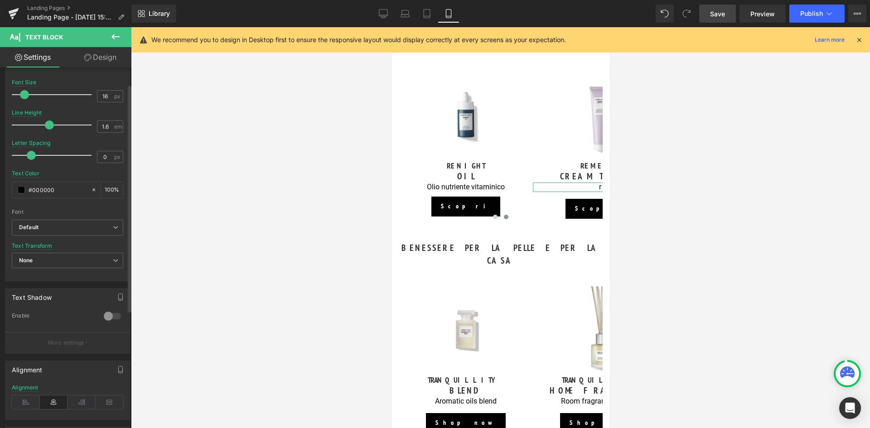
scroll to position [0, 0]
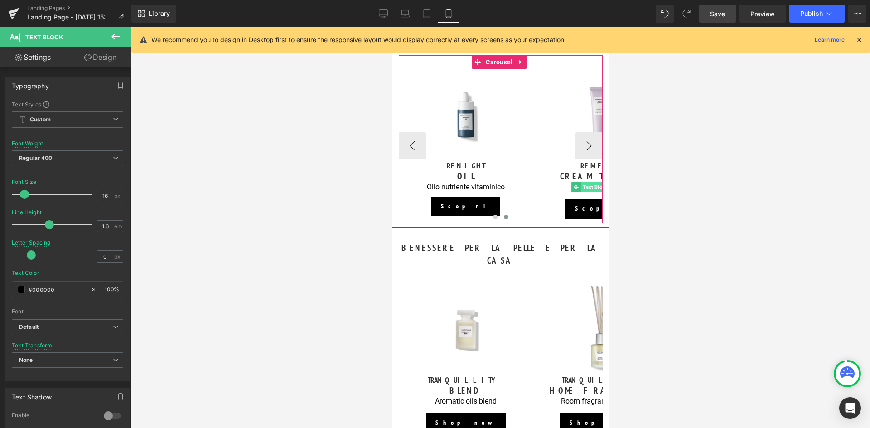
click at [595, 184] on span "Text Block" at bounding box center [594, 187] width 29 height 11
click at [559, 187] on p "r" at bounding box center [599, 188] width 134 height 10
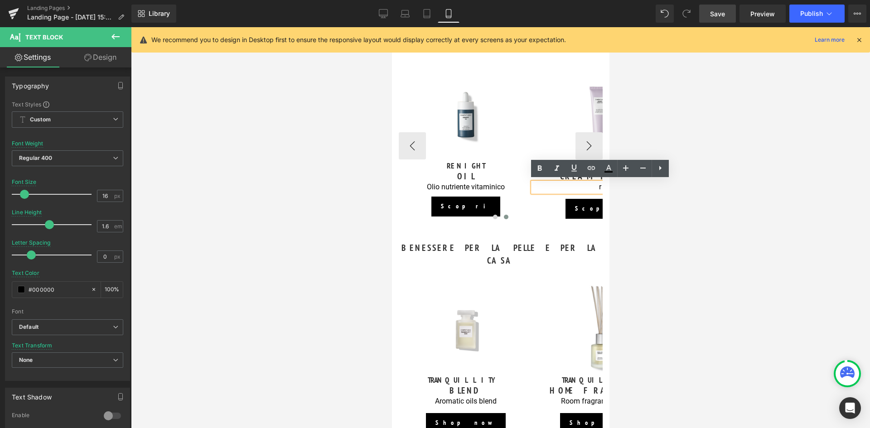
drag, startPoint x: 559, startPoint y: 187, endPoint x: 594, endPoint y: 184, distance: 35.4
click at [594, 184] on p "r" at bounding box center [599, 188] width 134 height 10
drag, startPoint x: 593, startPoint y: 184, endPoint x: 609, endPoint y: 185, distance: 15.9
click at [609, 185] on html "Lozione corpo idratante in regalo con ordini da 120€. Scopri la promo 🏖️Spedizi…" at bounding box center [499, 281] width 217 height 1866
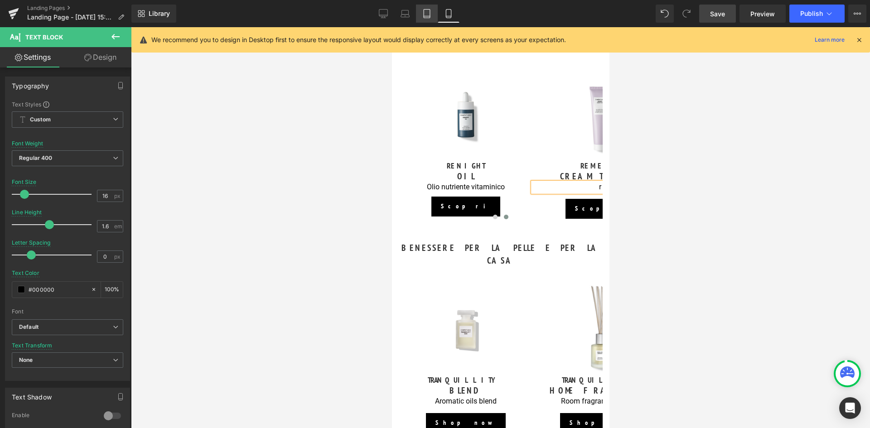
click at [420, 15] on link "Tablet" at bounding box center [427, 14] width 22 height 18
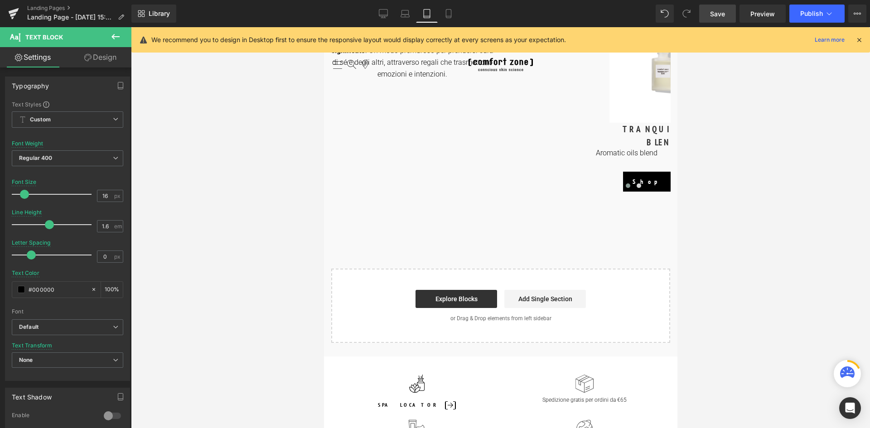
scroll to position [362, 0]
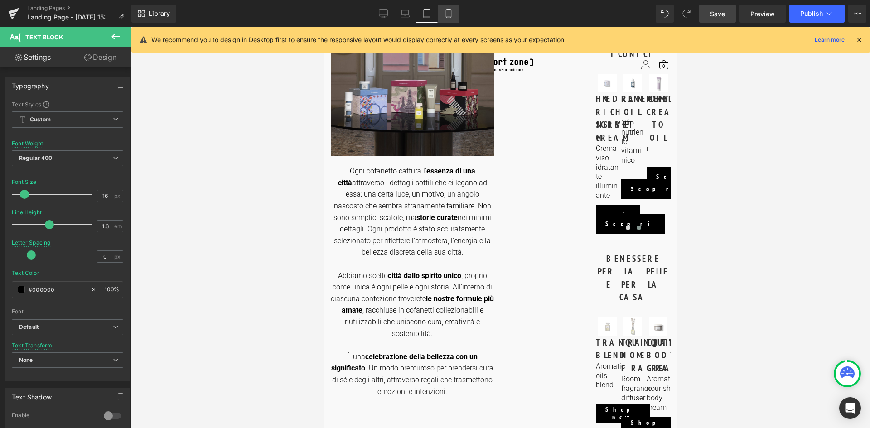
click at [444, 15] on icon at bounding box center [448, 13] width 9 height 9
type input "100"
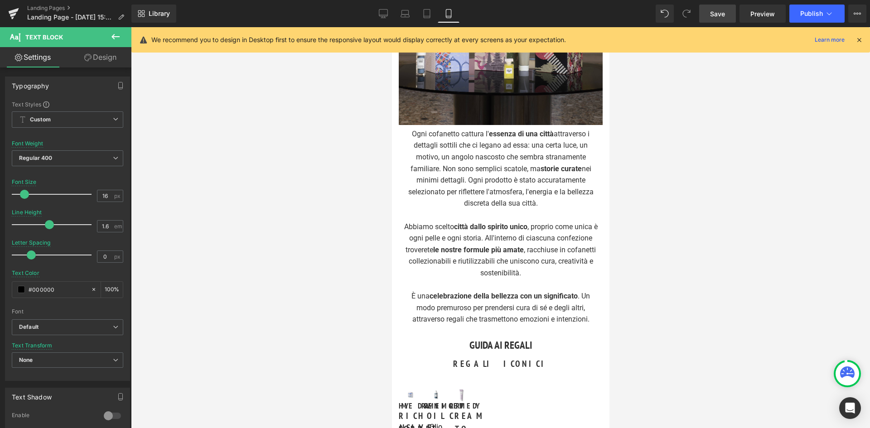
scroll to position [680, 0]
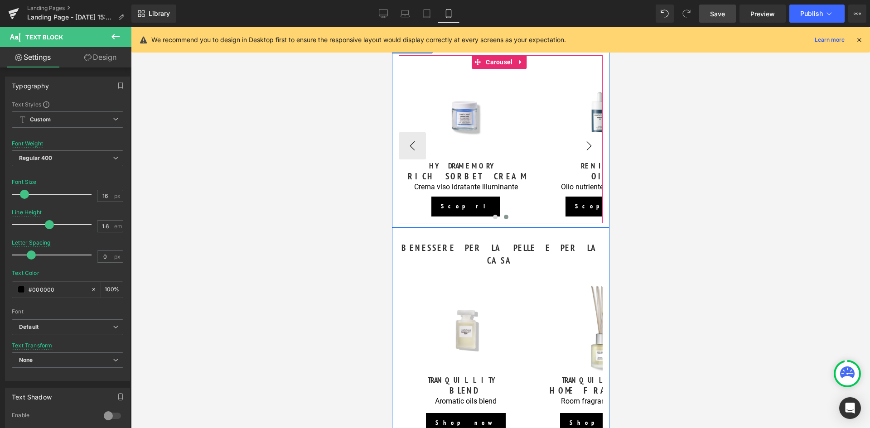
click at [584, 144] on button "›" at bounding box center [588, 145] width 27 height 27
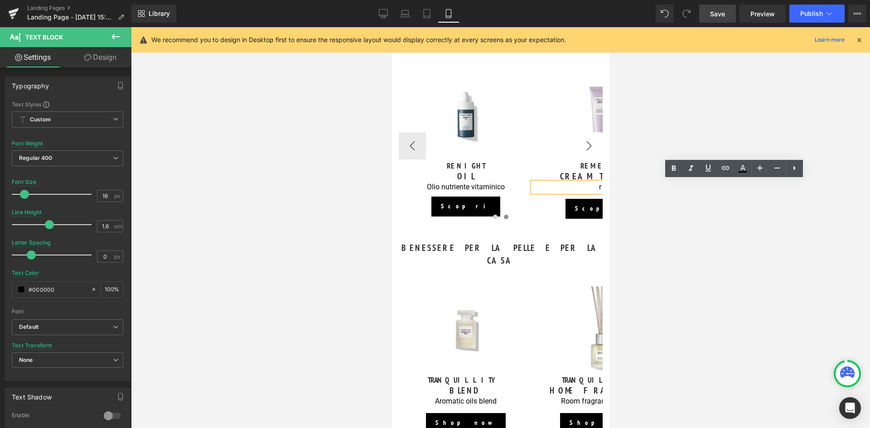
click at [584, 144] on button "›" at bounding box center [588, 145] width 27 height 27
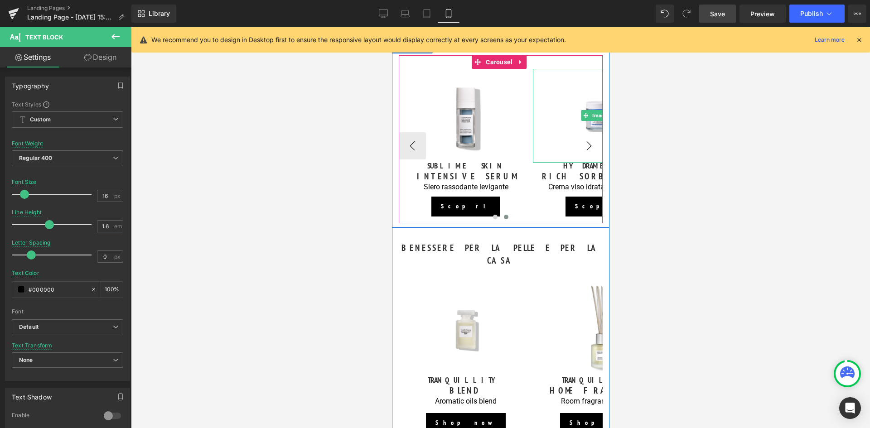
click at [584, 144] on img at bounding box center [599, 116] width 94 height 94
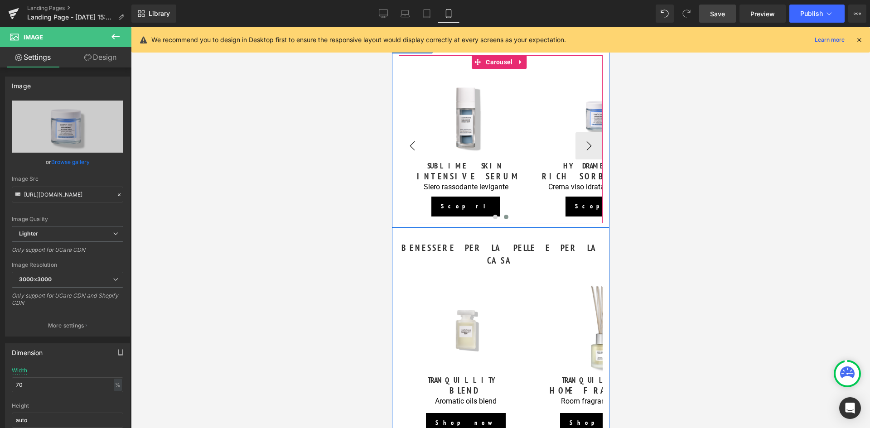
click at [406, 144] on button "‹" at bounding box center [411, 145] width 27 height 27
click at [494, 215] on span at bounding box center [495, 217] width 5 height 5
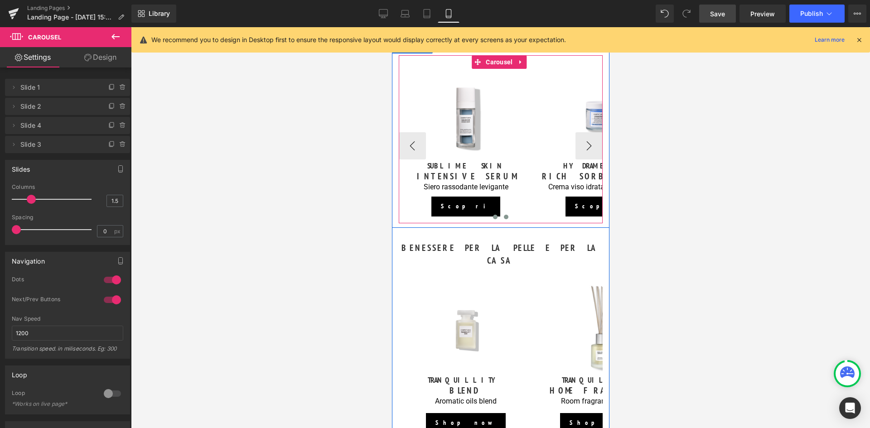
click at [504, 215] on span at bounding box center [505, 217] width 5 height 5
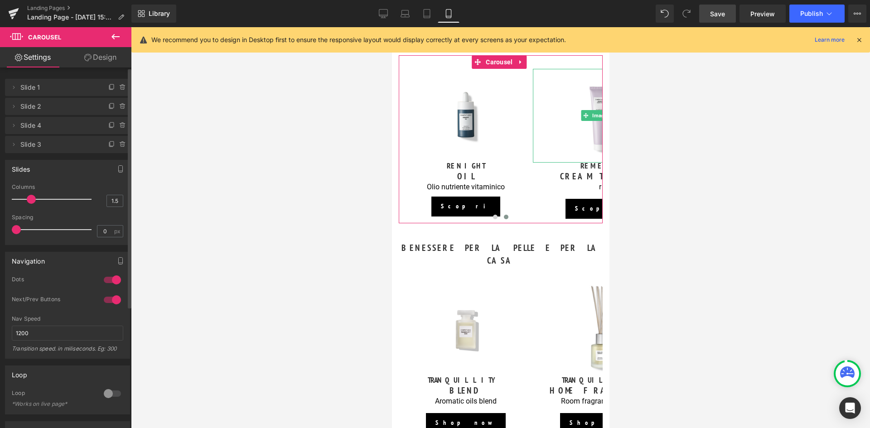
click at [31, 147] on span "Slide 3" at bounding box center [58, 144] width 76 height 17
click at [18, 146] on span at bounding box center [13, 144] width 11 height 11
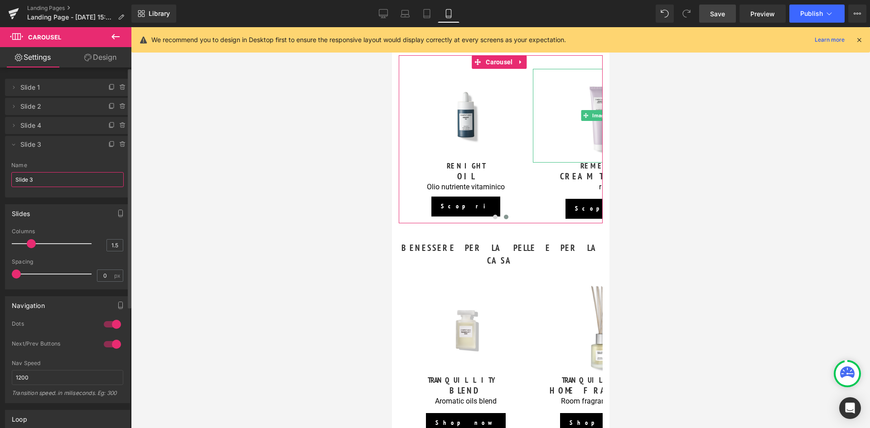
click at [41, 175] on input "Slide 3" at bounding box center [67, 179] width 112 height 15
click at [73, 145] on span "Slide 3" at bounding box center [58, 144] width 76 height 17
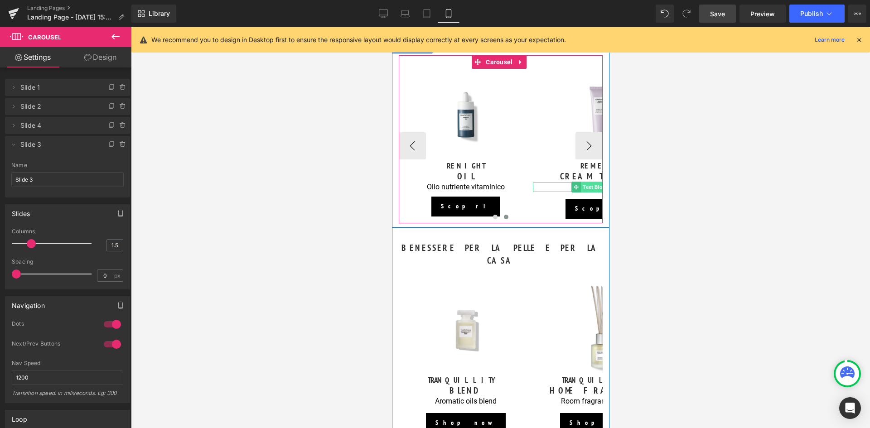
click at [583, 186] on span "Text Block" at bounding box center [594, 187] width 29 height 11
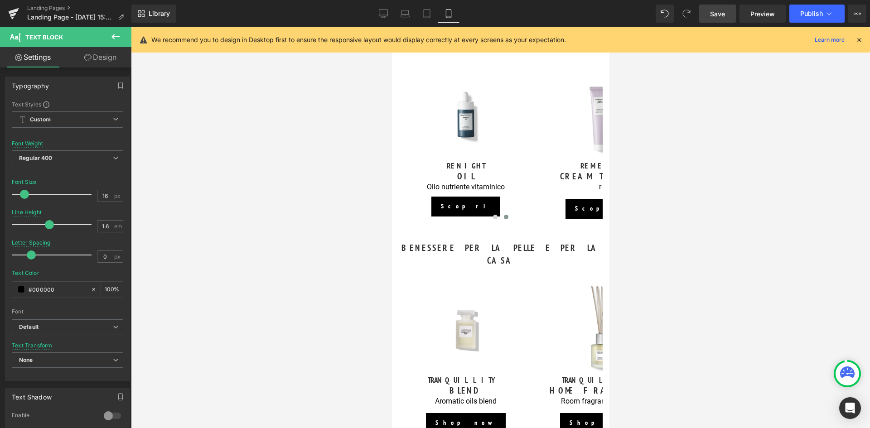
drag, startPoint x: 563, startPoint y: 184, endPoint x: 619, endPoint y: 189, distance: 56.8
click at [609, 189] on html "Lozione corpo idratante in regalo con ordini da 120€. Scopri la promo 🏖️Spedizi…" at bounding box center [499, 281] width 217 height 1866
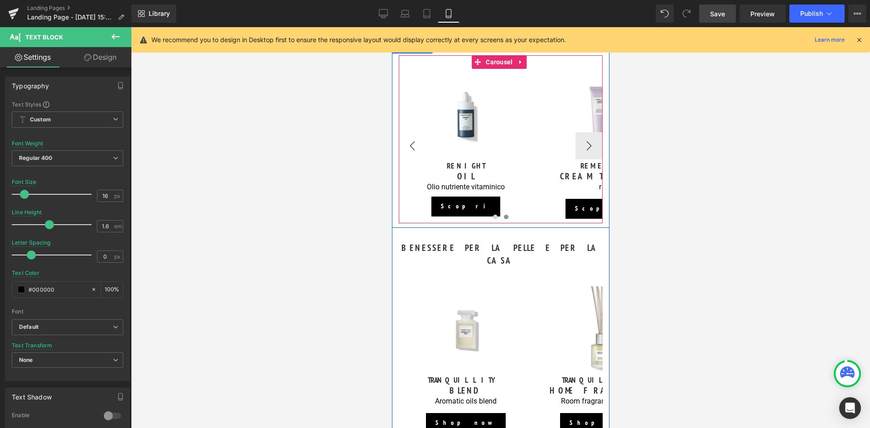
click at [413, 143] on button "‹" at bounding box center [411, 145] width 27 height 27
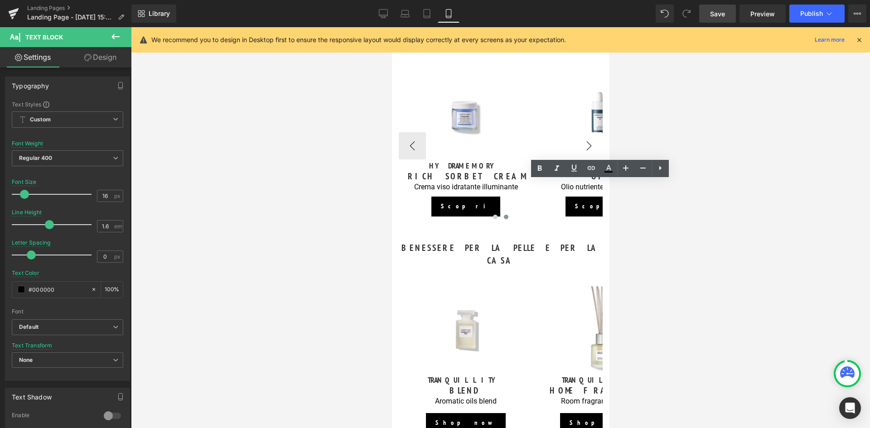
click at [584, 145] on button "›" at bounding box center [588, 145] width 27 height 27
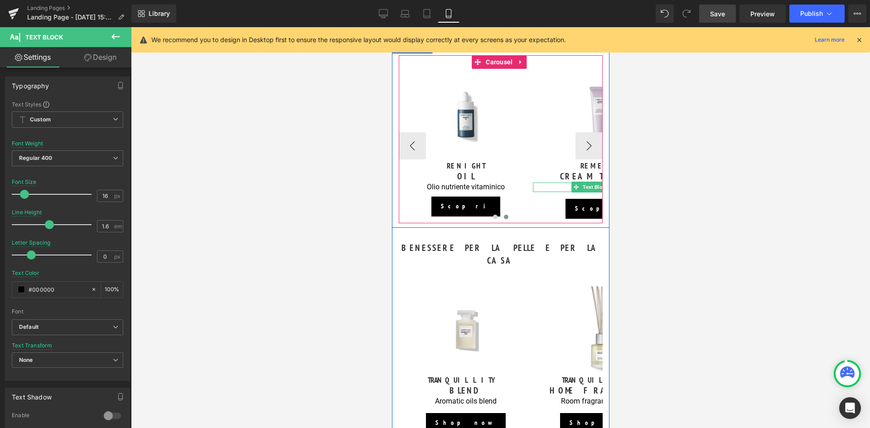
click at [567, 184] on p "r" at bounding box center [599, 188] width 134 height 10
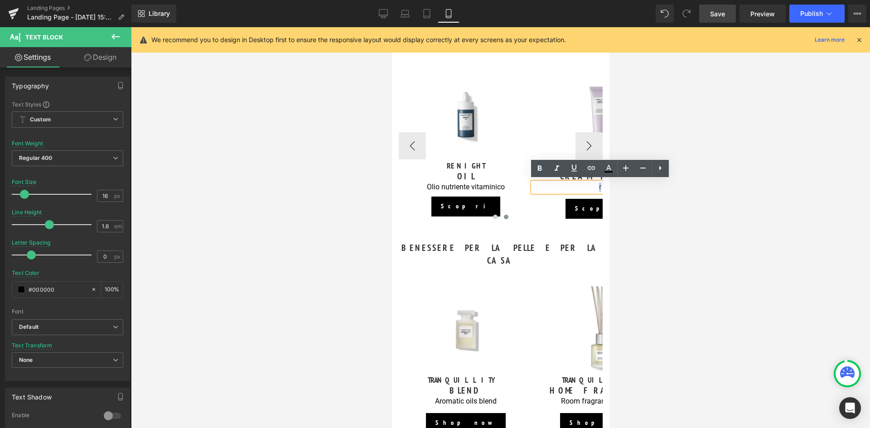
drag, startPoint x: 567, startPoint y: 184, endPoint x: 597, endPoint y: 184, distance: 29.9
click at [597, 184] on p "r" at bounding box center [599, 188] width 134 height 10
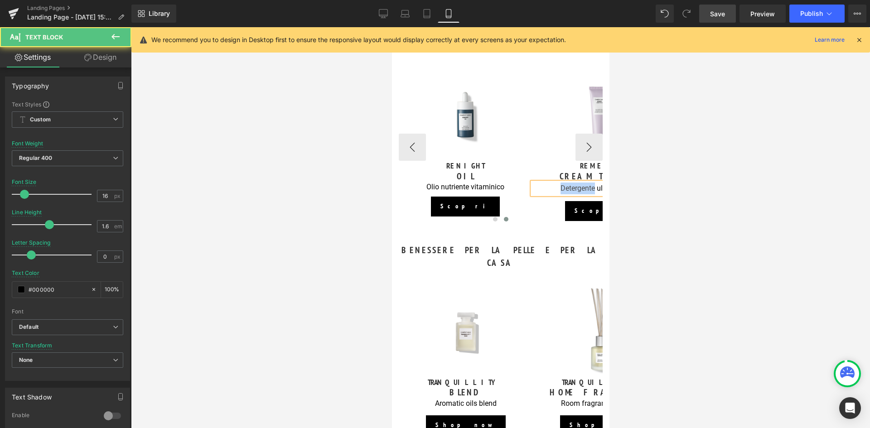
drag, startPoint x: 594, startPoint y: 186, endPoint x: 606, endPoint y: 188, distance: 13.0
click at [606, 188] on html "Lozione corpo idratante in regalo con ordini da 120€. Scopri la promo 🏖️Spedizi…" at bounding box center [499, 282] width 217 height 1869
click at [663, 201] on div at bounding box center [500, 227] width 739 height 401
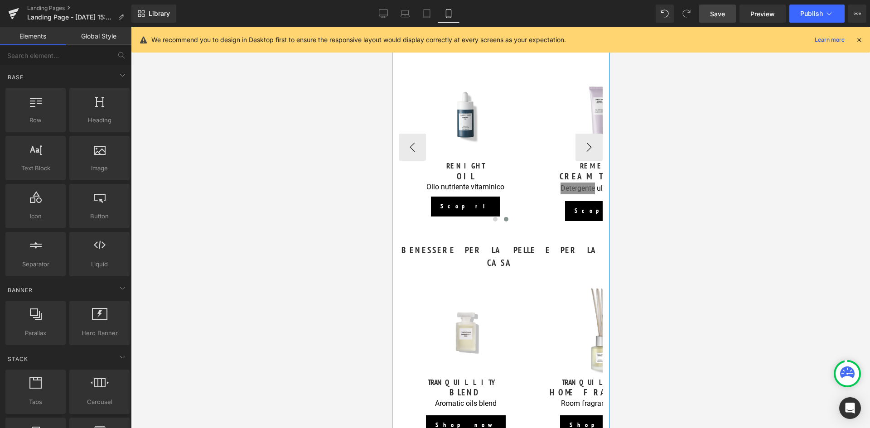
scroll to position [725, 0]
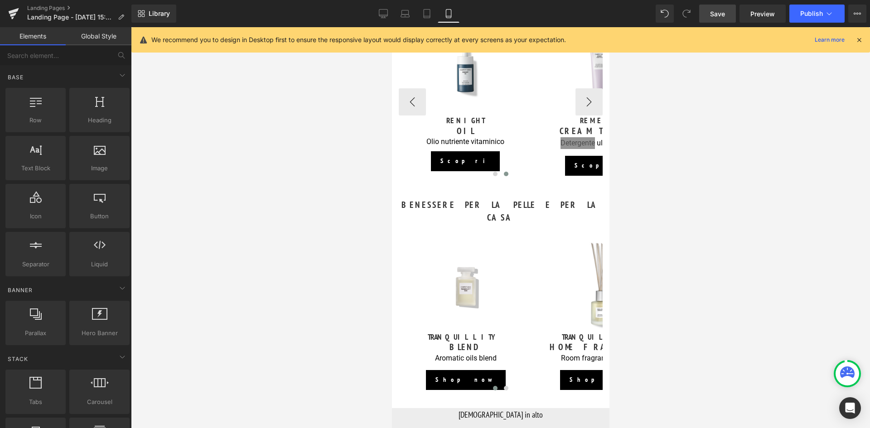
click at [707, 18] on link "Save" at bounding box center [717, 14] width 37 height 18
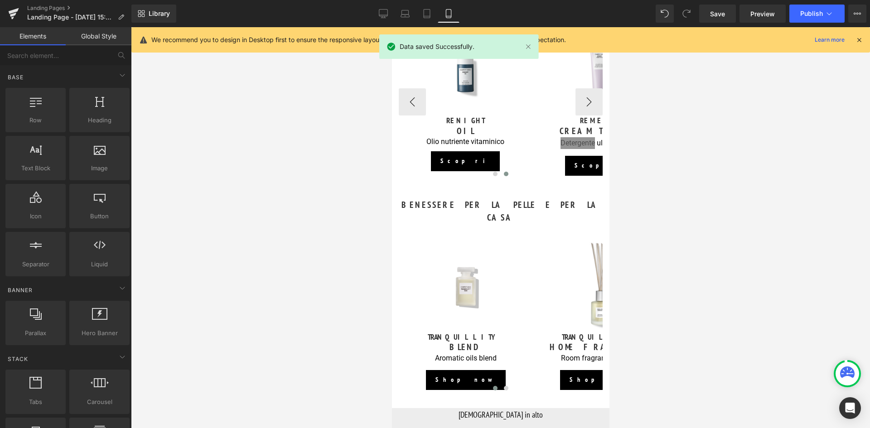
click at [385, 4] on div "Library Mobile Desktop Laptop Tablet Mobile Save Preview Publish Scheduled View…" at bounding box center [500, 13] width 739 height 27
click at [384, 6] on link "Desktop" at bounding box center [383, 14] width 22 height 18
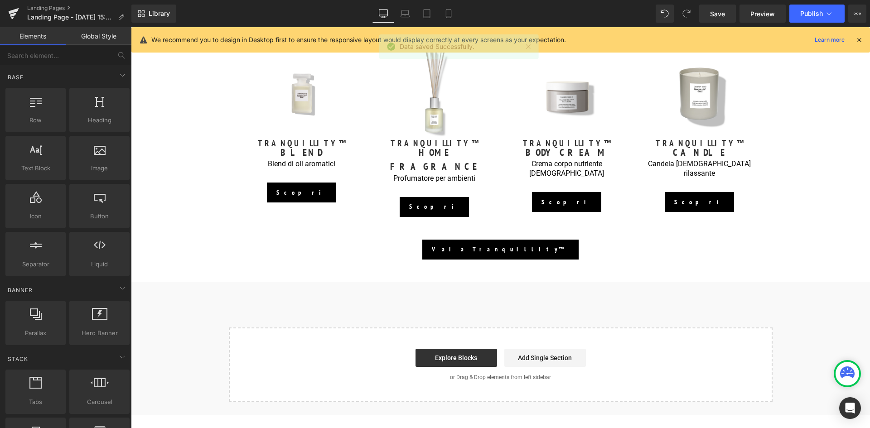
scroll to position [787, 0]
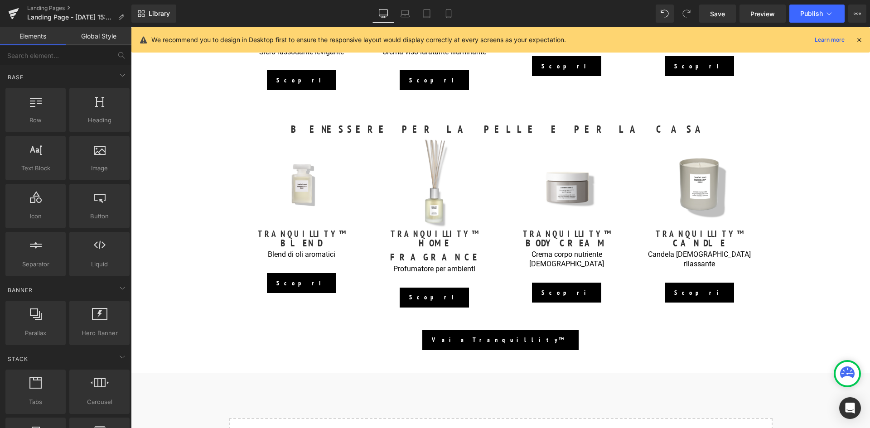
click at [292, 179] on span "Image" at bounding box center [301, 184] width 19 height 11
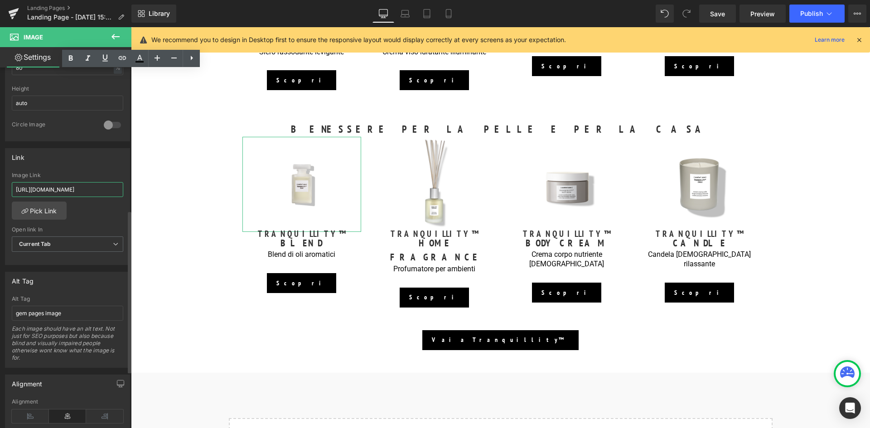
scroll to position [0, 65]
drag, startPoint x: 15, startPoint y: 189, endPoint x: 125, endPoint y: 189, distance: 110.1
click at [125, 189] on div "https://it.comfortzoneskin.com/products/tranquillity-blend-50ml Image Link http…" at bounding box center [67, 218] width 124 height 93
click at [451, 14] on icon at bounding box center [448, 13] width 9 height 9
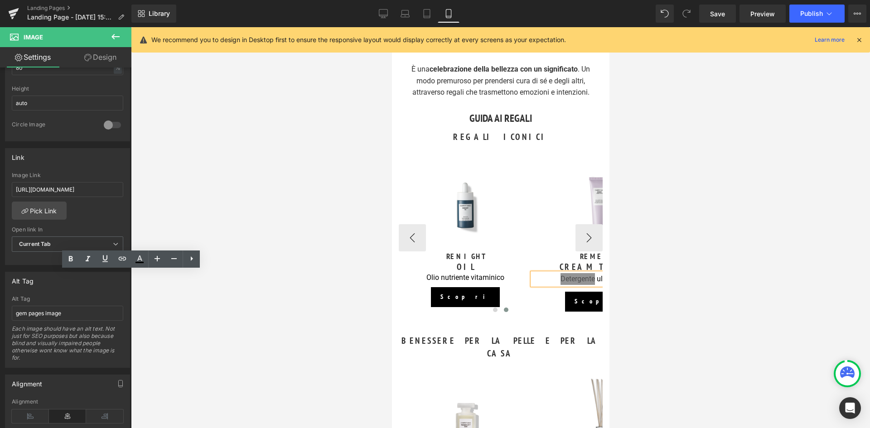
scroll to position [816, 0]
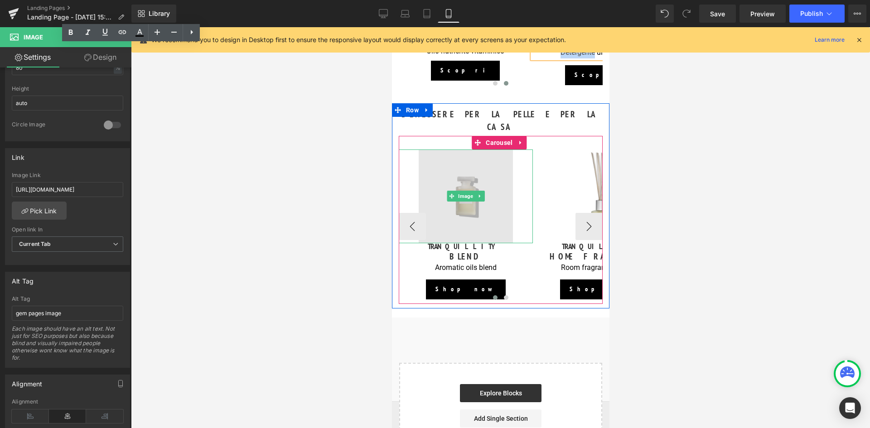
click at [461, 208] on img at bounding box center [465, 197] width 94 height 94
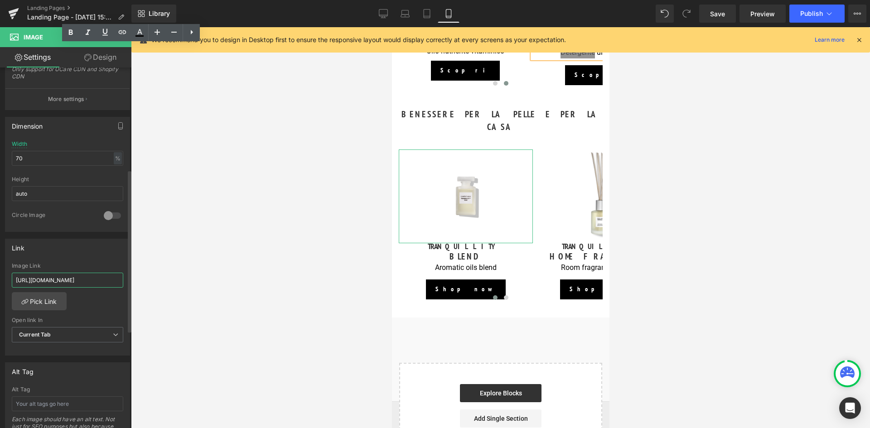
scroll to position [0, 58]
drag, startPoint x: 14, startPoint y: 280, endPoint x: 122, endPoint y: 282, distance: 107.4
click at [122, 282] on div "[URL][DOMAIN_NAME] Image Link [URL][DOMAIN_NAME] Pick Link Current Tab New Tab …" at bounding box center [67, 309] width 124 height 93
type input "https://it.comfortzoneskin.com/products/tranquillity-blend-50ml"
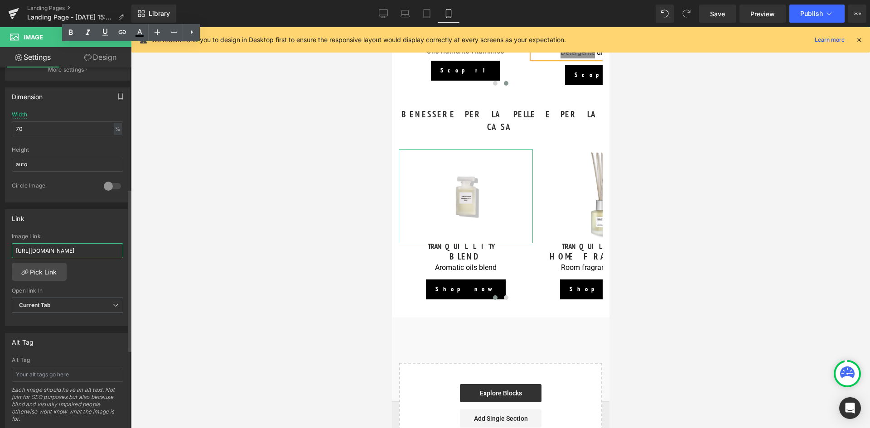
scroll to position [272, 0]
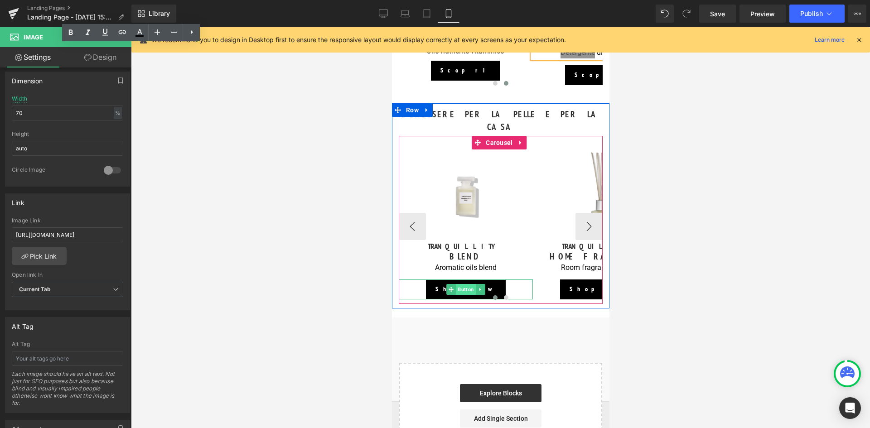
click at [467, 284] on span "Button" at bounding box center [465, 289] width 20 height 11
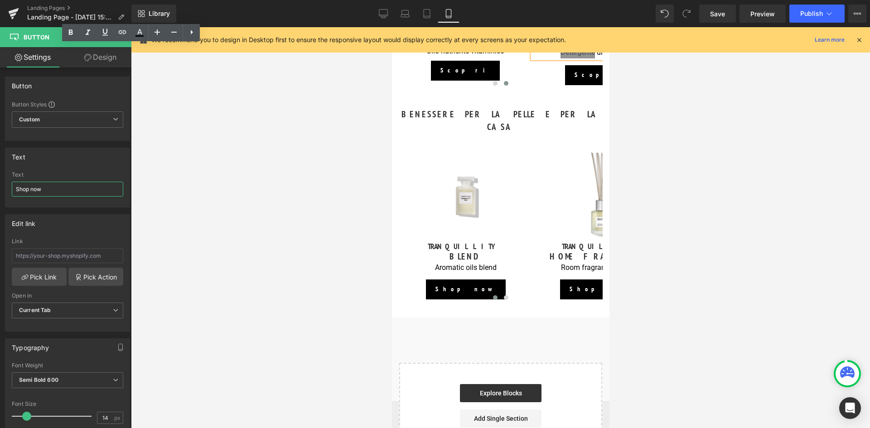
drag, startPoint x: 42, startPoint y: 191, endPoint x: -1, endPoint y: 189, distance: 43.1
click at [0, 189] on html "Button You are previewing how the will restyle your page. You can not edit Elem…" at bounding box center [435, 214] width 870 height 428
drag, startPoint x: 53, startPoint y: 192, endPoint x: 9, endPoint y: 188, distance: 43.6
click at [9, 188] on div "Acquista Text Acquista" at bounding box center [67, 189] width 124 height 35
type input "Scopri"
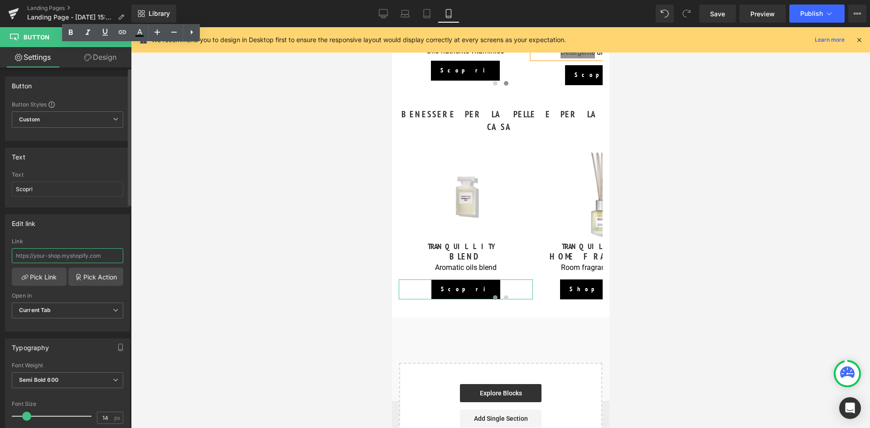
click at [24, 251] on input "text" at bounding box center [67, 255] width 111 height 15
paste input "https://it.comfortzoneskin.com/products/tranquillity-blend-50ml"
type input "https://it.comfortzoneskin.com/products/tranquillity-blend-50ml"
click at [348, 249] on div at bounding box center [500, 227] width 739 height 401
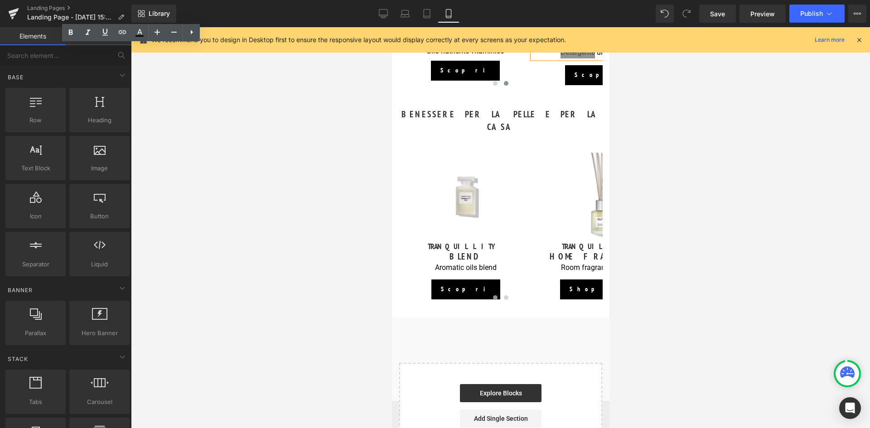
scroll to position [0, 0]
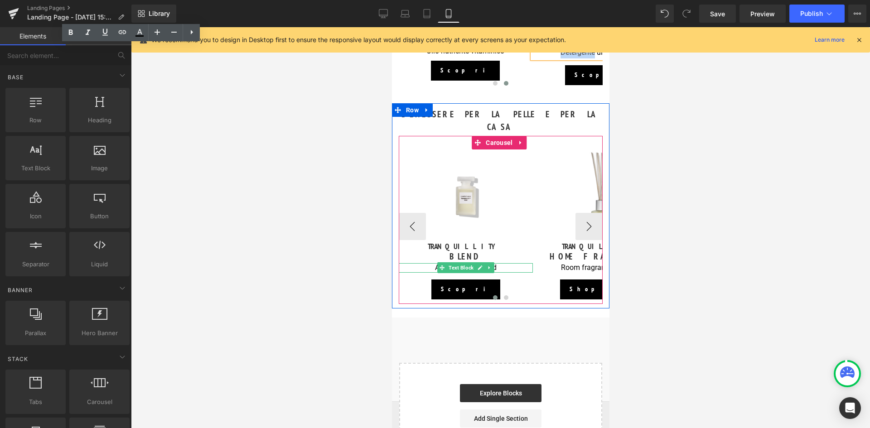
click at [505, 263] on p "Aromatic oils blend" at bounding box center [465, 268] width 134 height 10
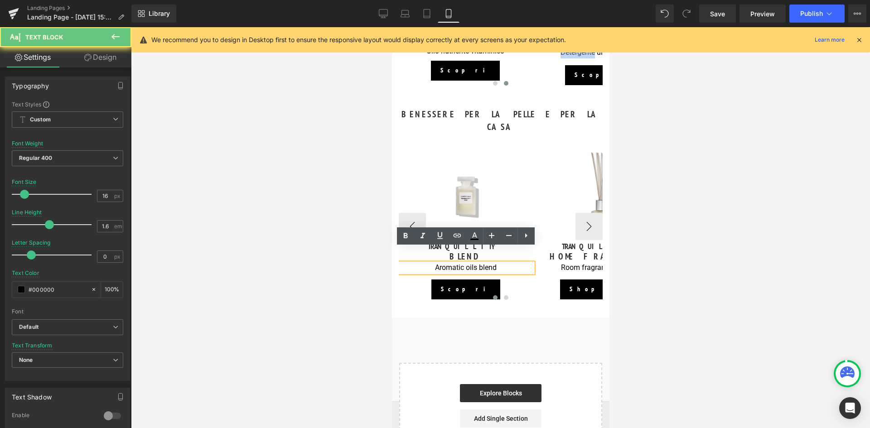
click at [501, 263] on p "Aromatic oils blend" at bounding box center [465, 268] width 134 height 10
click at [493, 263] on p "Aromatic oils blend" at bounding box center [465, 268] width 134 height 10
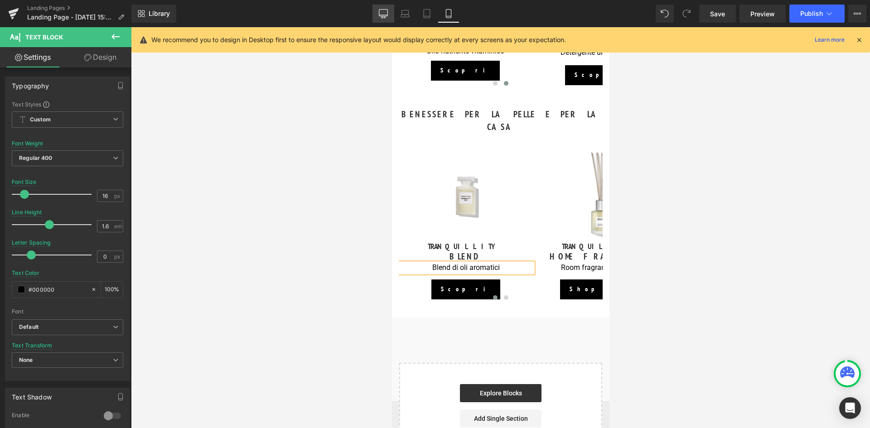
click at [379, 16] on icon at bounding box center [383, 13] width 9 height 9
type input "100"
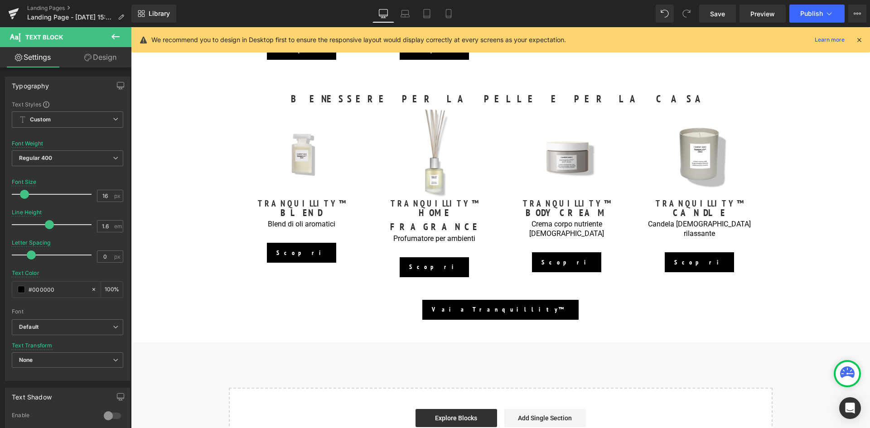
scroll to position [770, 0]
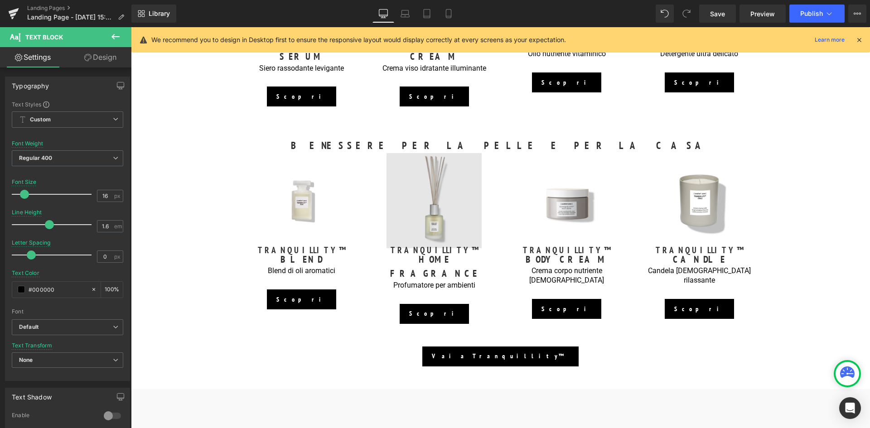
click at [440, 208] on img at bounding box center [434, 200] width 95 height 95
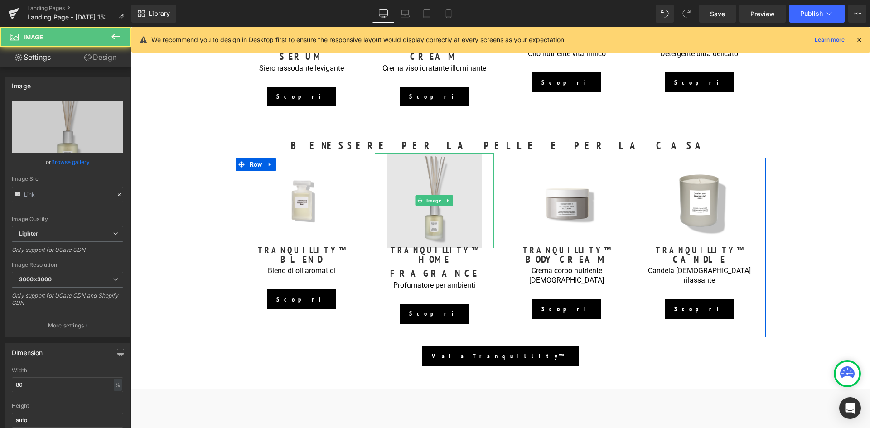
type input "[URL][DOMAIN_NAME]"
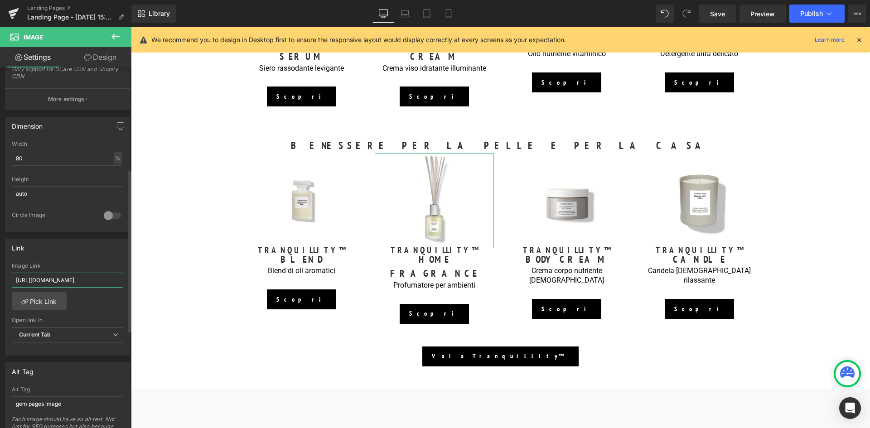
scroll to position [0, 77]
drag, startPoint x: 16, startPoint y: 277, endPoint x: 120, endPoint y: 285, distance: 103.6
click at [120, 285] on div "[URL][DOMAIN_NAME] Image Link [URL][DOMAIN_NAME] Pick Link Current Tab New Tab …" at bounding box center [67, 309] width 124 height 93
drag, startPoint x: 453, startPoint y: 14, endPoint x: 91, endPoint y: 73, distance: 366.9
click at [453, 14] on icon at bounding box center [448, 13] width 9 height 9
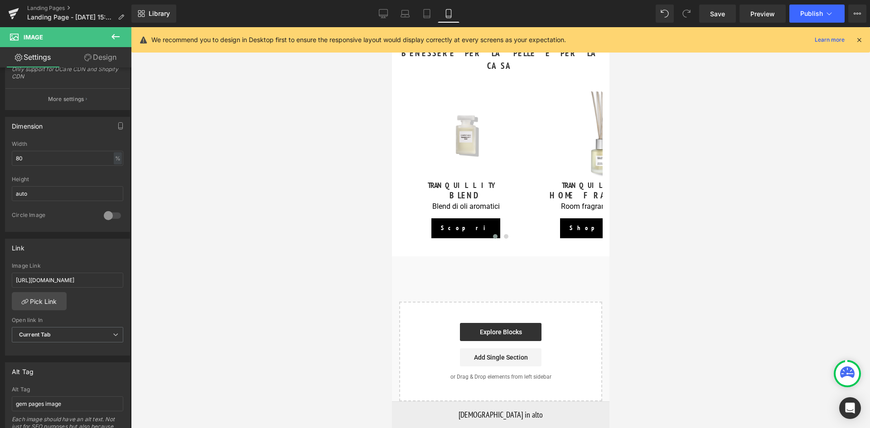
scroll to position [861, 0]
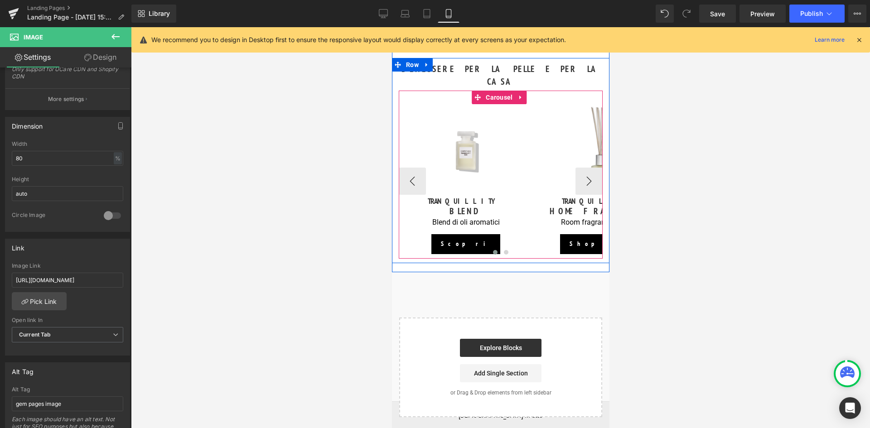
click at [587, 145] on span at bounding box center [586, 150] width 10 height 11
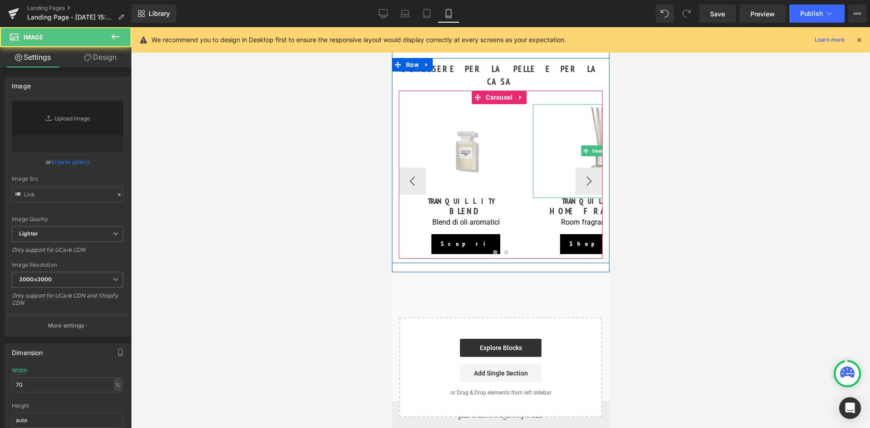
type input "[URL][DOMAIN_NAME]"
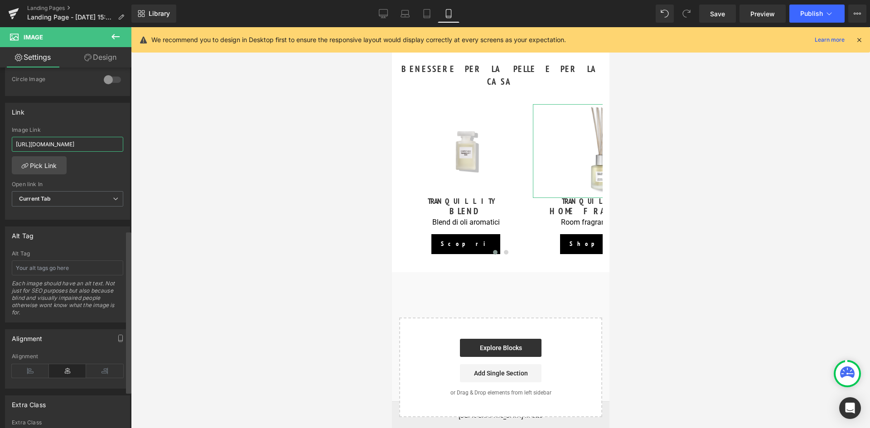
scroll to position [0, 58]
drag, startPoint x: 14, startPoint y: 145, endPoint x: 129, endPoint y: 158, distance: 114.9
click at [129, 158] on div "Image [URL][DOMAIN_NAME] Replace Image Upload image or Browse gallery Image Src…" at bounding box center [65, 250] width 131 height 365
paste input "[DOMAIN_NAME][URL]"
type input "[URL][DOMAIN_NAME]"
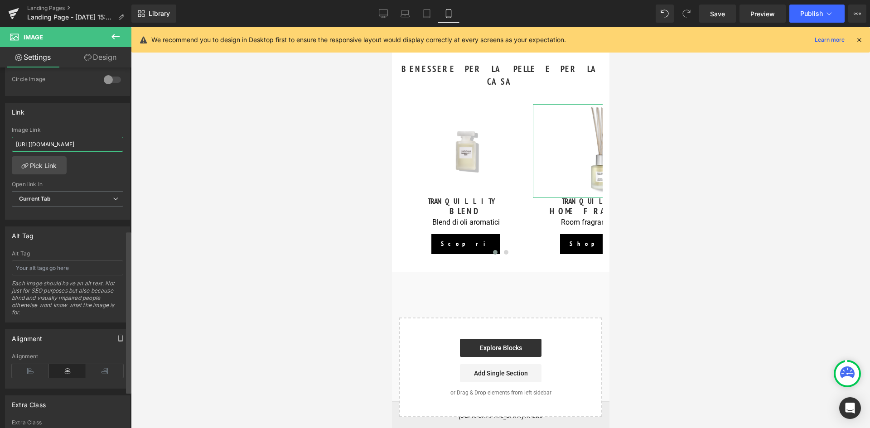
scroll to position [0, 77]
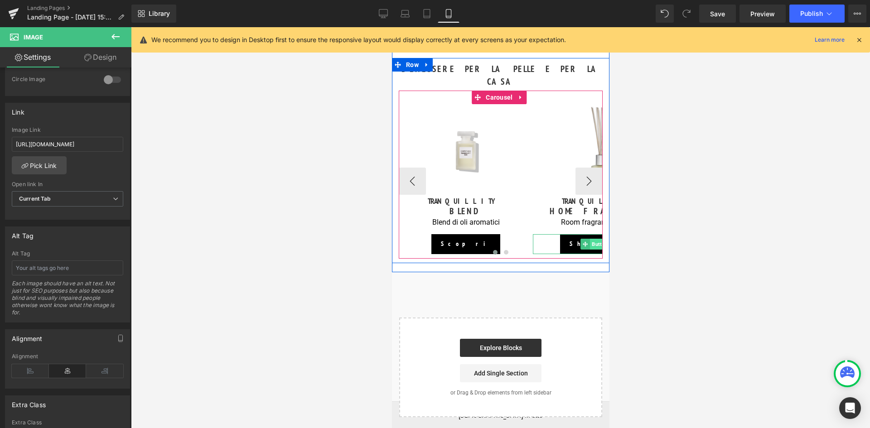
click at [595, 239] on span "Button" at bounding box center [600, 244] width 20 height 11
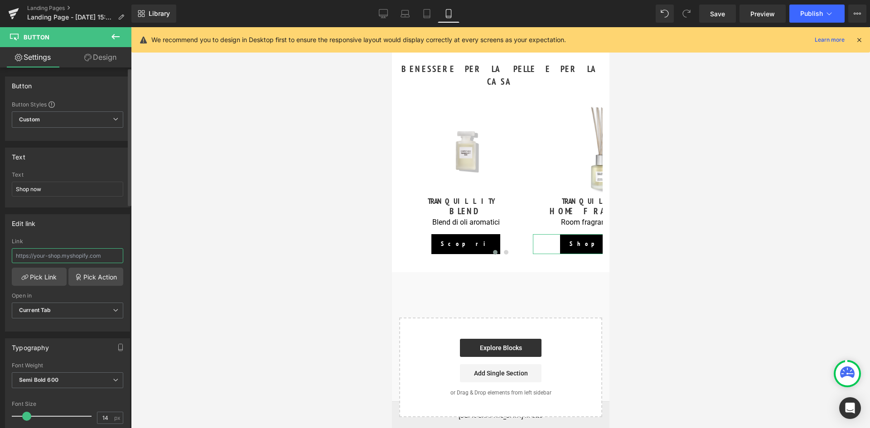
click at [41, 254] on input "text" at bounding box center [67, 255] width 111 height 15
paste input "[URL][DOMAIN_NAME]"
type input "[URL][DOMAIN_NAME]"
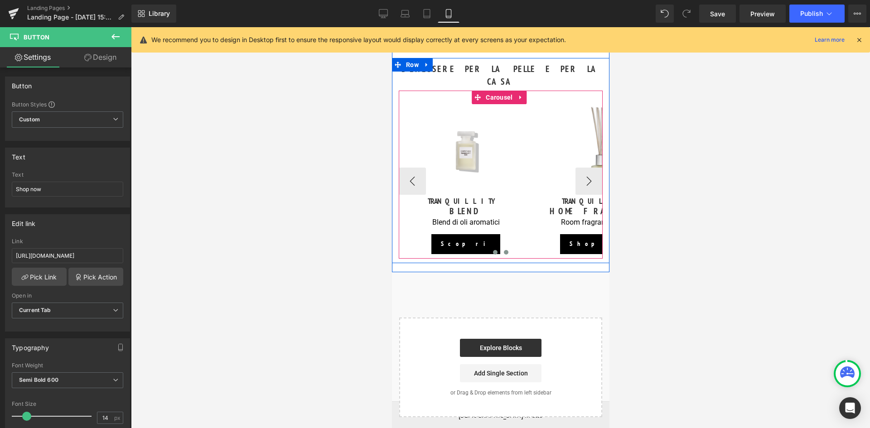
click at [503, 250] on span at bounding box center [505, 252] width 5 height 5
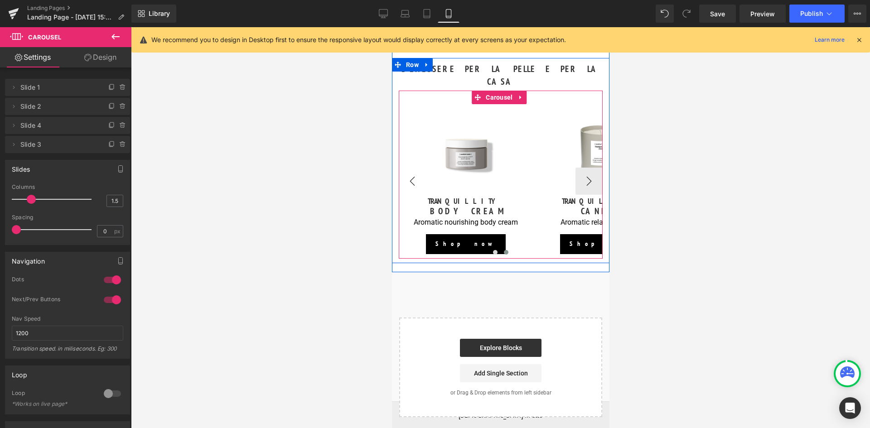
click at [413, 168] on button "‹" at bounding box center [411, 181] width 27 height 27
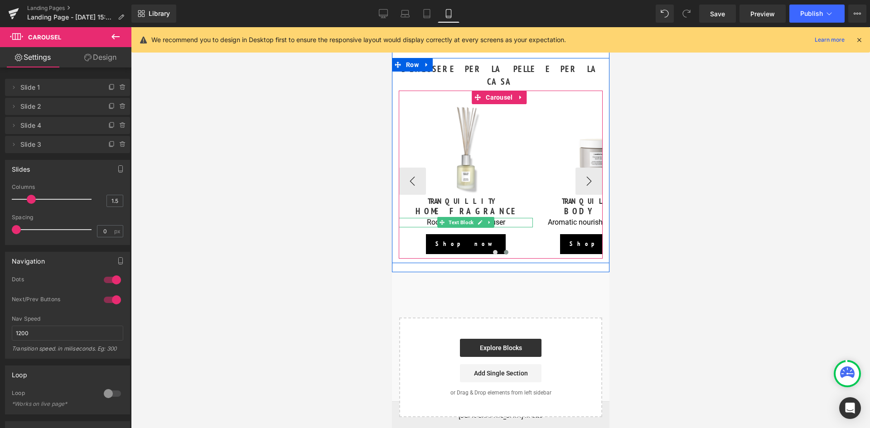
click at [506, 218] on p "Room fragrance diffuser" at bounding box center [465, 223] width 134 height 10
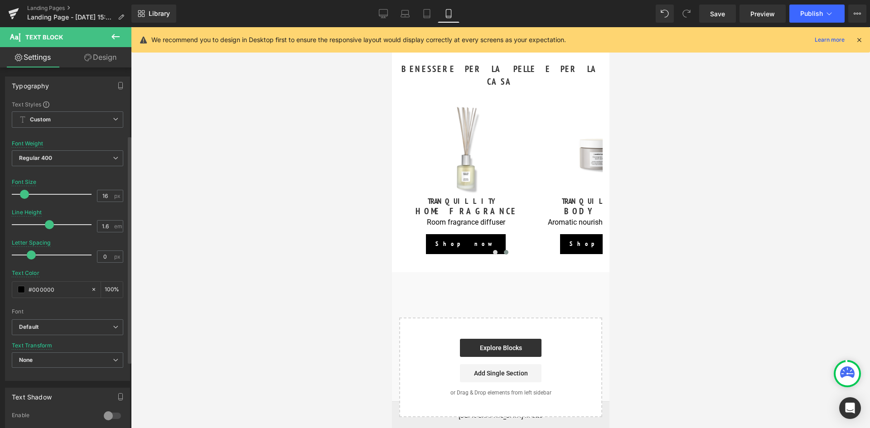
scroll to position [136, 0]
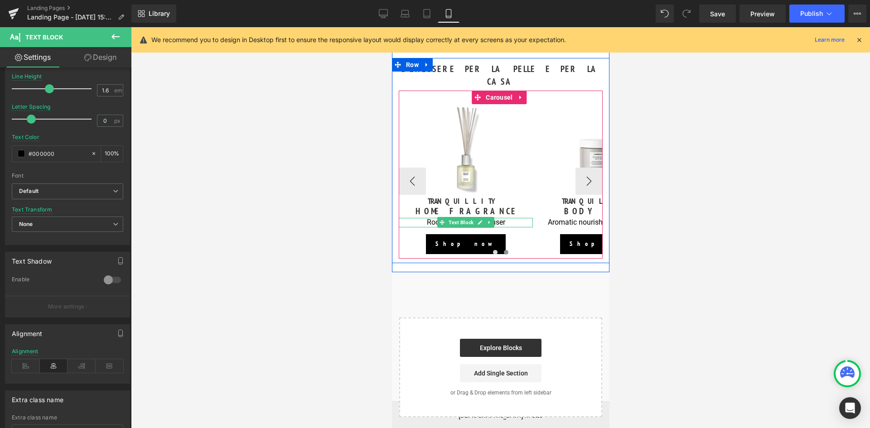
click at [508, 218] on p "Room fragrance diffuser" at bounding box center [465, 223] width 134 height 10
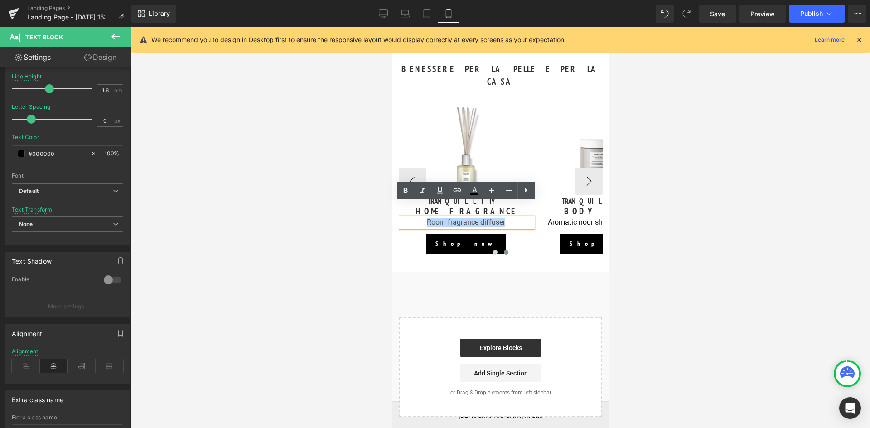
drag, startPoint x: 508, startPoint y: 207, endPoint x: 422, endPoint y: 208, distance: 86.1
click at [422, 218] on p "Room fragrance diffuser" at bounding box center [465, 223] width 134 height 10
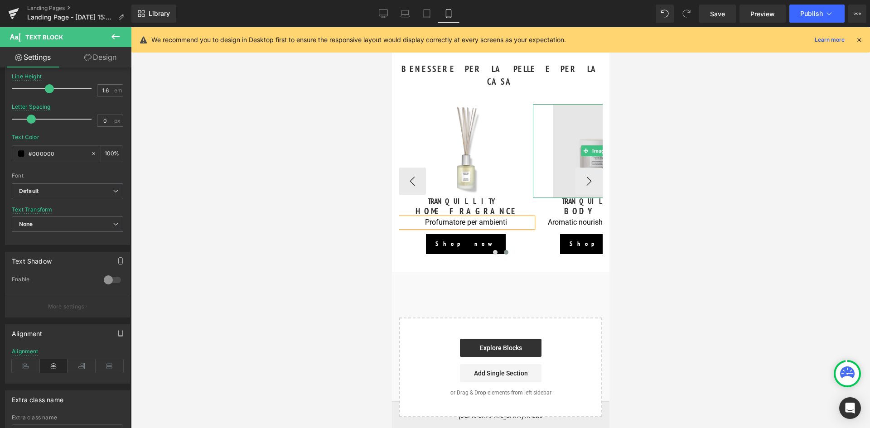
click at [569, 106] on img at bounding box center [599, 151] width 94 height 94
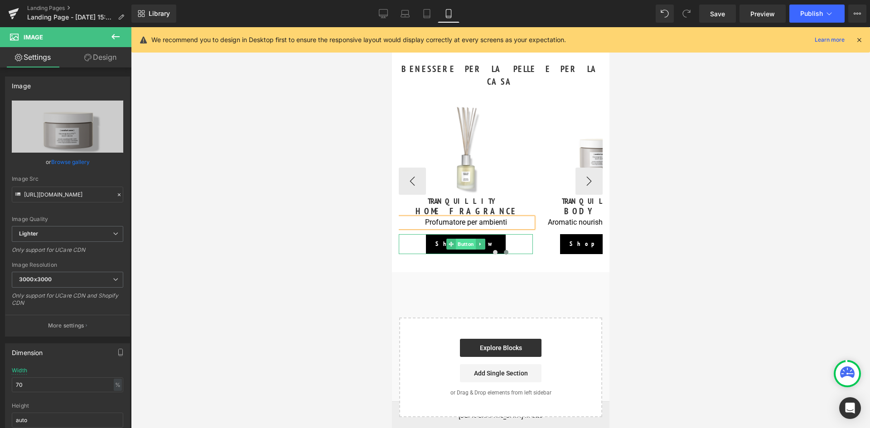
click at [464, 239] on span "Button" at bounding box center [465, 244] width 20 height 11
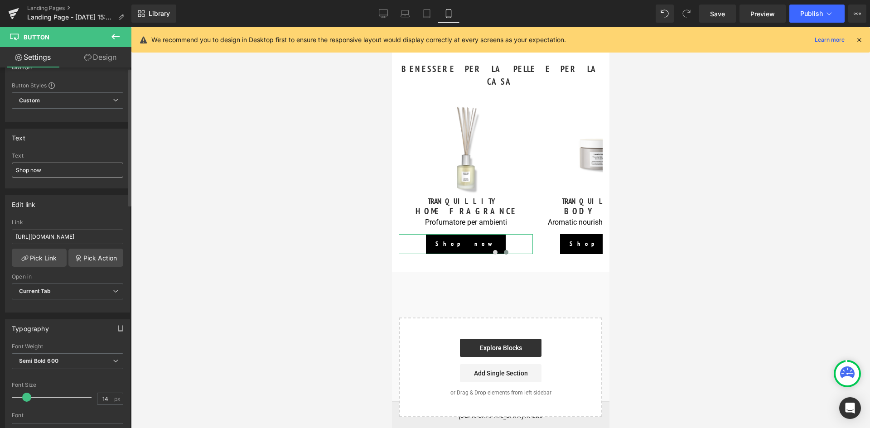
scroll to position [0, 0]
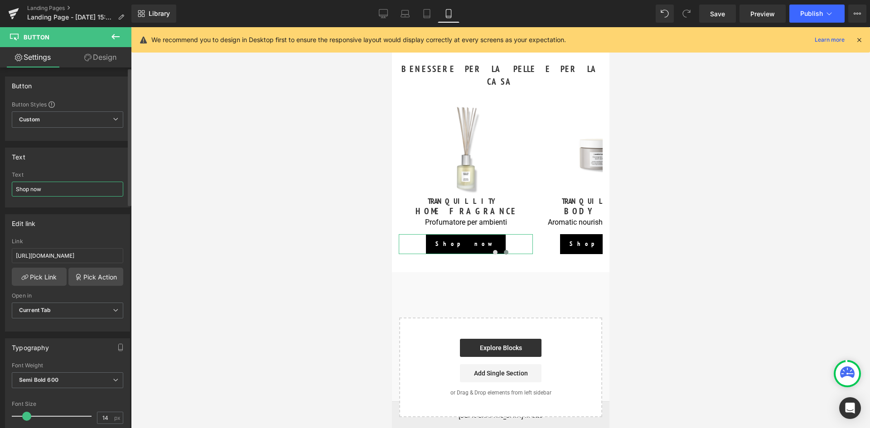
drag, startPoint x: 63, startPoint y: 195, endPoint x: 4, endPoint y: 194, distance: 58.5
click at [5, 194] on div "Text Shop now Text Shop now" at bounding box center [67, 174] width 135 height 67
type input "Scopri"
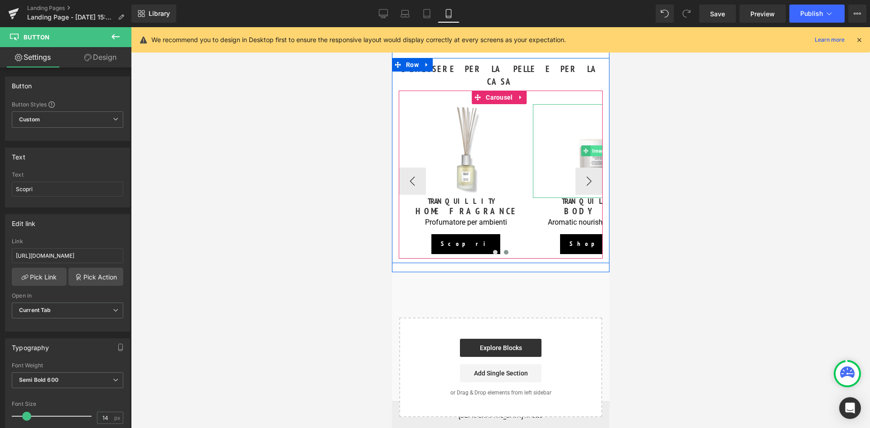
click at [591, 145] on span "Image" at bounding box center [599, 150] width 19 height 11
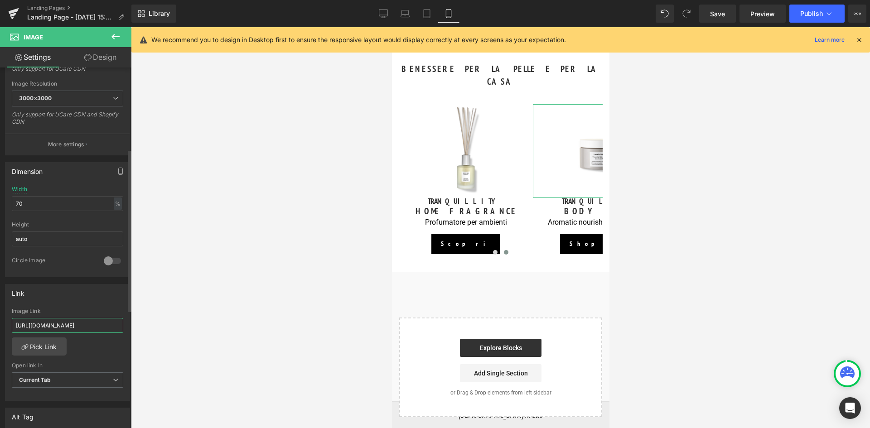
scroll to position [0, 58]
drag, startPoint x: 15, startPoint y: 322, endPoint x: 121, endPoint y: 327, distance: 105.7
click at [121, 327] on div "[URL][DOMAIN_NAME] Image Link [URL][DOMAIN_NAME] Pick Link Current Tab New Tab …" at bounding box center [67, 354] width 124 height 93
paste input "[DOMAIN_NAME][URL]"
type input "[URL][DOMAIN_NAME]"
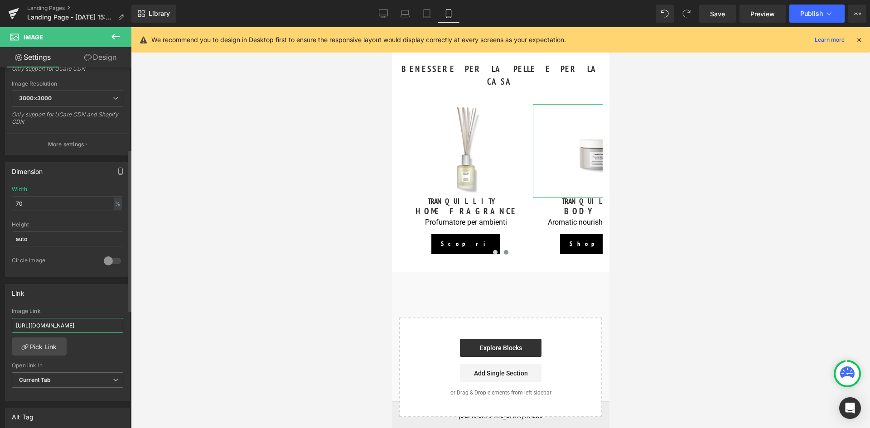
scroll to position [0, 67]
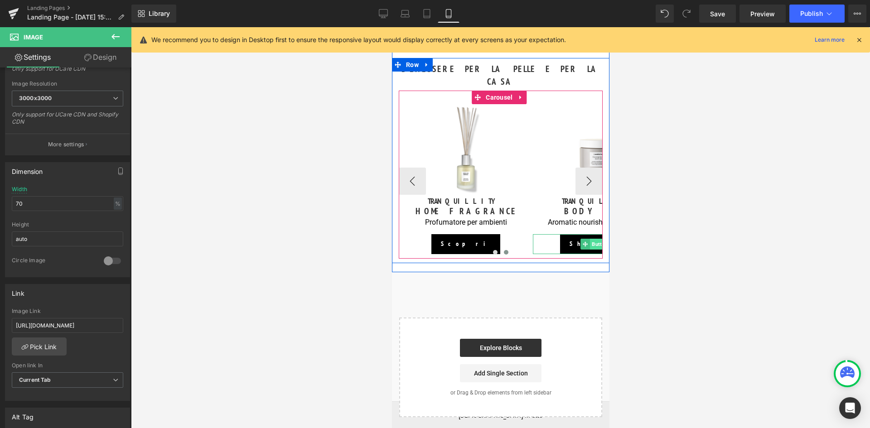
click at [593, 239] on span "Button" at bounding box center [600, 244] width 20 height 11
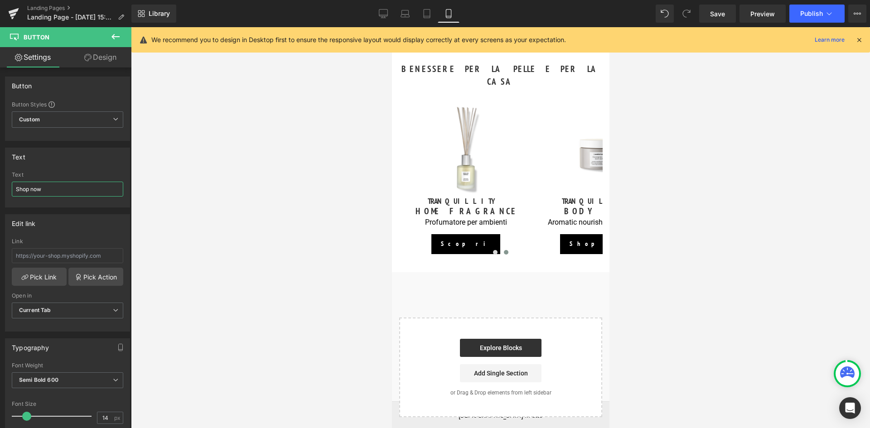
drag, startPoint x: 46, startPoint y: 188, endPoint x: -2, endPoint y: 191, distance: 47.6
click at [0, 191] on html "Button You are previewing how the will restyle your page. You can not edit Elem…" at bounding box center [435, 214] width 870 height 428
type input "Scopri"
click at [69, 259] on input "text" at bounding box center [67, 255] width 111 height 15
paste input "[URL][DOMAIN_NAME]"
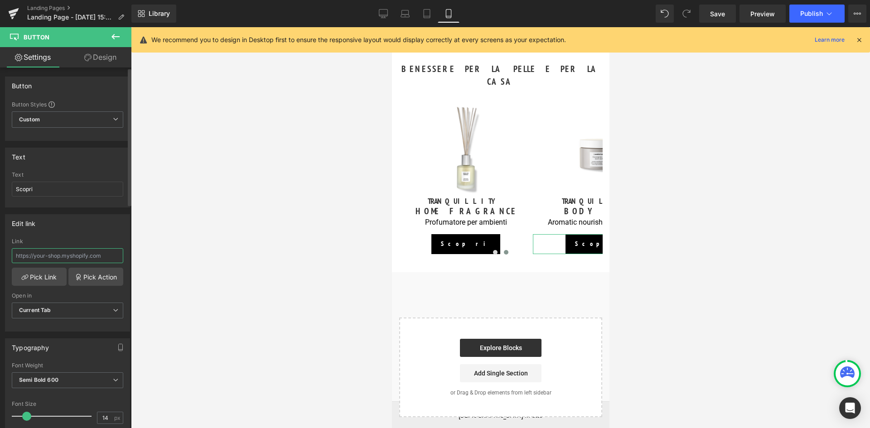
type input "[URL][DOMAIN_NAME]"
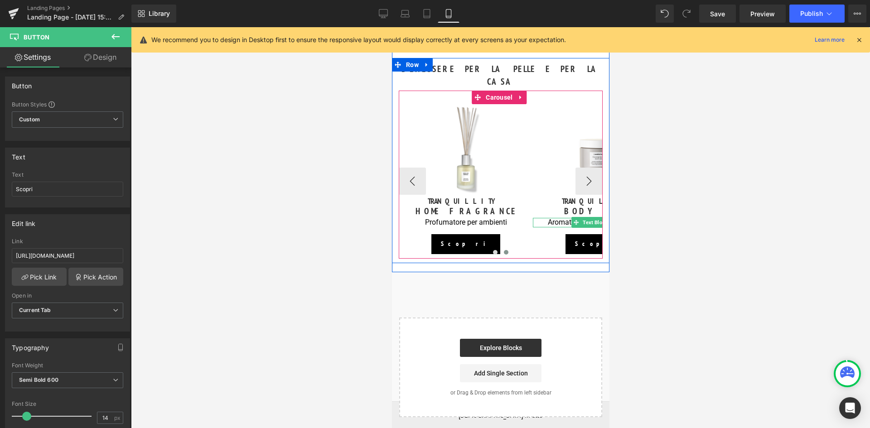
click at [559, 218] on p "Aromatic nourishing body cream" at bounding box center [599, 223] width 134 height 10
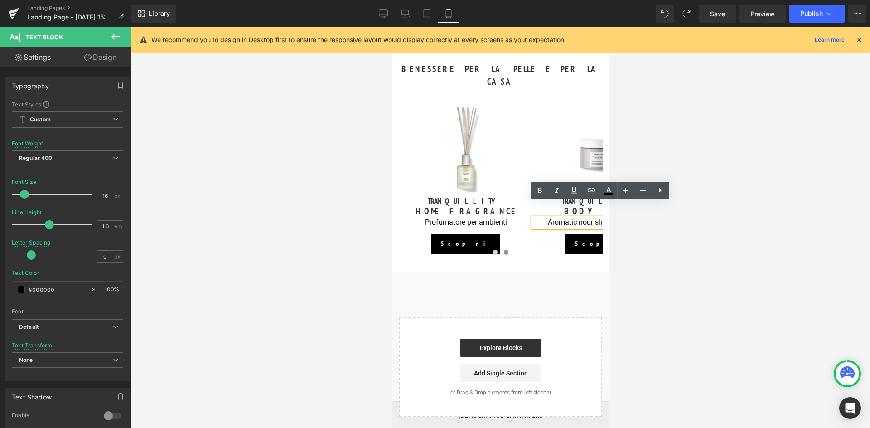
drag, startPoint x: 550, startPoint y: 206, endPoint x: 609, endPoint y: 208, distance: 58.9
click at [609, 208] on html "Lozione corpo idratante in regalo con ordini da 120€. Scopri la promo 🏖️Spedizi…" at bounding box center [499, 100] width 217 height 1869
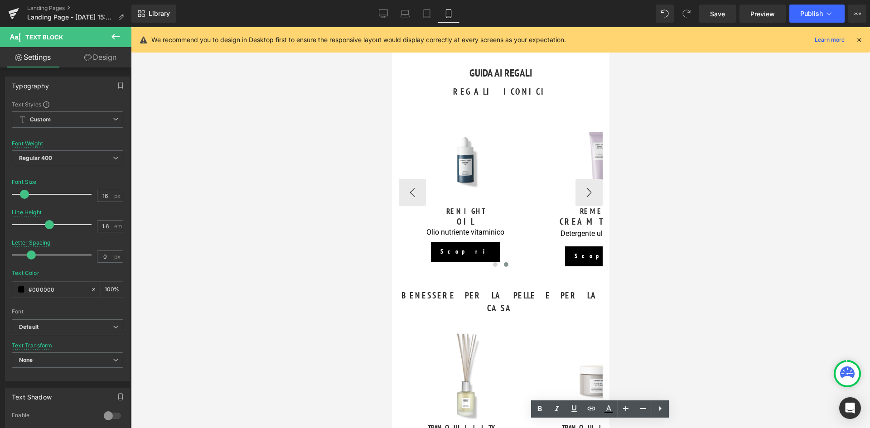
scroll to position [770, 0]
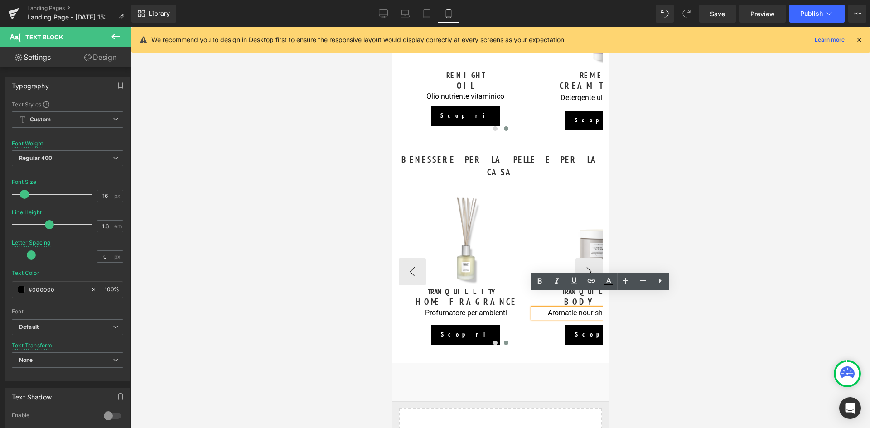
drag, startPoint x: 493, startPoint y: 328, endPoint x: 503, endPoint y: 329, distance: 10.5
click at [493, 341] on span at bounding box center [495, 343] width 5 height 5
click at [494, 341] on span at bounding box center [495, 343] width 5 height 5
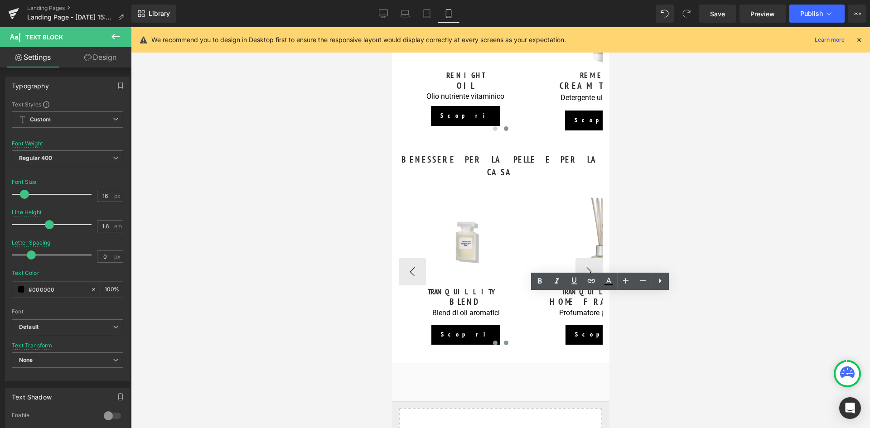
click at [503, 341] on span at bounding box center [505, 343] width 5 height 5
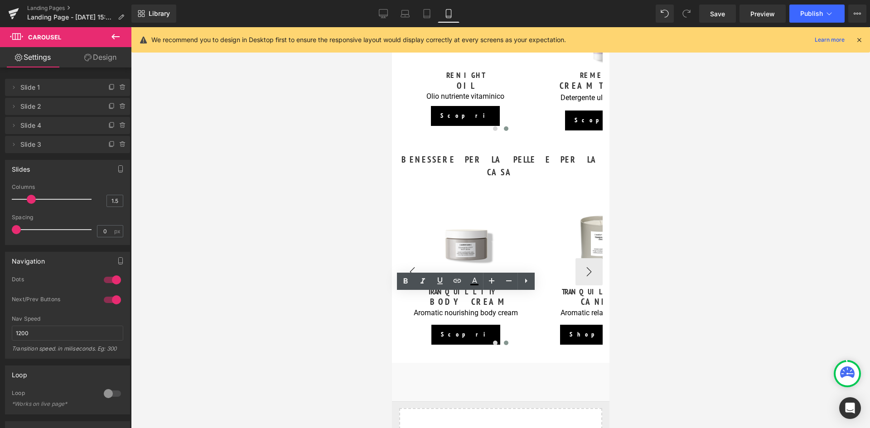
click at [420, 166] on div "BENESSERE PER LA PELLE E PER LA CASA Heading Image TRANQUILLITY Heading BLEND H…" at bounding box center [499, 249] width 217 height 201
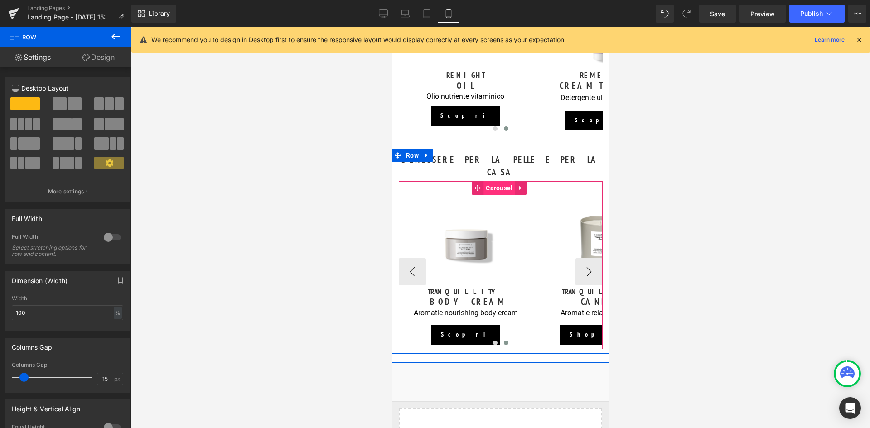
click at [432, 195] on img at bounding box center [465, 242] width 94 height 94
click at [498, 181] on span "Carousel" at bounding box center [498, 188] width 31 height 14
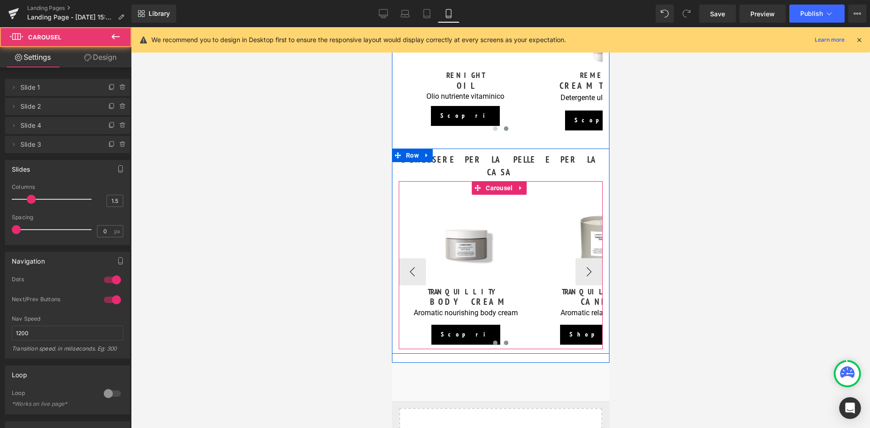
click at [493, 341] on span at bounding box center [495, 343] width 5 height 5
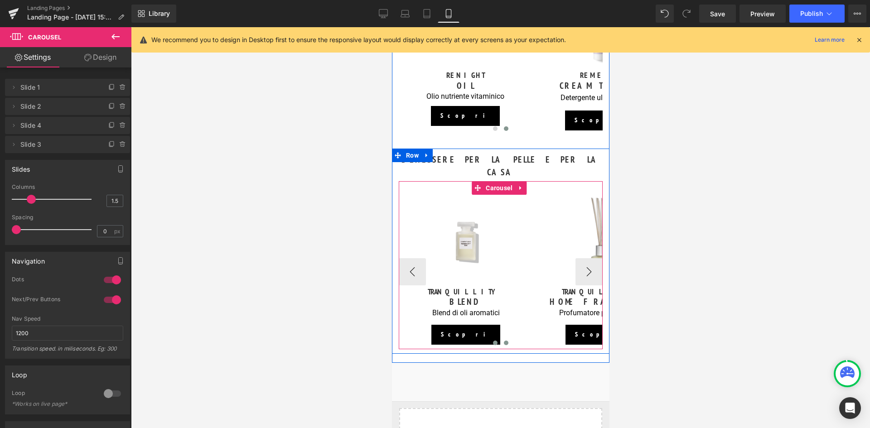
click at [503, 341] on span at bounding box center [505, 343] width 5 height 5
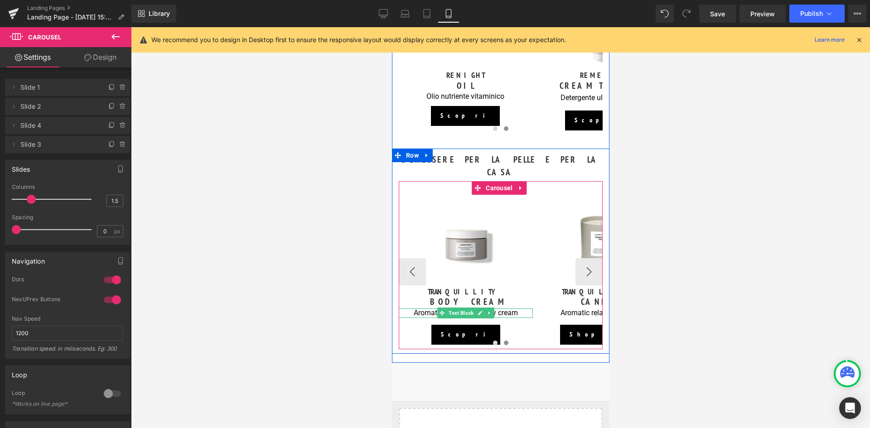
click at [515, 309] on p "Aromatic nourishing body cream" at bounding box center [465, 314] width 134 height 10
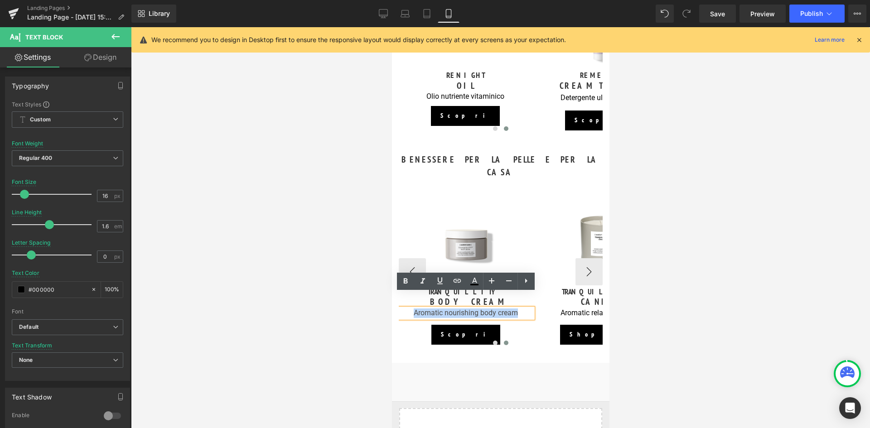
drag, startPoint x: 519, startPoint y: 297, endPoint x: 414, endPoint y: 299, distance: 105.1
click at [414, 309] on p "Aromatic nourishing body cream" at bounding box center [465, 314] width 134 height 10
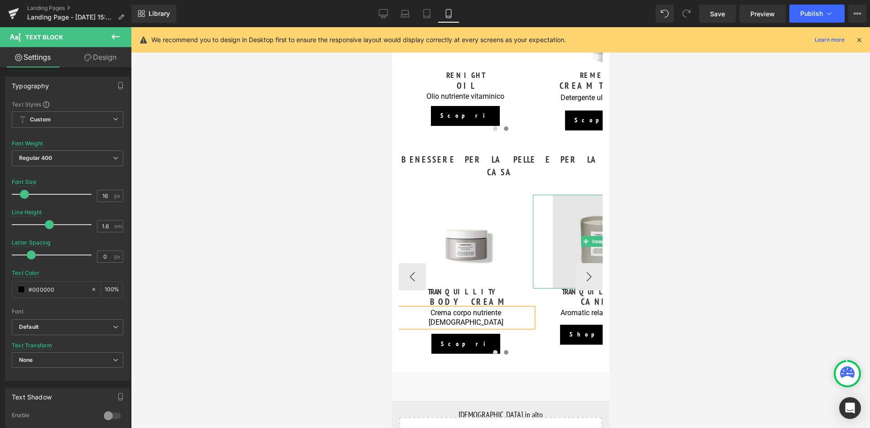
click at [583, 209] on img at bounding box center [599, 242] width 94 height 94
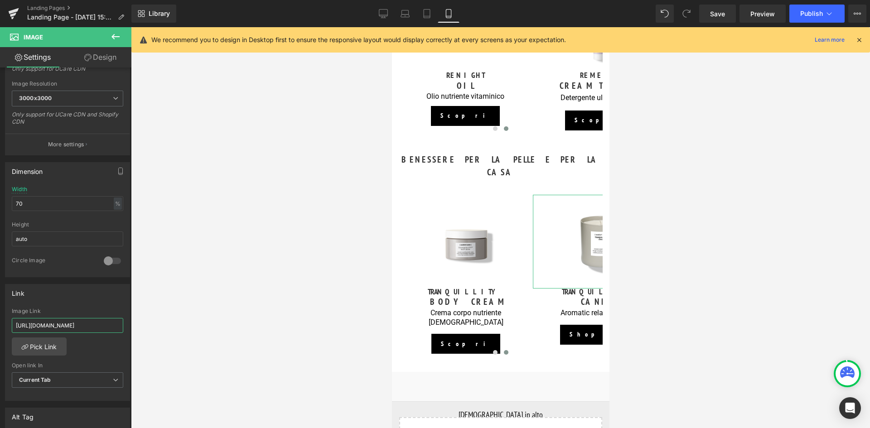
scroll to position [0, 58]
drag, startPoint x: 15, startPoint y: 326, endPoint x: 139, endPoint y: 326, distance: 123.7
click at [139, 326] on div "Carousel You are previewing how the will restyle your page. You can not edit El…" at bounding box center [435, 222] width 870 height 444
paste input "[URL][DOMAIN_NAME]"
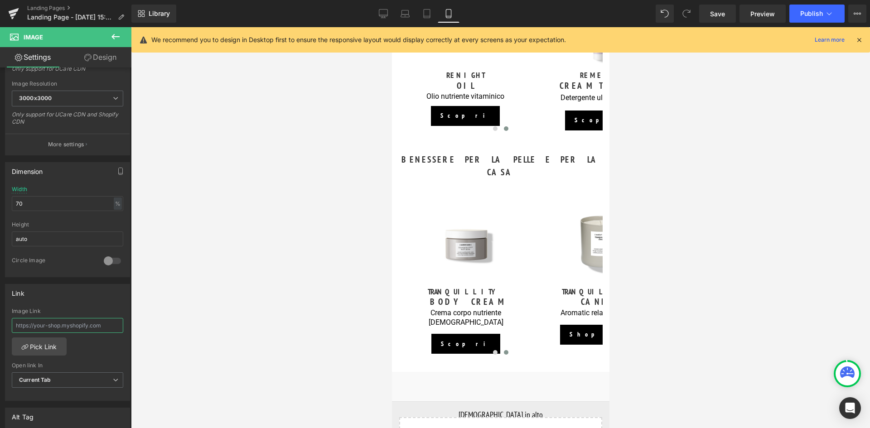
type input "[URL][DOMAIN_NAME]"
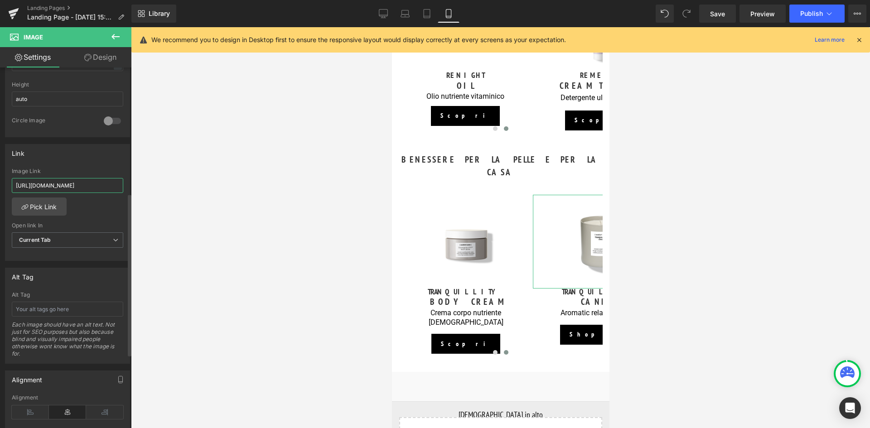
scroll to position [272, 0]
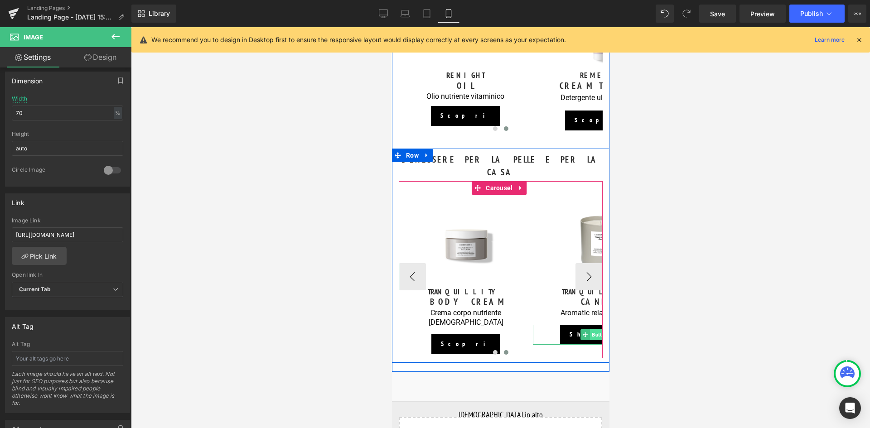
click at [593, 329] on span "Button" at bounding box center [600, 334] width 20 height 11
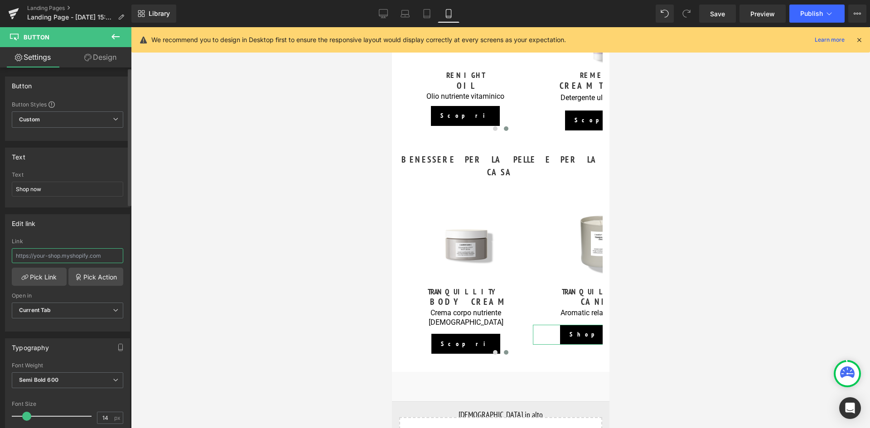
click at [33, 254] on input "text" at bounding box center [67, 255] width 111 height 15
paste input "[URL][DOMAIN_NAME]"
type input "[URL][DOMAIN_NAME]"
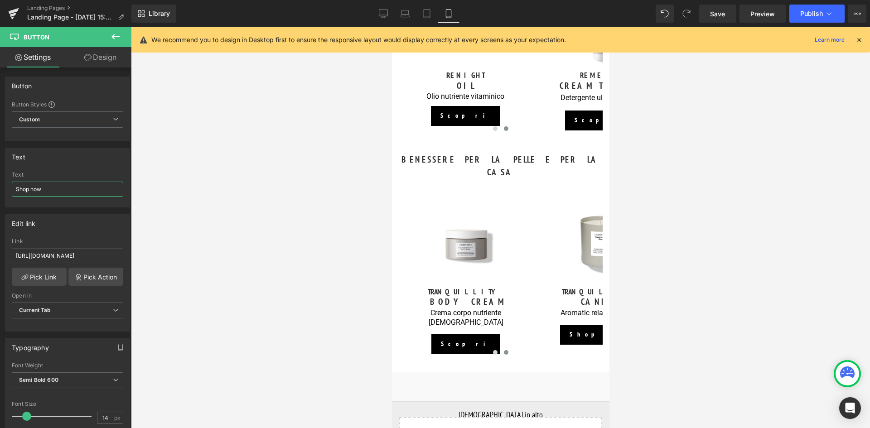
drag, startPoint x: 60, startPoint y: 188, endPoint x: -12, endPoint y: 188, distance: 72.0
click at [0, 188] on html "Button You are previewing how the will restyle your page. You can not edit Elem…" at bounding box center [435, 214] width 870 height 428
type input "Scopri"
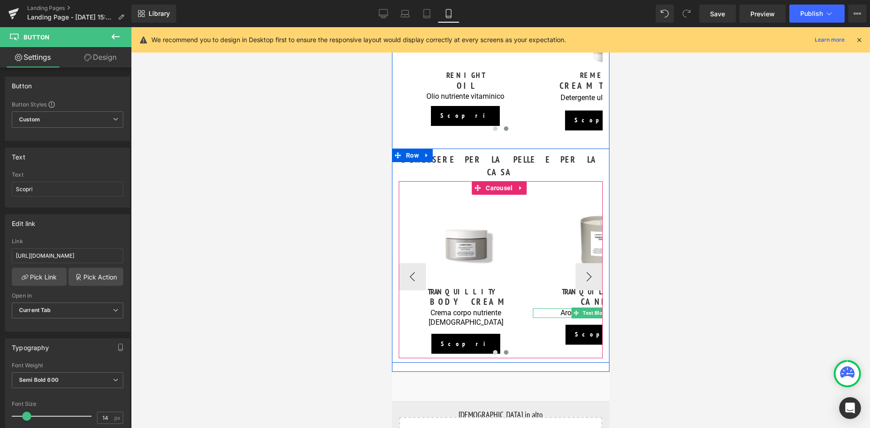
click at [560, 309] on p "Aromatic relaxing candle" at bounding box center [599, 314] width 134 height 10
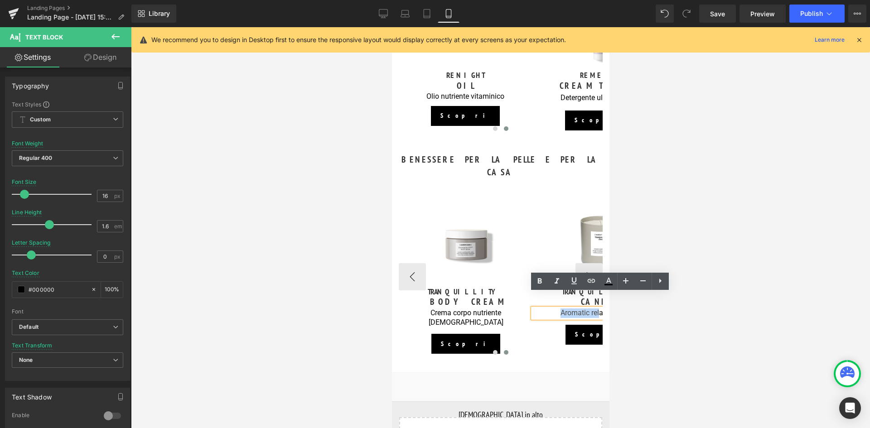
drag, startPoint x: 558, startPoint y: 298, endPoint x: 599, endPoint y: 297, distance: 40.8
click at [599, 309] on p "Aromatic relaxing candle" at bounding box center [599, 314] width 134 height 10
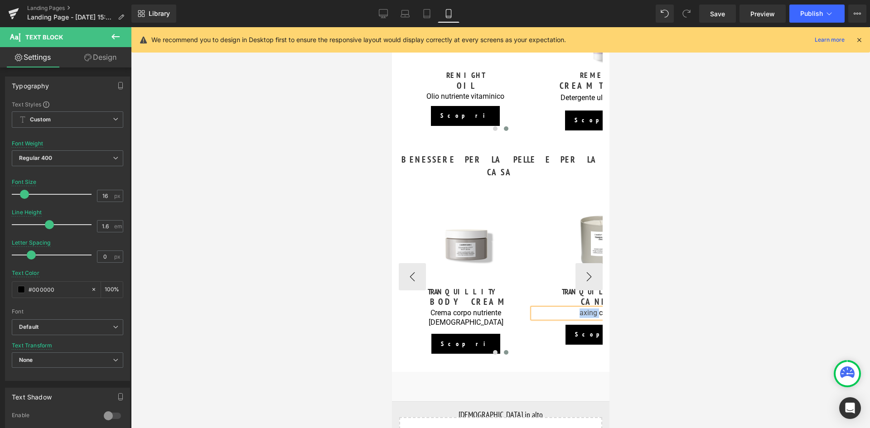
drag, startPoint x: 580, startPoint y: 298, endPoint x: 598, endPoint y: 297, distance: 18.6
click at [598, 309] on p "axing candle" at bounding box center [599, 314] width 134 height 10
click at [598, 309] on p "candle" at bounding box center [599, 314] width 134 height 10
click at [599, 309] on p "ndle" at bounding box center [599, 314] width 134 height 10
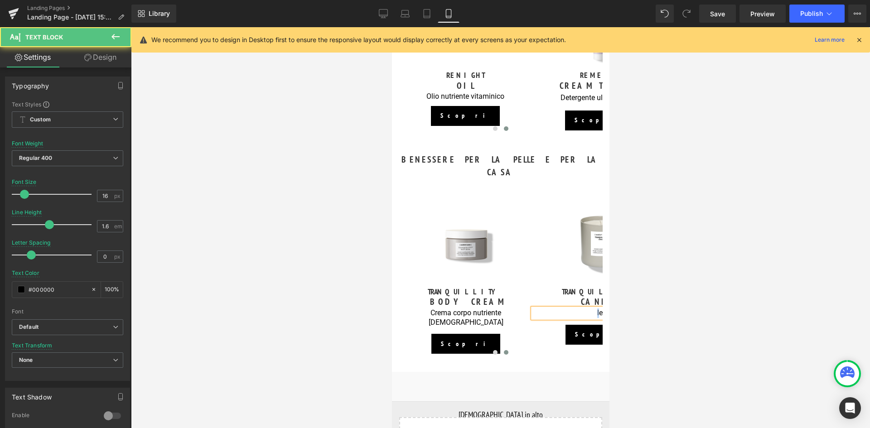
click at [600, 297] on div "BENESSERE PER LA PELLE E PER LA CASA Heading Image TRANQUILLITY Heading BLEND H…" at bounding box center [499, 254] width 217 height 210
click at [602, 298] on div "BENESSERE PER LA PELLE E PER LA CASA Heading Image TRANQUILLITY Heading BLEND H…" at bounding box center [499, 254] width 217 height 210
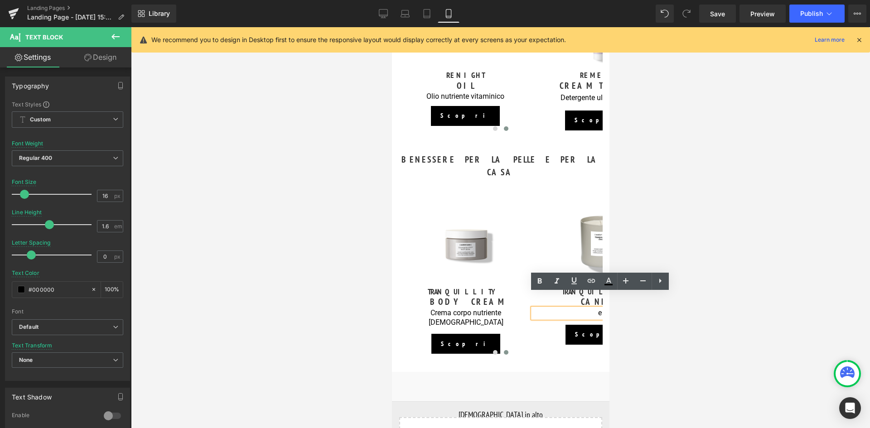
drag, startPoint x: 597, startPoint y: 297, endPoint x: 602, endPoint y: 298, distance: 5.0
click at [602, 298] on div "BENESSERE PER LA PELLE E PER LA CASA Heading Image TRANQUILLITY Heading BLEND H…" at bounding box center [499, 254] width 217 height 210
click at [597, 309] on p "e" at bounding box center [599, 314] width 134 height 10
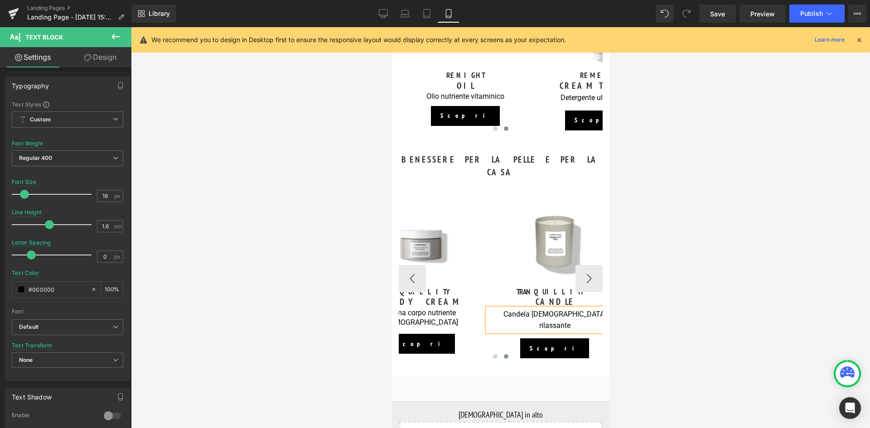
scroll to position [0, 47]
drag, startPoint x: 723, startPoint y: 17, endPoint x: 158, endPoint y: 163, distance: 584.0
click at [723, 17] on span "Save" at bounding box center [717, 14] width 15 height 10
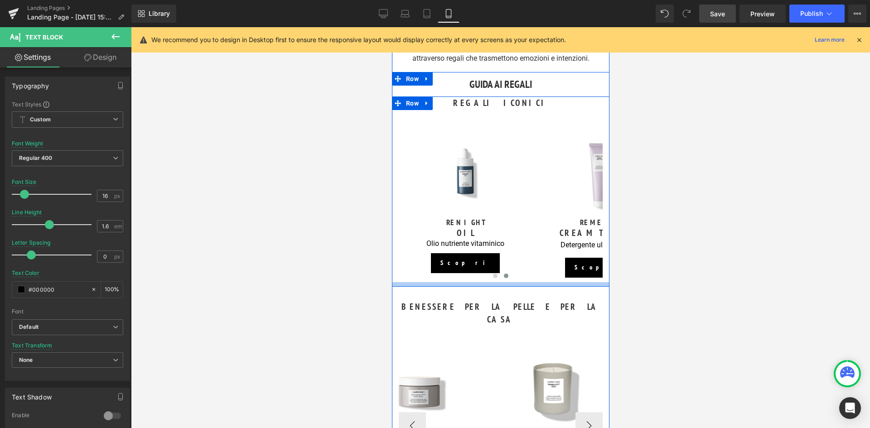
scroll to position [544, 0]
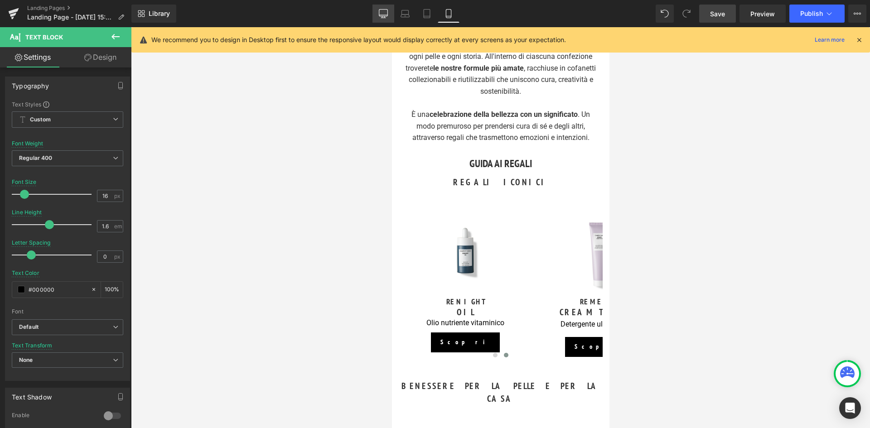
click at [386, 13] on icon at bounding box center [383, 13] width 9 height 9
type input "100"
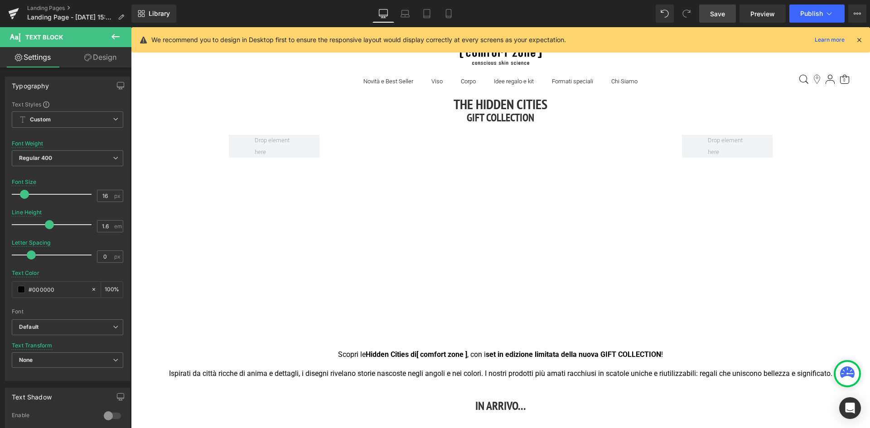
scroll to position [91, 0]
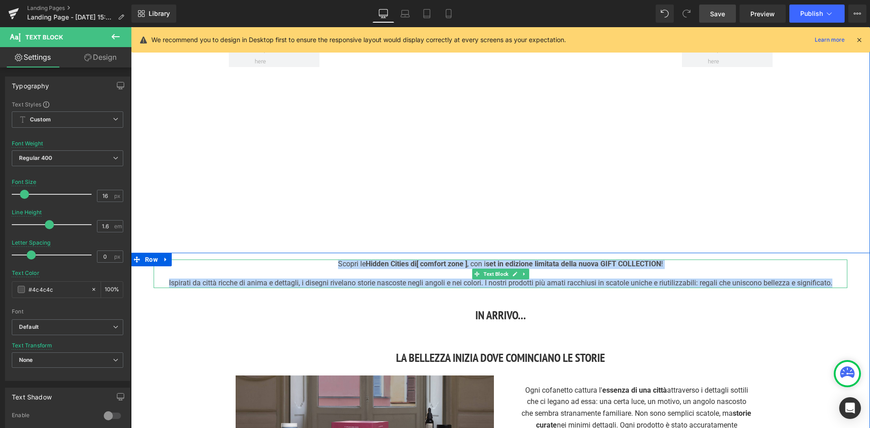
drag, startPoint x: 333, startPoint y: 264, endPoint x: 836, endPoint y: 285, distance: 502.5
click at [836, 285] on div "Scopri le Hidden Cities di [ comfort zone ] , con i set in edizione limitata de…" at bounding box center [501, 274] width 694 height 28
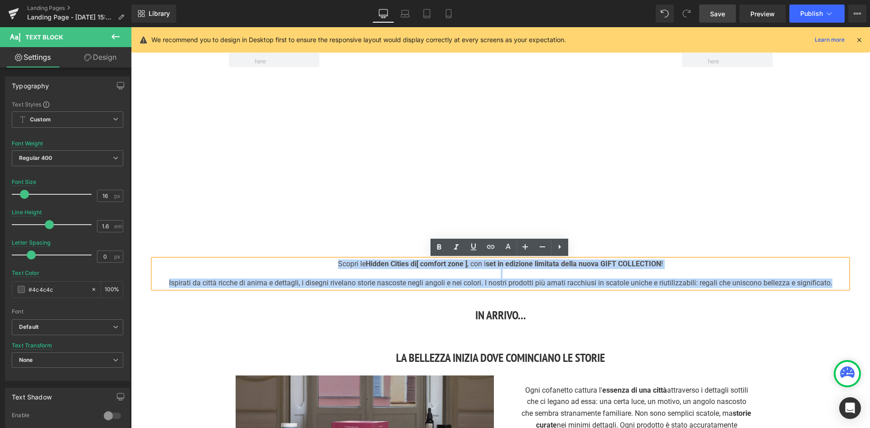
copy div "Scopri le Hidden Cities di [ comfort zone ] , con i set in edizione limitata de…"
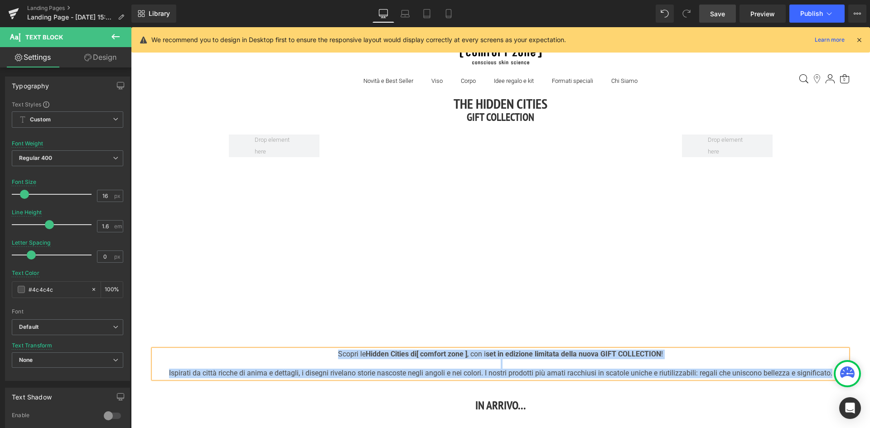
scroll to position [0, 0]
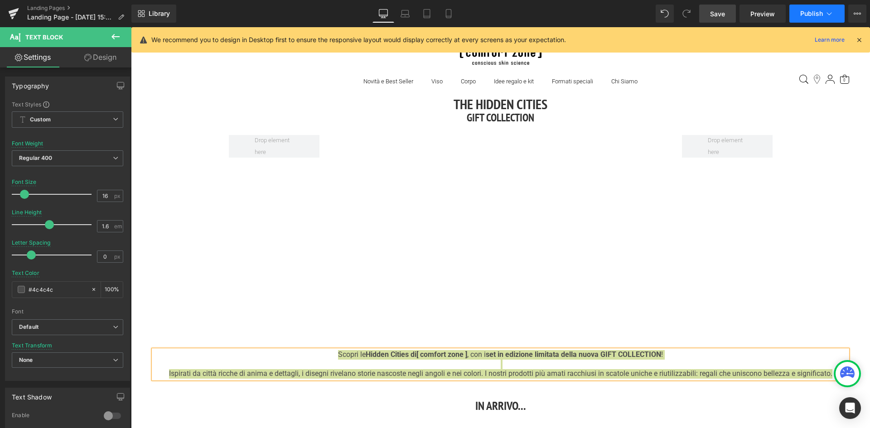
click at [833, 12] on icon at bounding box center [829, 13] width 9 height 9
click at [717, 10] on span "Save" at bounding box center [717, 14] width 15 height 10
click at [832, 16] on icon at bounding box center [829, 13] width 9 height 9
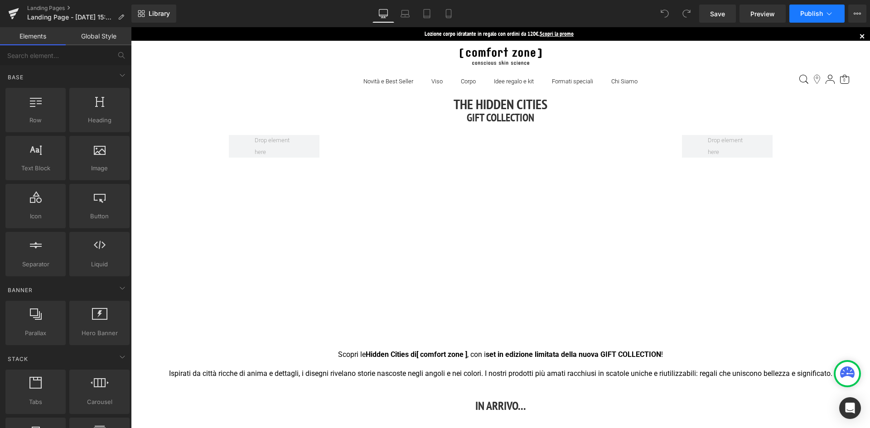
click at [828, 12] on icon at bounding box center [829, 13] width 9 height 9
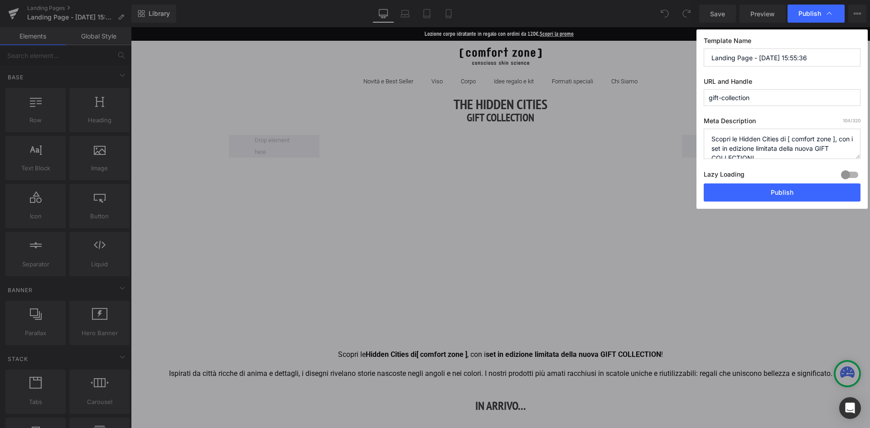
drag, startPoint x: 815, startPoint y: 59, endPoint x: 688, endPoint y: 64, distance: 127.0
click at [688, 64] on div "Publish Template Name Landing Page - Aug 29, 15:55:36 URL and Handle gift-colle…" at bounding box center [435, 214] width 870 height 428
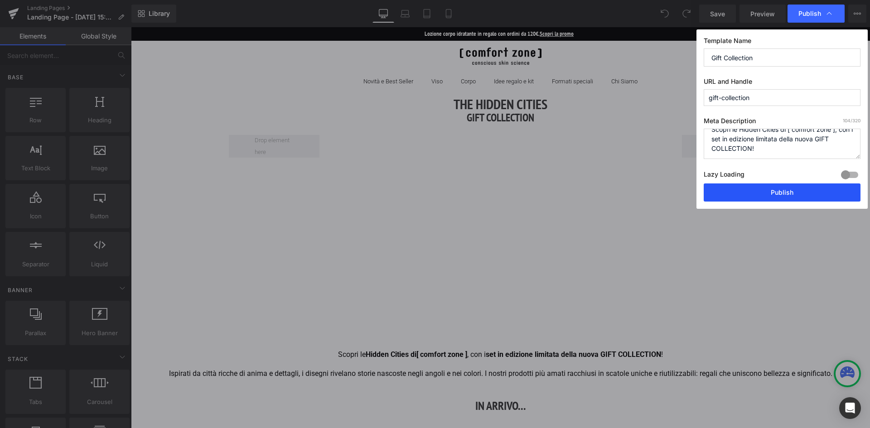
type input "Gift Collection"
click at [777, 192] on button "Publish" at bounding box center [782, 193] width 157 height 18
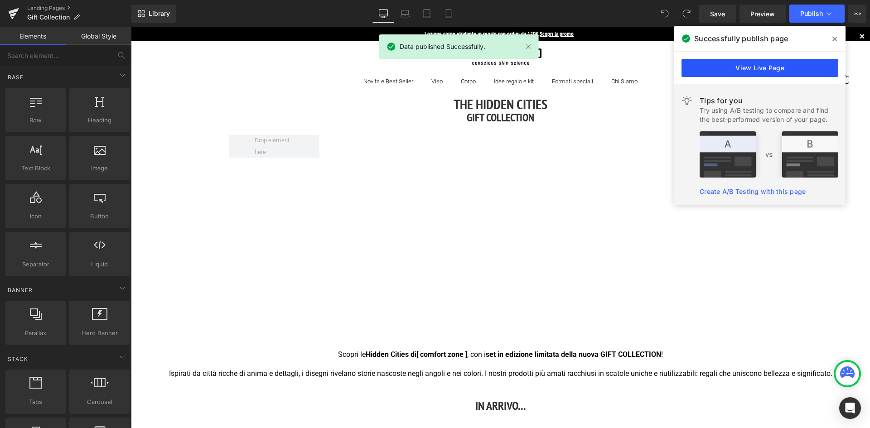
click at [763, 66] on link "View Live Page" at bounding box center [759, 68] width 157 height 18
